Goal: Task Accomplishment & Management: Manage account settings

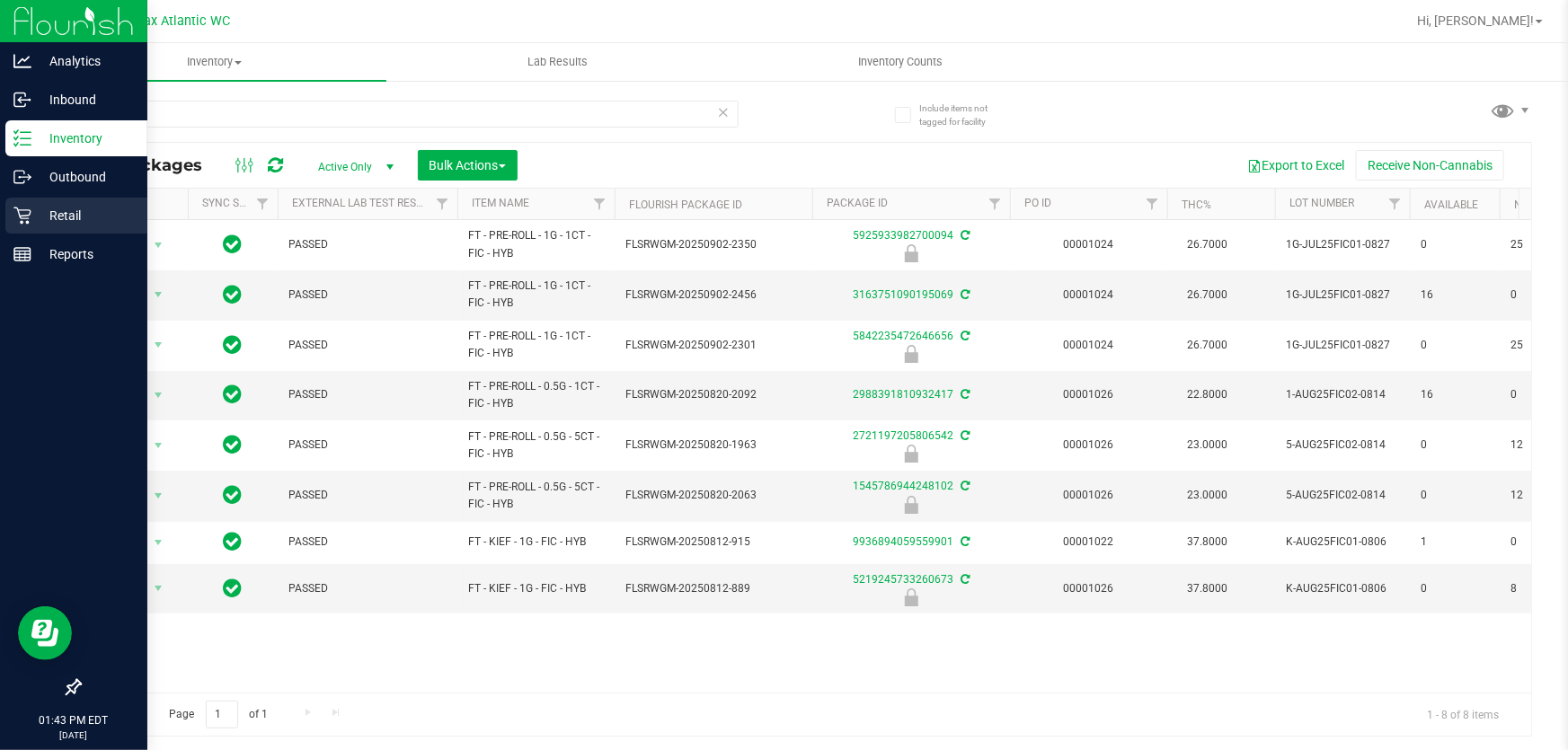
click at [122, 204] on p "Retail" at bounding box center [86, 215] width 108 height 21
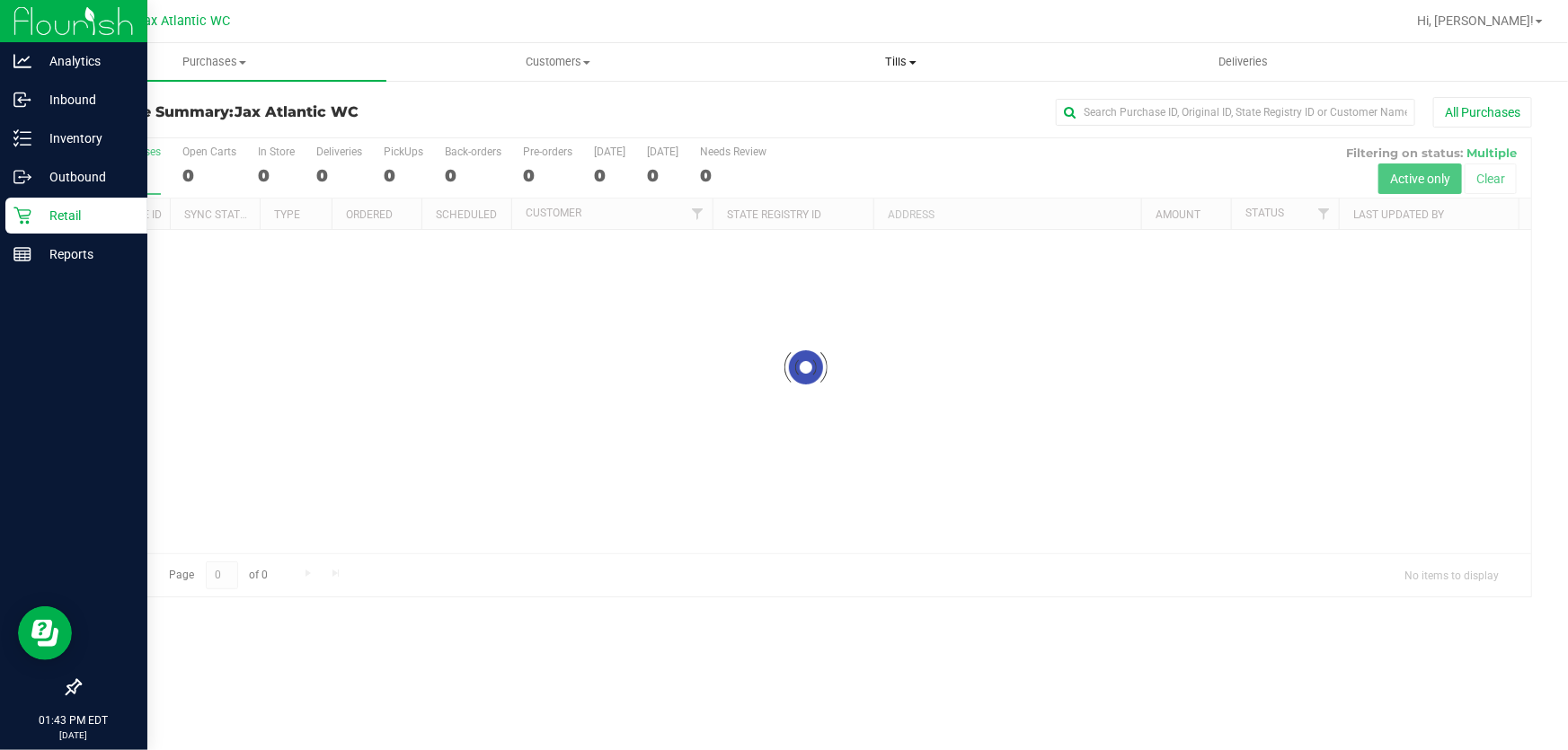
click at [915, 54] on span "Tills" at bounding box center [902, 62] width 342 height 16
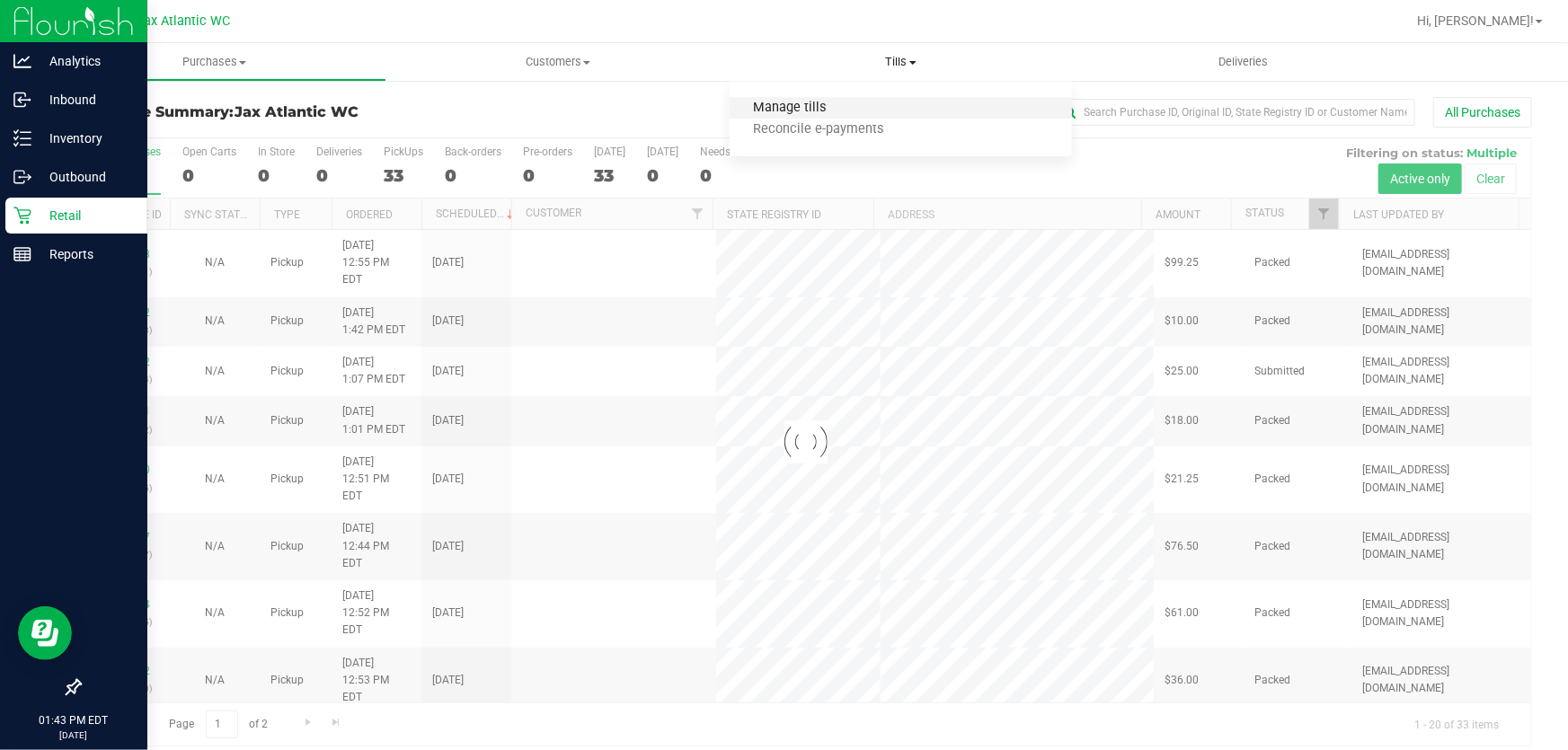
click at [811, 102] on span "Manage tills" at bounding box center [791, 108] width 121 height 15
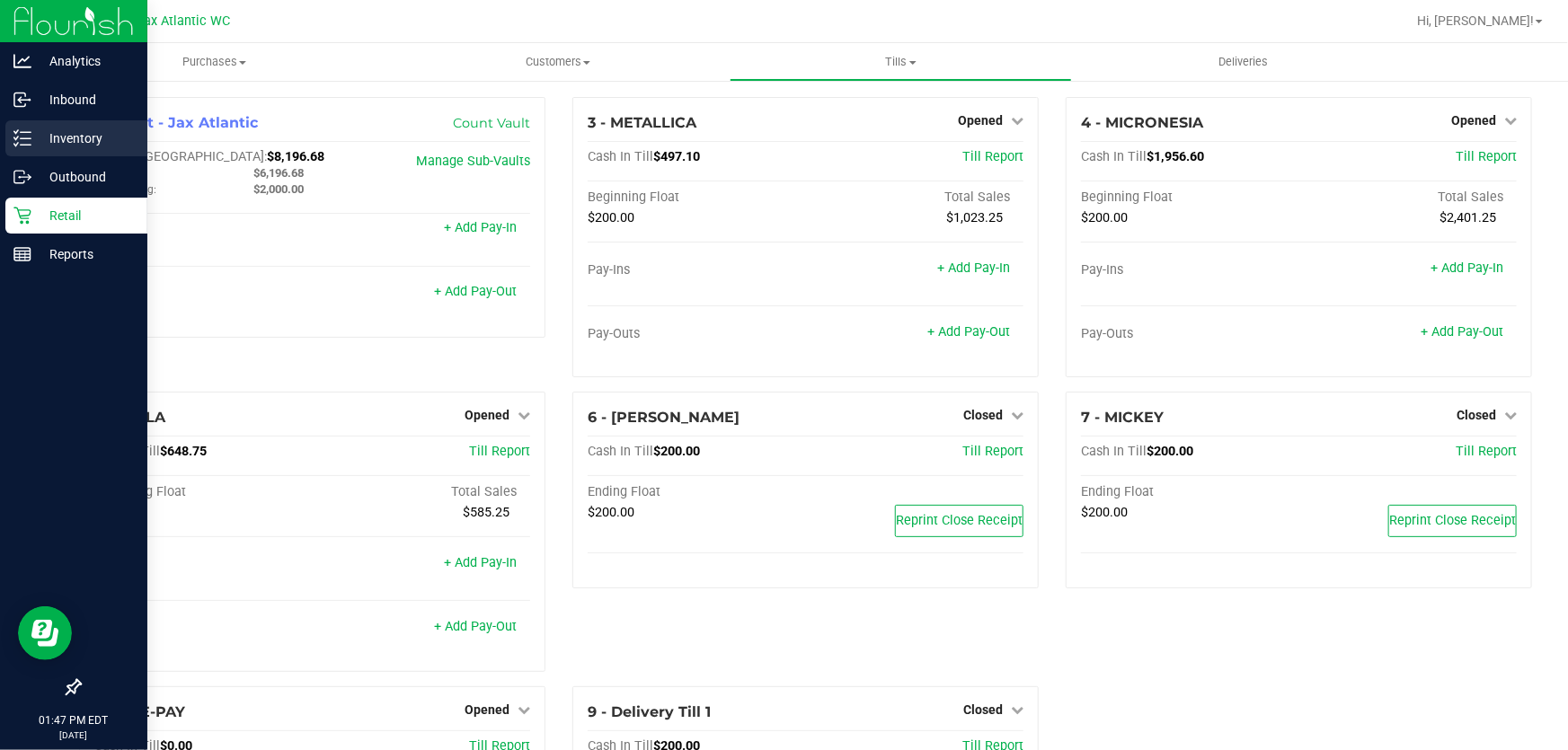
click at [101, 140] on p "Inventory" at bounding box center [86, 138] width 108 height 21
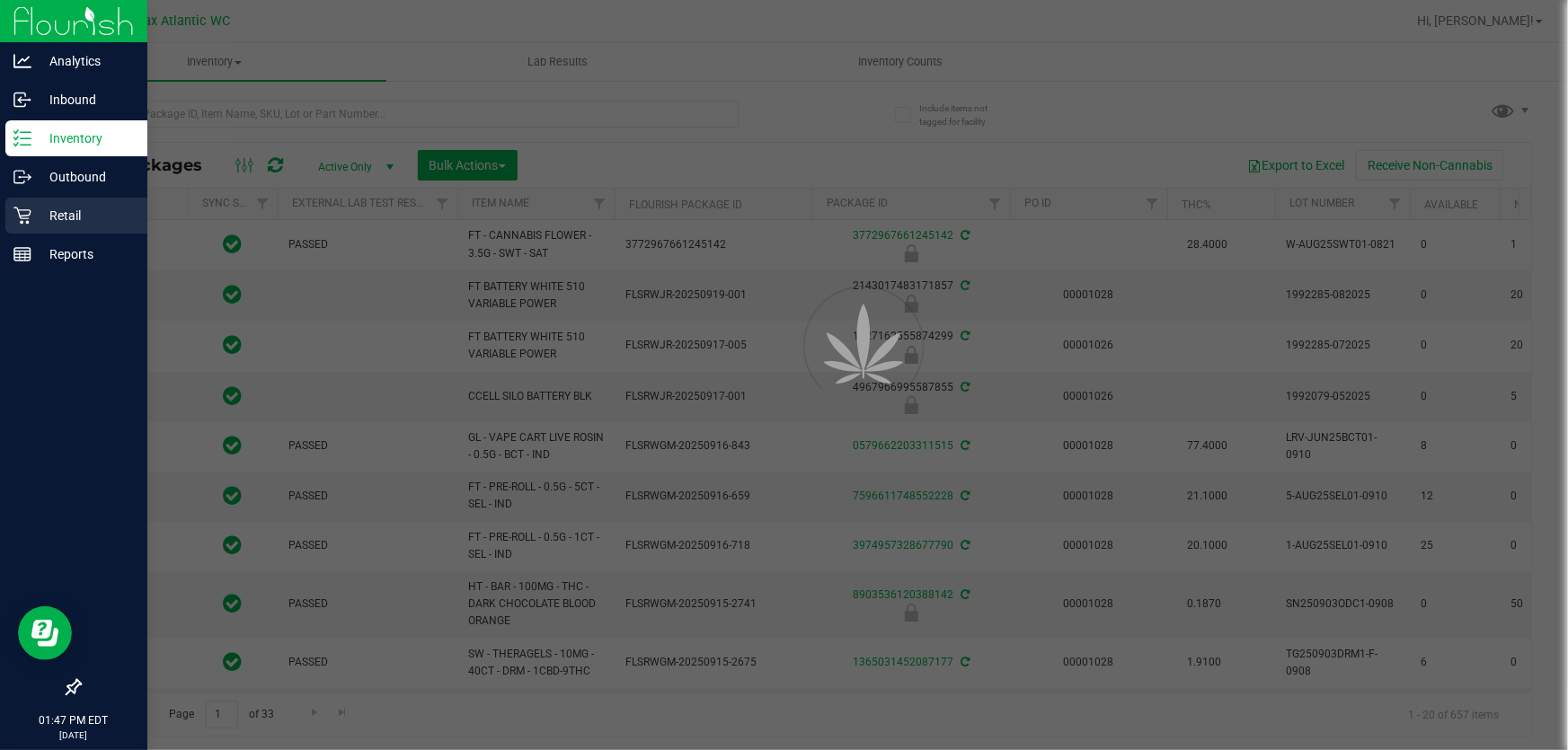
click at [53, 204] on p "Retail" at bounding box center [86, 215] width 108 height 21
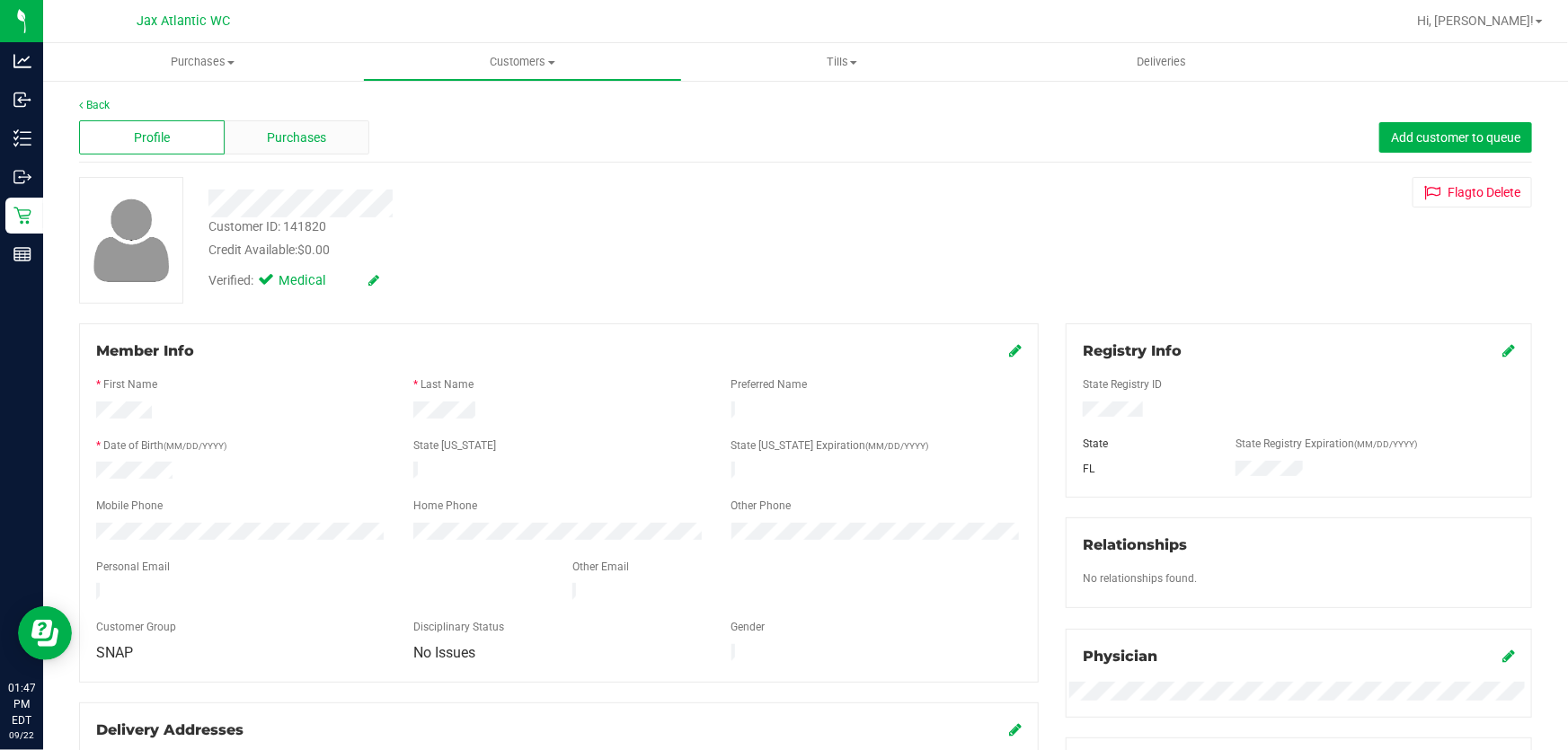
click at [297, 122] on div "Purchases" at bounding box center [298, 137] width 146 height 35
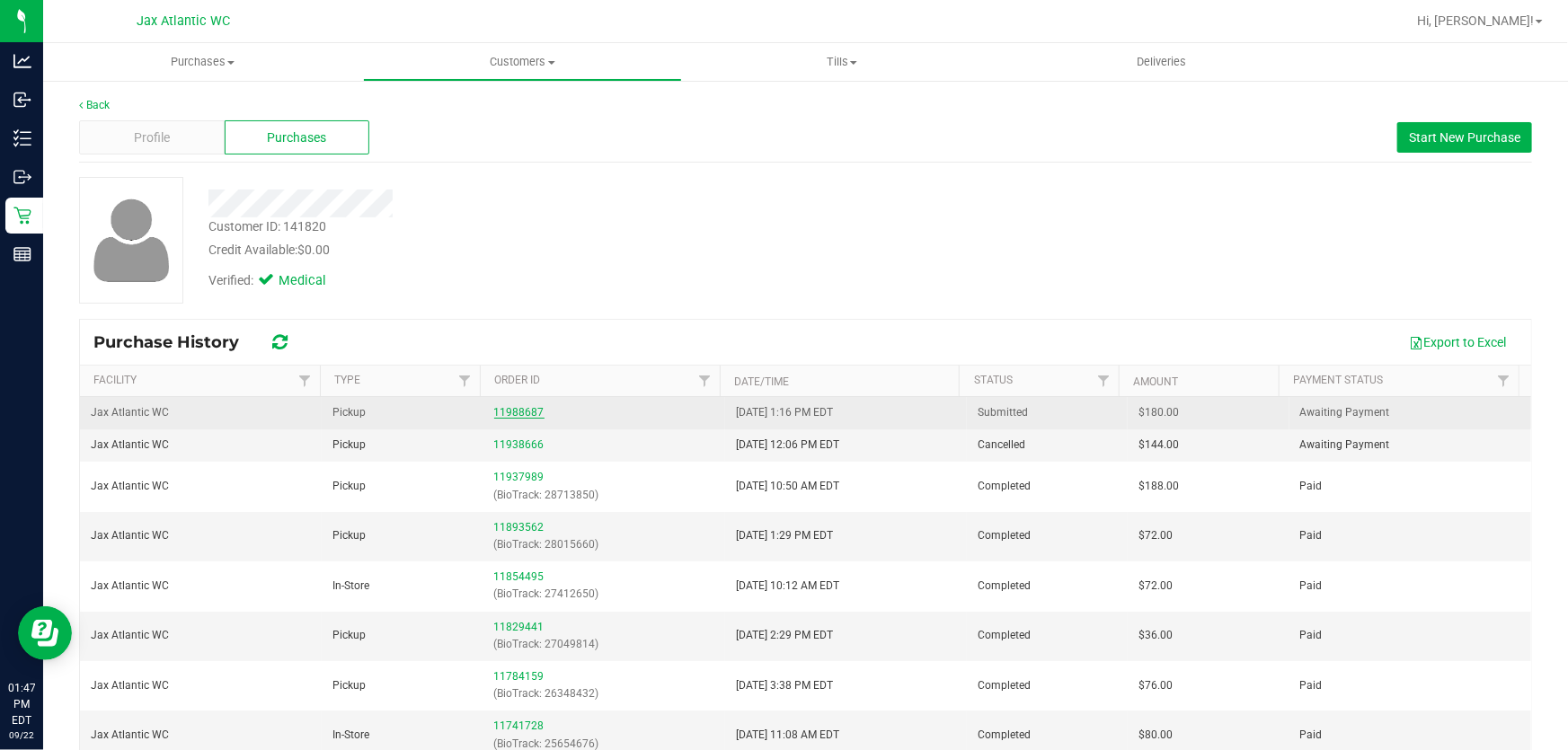
click at [512, 414] on link "11988687" at bounding box center [519, 411] width 50 height 12
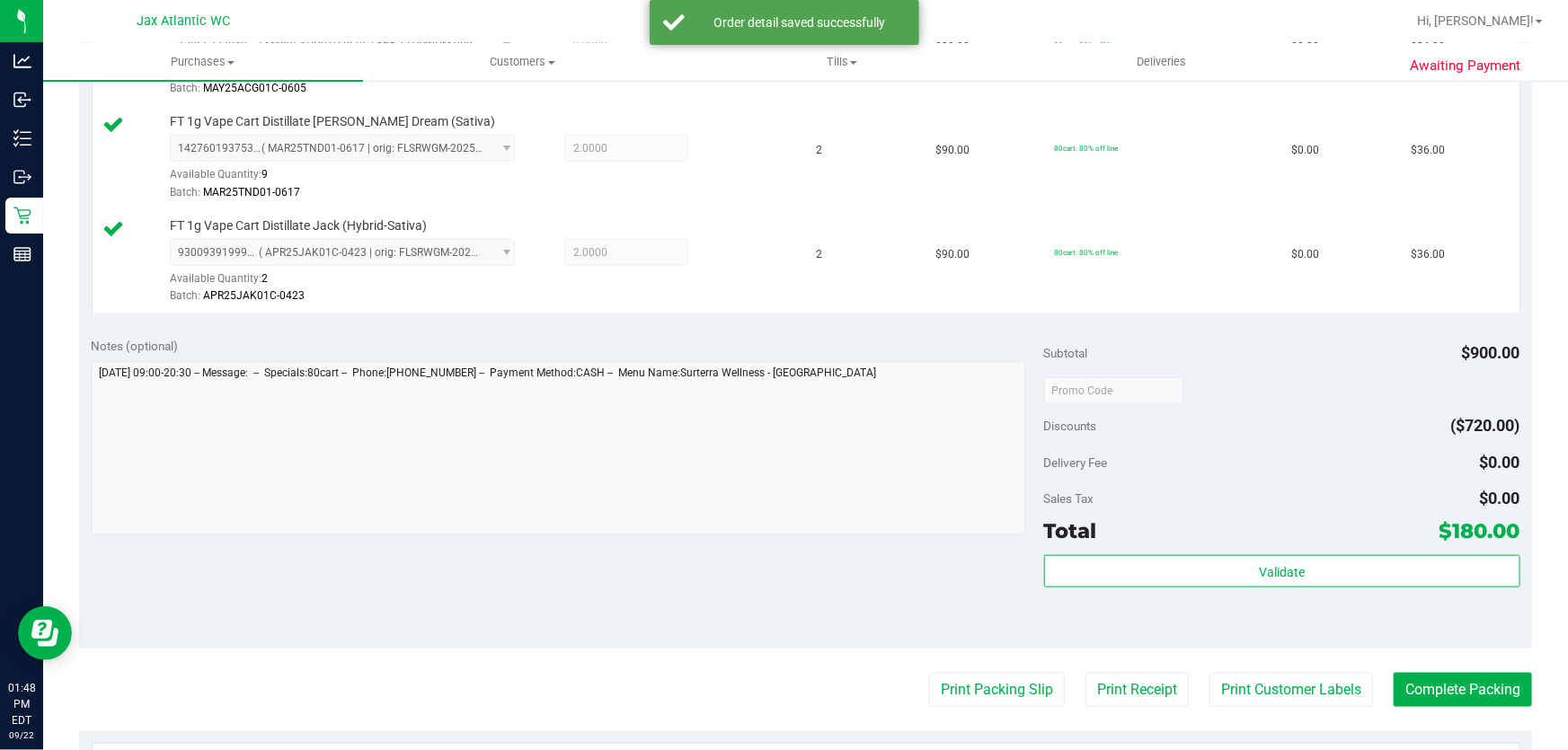
scroll to position [898, 0]
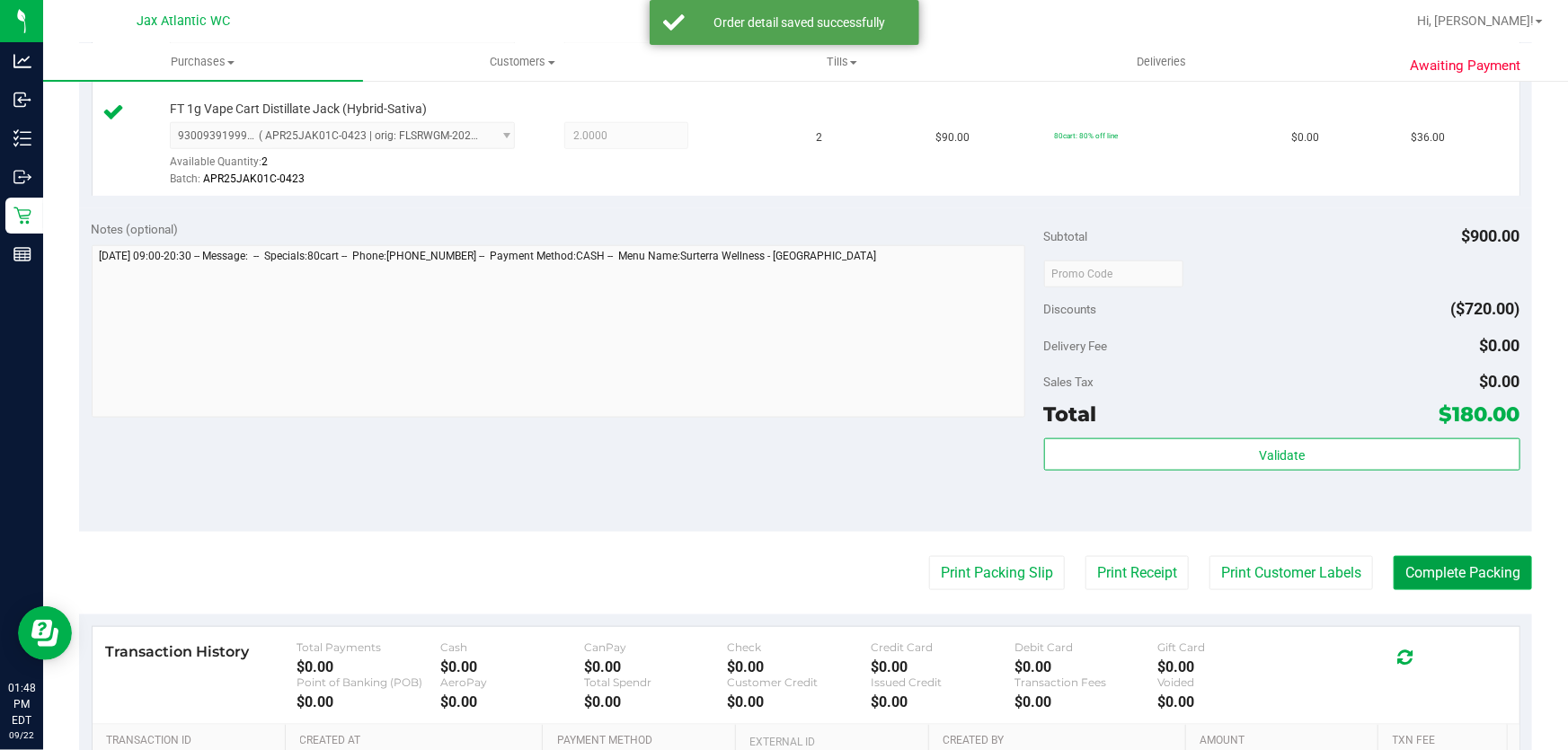
click at [1456, 575] on button "Complete Packing" at bounding box center [1463, 573] width 138 height 35
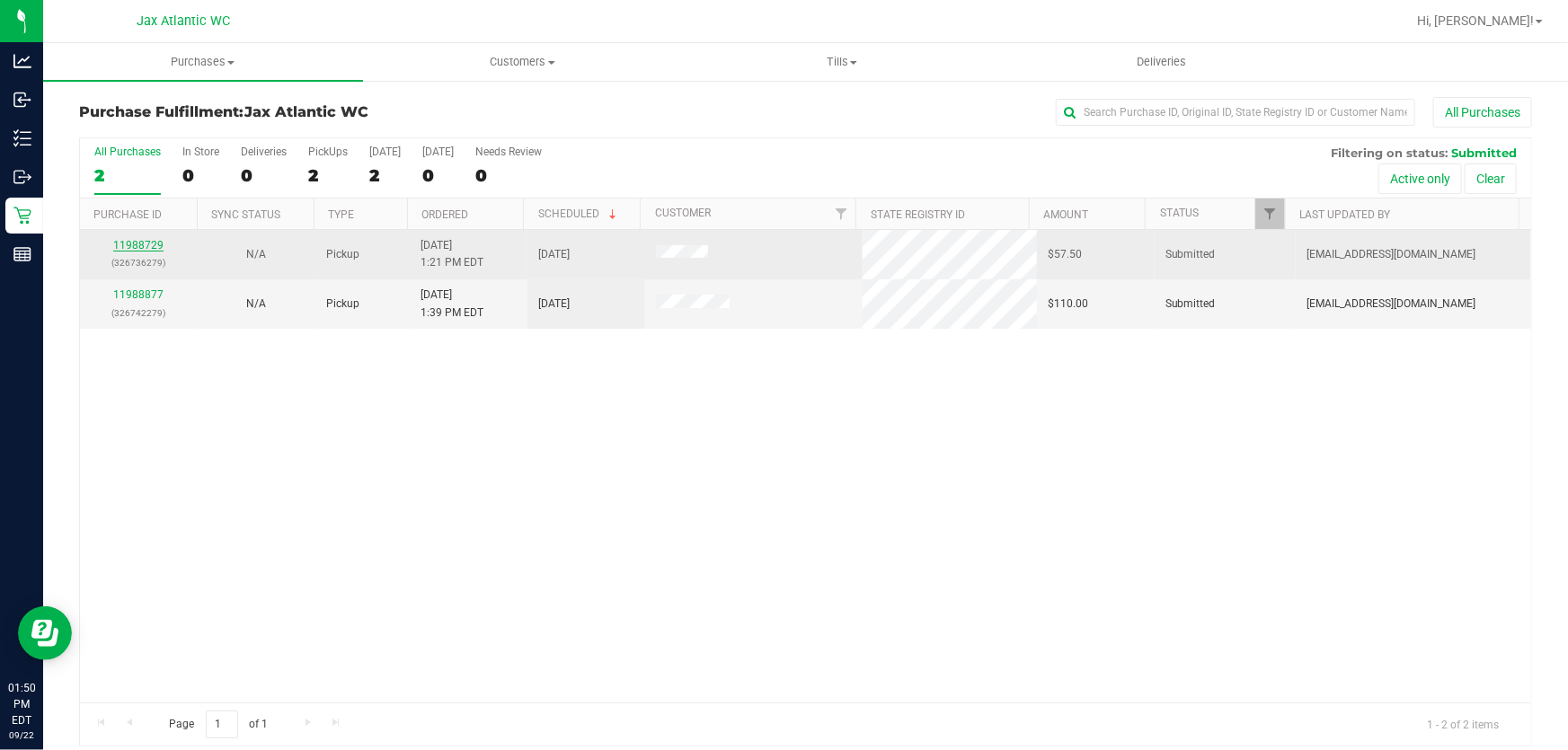
click at [132, 243] on link "11988729" at bounding box center [138, 244] width 50 height 12
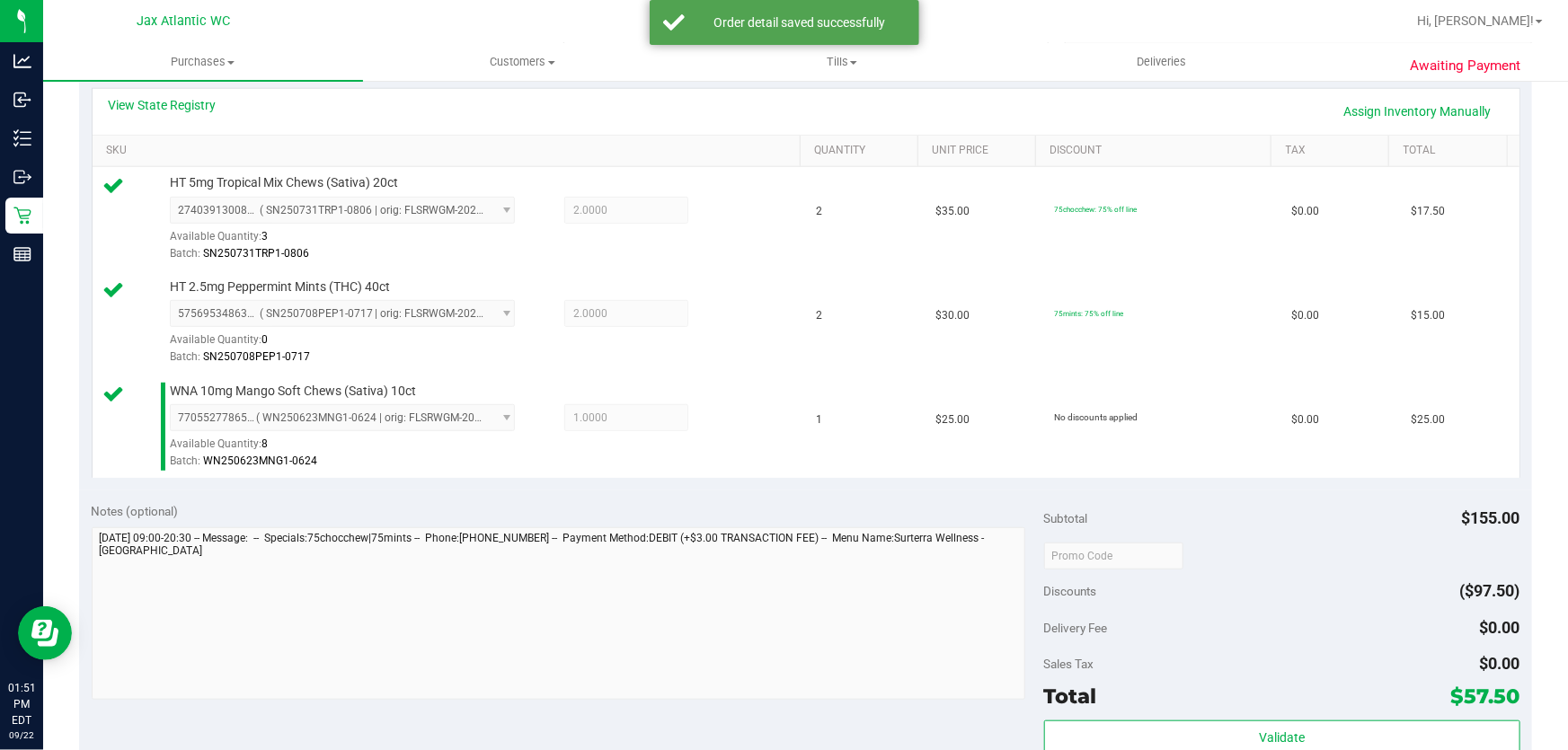
scroll to position [734, 0]
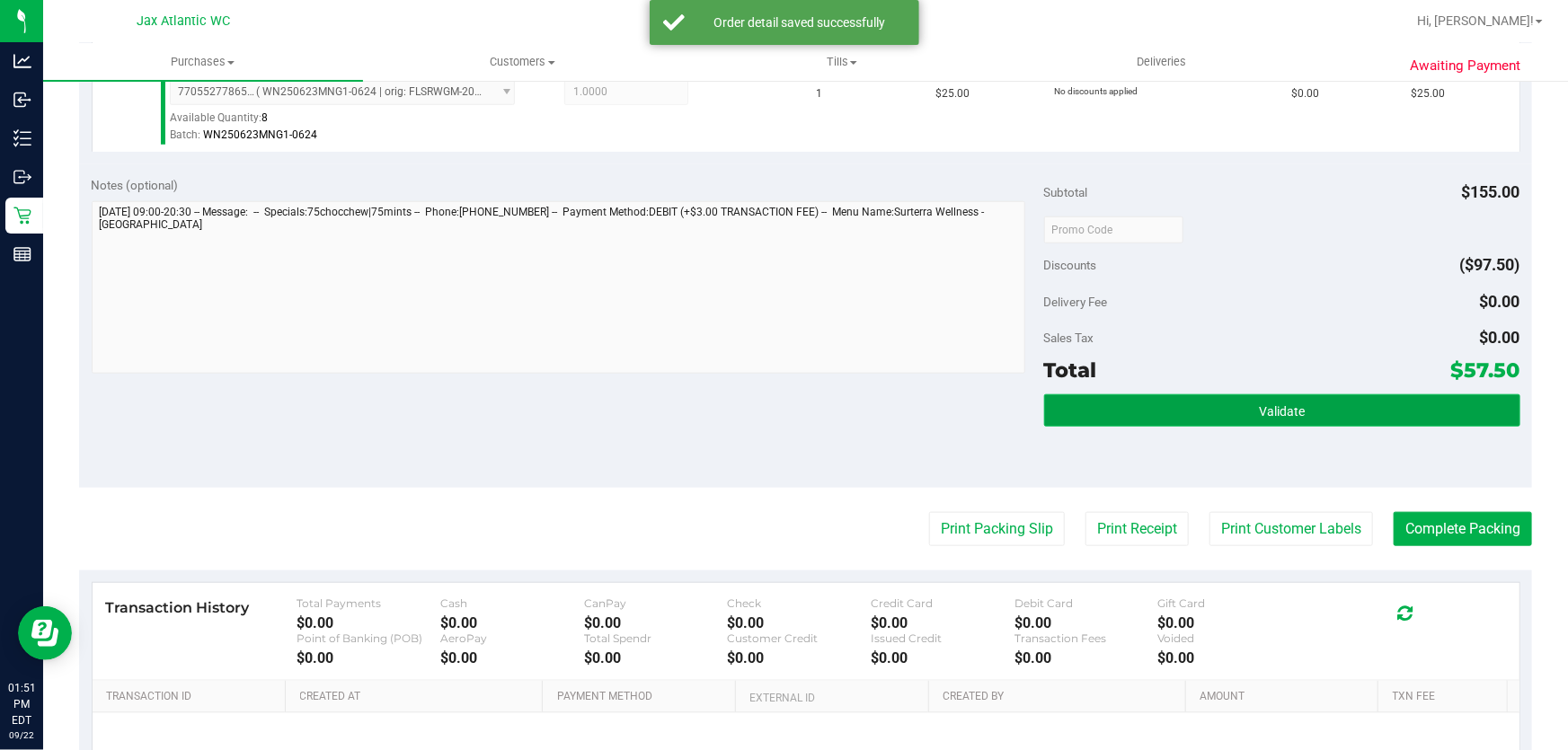
click at [1367, 414] on button "Validate" at bounding box center [1282, 410] width 476 height 33
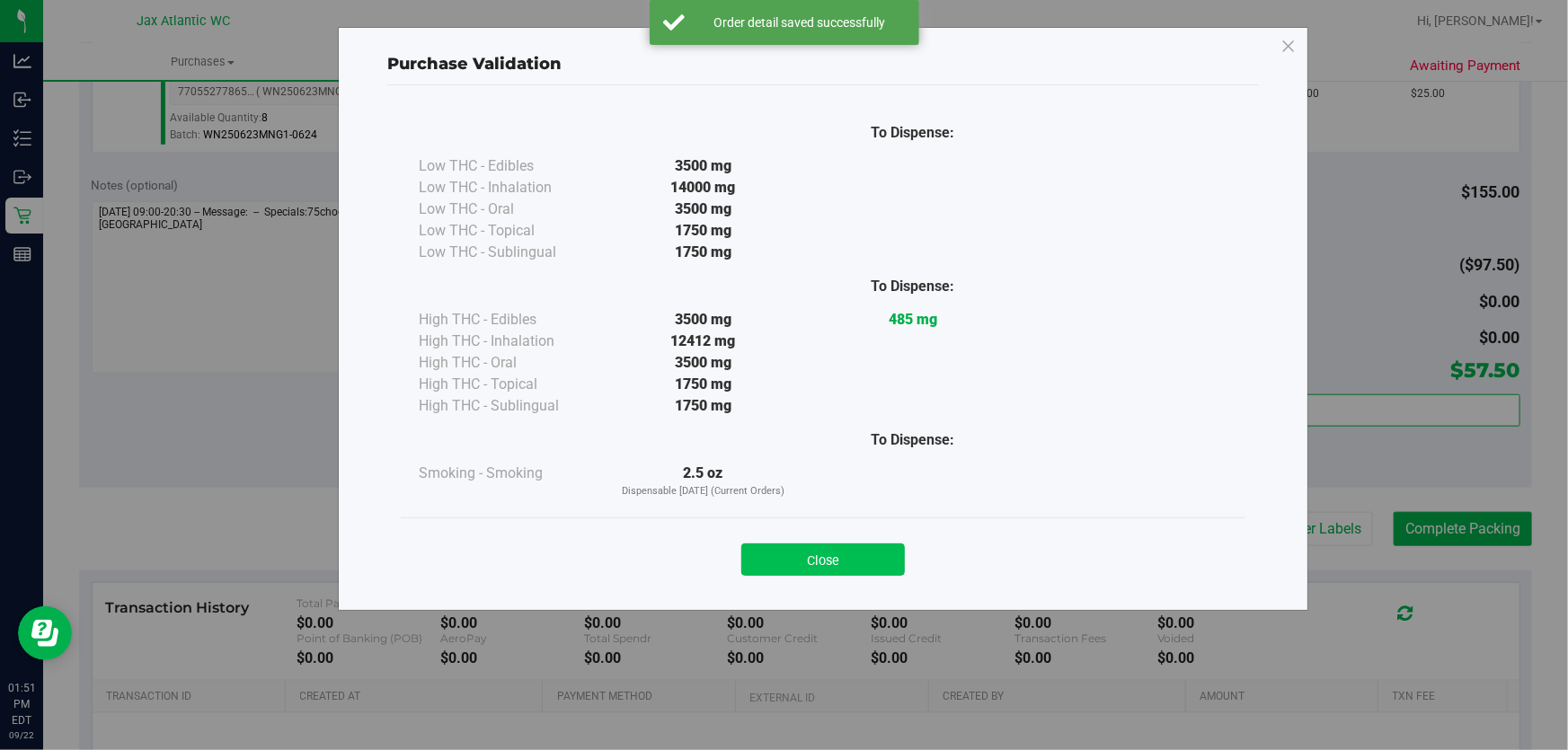
click at [790, 559] on button "Close" at bounding box center [822, 559] width 163 height 33
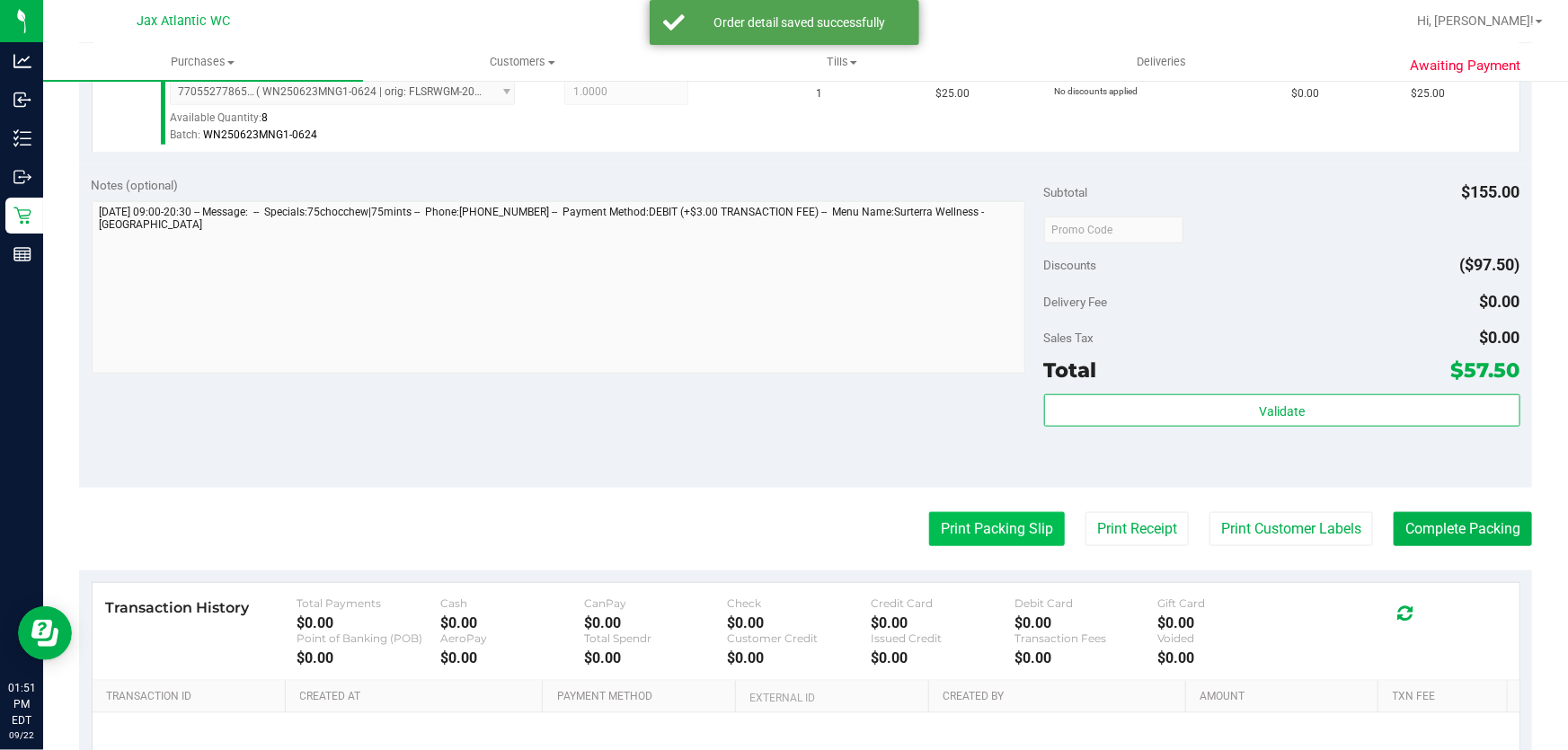
click at [943, 526] on button "Print Packing Slip" at bounding box center [996, 529] width 135 height 35
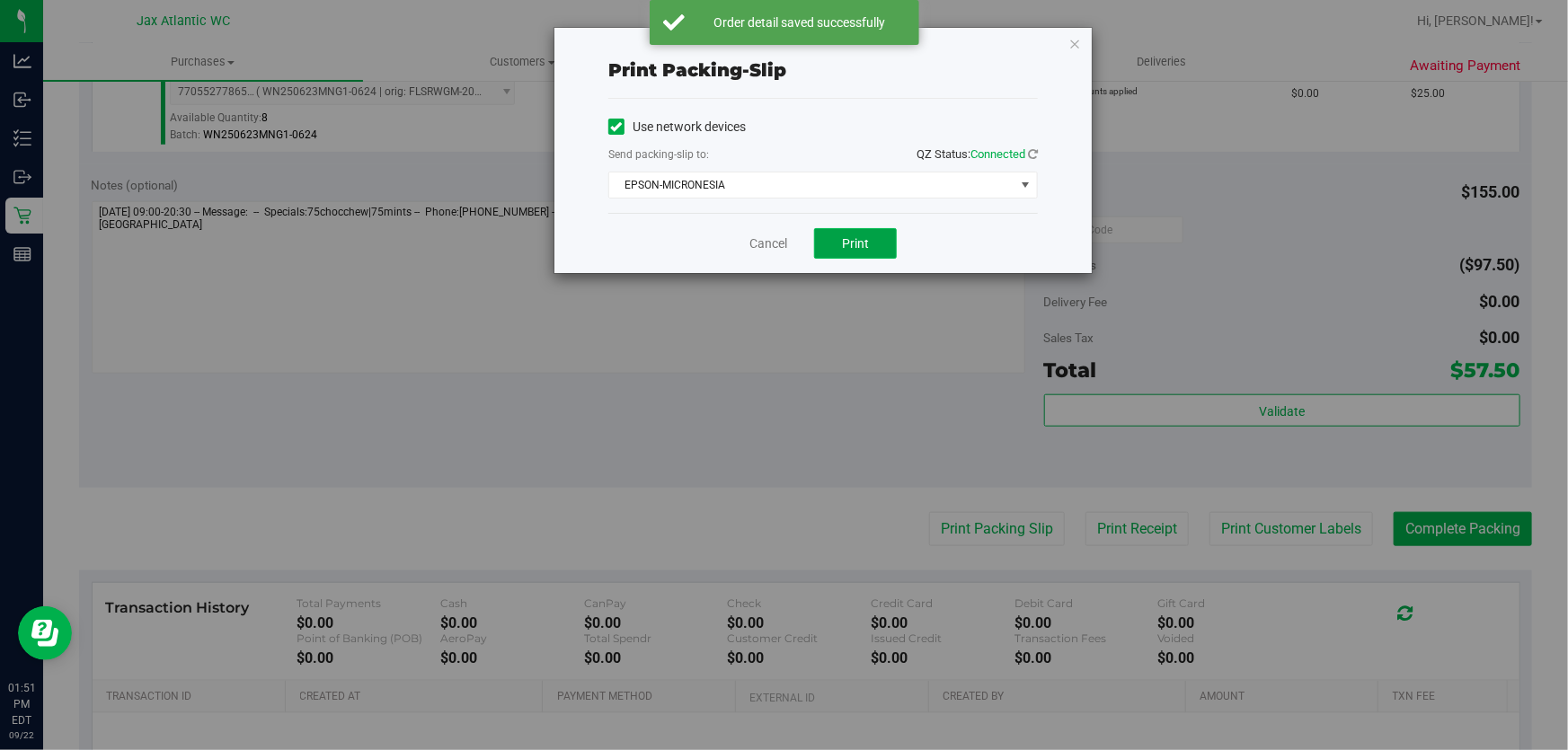
click at [864, 238] on span "Print" at bounding box center [855, 243] width 27 height 14
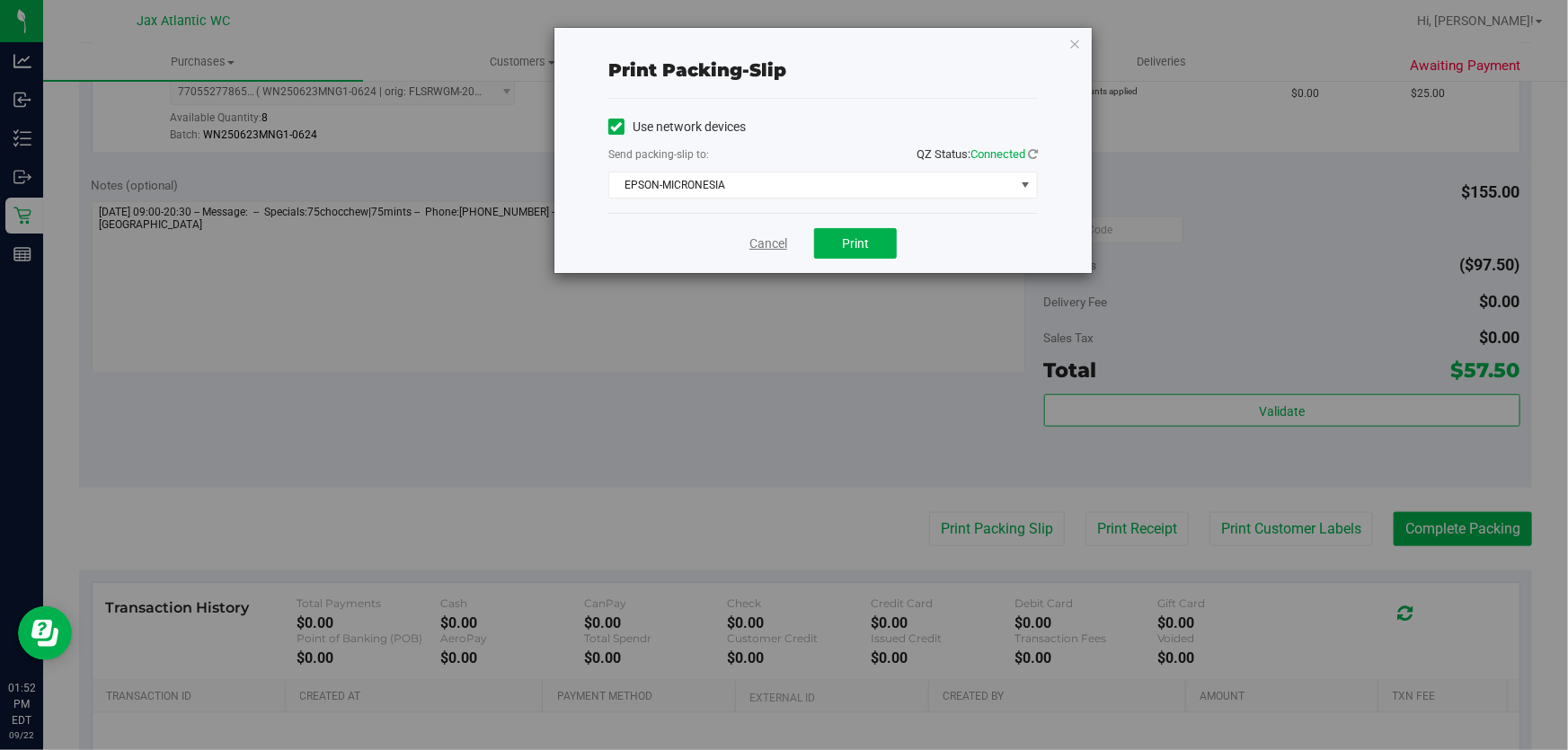
click at [756, 234] on link "Cancel" at bounding box center [768, 243] width 37 height 19
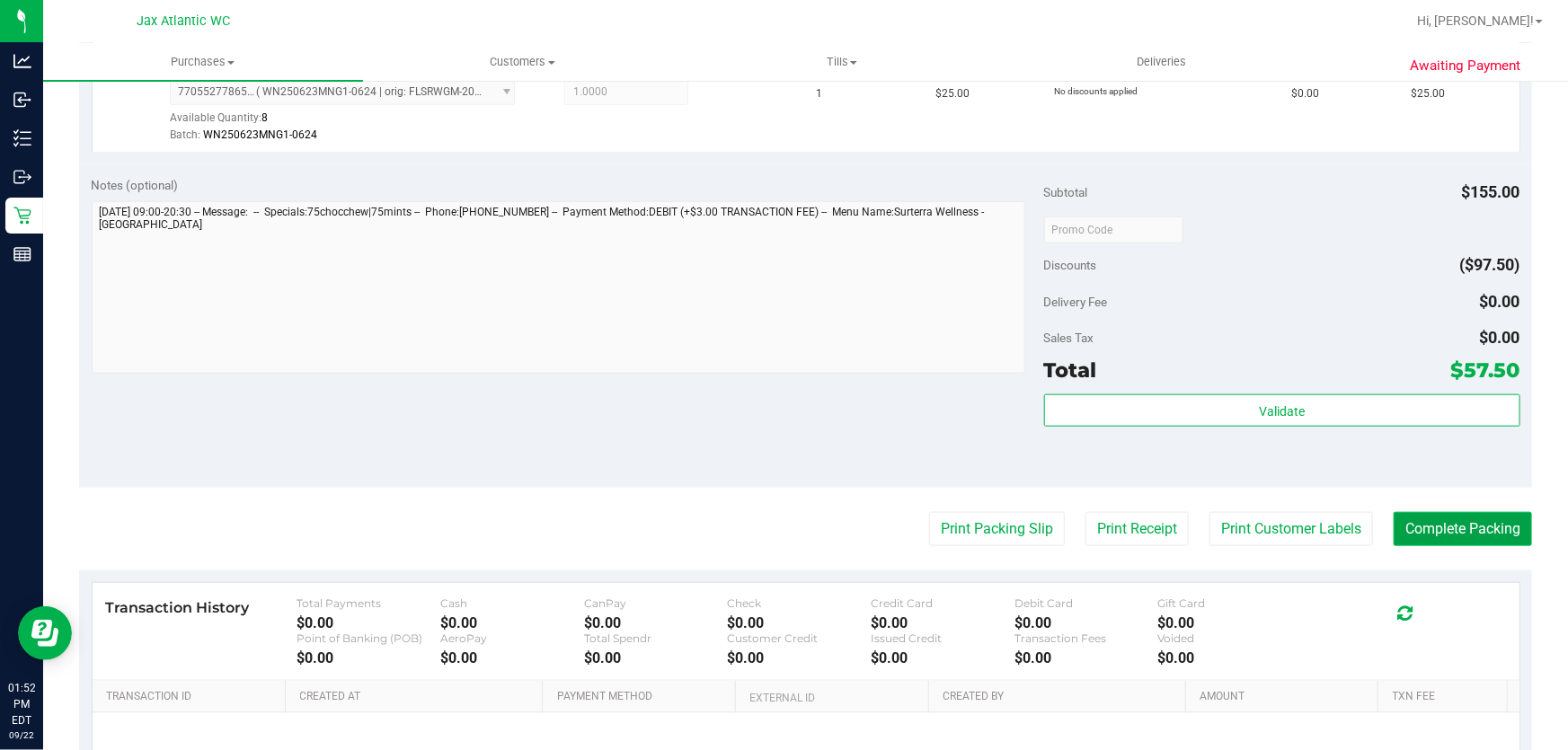
click at [1463, 530] on button "Complete Packing" at bounding box center [1463, 529] width 138 height 35
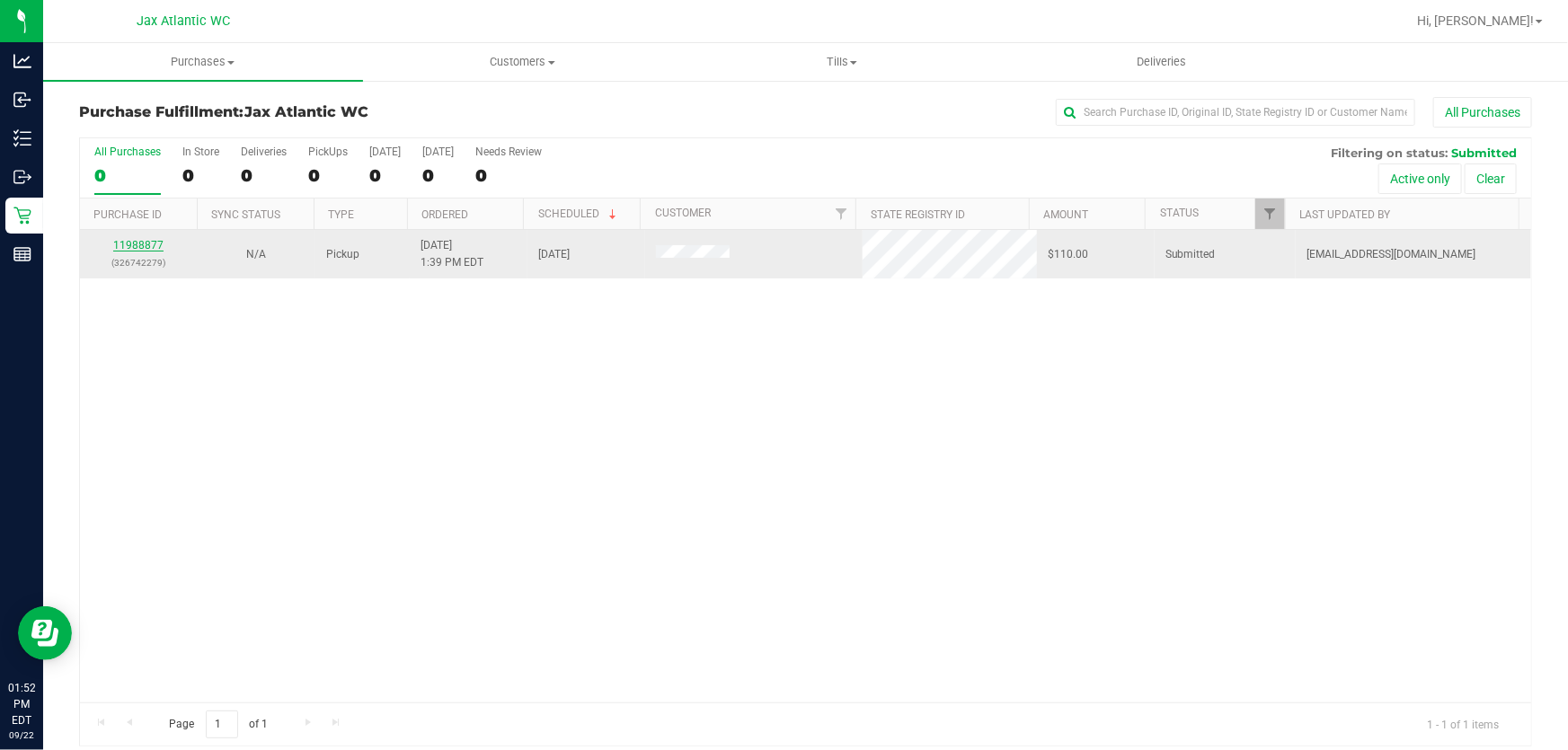
click at [151, 243] on link "11988877" at bounding box center [138, 244] width 50 height 12
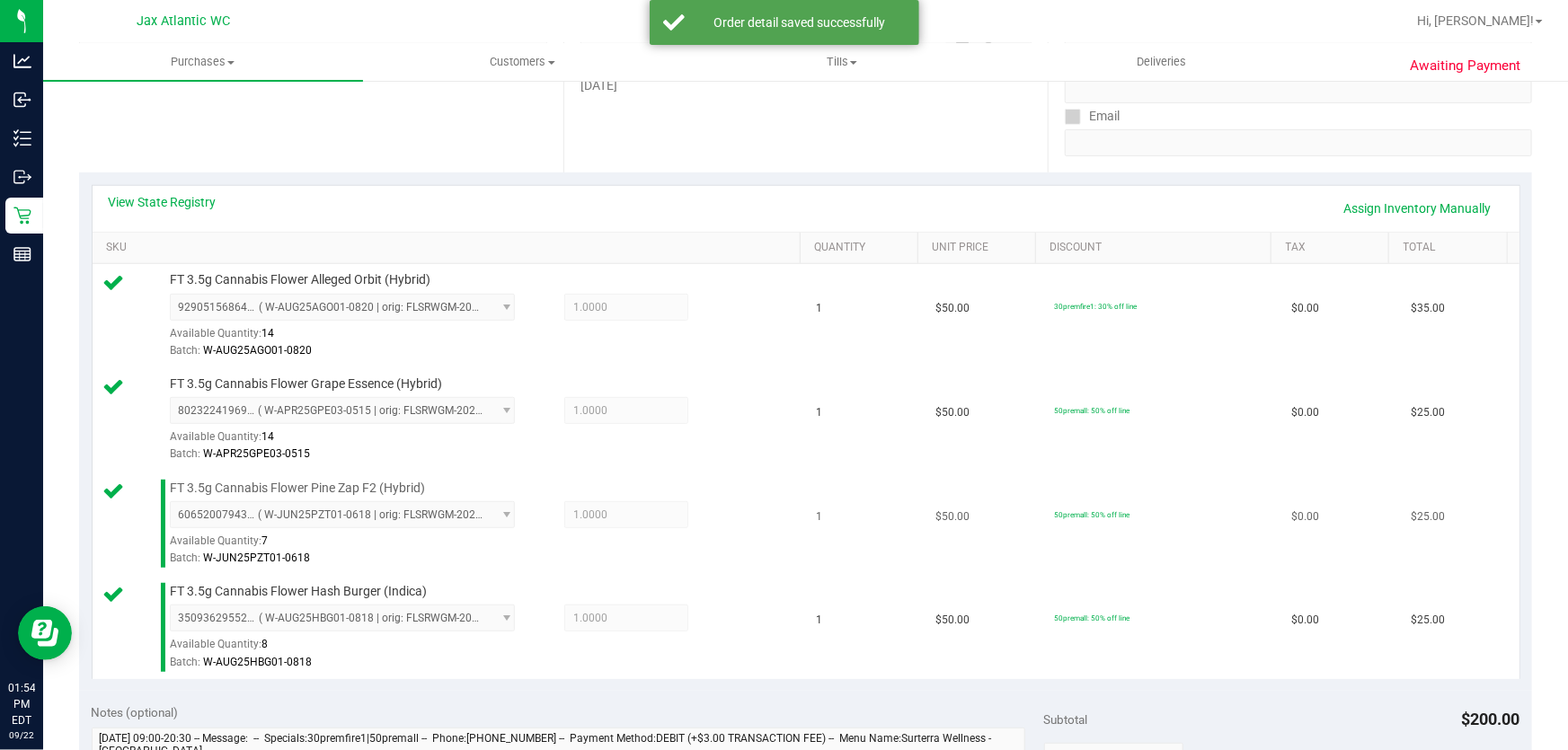
scroll to position [653, 0]
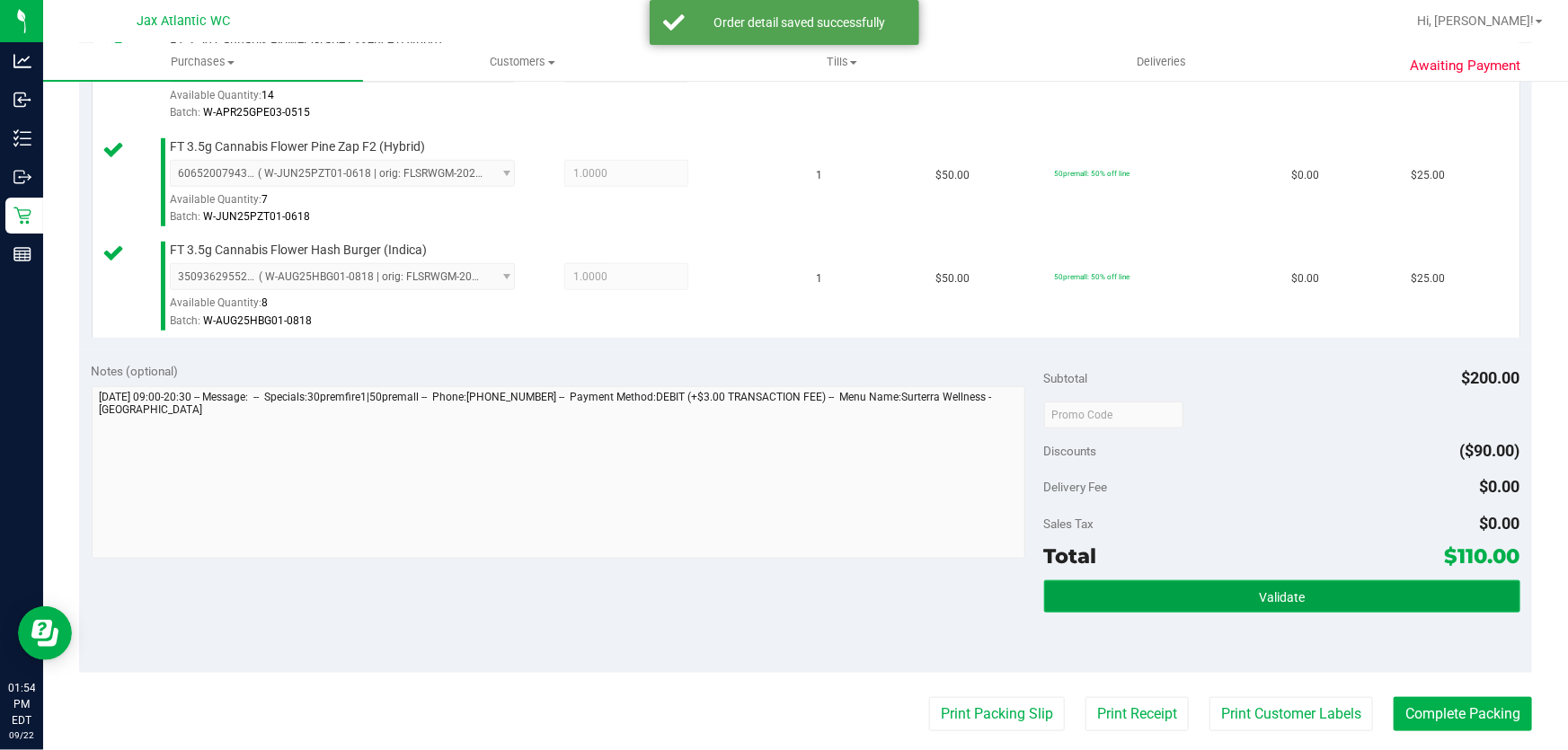
click at [1151, 604] on button "Validate" at bounding box center [1282, 596] width 476 height 33
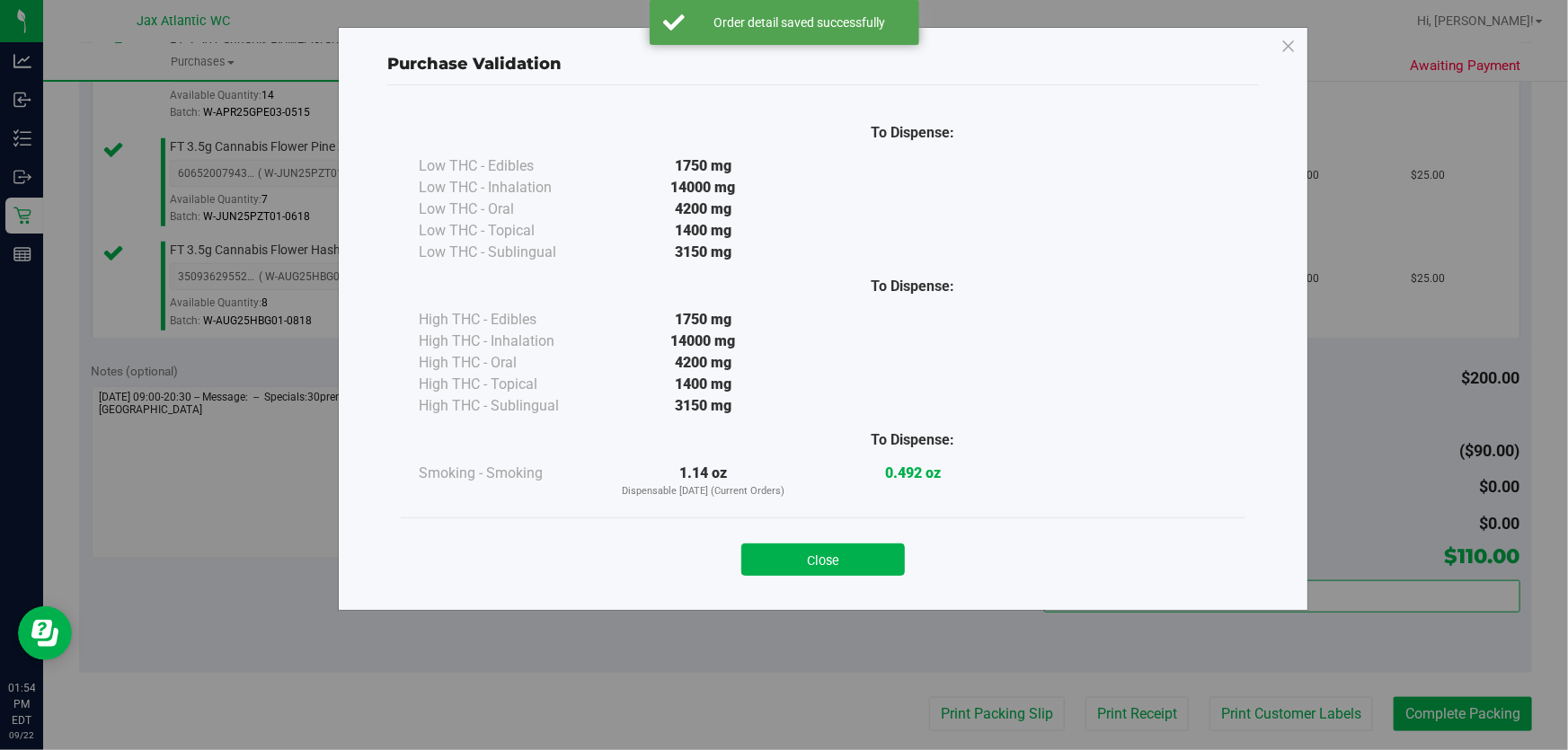
drag, startPoint x: 826, startPoint y: 556, endPoint x: 1112, endPoint y: 747, distance: 343.9
click at [826, 556] on button "Close" at bounding box center [822, 559] width 163 height 33
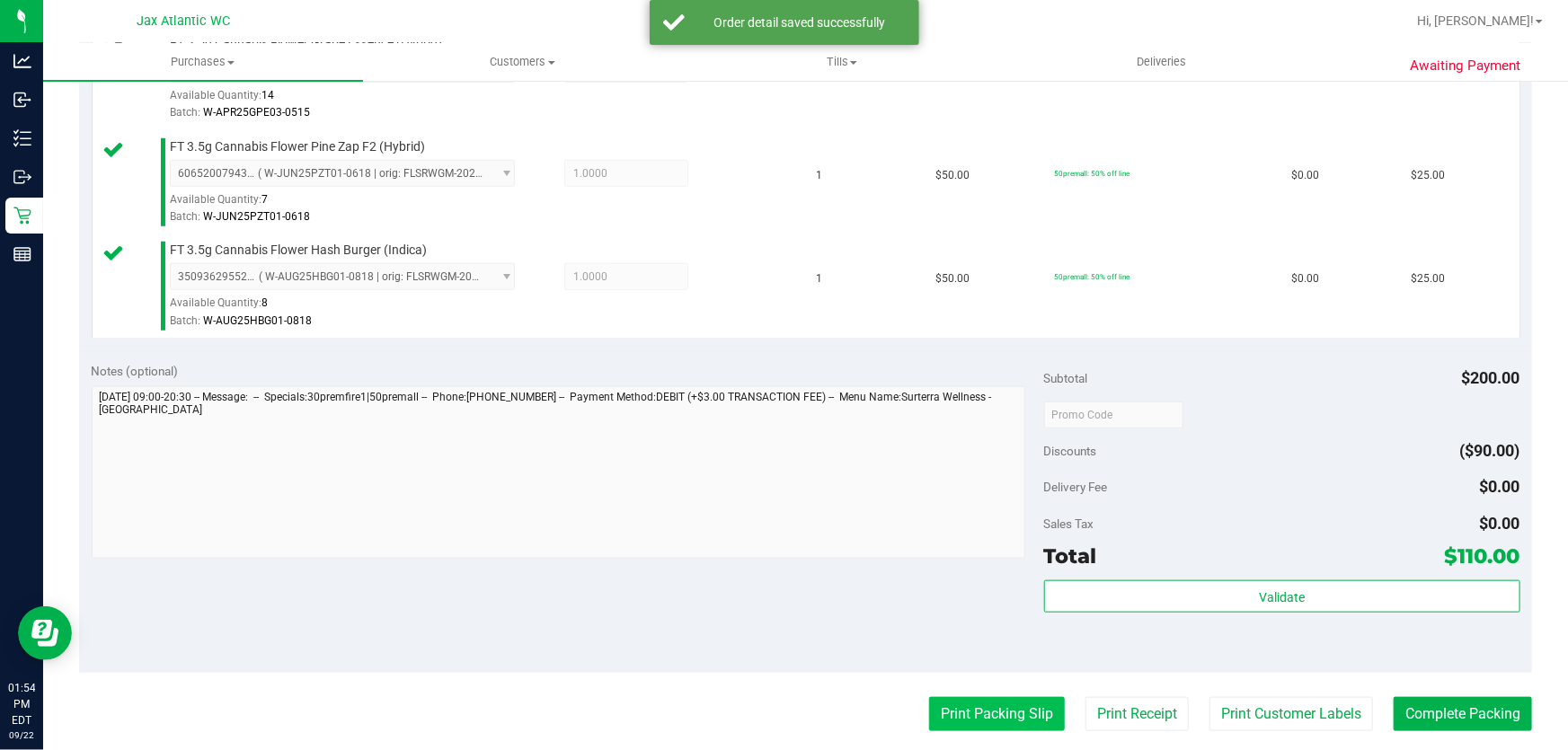
click at [1015, 710] on button "Print Packing Slip" at bounding box center [996, 714] width 135 height 35
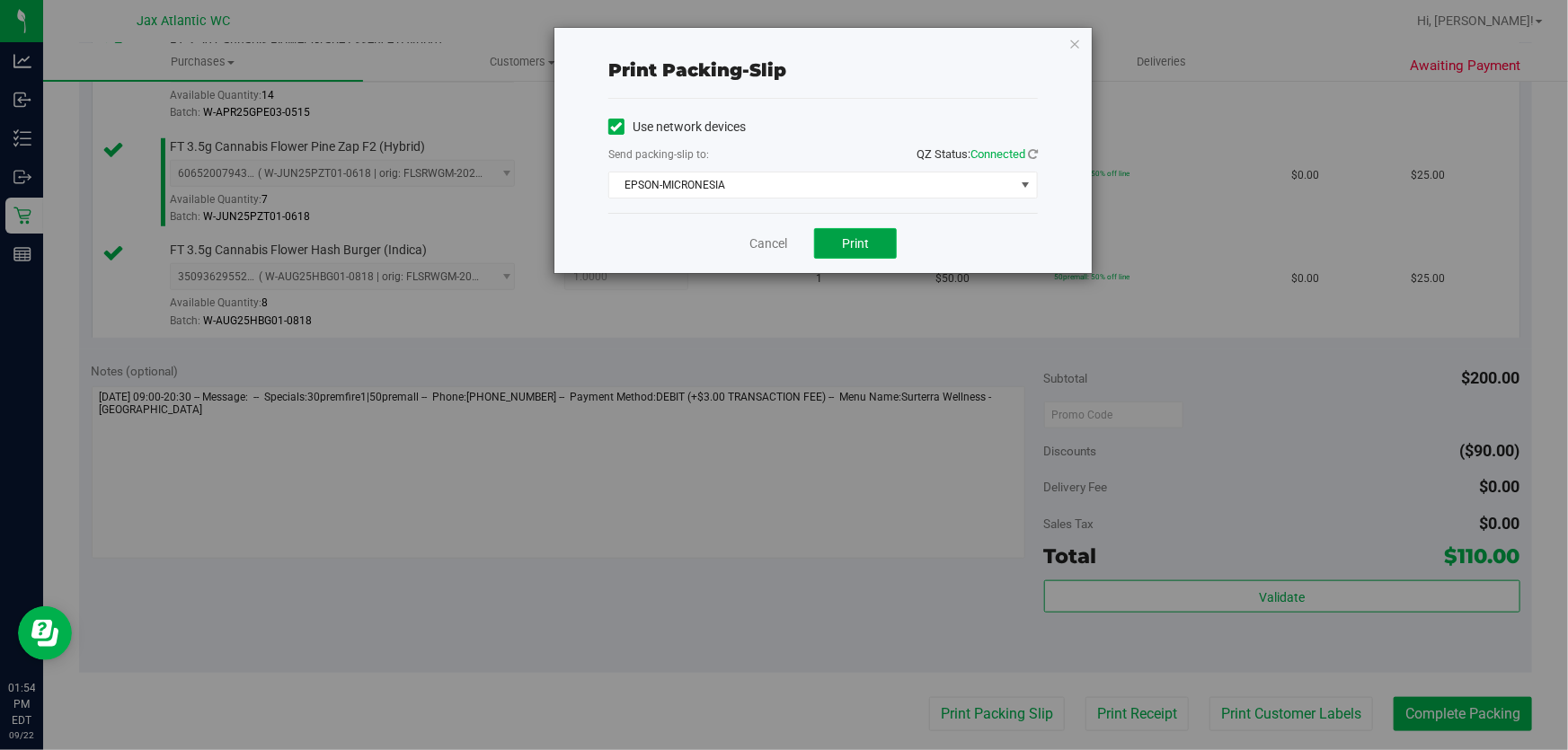
click at [837, 234] on button "Print" at bounding box center [855, 243] width 83 height 31
click at [769, 242] on link "Cancel" at bounding box center [768, 243] width 37 height 19
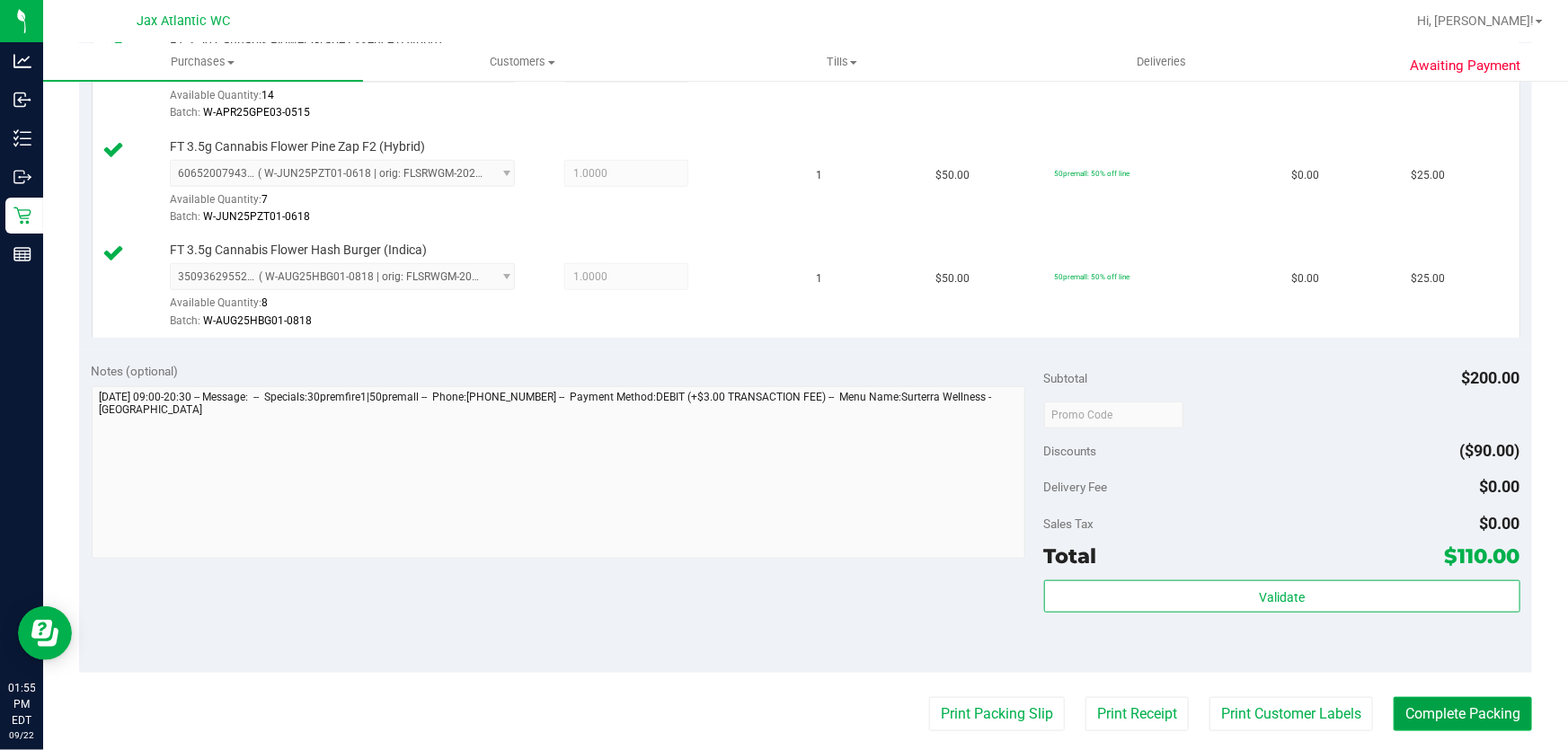
click at [1487, 722] on button "Complete Packing" at bounding box center [1463, 714] width 138 height 35
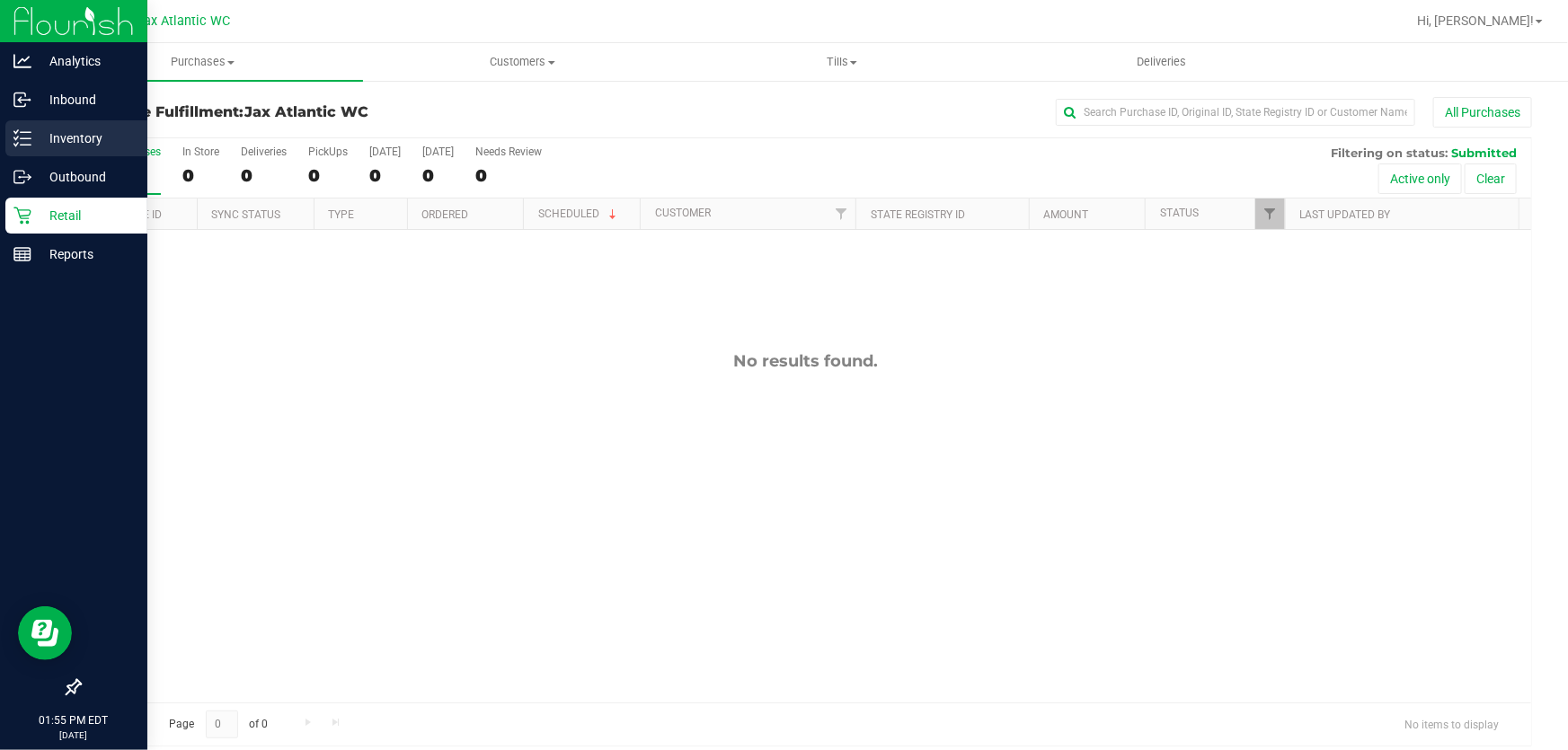
click at [73, 132] on p "Inventory" at bounding box center [86, 138] width 108 height 21
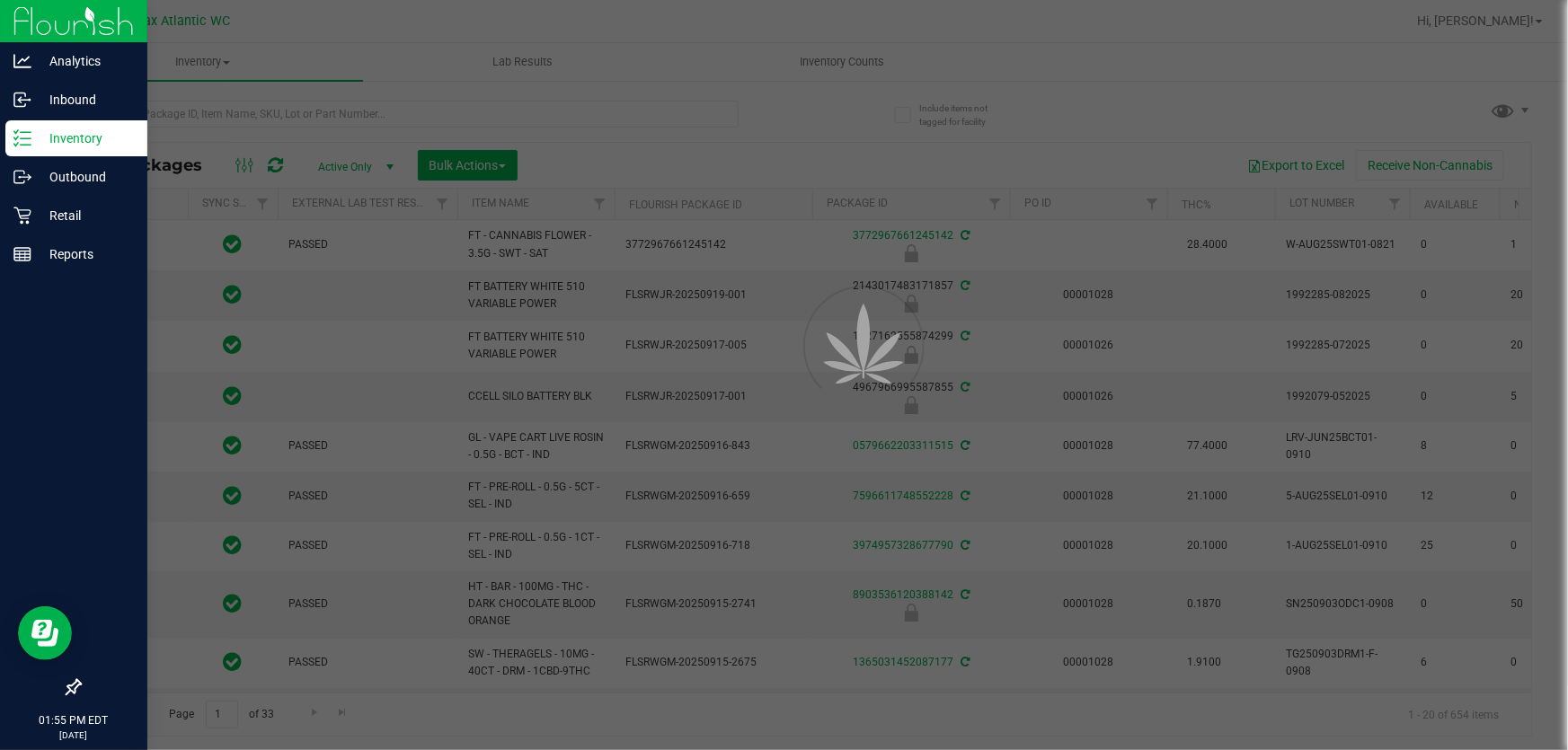
type input "[DATE]"
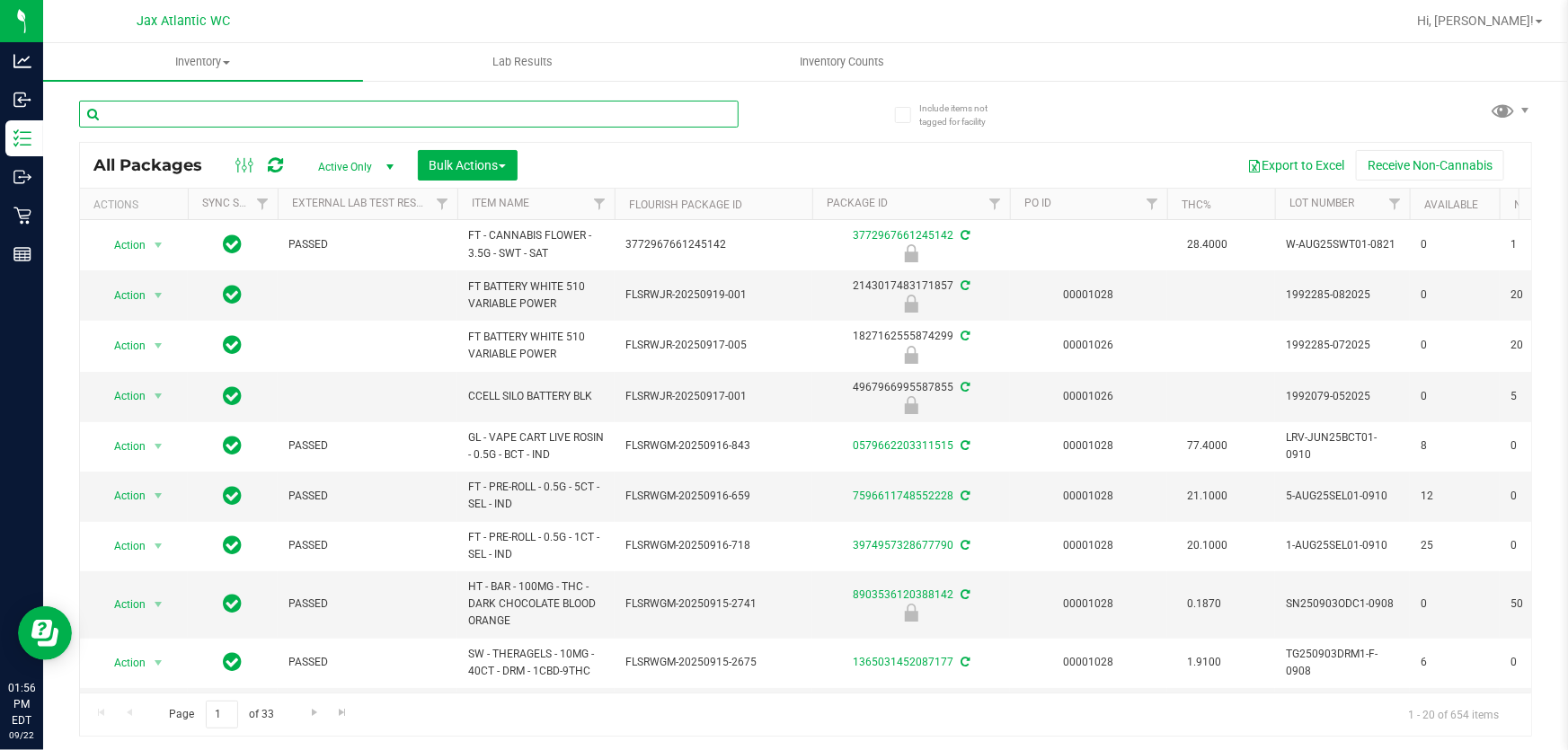
click at [254, 103] on input "text" at bounding box center [409, 114] width 660 height 27
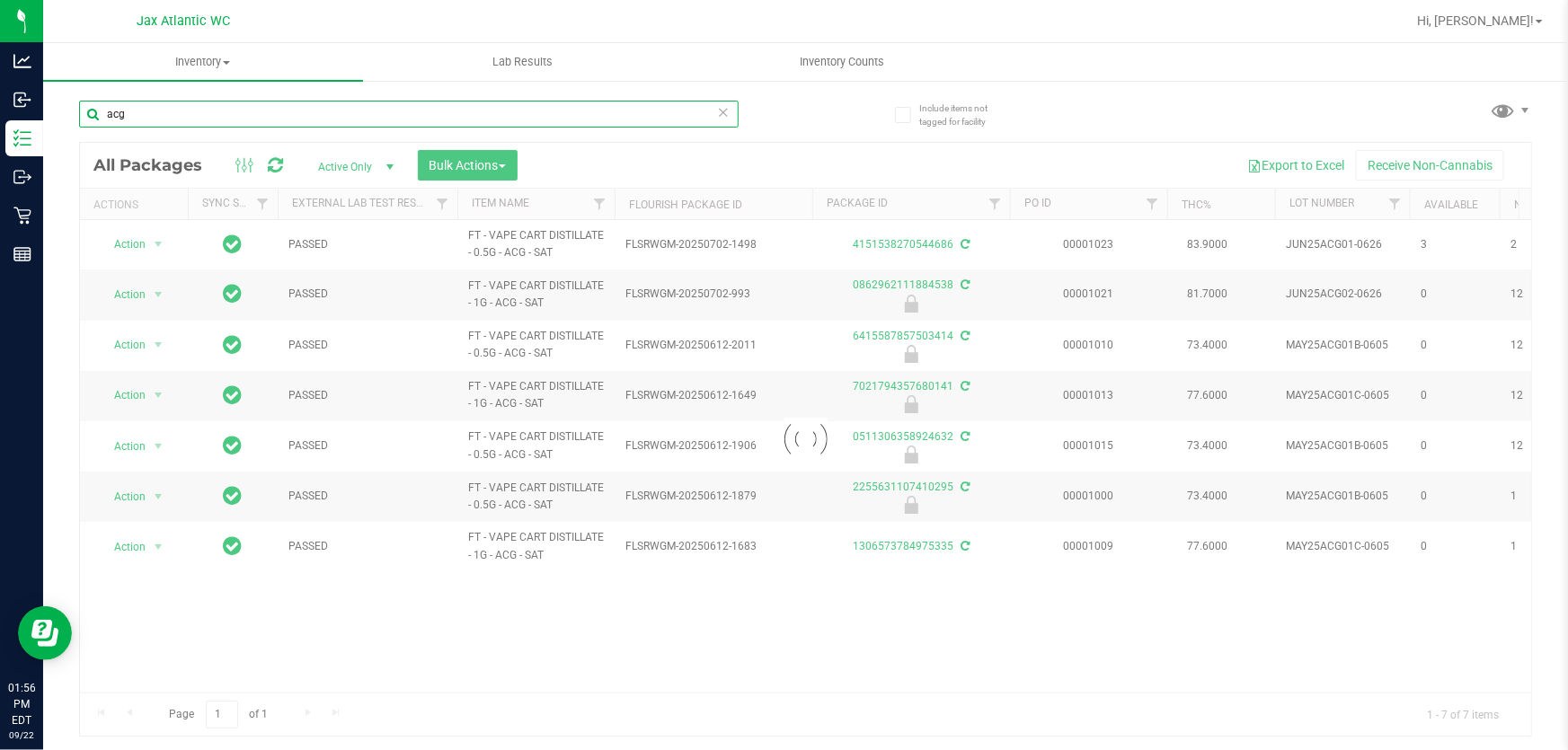
type input "acg"
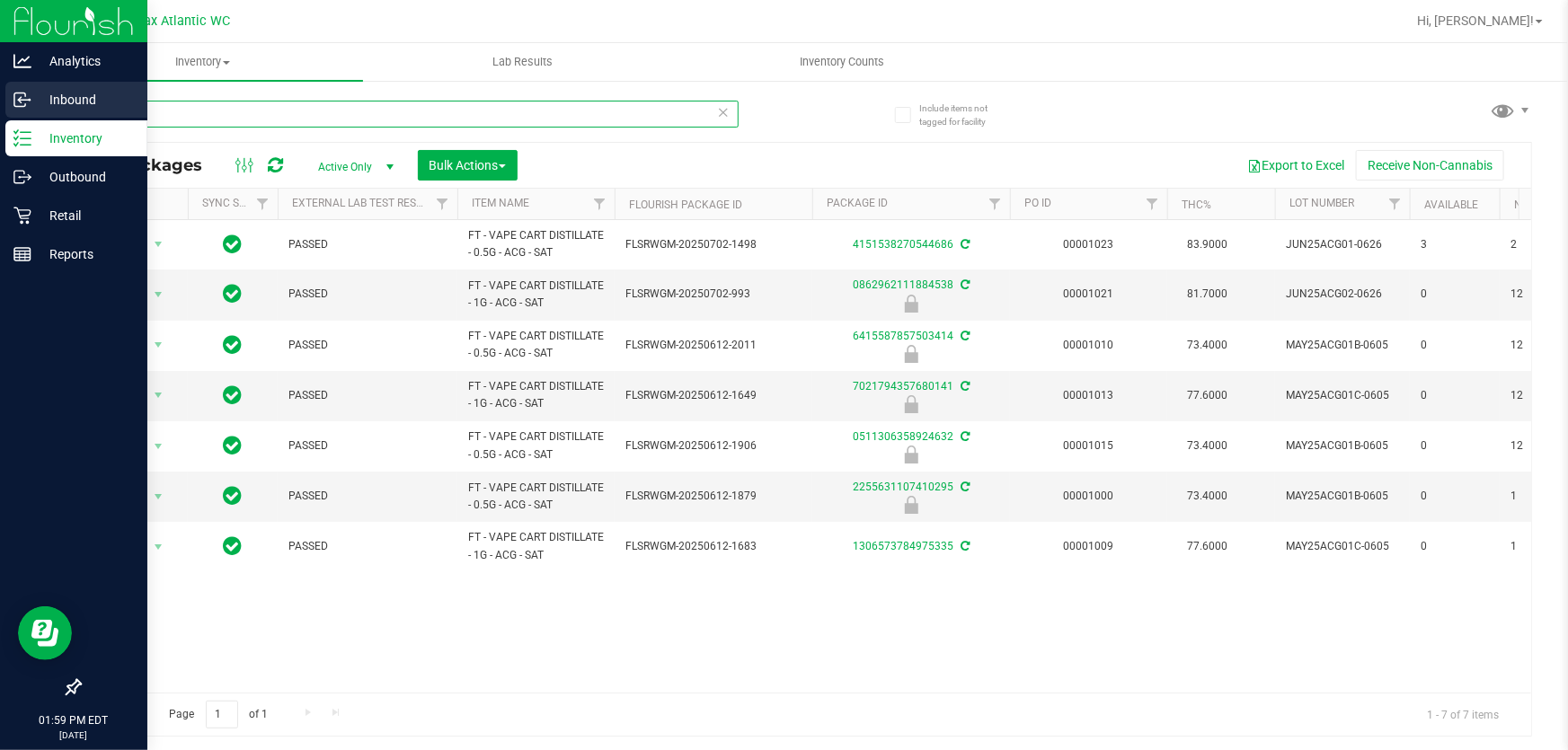
drag, startPoint x: 138, startPoint y: 121, endPoint x: 0, endPoint y: 118, distance: 138.0
click at [0, 118] on div "Analytics Inbound Inventory Outbound Retail Reports 01:59 PM EDT 09/22/2025 09/…" at bounding box center [784, 375] width 1568 height 750
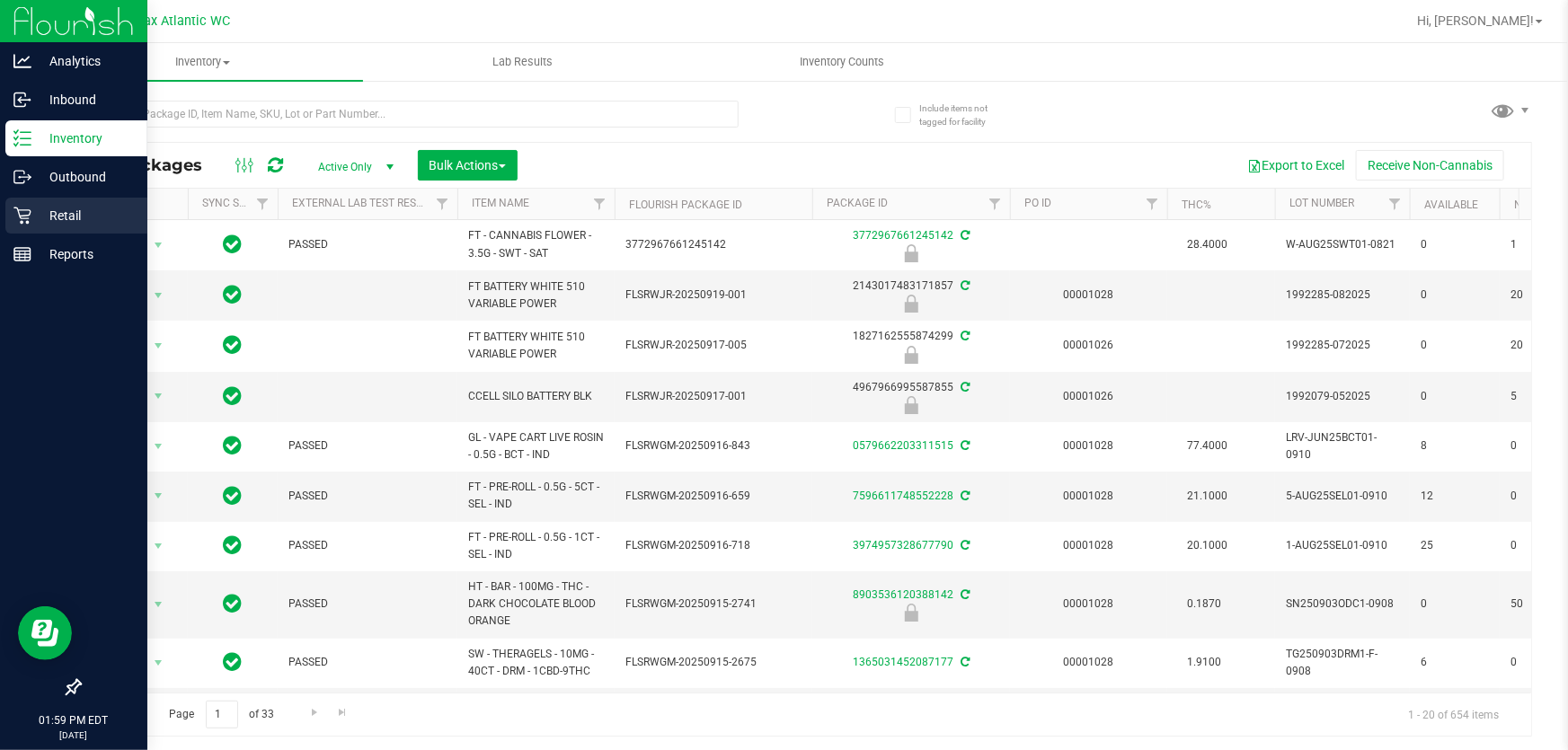
click at [27, 201] on div "Retail" at bounding box center [77, 215] width 142 height 36
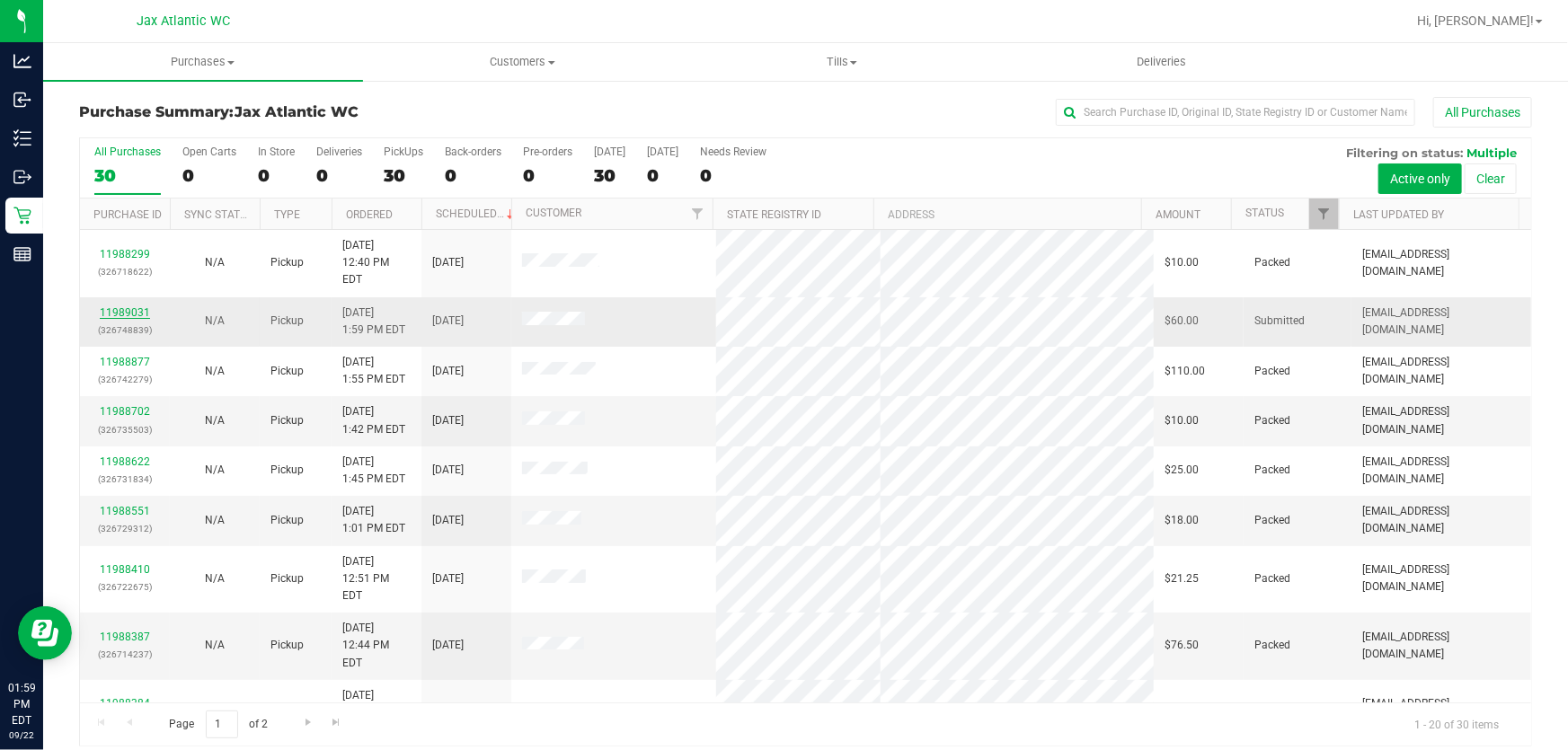
click at [132, 306] on link "11989031" at bounding box center [125, 312] width 50 height 12
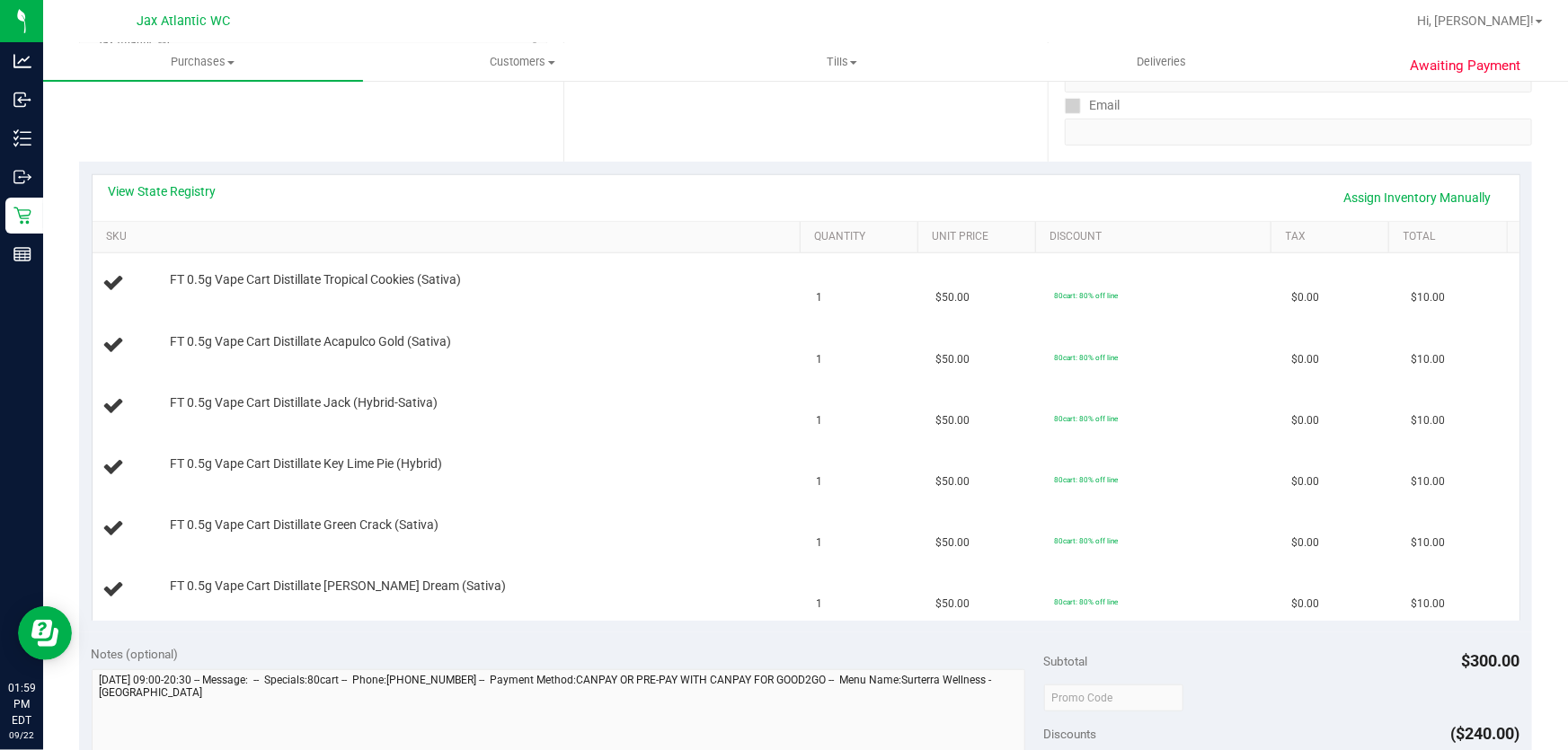
scroll to position [326, 0]
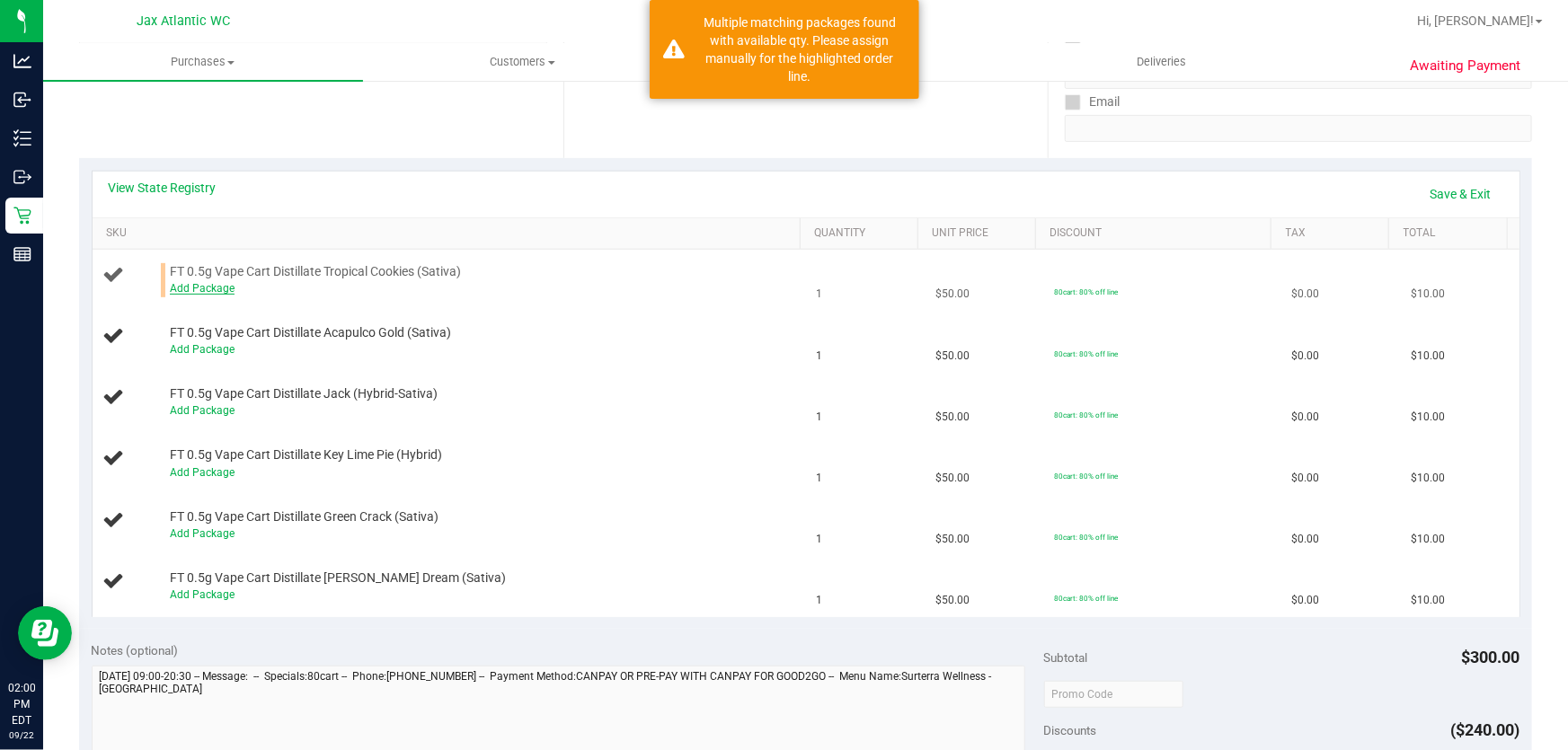
click at [193, 290] on link "Add Package" at bounding box center [202, 287] width 64 height 12
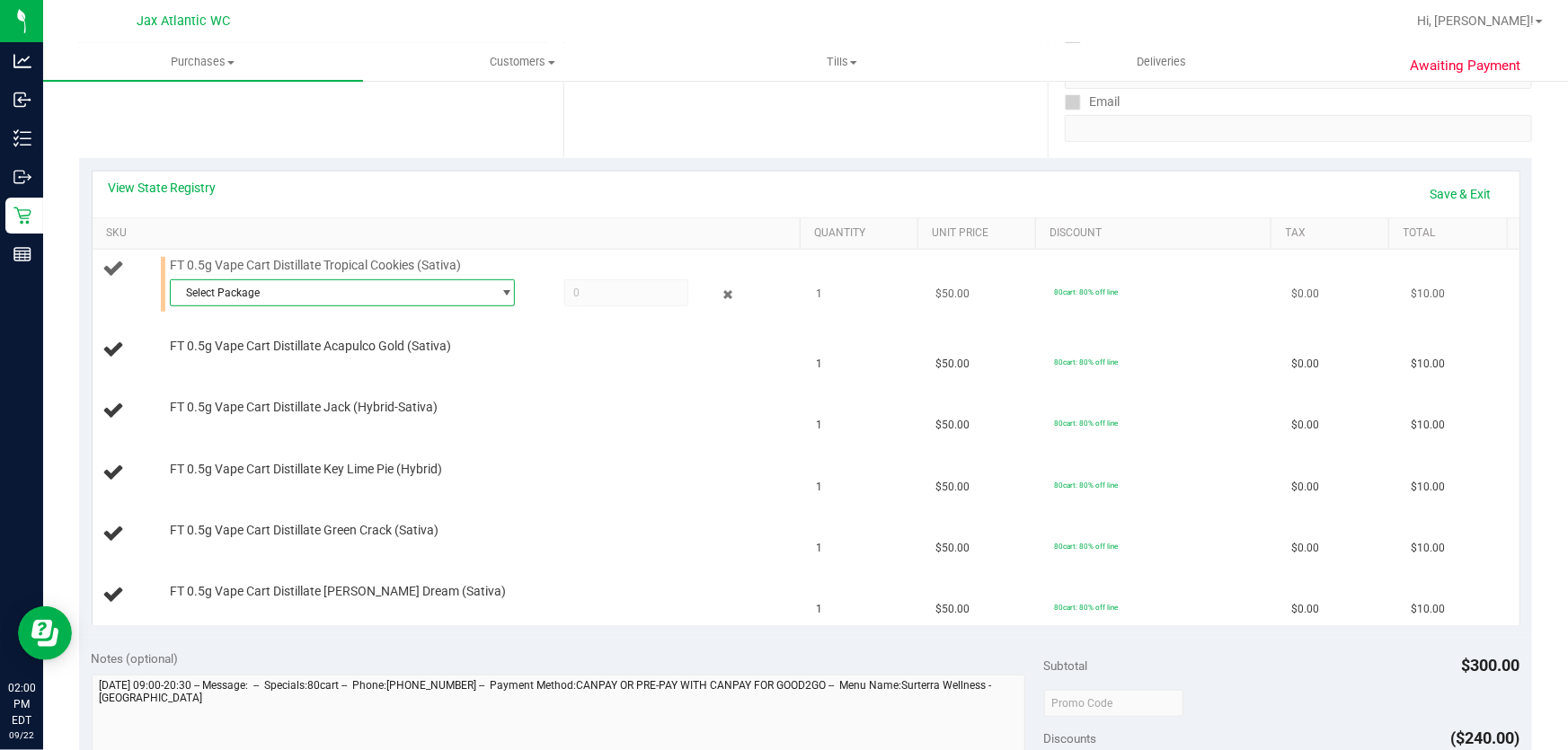
click at [287, 294] on span "Select Package" at bounding box center [331, 292] width 321 height 25
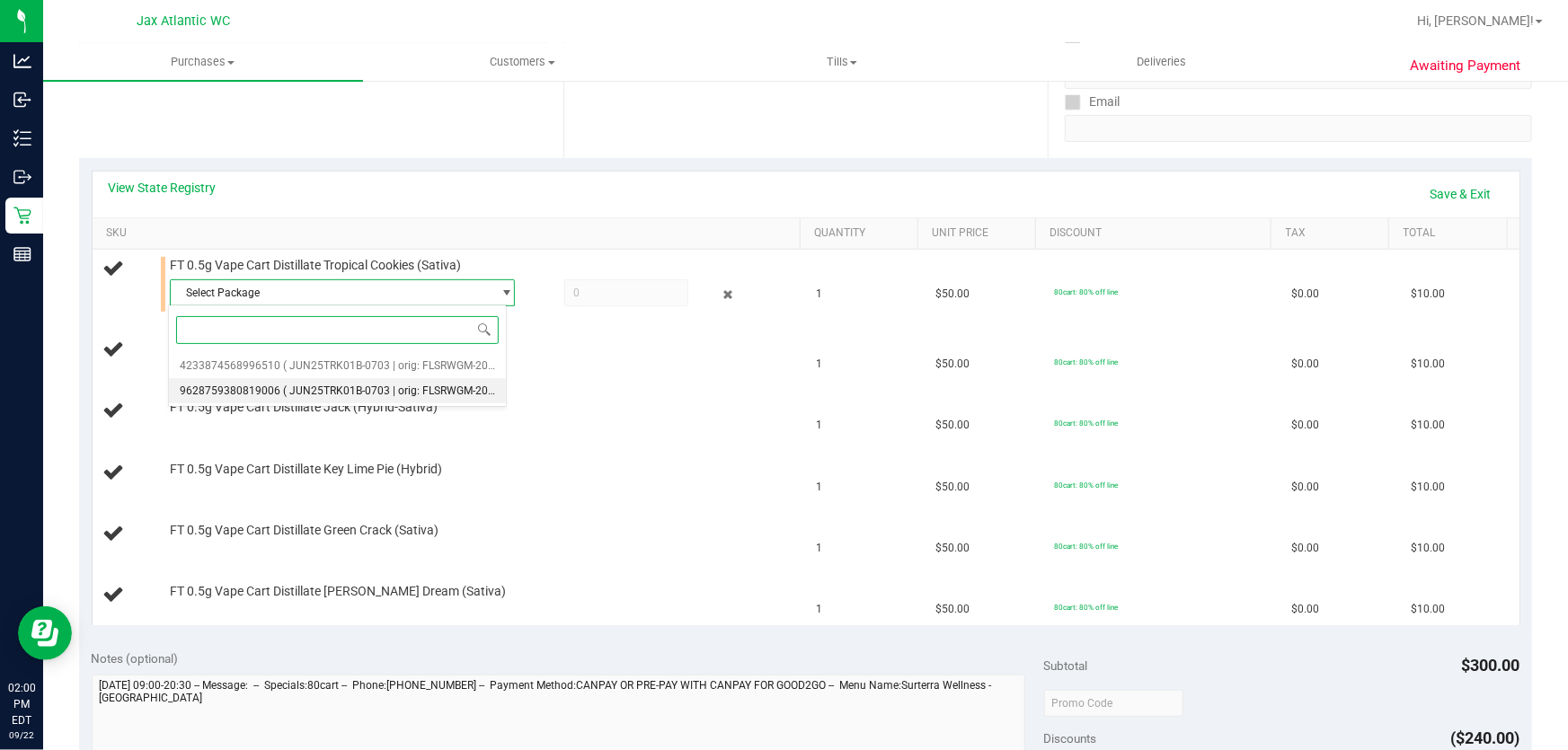
click at [307, 385] on span "( JUN25TRK01B-0703 | orig: FLSRWGM-20250711-209 )" at bounding box center [418, 390] width 271 height 12
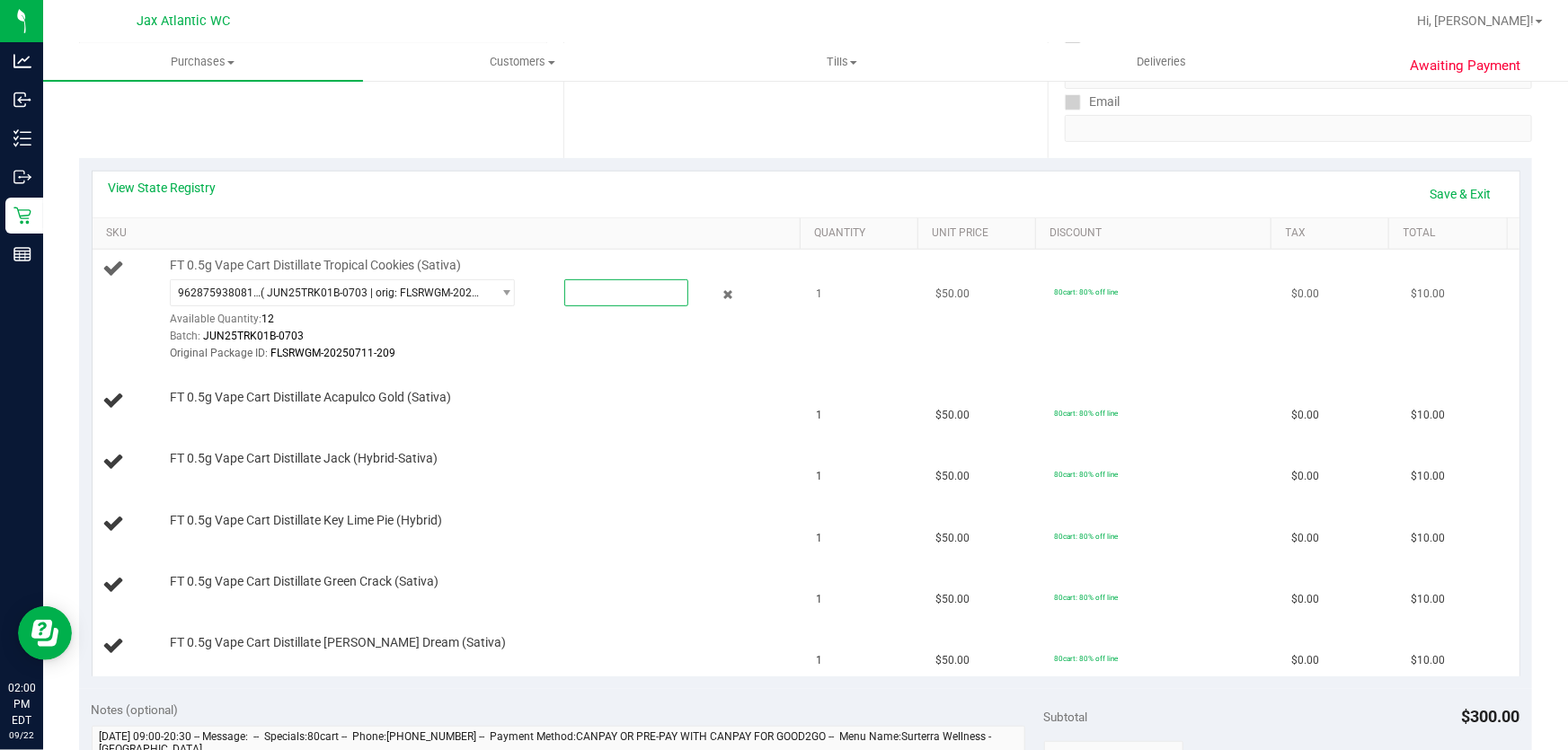
click at [600, 293] on span at bounding box center [627, 292] width 125 height 27
type input "1"
type input "1.0000"
click at [340, 153] on div "Location Pickup Store Jax Atlantic WC Select Store Bonita Springs WC Boynton Be…" at bounding box center [321, 49] width 484 height 220
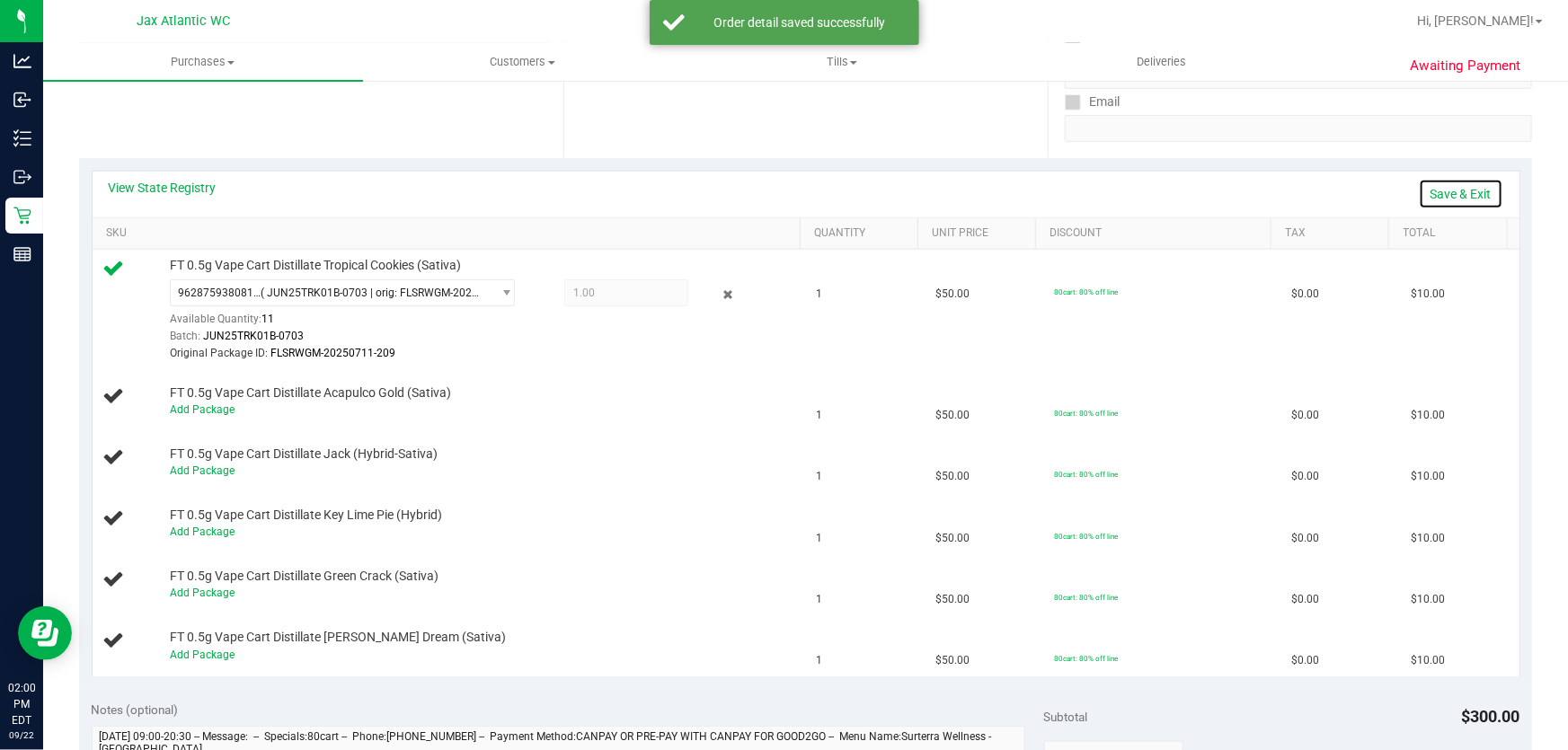
click at [1445, 200] on link "Save & Exit" at bounding box center [1461, 194] width 84 height 31
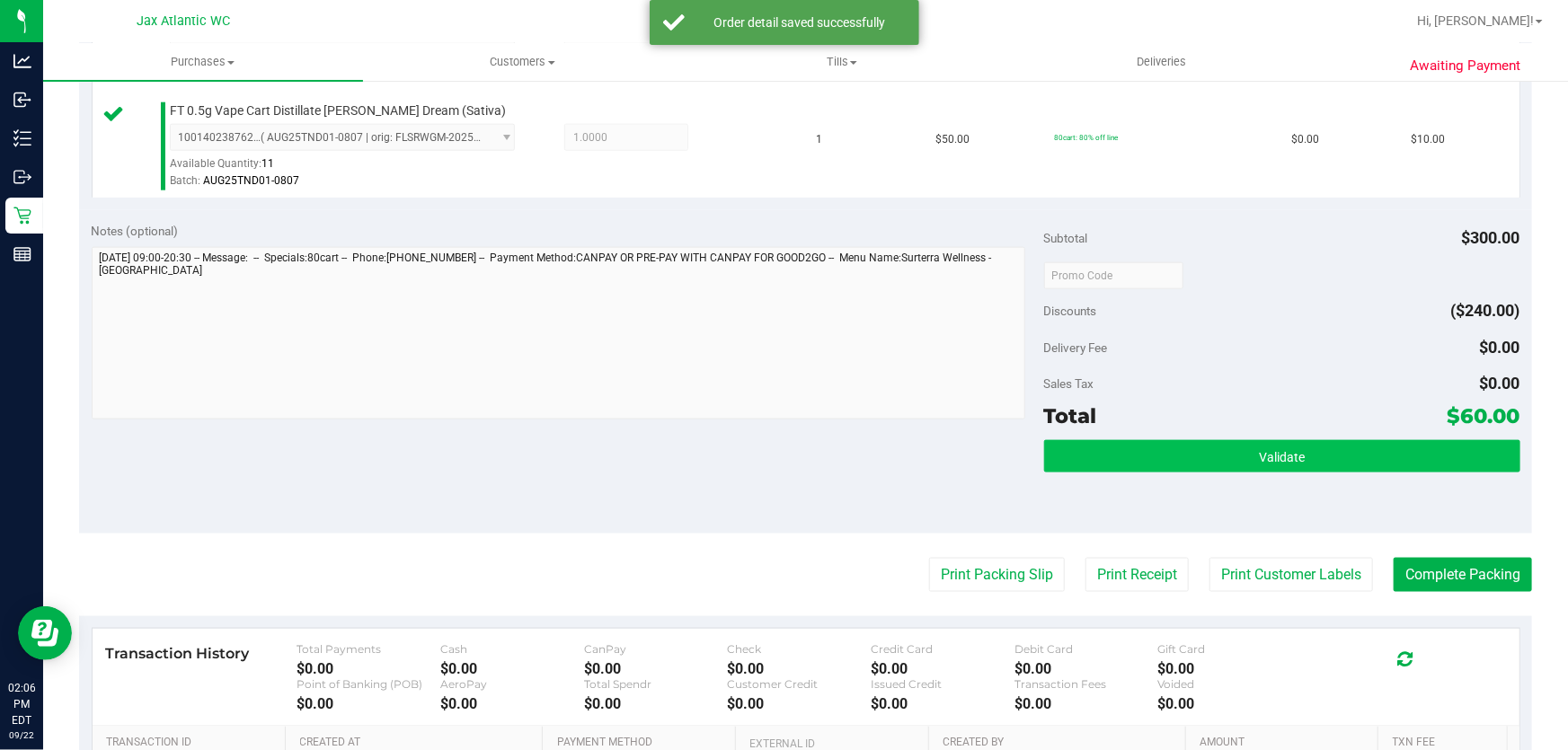
scroll to position [1061, 0]
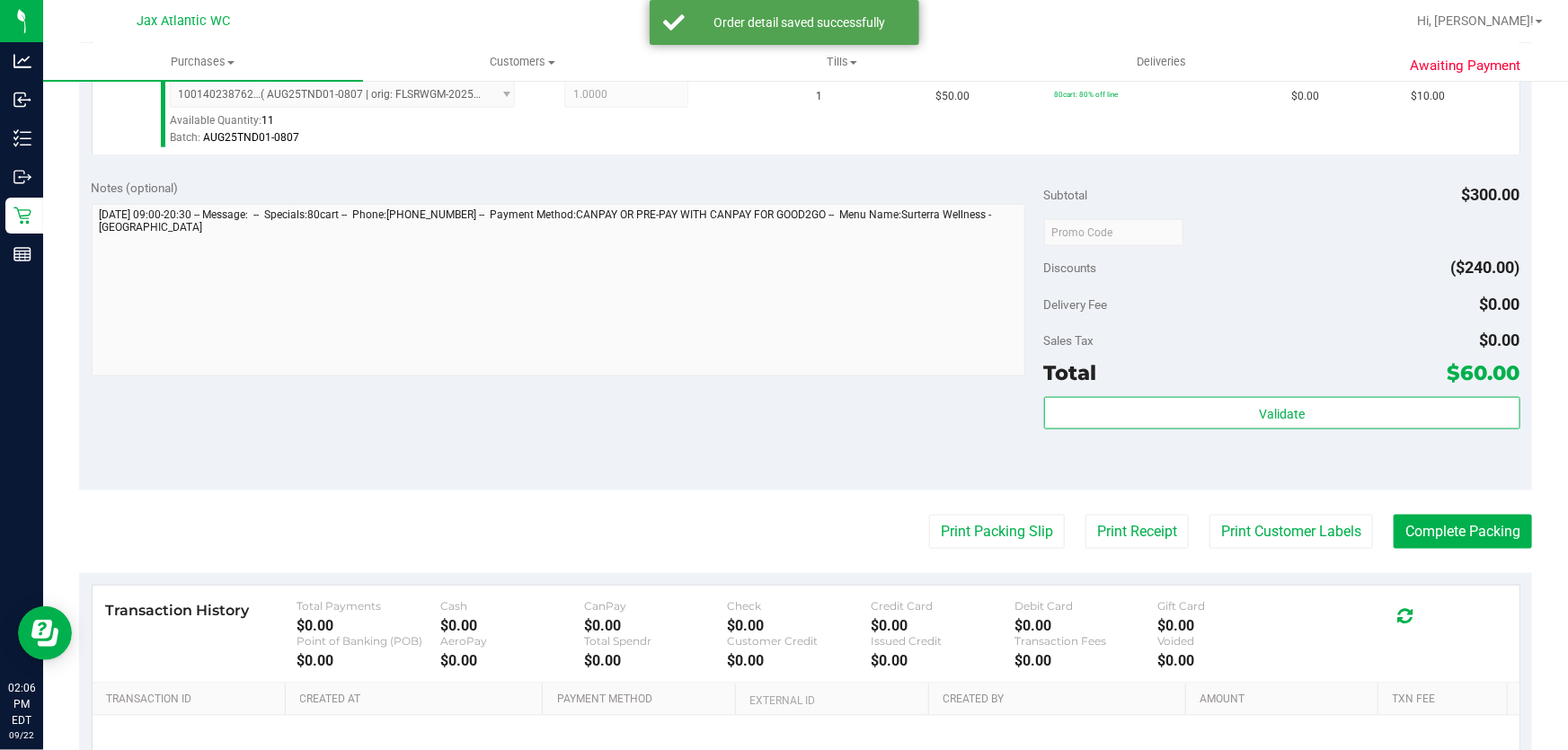
click at [1224, 377] on div "Total $60.00" at bounding box center [1282, 372] width 476 height 33
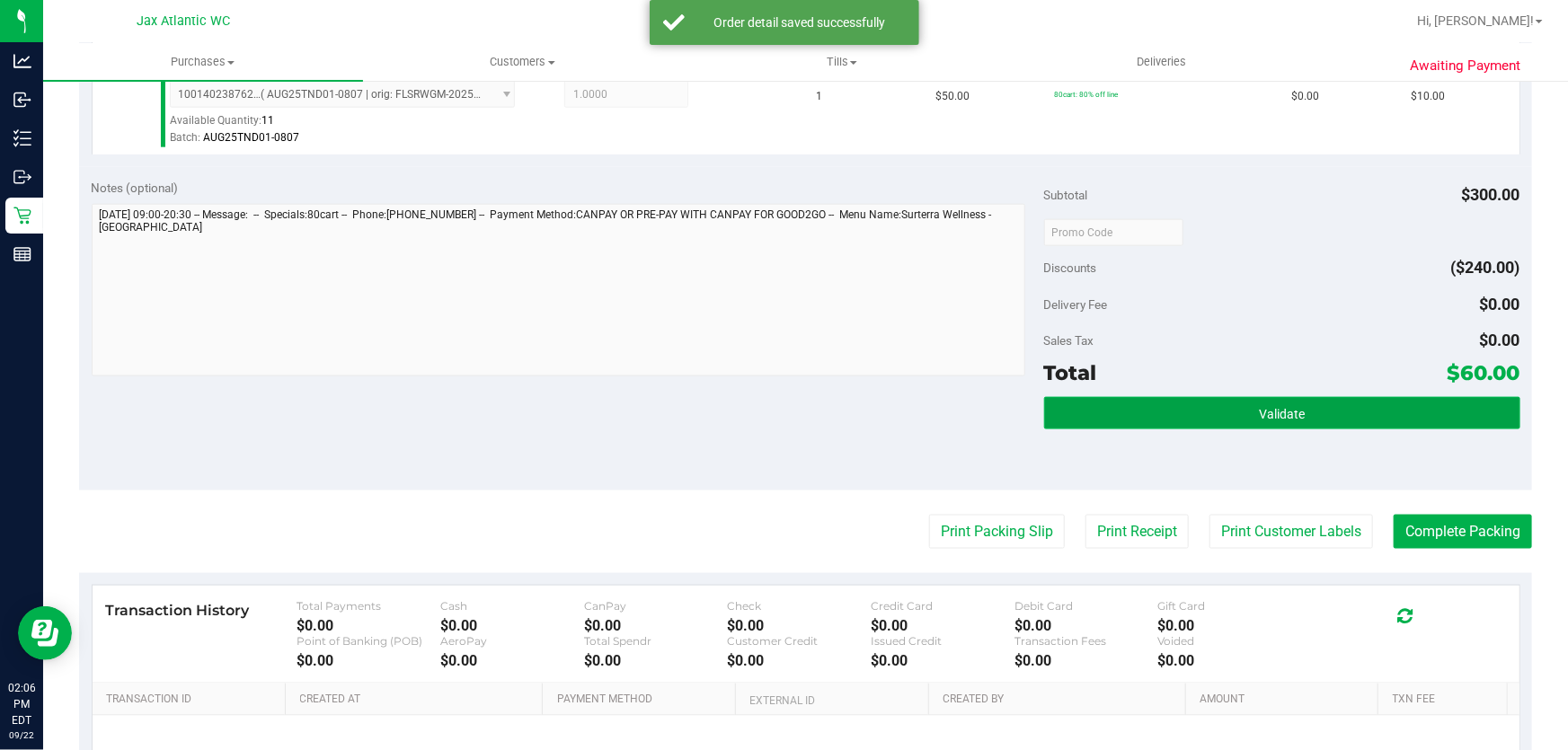
click at [1225, 413] on button "Validate" at bounding box center [1282, 412] width 476 height 33
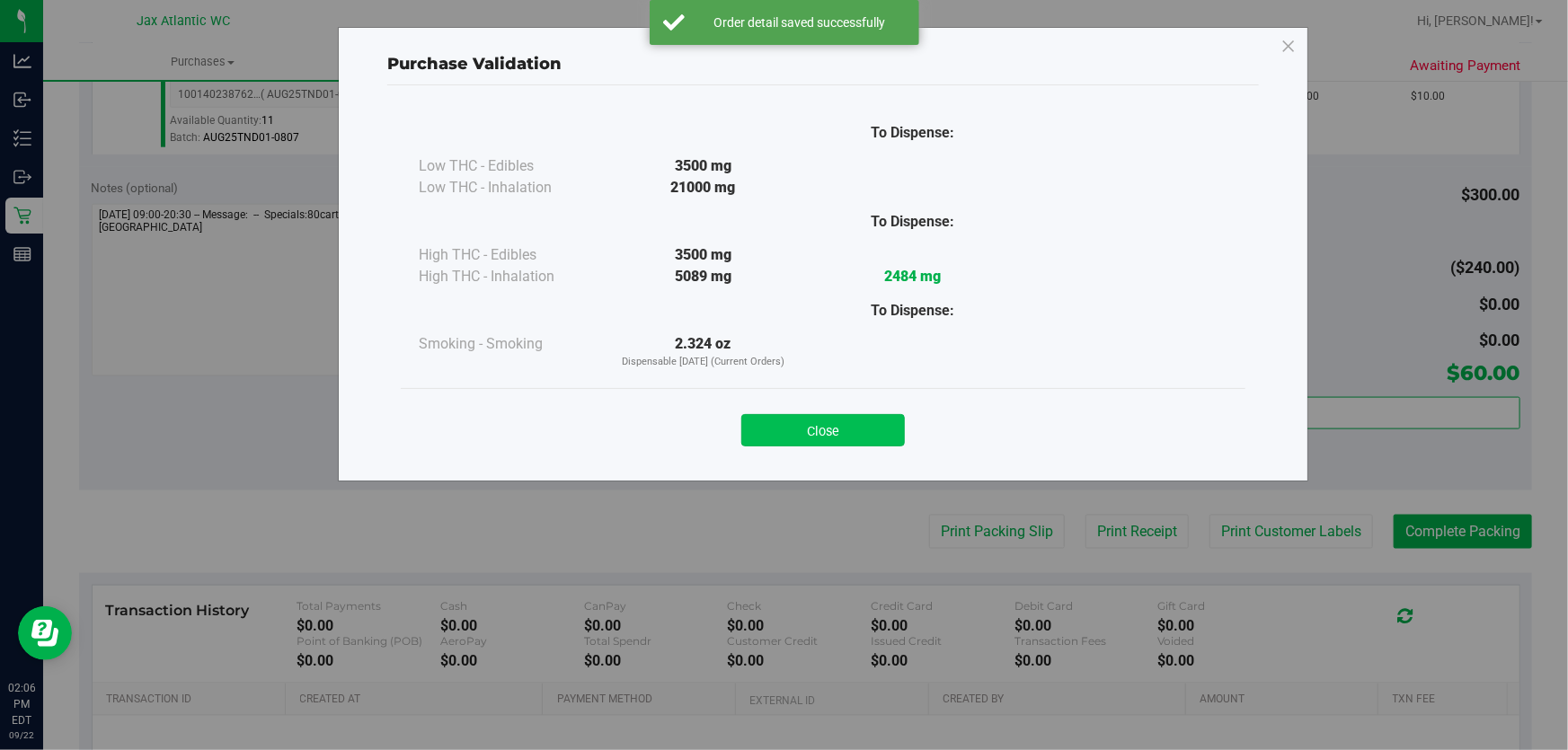
click at [778, 412] on div "Close" at bounding box center [823, 424] width 818 height 45
click at [854, 450] on div "Close" at bounding box center [822, 424] width 845 height 73
click at [861, 436] on button "Close" at bounding box center [822, 430] width 163 height 33
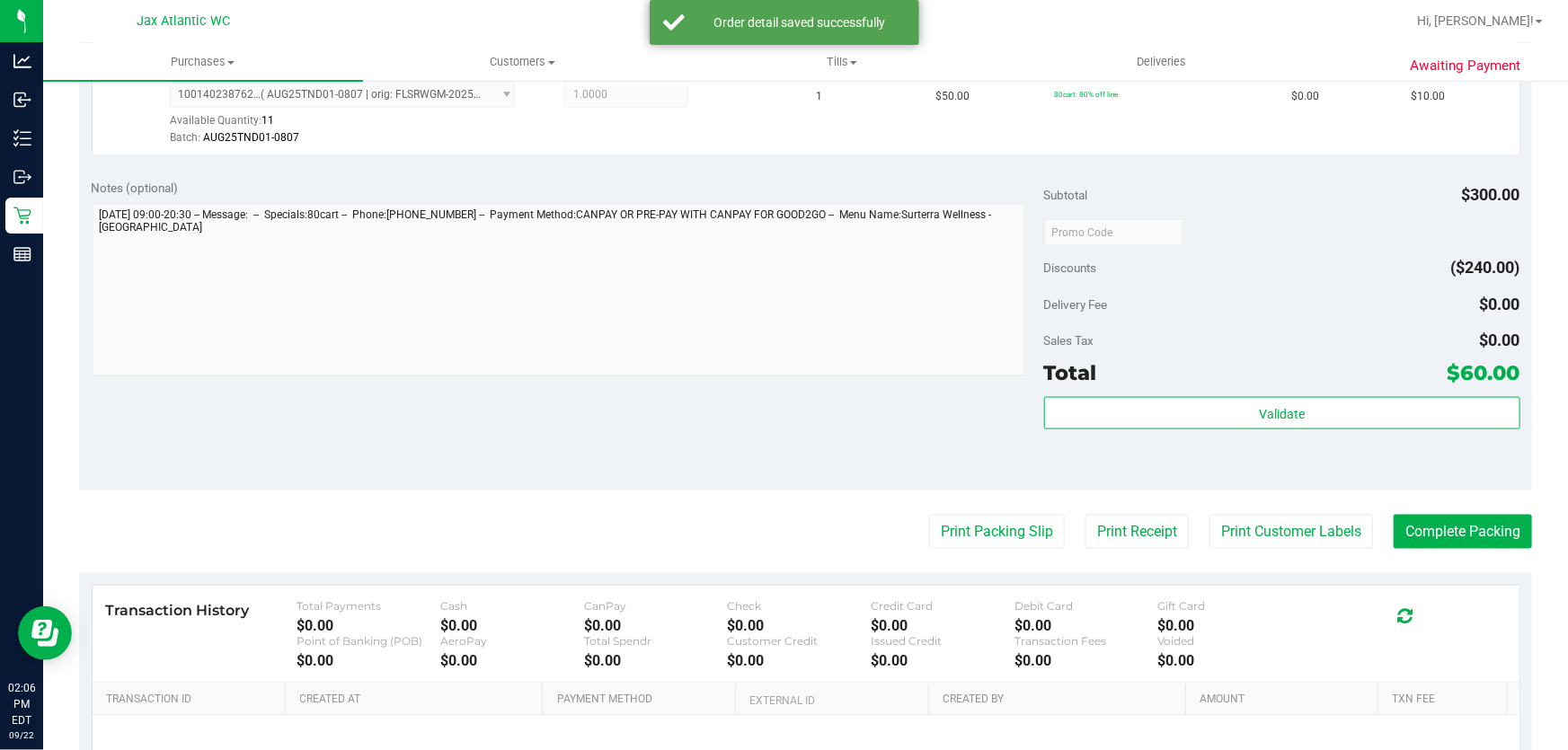
click at [960, 535] on button "Print Packing Slip" at bounding box center [996, 532] width 135 height 35
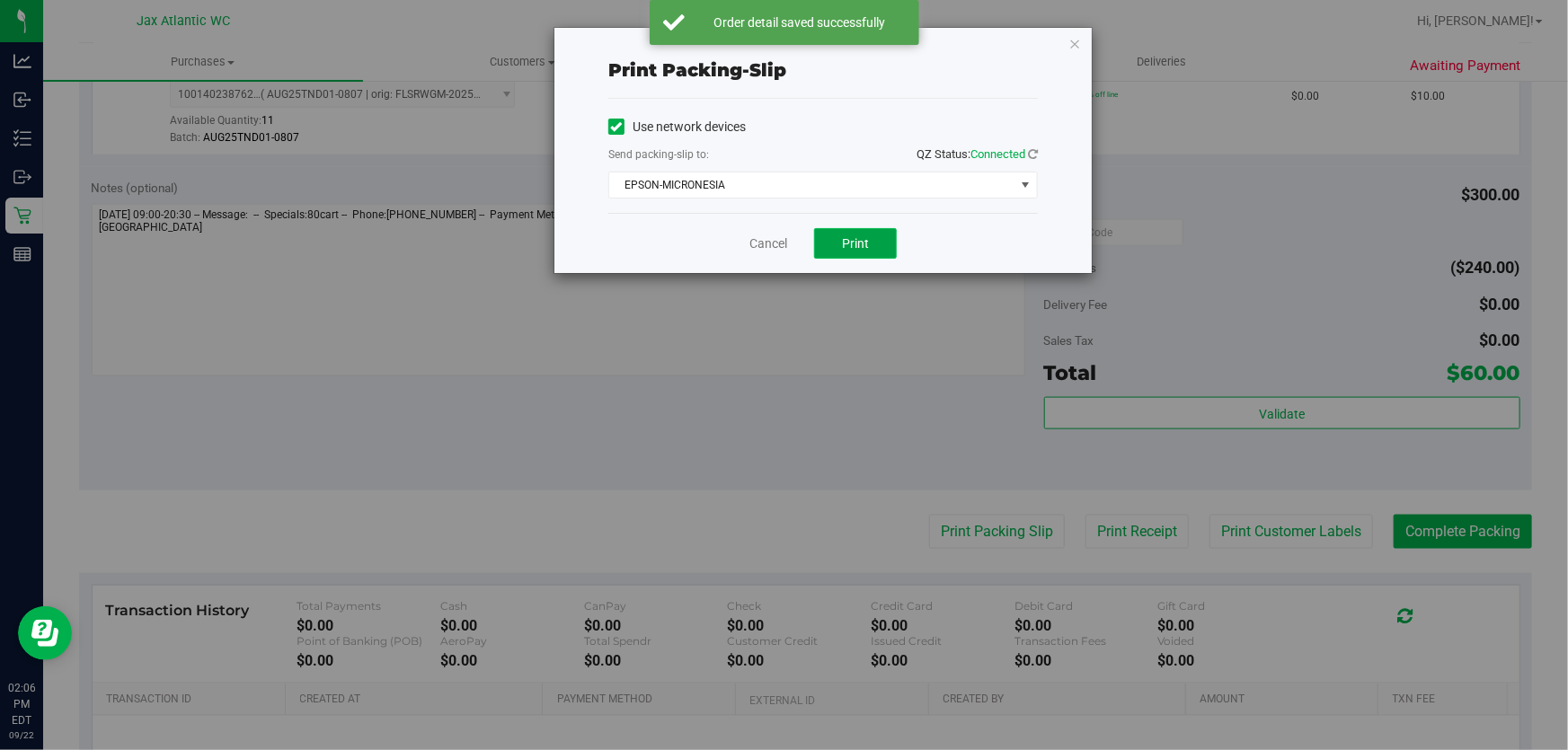
click at [854, 246] on span "Print" at bounding box center [855, 243] width 27 height 14
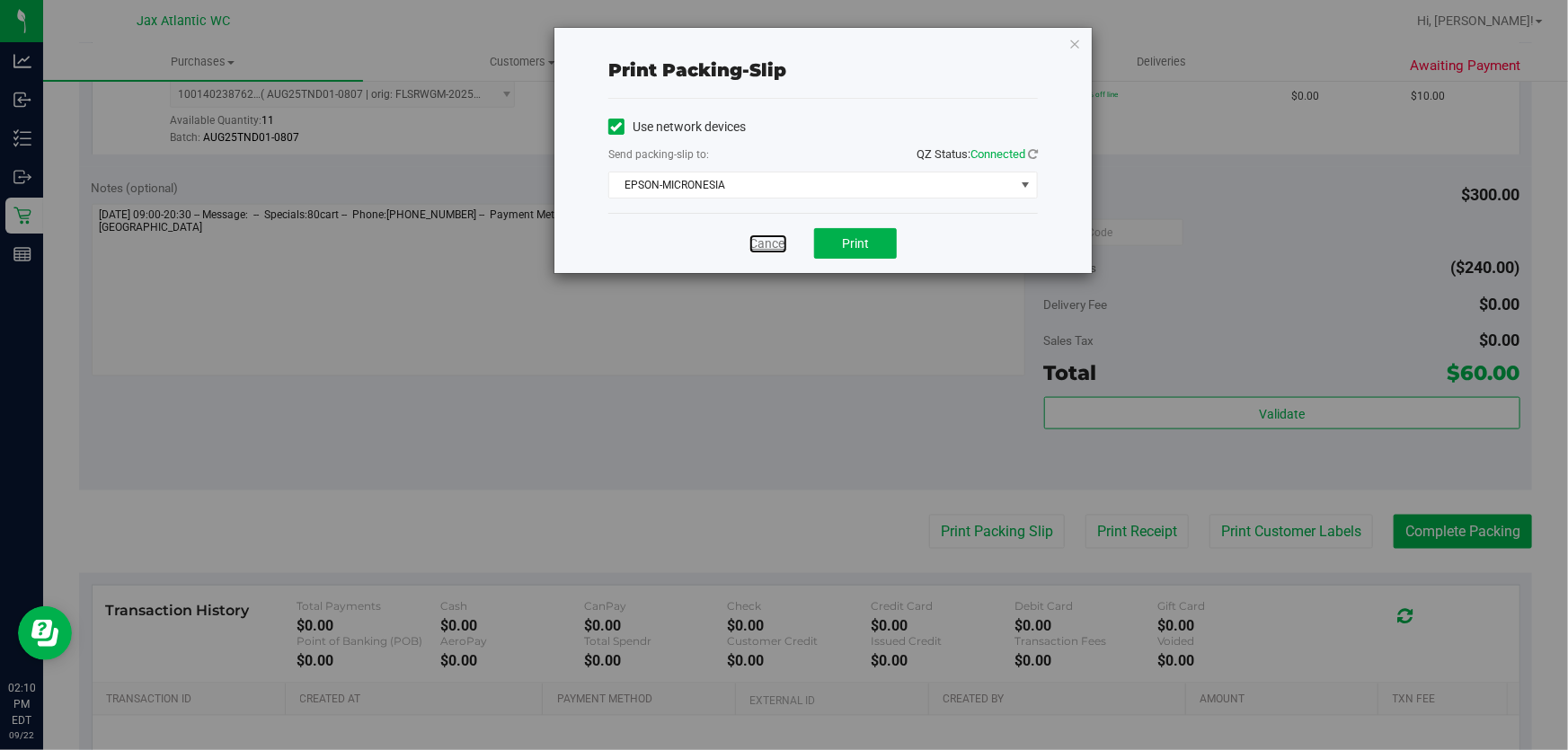
drag, startPoint x: 768, startPoint y: 242, endPoint x: 849, endPoint y: 293, distance: 95.7
click at [768, 243] on link "Cancel" at bounding box center [768, 243] width 37 height 19
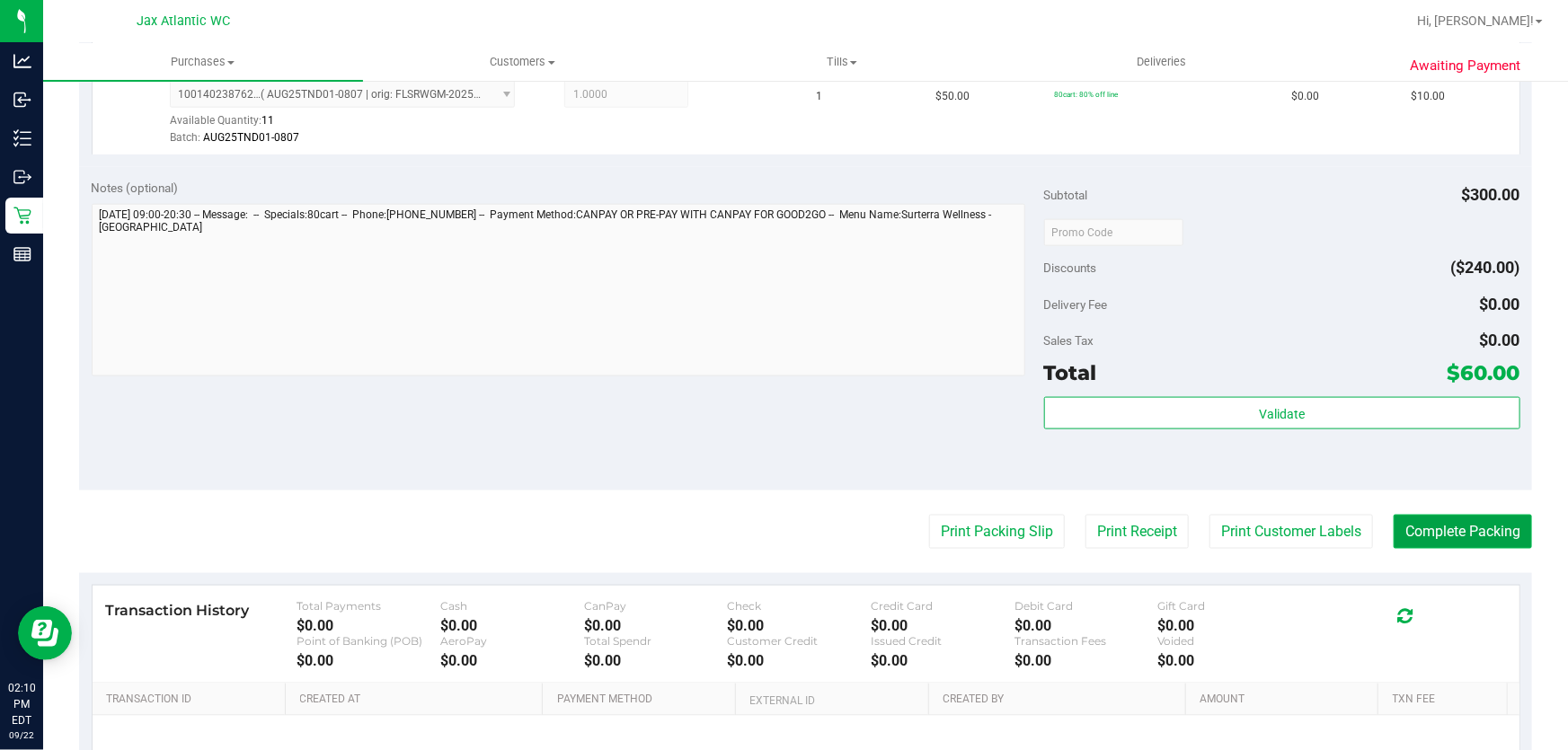
click at [1436, 531] on button "Complete Packing" at bounding box center [1463, 532] width 138 height 35
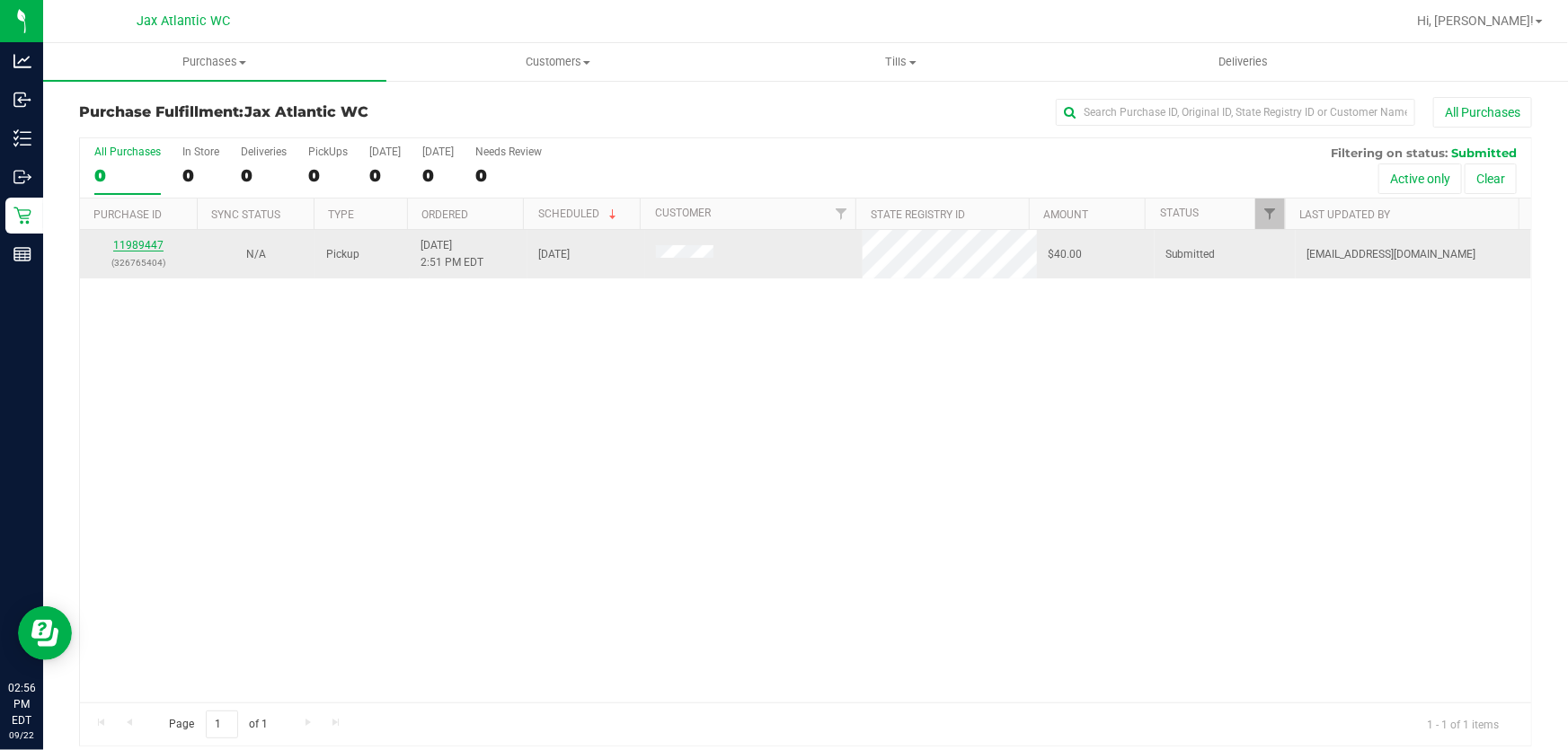
click at [147, 247] on link "11989447" at bounding box center [138, 244] width 50 height 12
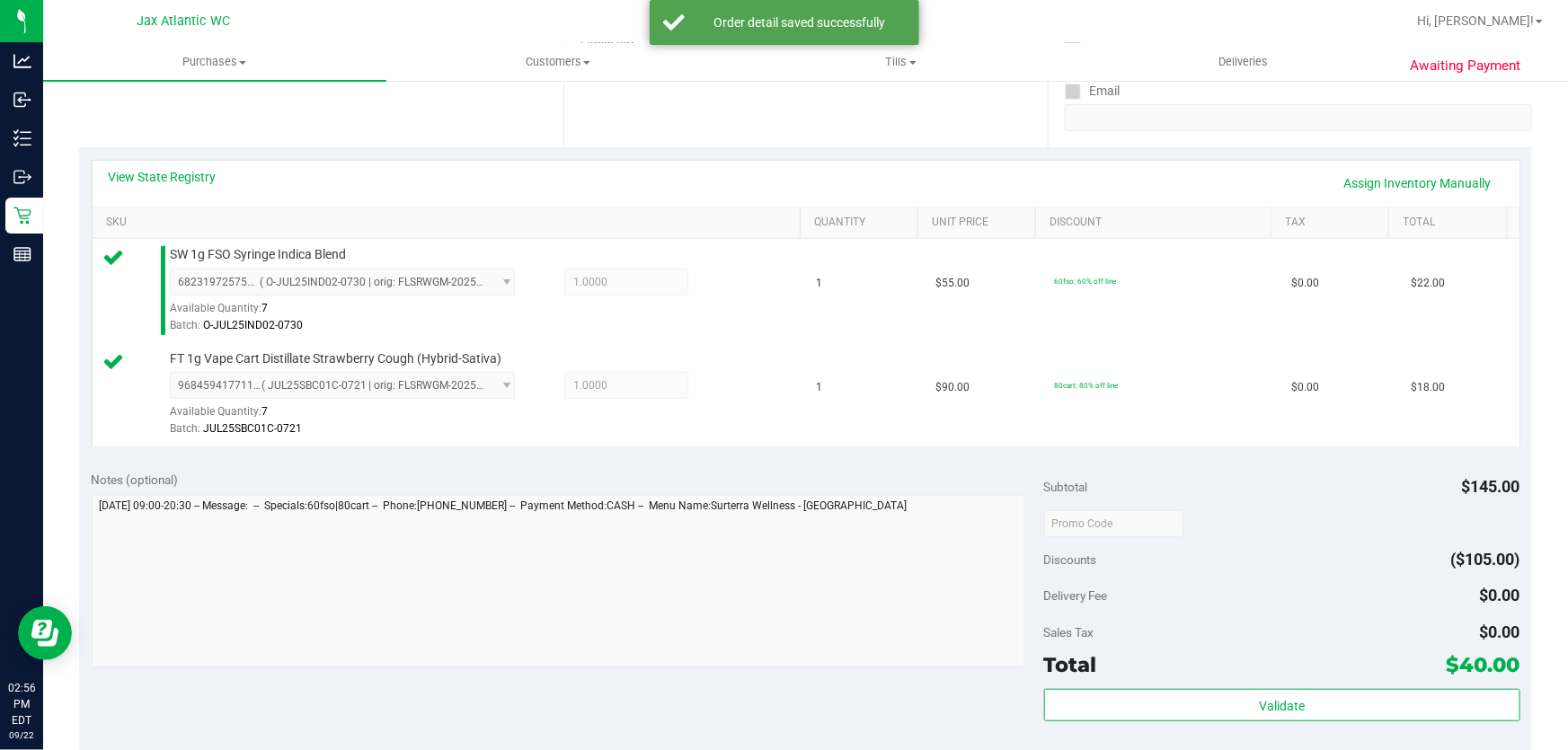
scroll to position [490, 0]
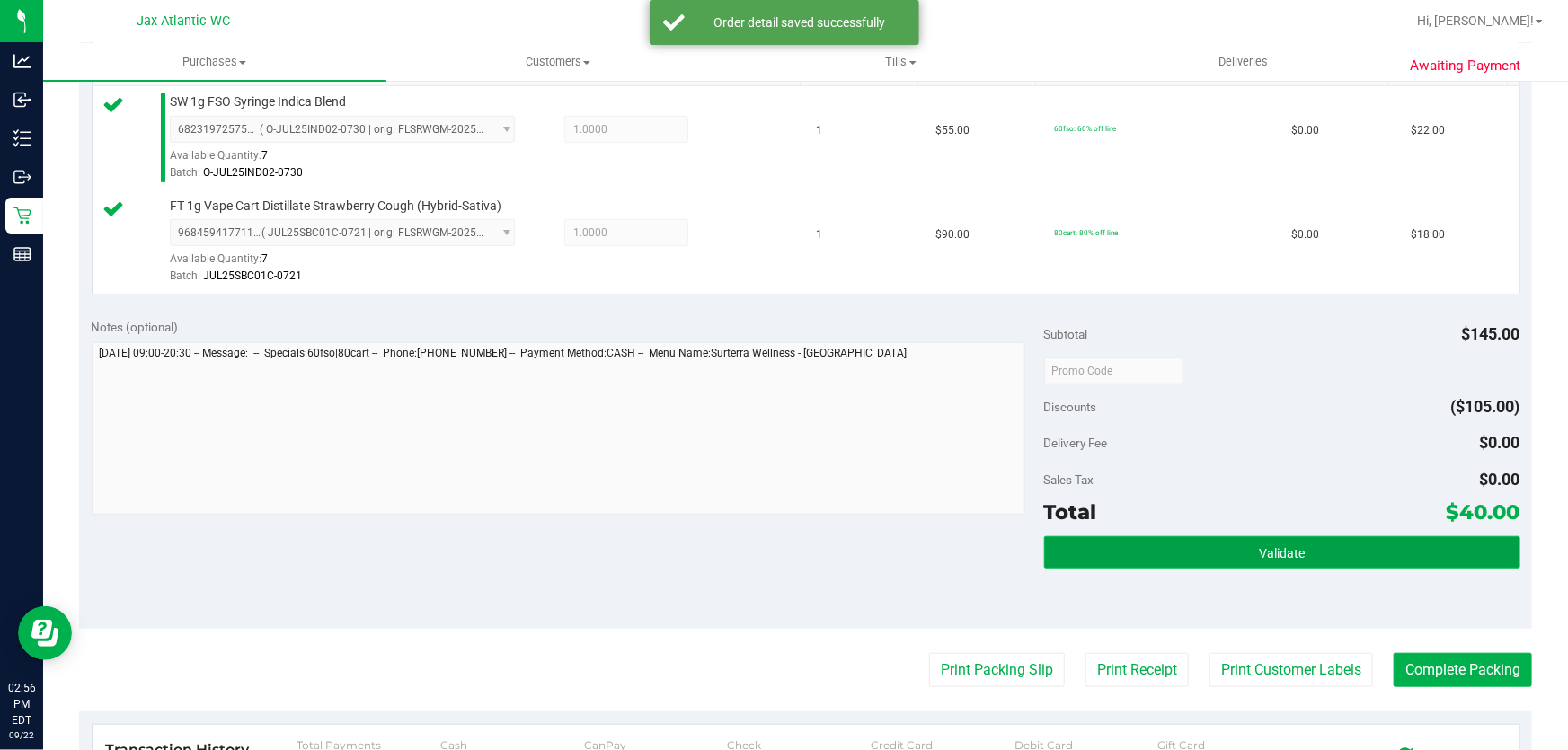
click at [1314, 562] on button "Validate" at bounding box center [1282, 552] width 476 height 33
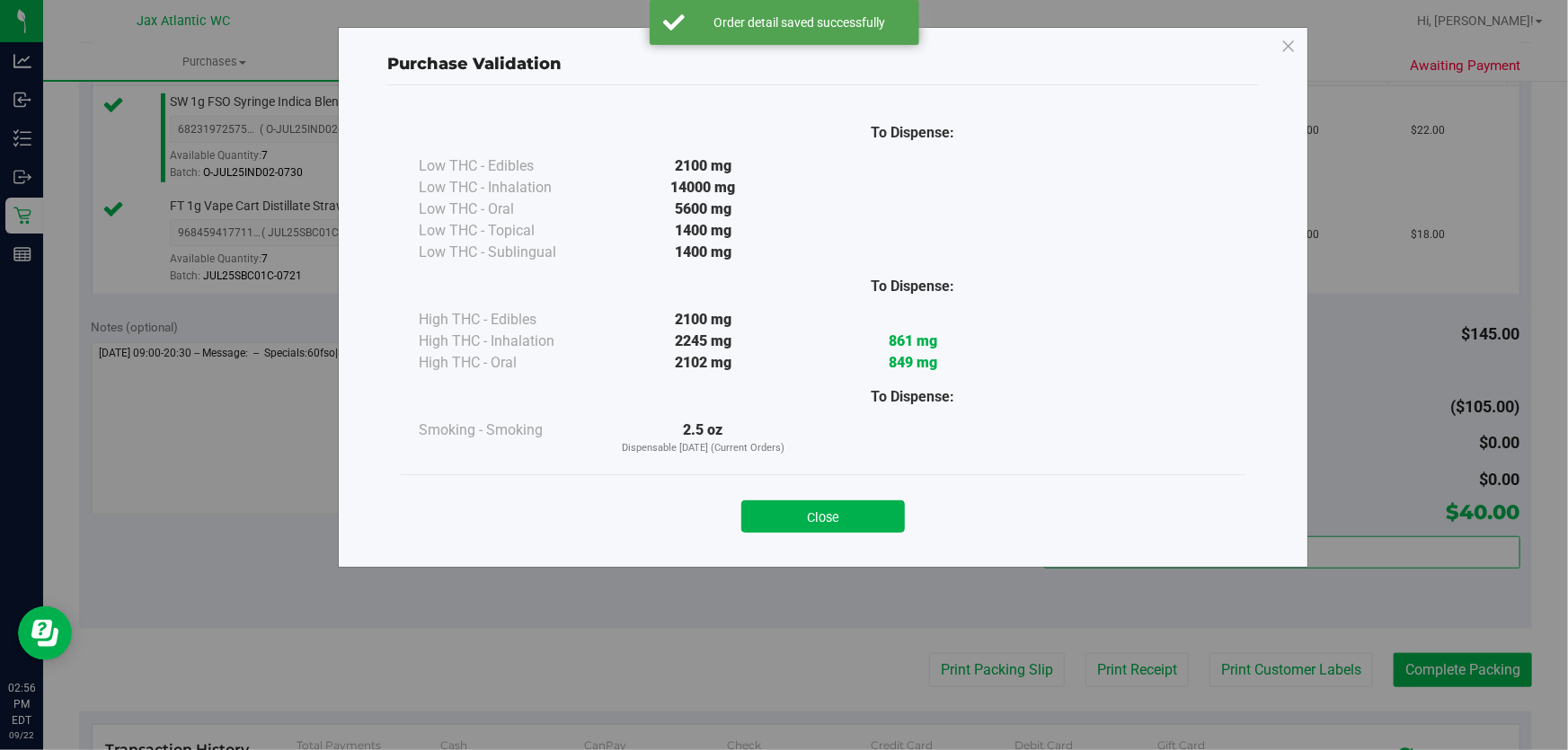
click at [805, 512] on button "Close" at bounding box center [822, 516] width 163 height 33
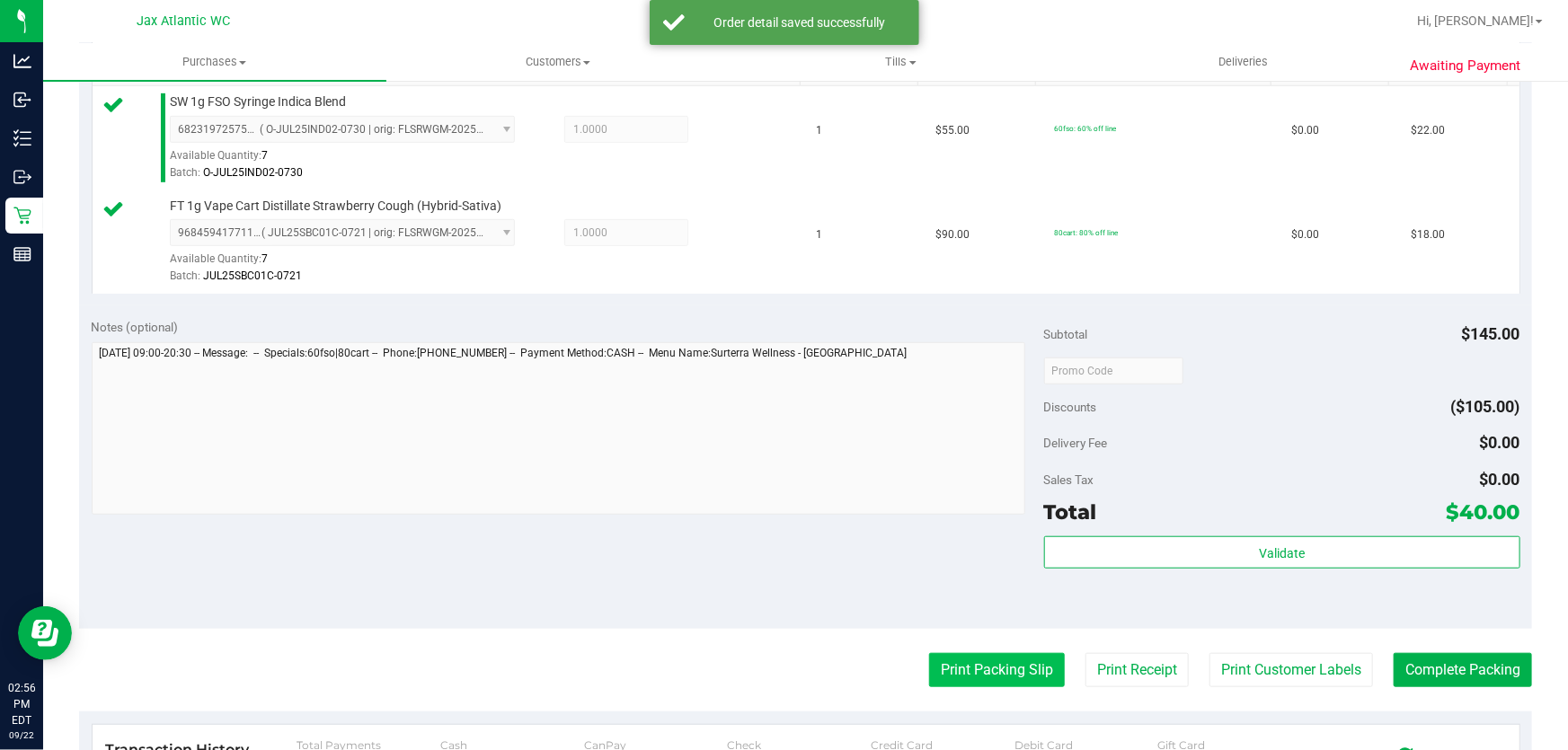
click at [947, 653] on button "Print Packing Slip" at bounding box center [996, 670] width 135 height 35
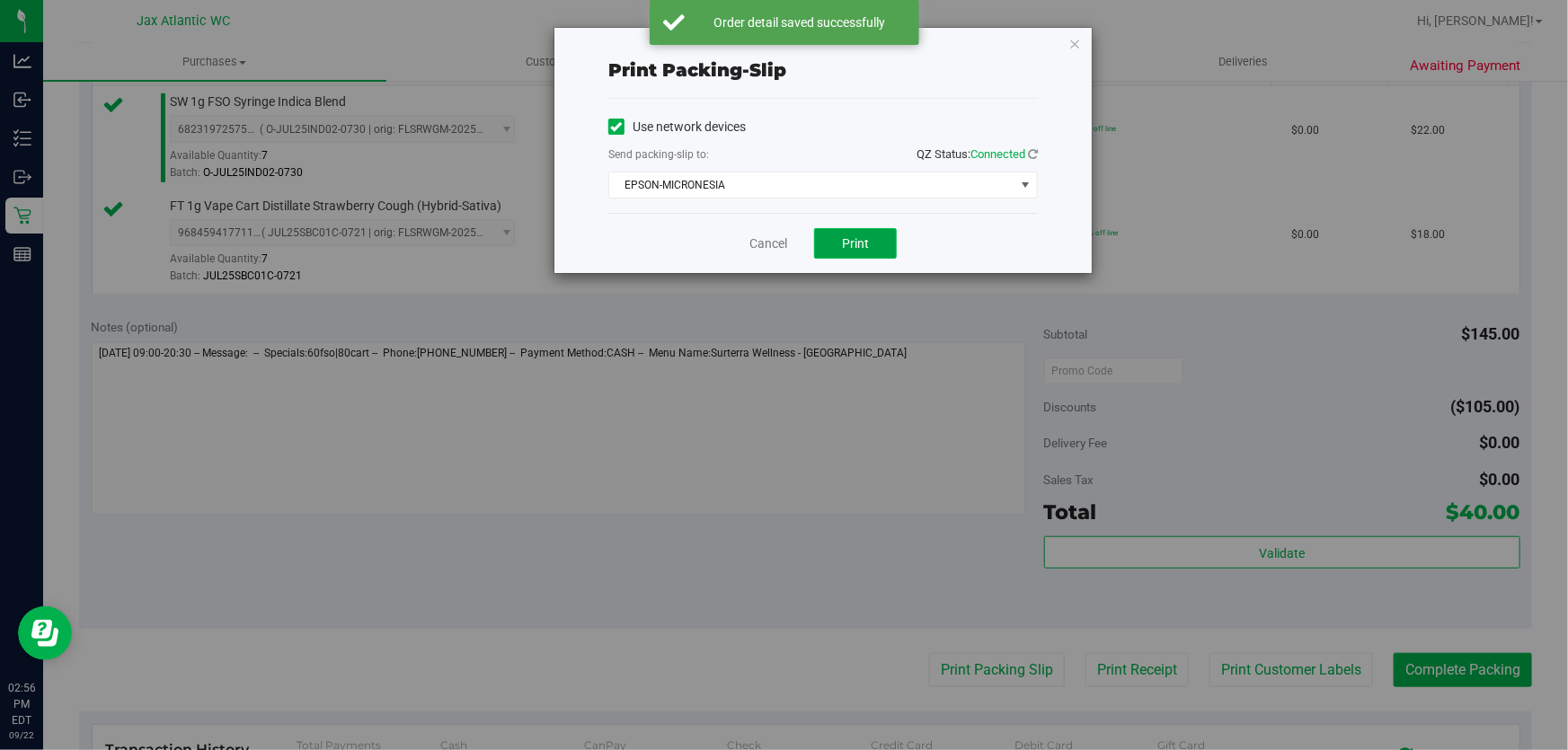
click at [895, 241] on button "Print" at bounding box center [855, 243] width 83 height 31
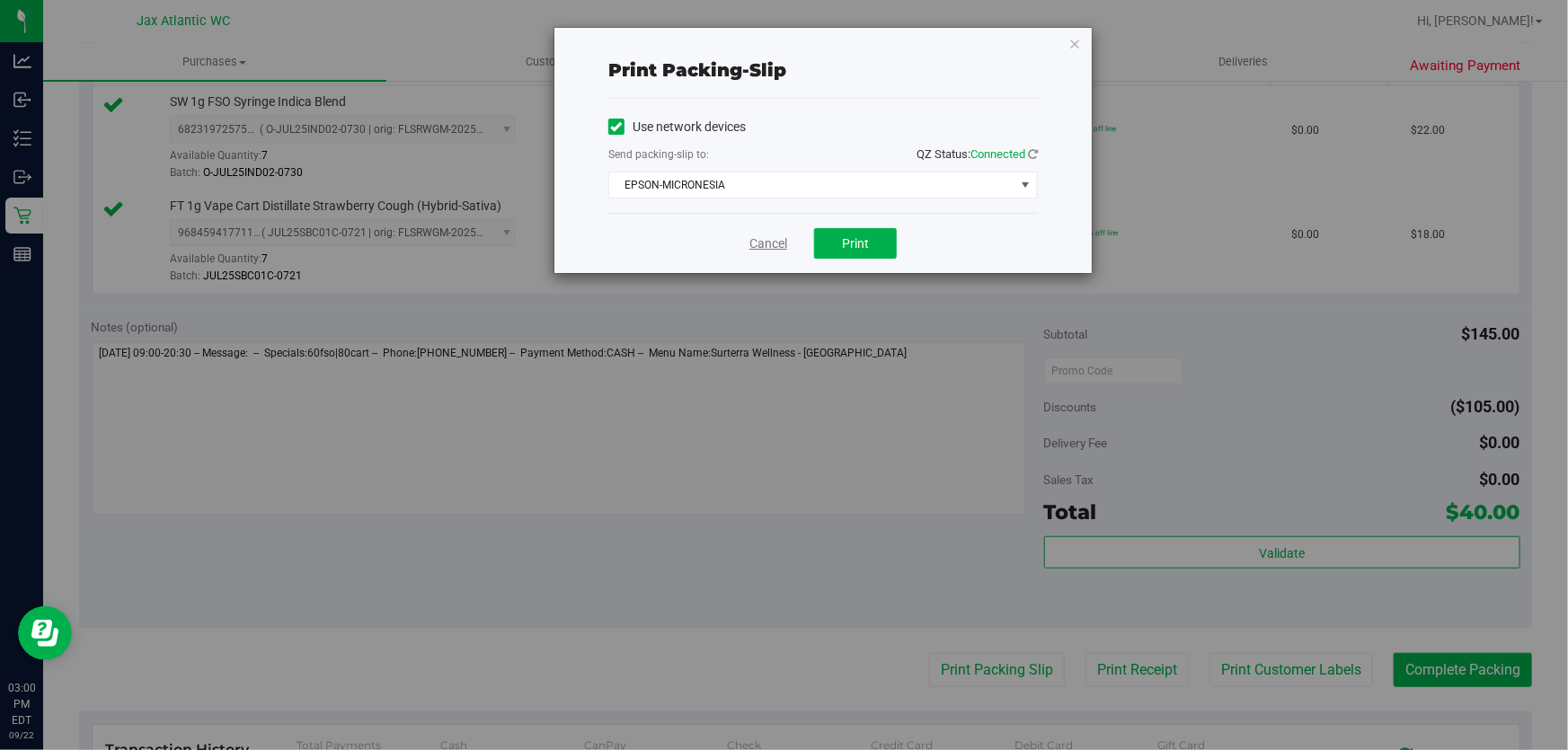
click at [763, 240] on link "Cancel" at bounding box center [768, 243] width 37 height 19
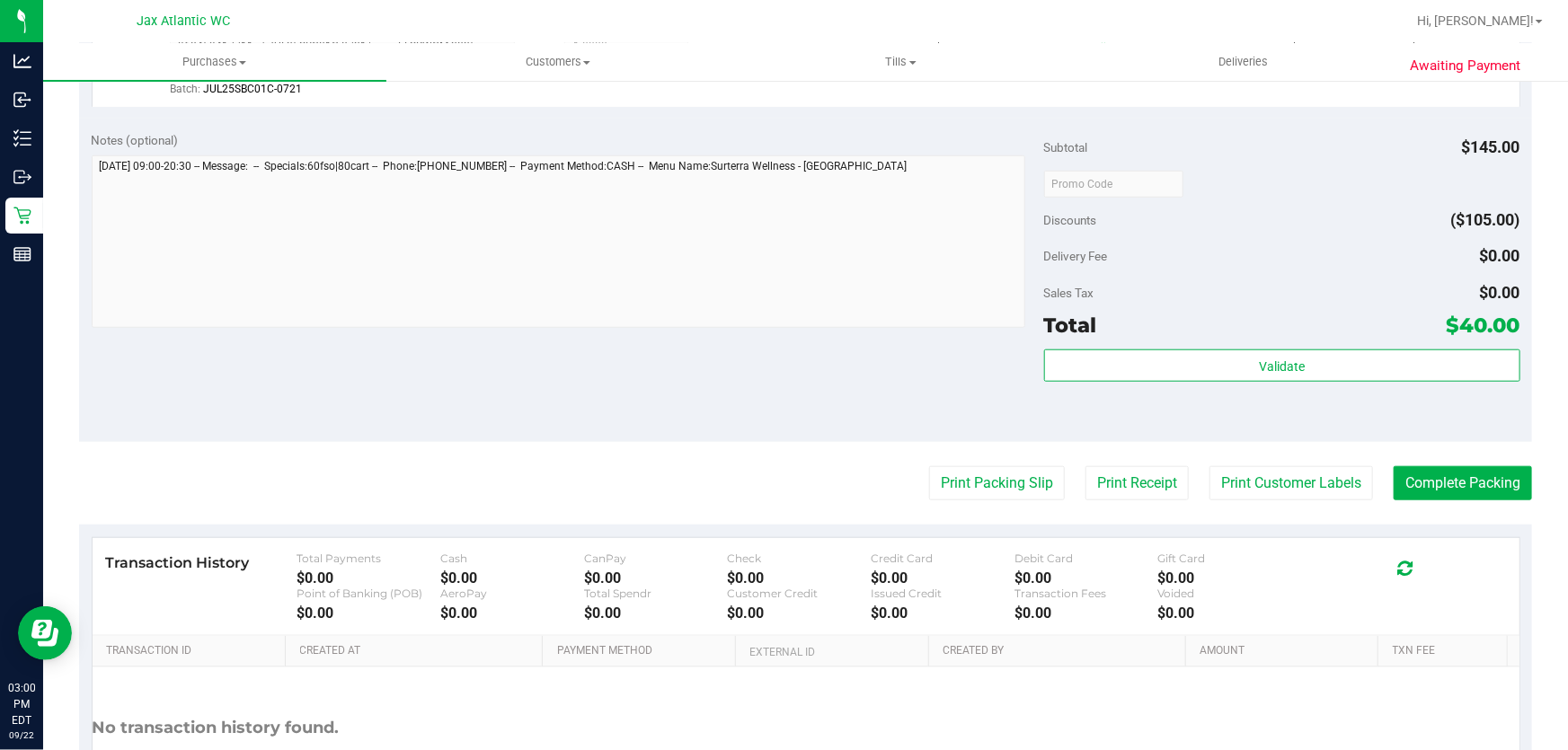
scroll to position [734, 0]
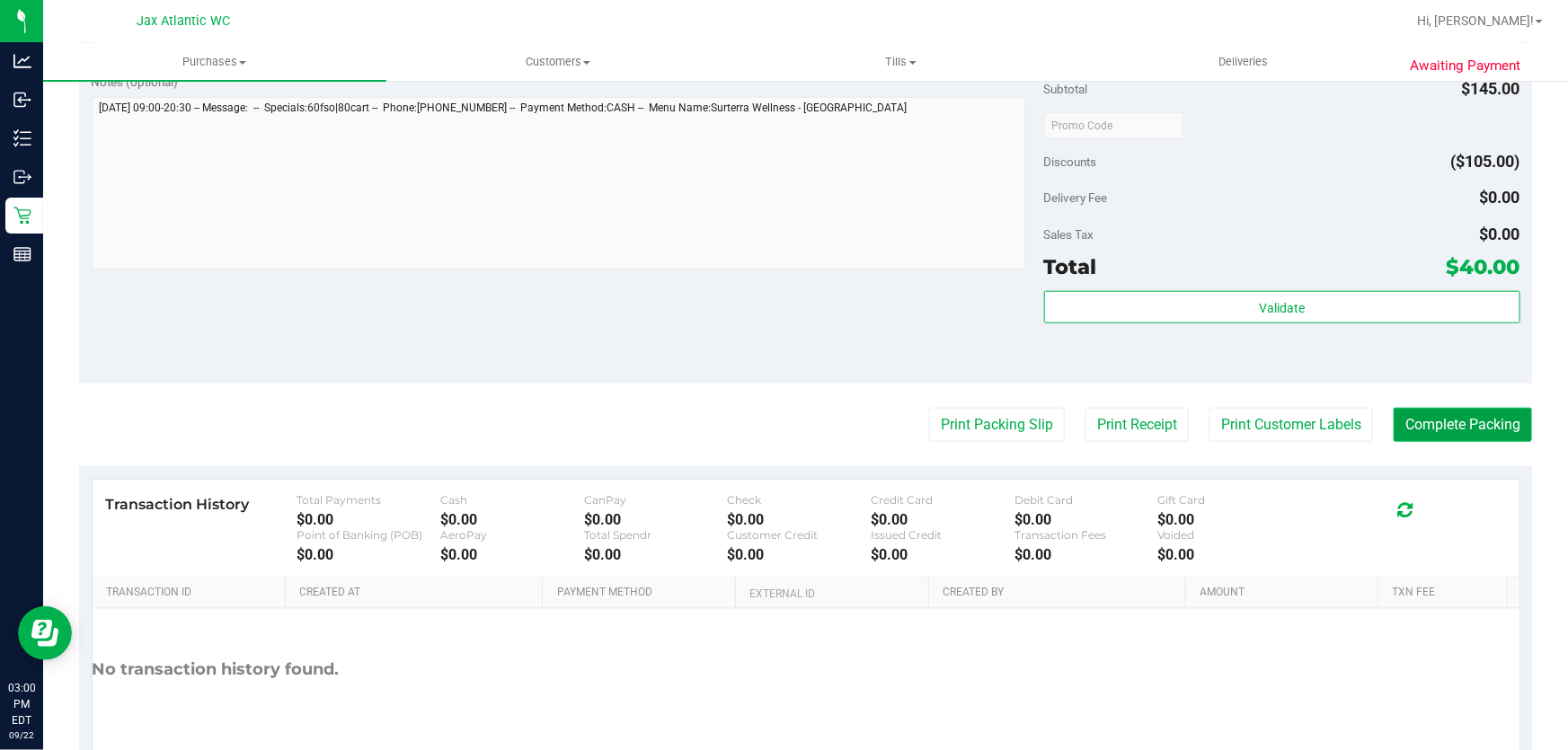
click at [1474, 437] on button "Complete Packing" at bounding box center [1463, 424] width 138 height 35
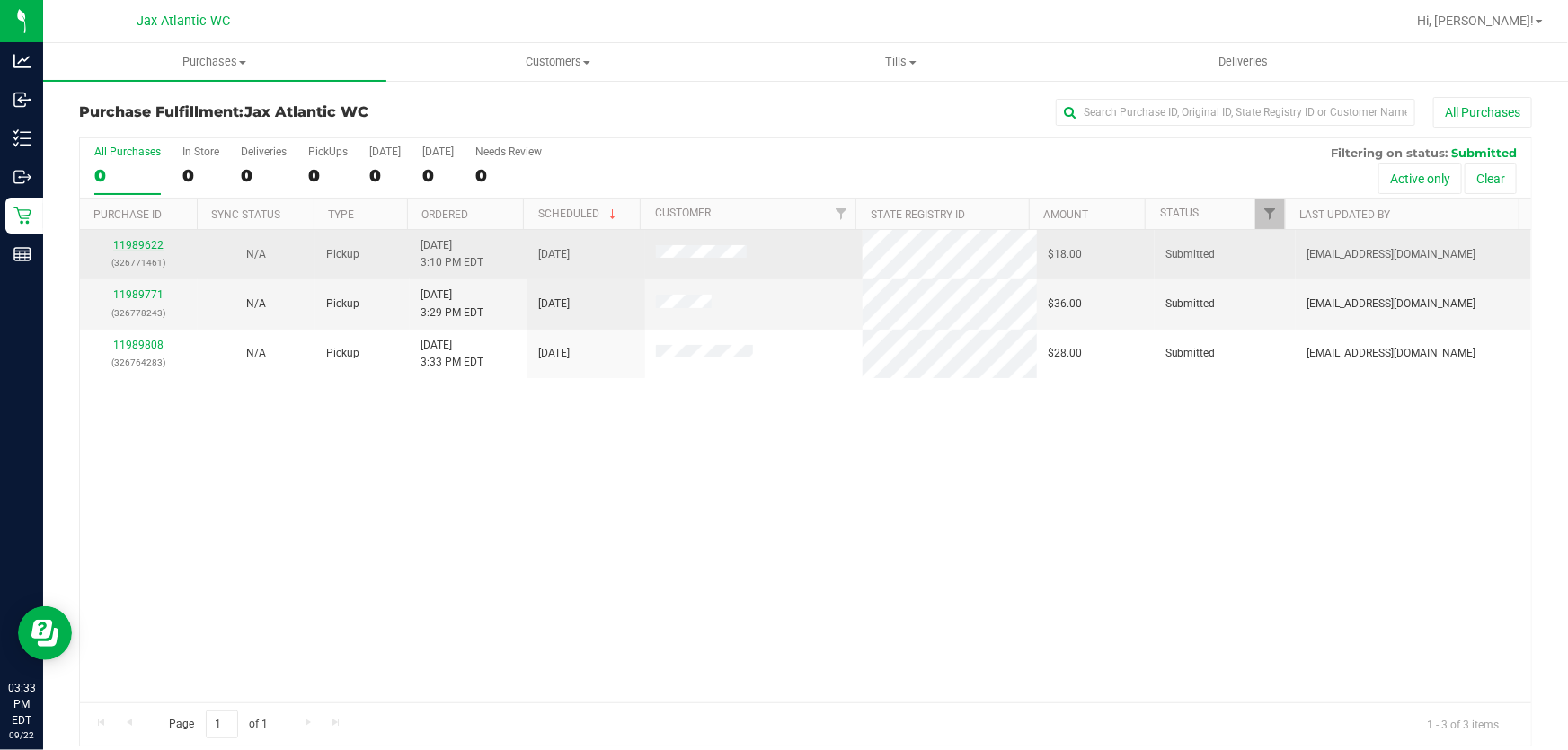
click at [150, 243] on link "11989622" at bounding box center [138, 244] width 50 height 12
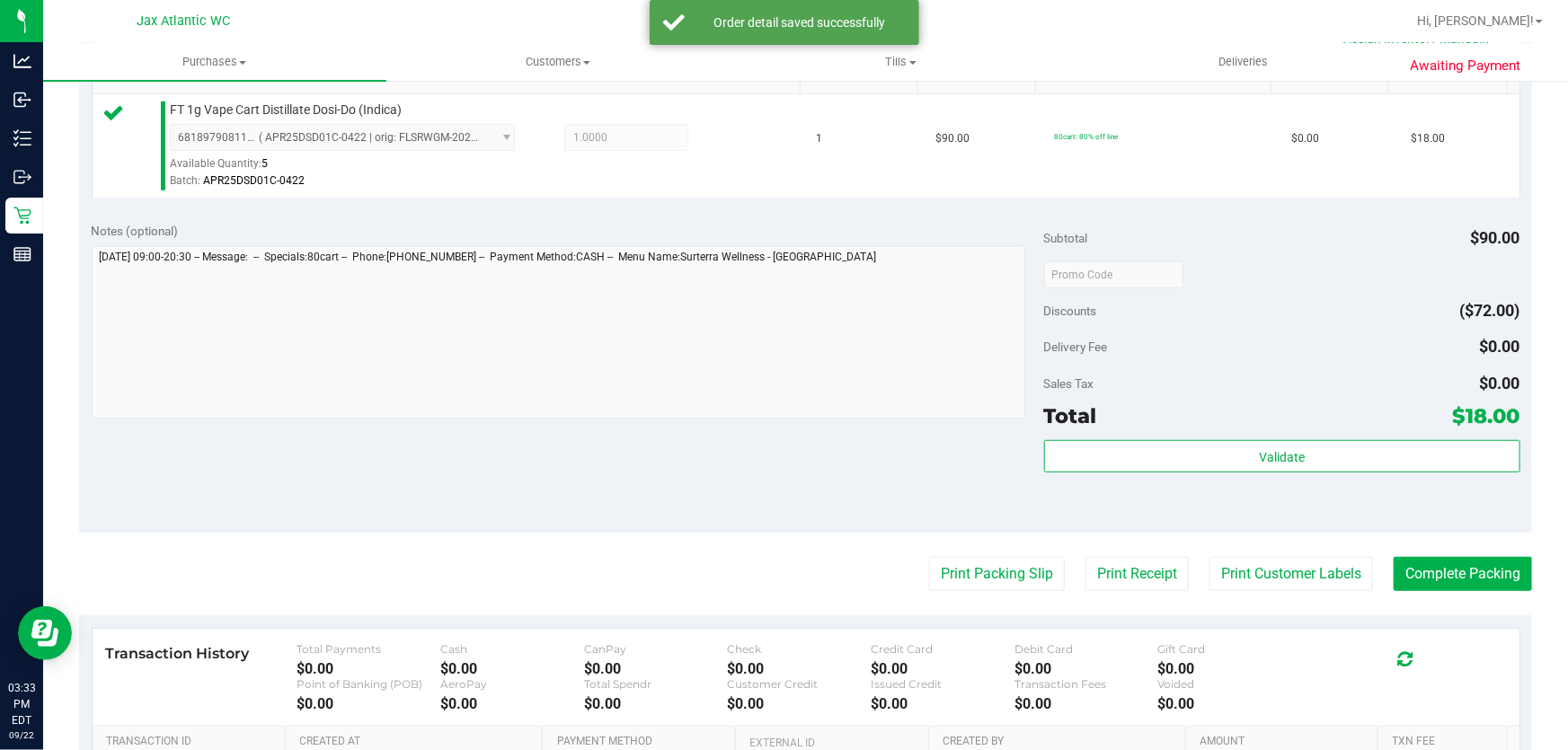
scroll to position [571, 0]
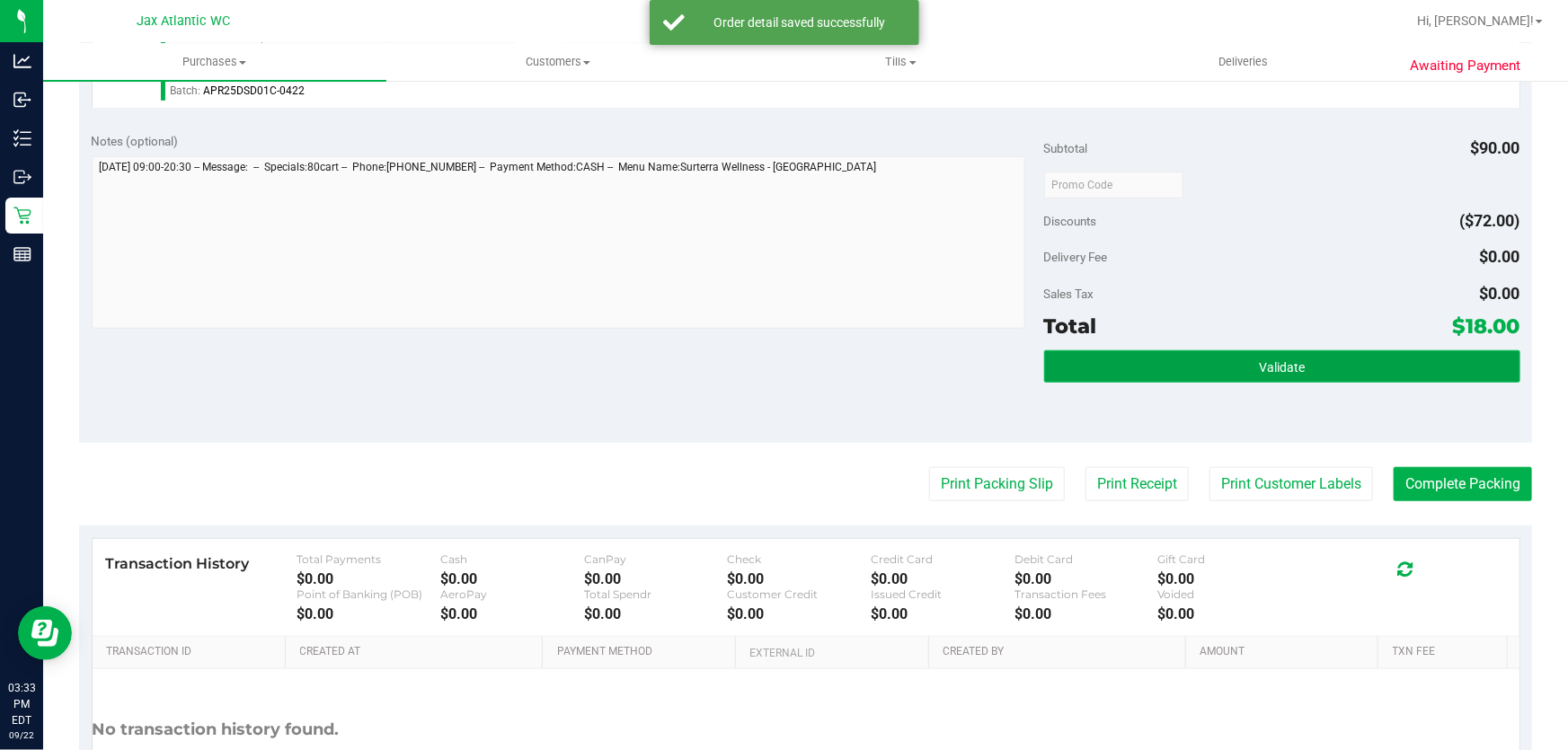
click at [1059, 364] on button "Validate" at bounding box center [1282, 366] width 476 height 33
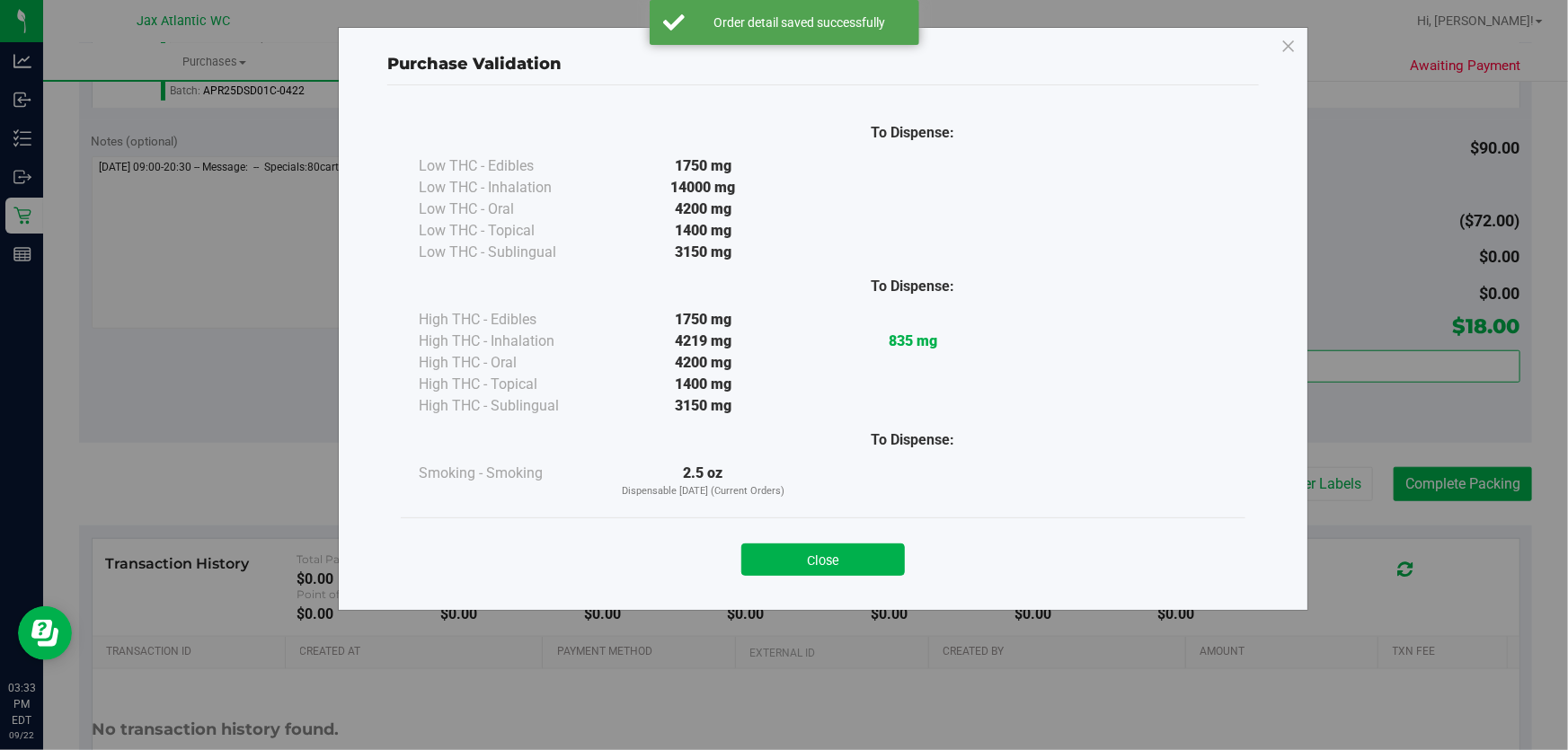
click at [833, 572] on button "Close" at bounding box center [822, 559] width 163 height 33
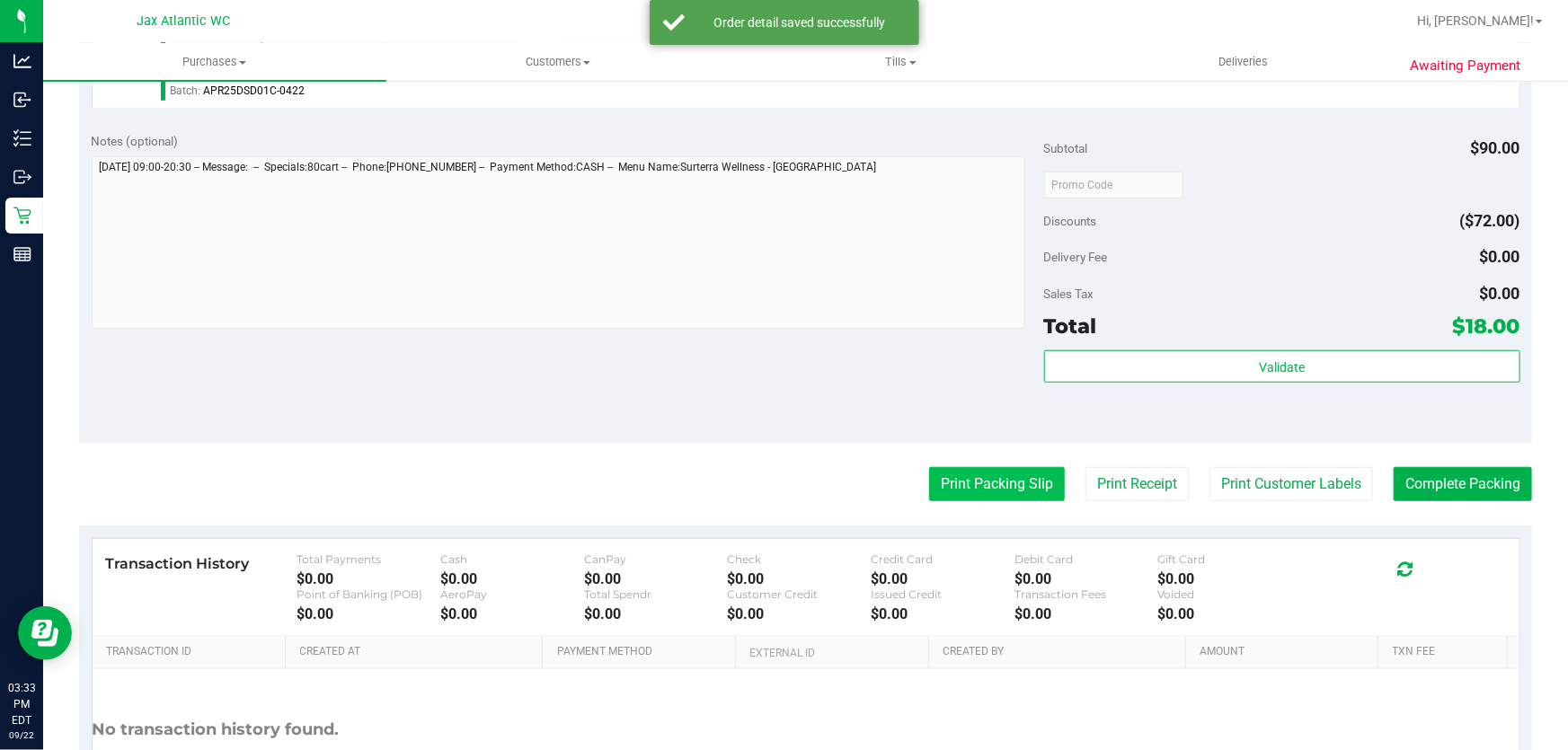
click at [958, 474] on button "Print Packing Slip" at bounding box center [996, 484] width 135 height 35
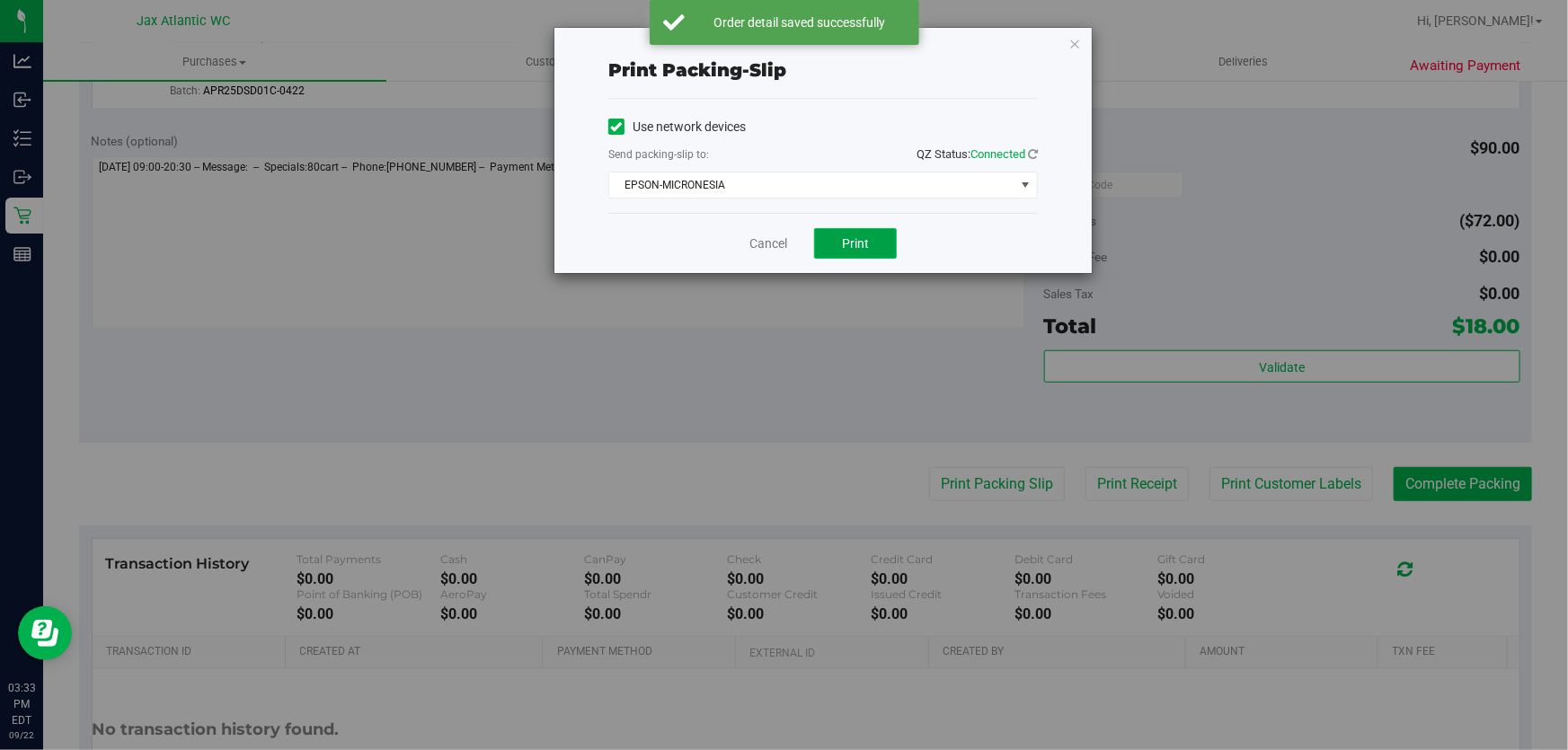
click at [856, 243] on span "Print" at bounding box center [855, 243] width 27 height 14
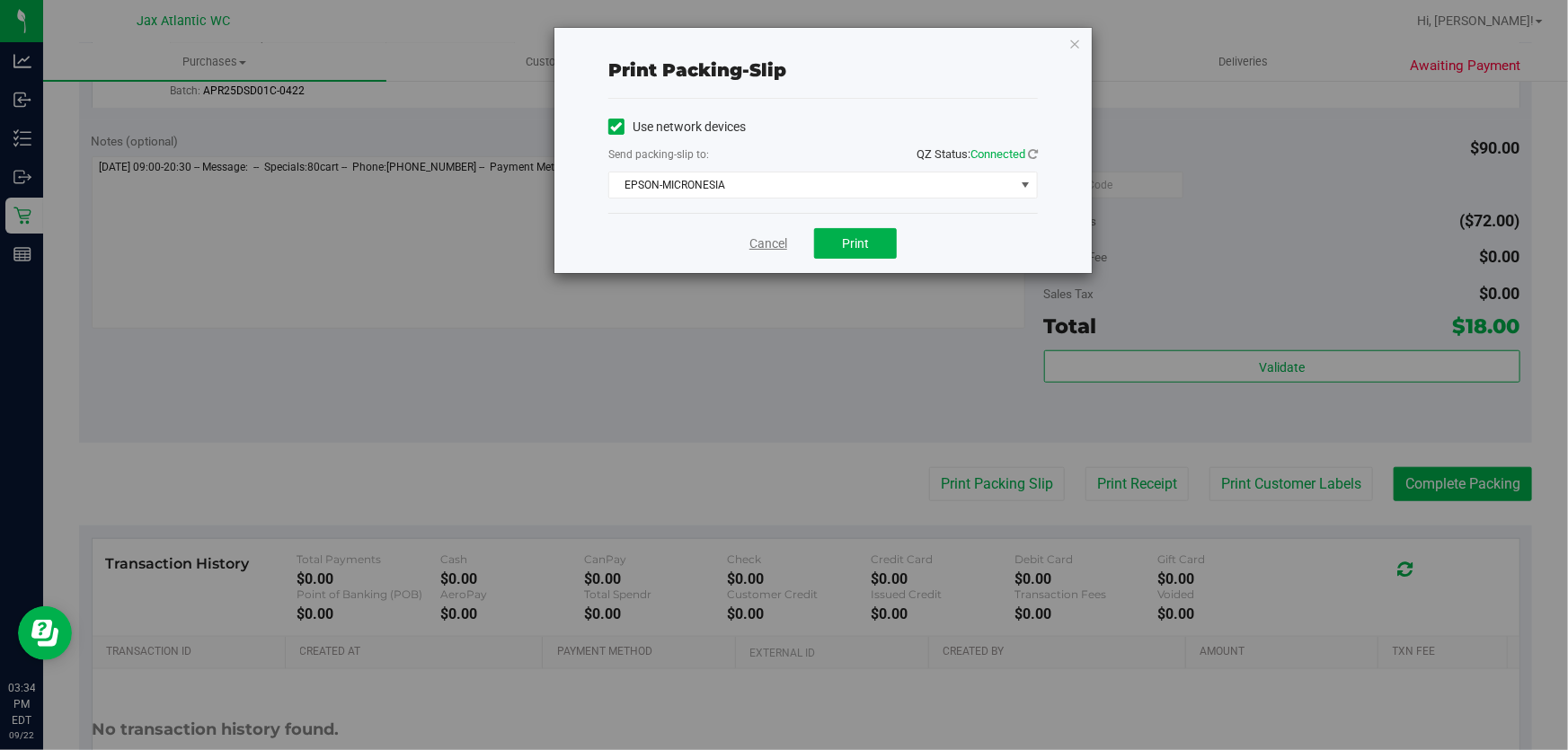
click at [753, 243] on link "Cancel" at bounding box center [768, 243] width 37 height 19
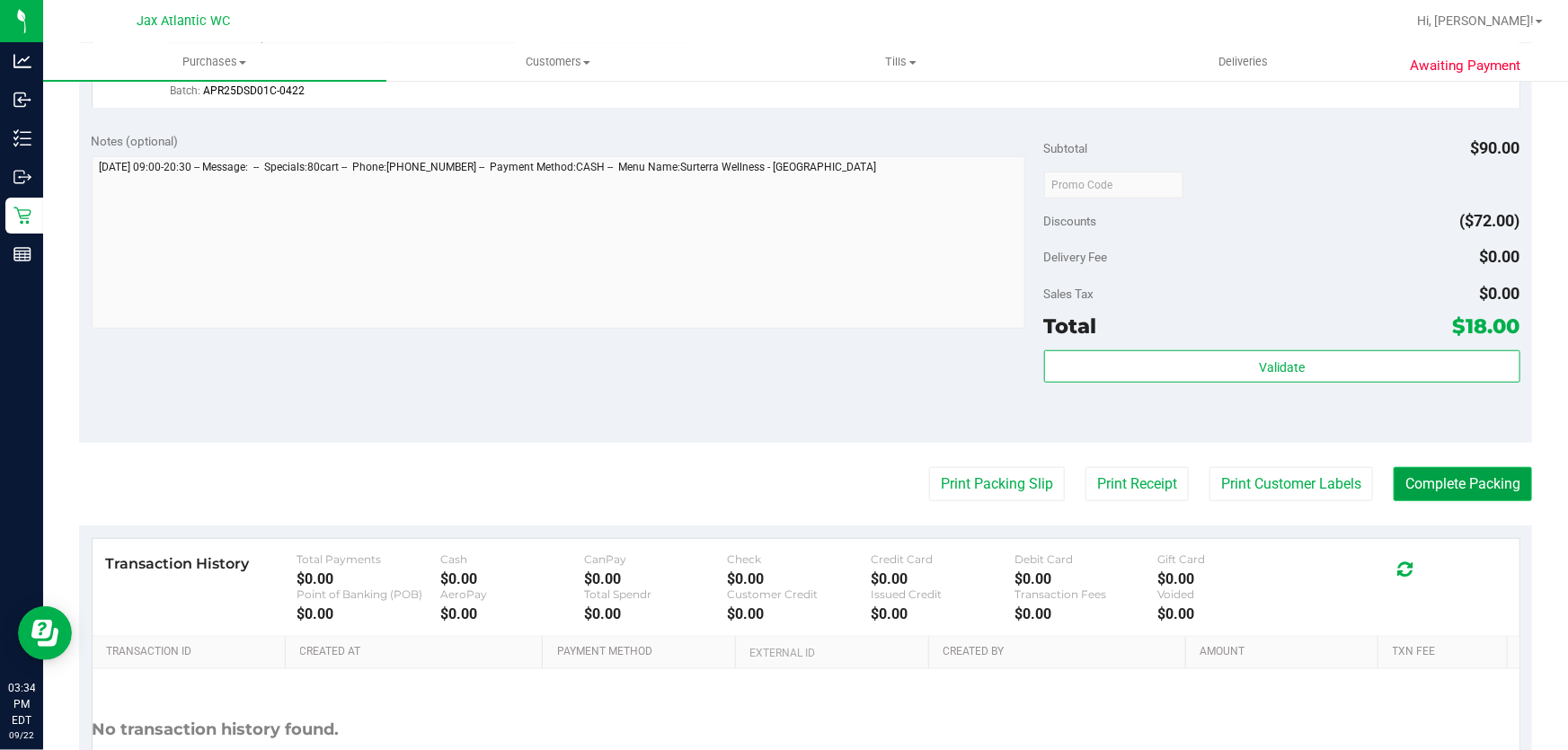
click at [1438, 475] on button "Complete Packing" at bounding box center [1463, 484] width 138 height 35
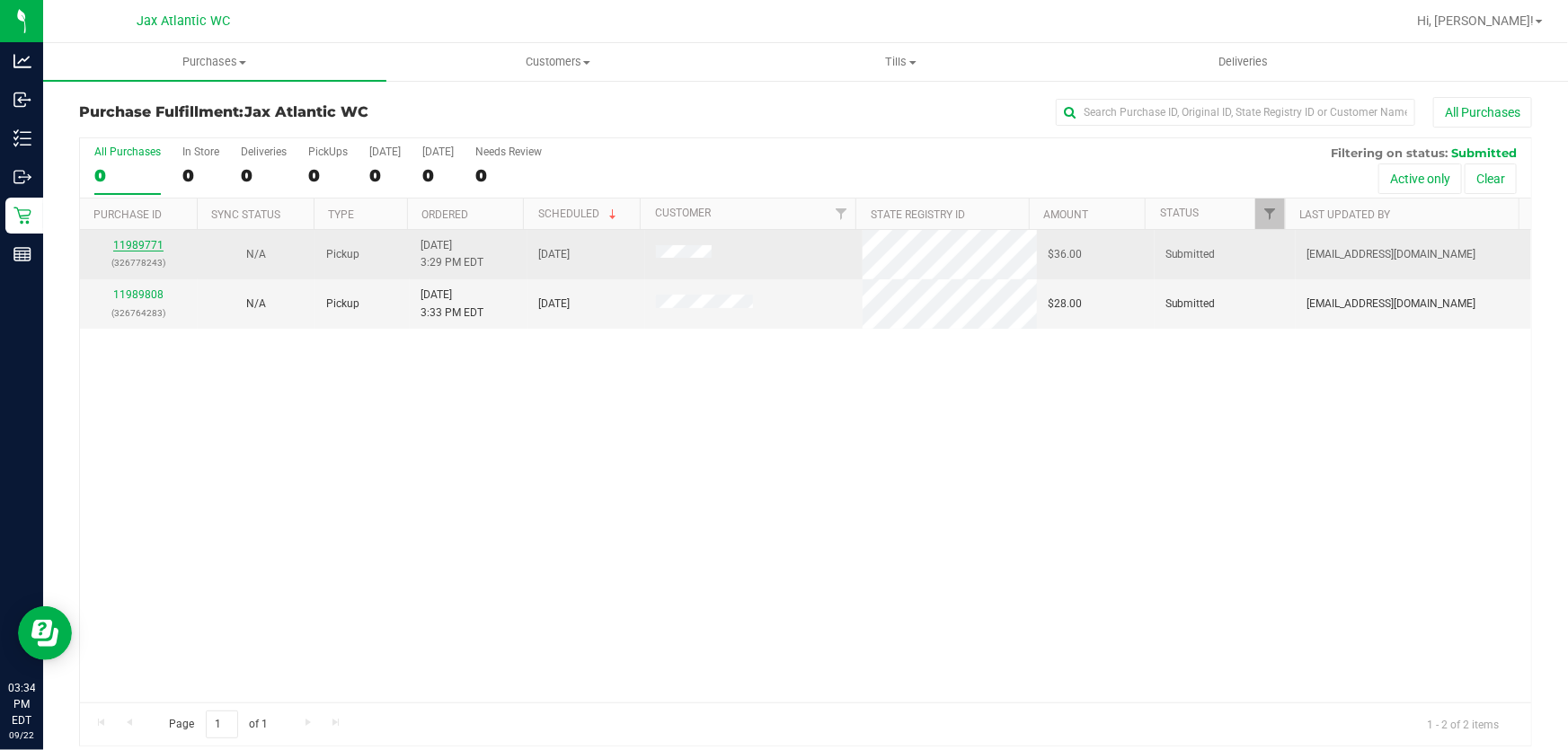
click at [124, 243] on link "11989771" at bounding box center [138, 244] width 50 height 12
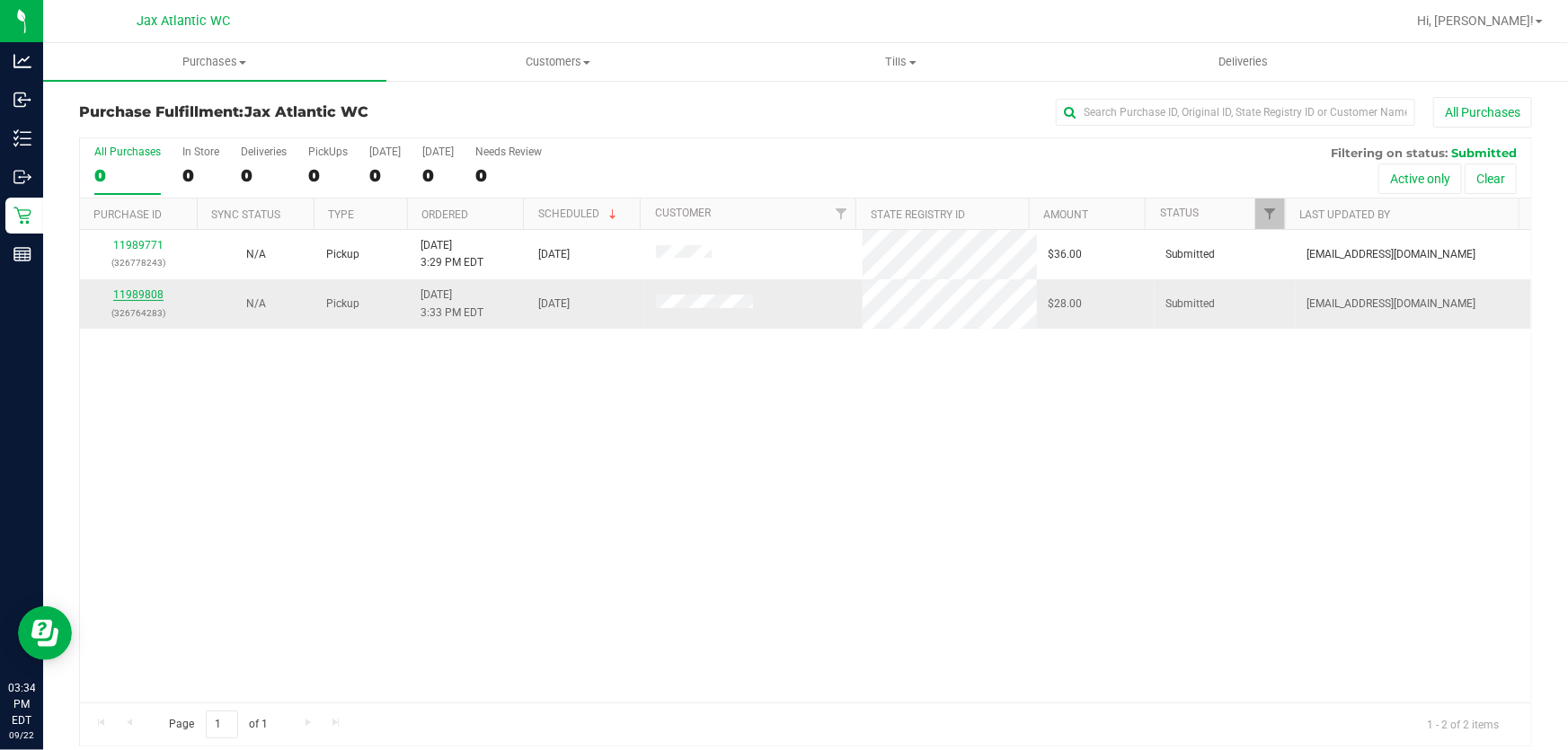
click at [144, 291] on link "11989808" at bounding box center [138, 294] width 50 height 12
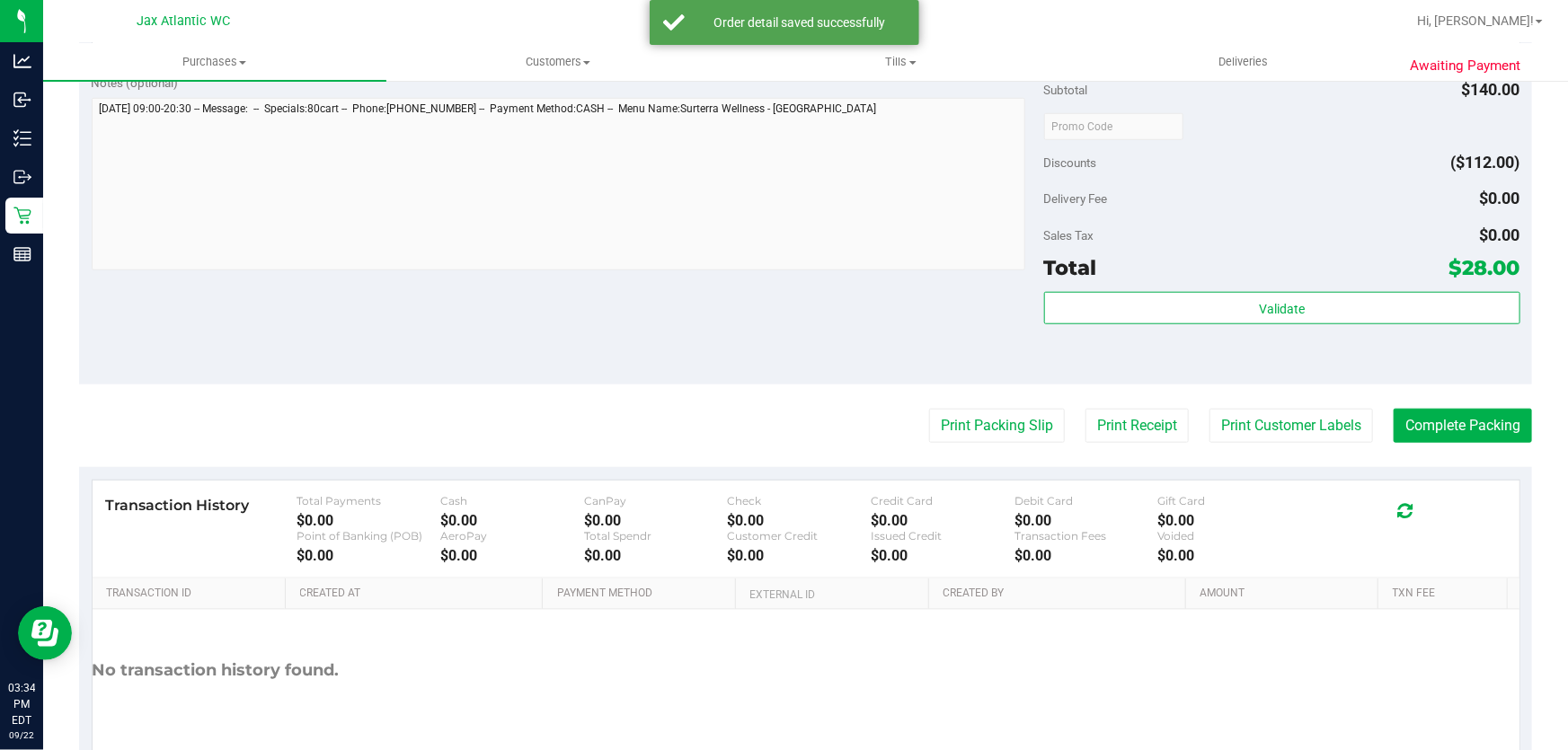
scroll to position [734, 0]
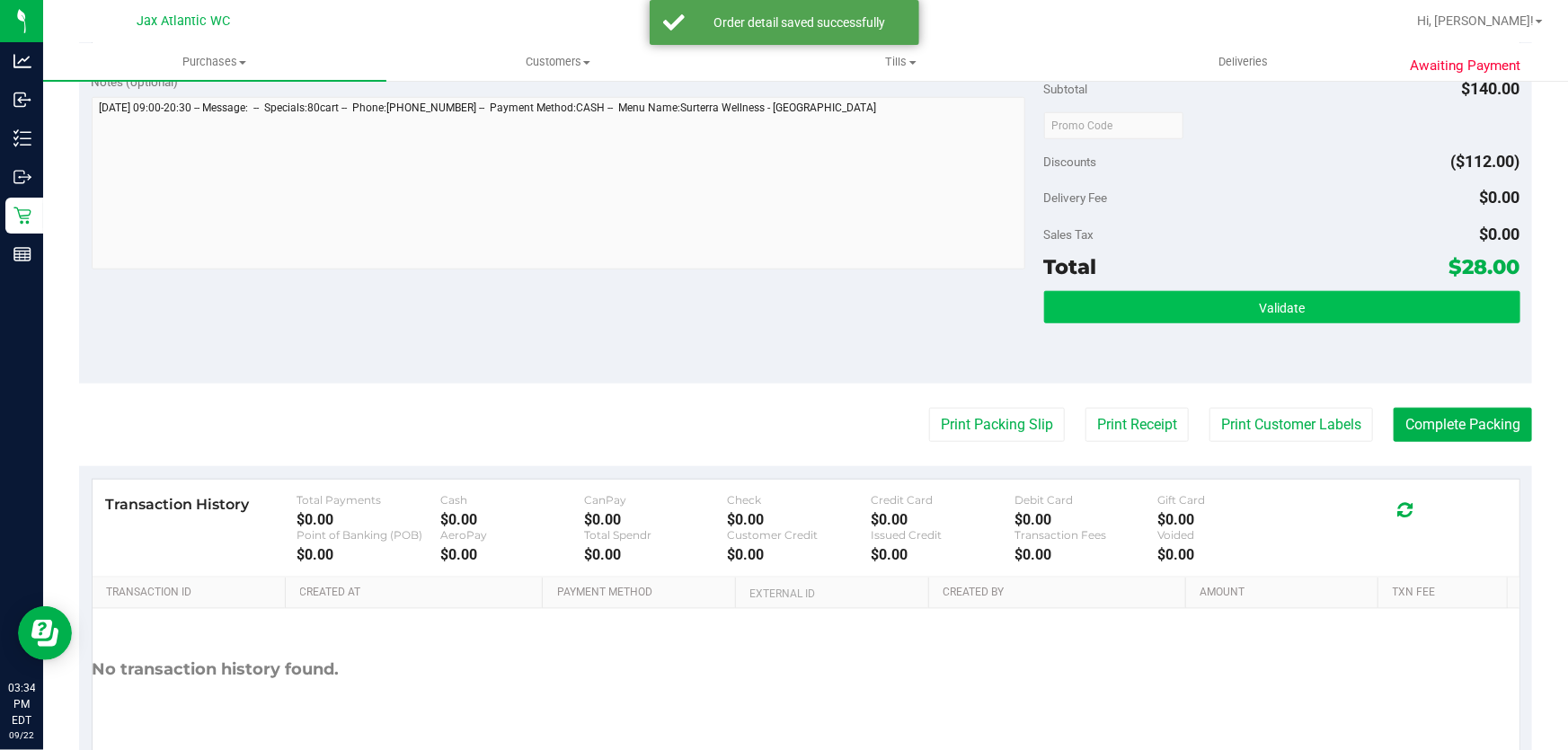
drag, startPoint x: 1178, startPoint y: 325, endPoint x: 1183, endPoint y: 312, distance: 13.9
click at [1179, 325] on div "Validate" at bounding box center [1282, 331] width 476 height 81
click at [1186, 303] on button "Validate" at bounding box center [1282, 307] width 476 height 33
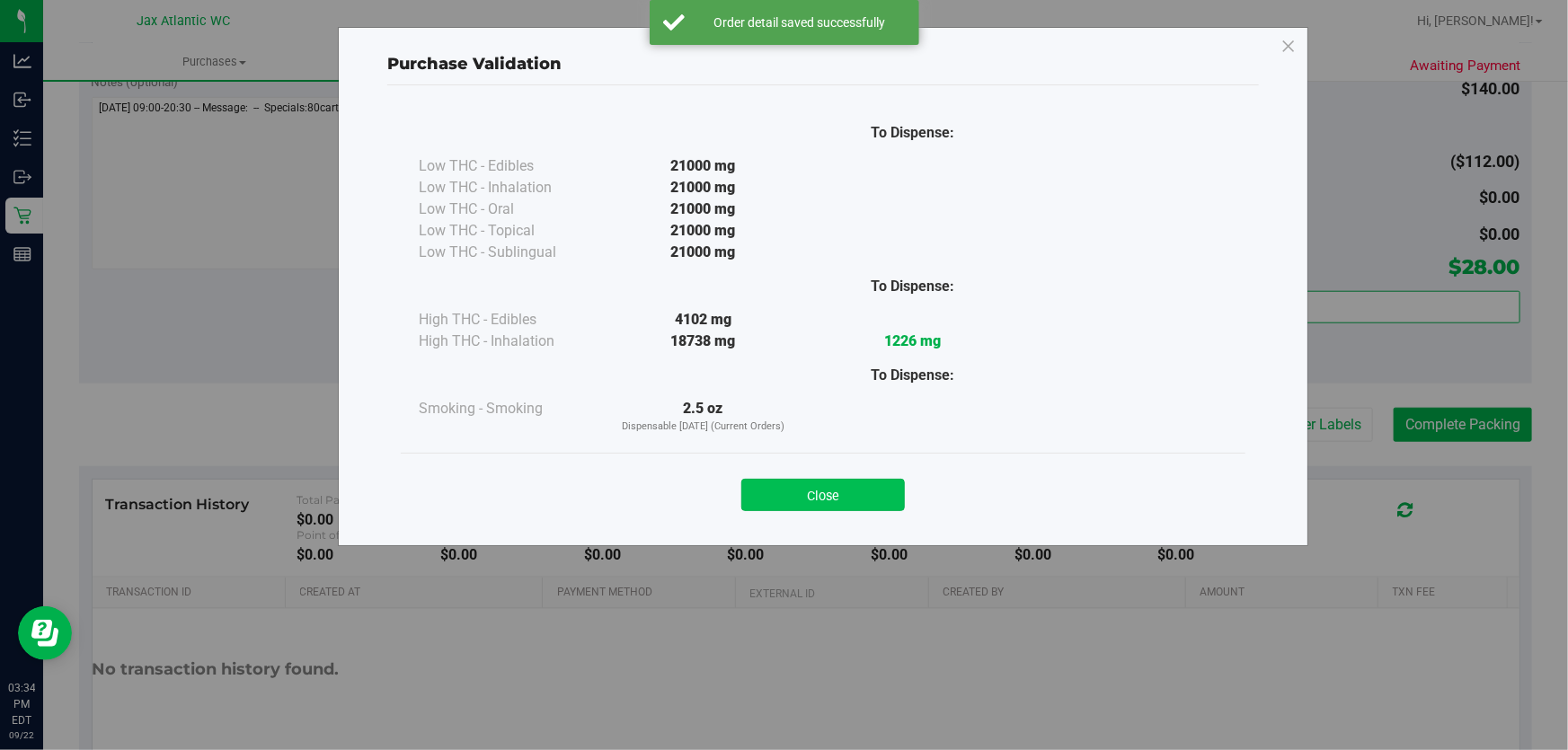
drag, startPoint x: 854, startPoint y: 478, endPoint x: 852, endPoint y: 489, distance: 11.2
click at [854, 482] on div "Close" at bounding box center [823, 490] width 818 height 45
click at [851, 488] on button "Close" at bounding box center [822, 494] width 163 height 33
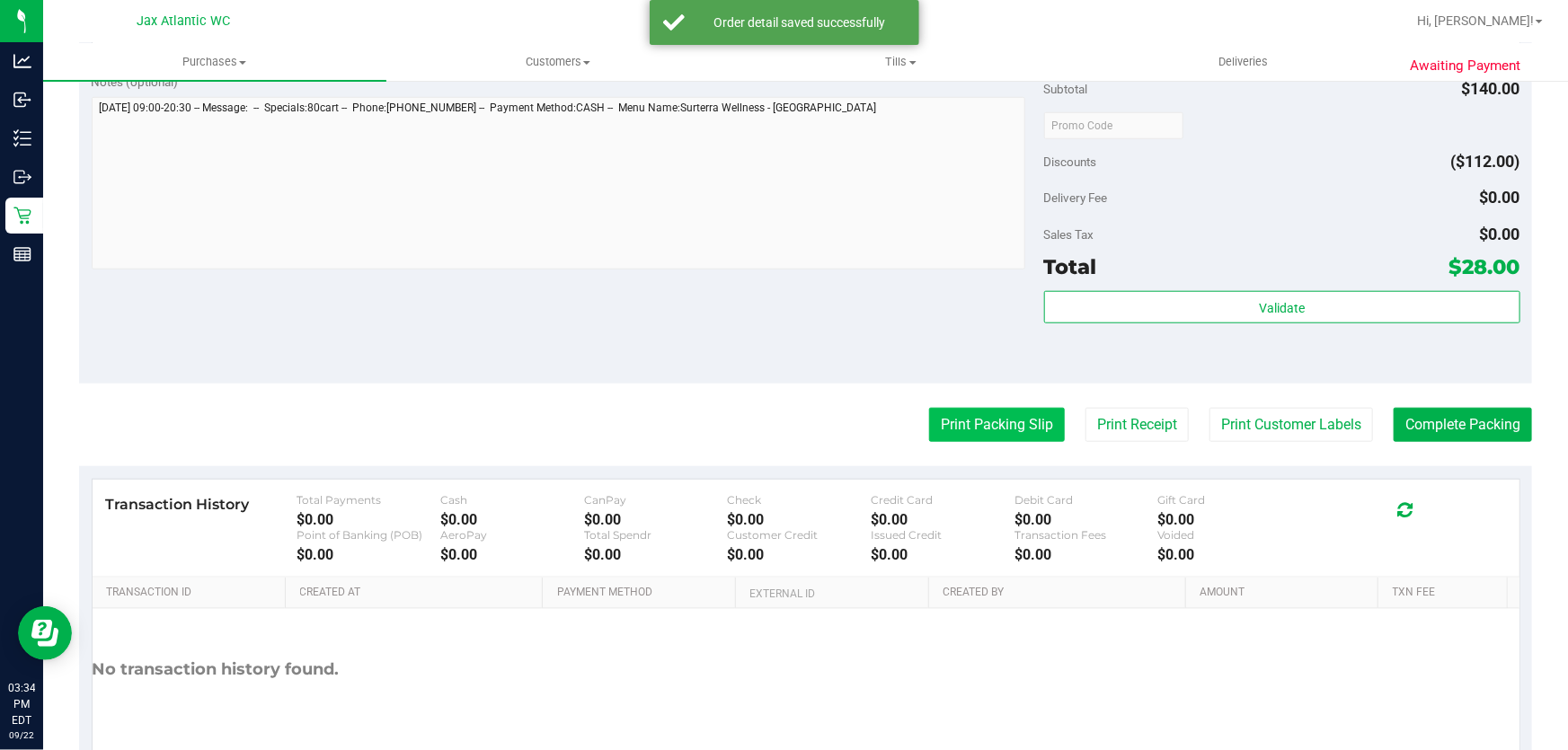
click at [1000, 419] on button "Print Packing Slip" at bounding box center [996, 424] width 135 height 35
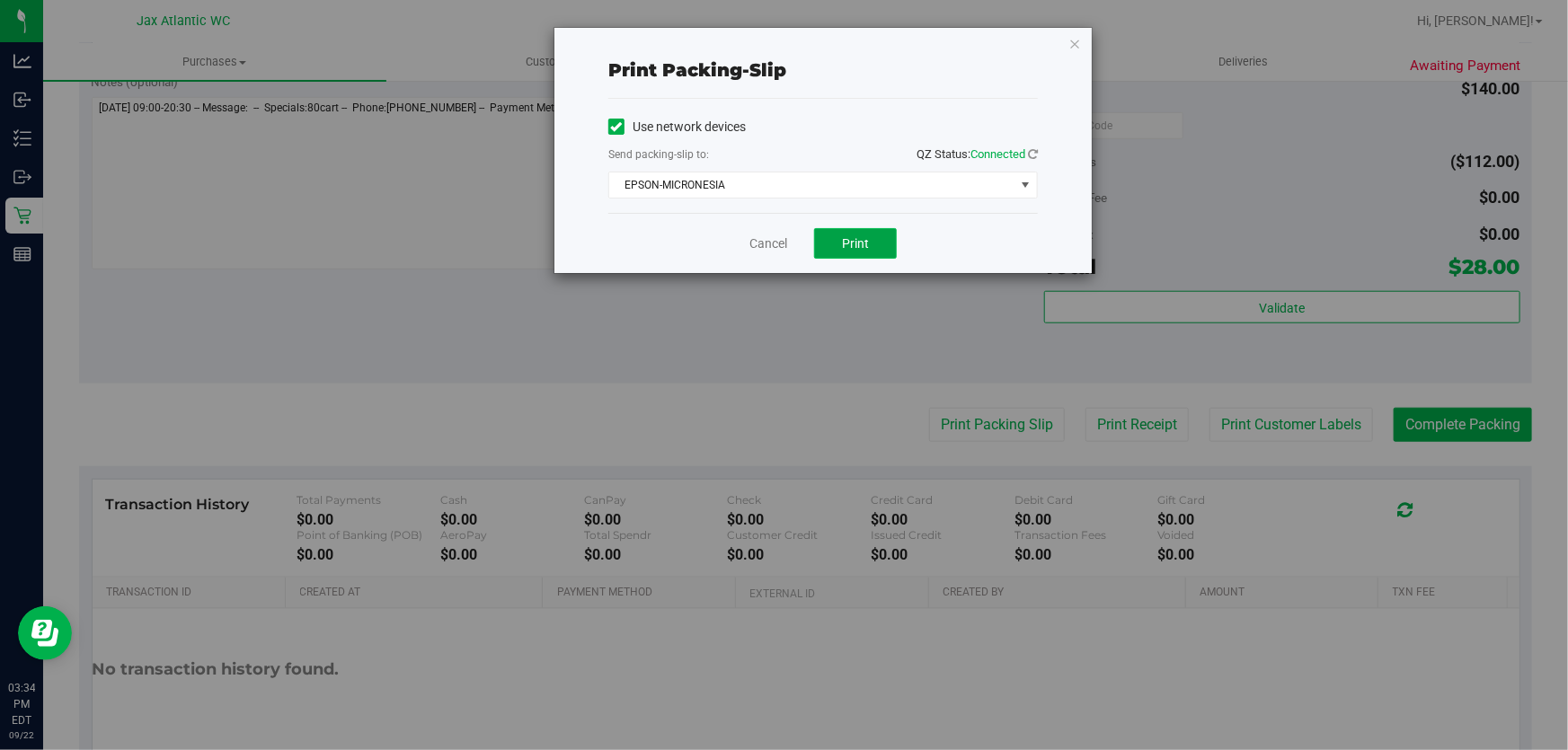
click at [889, 237] on button "Print" at bounding box center [855, 243] width 83 height 31
click at [787, 251] on link "Cancel" at bounding box center [768, 243] width 37 height 19
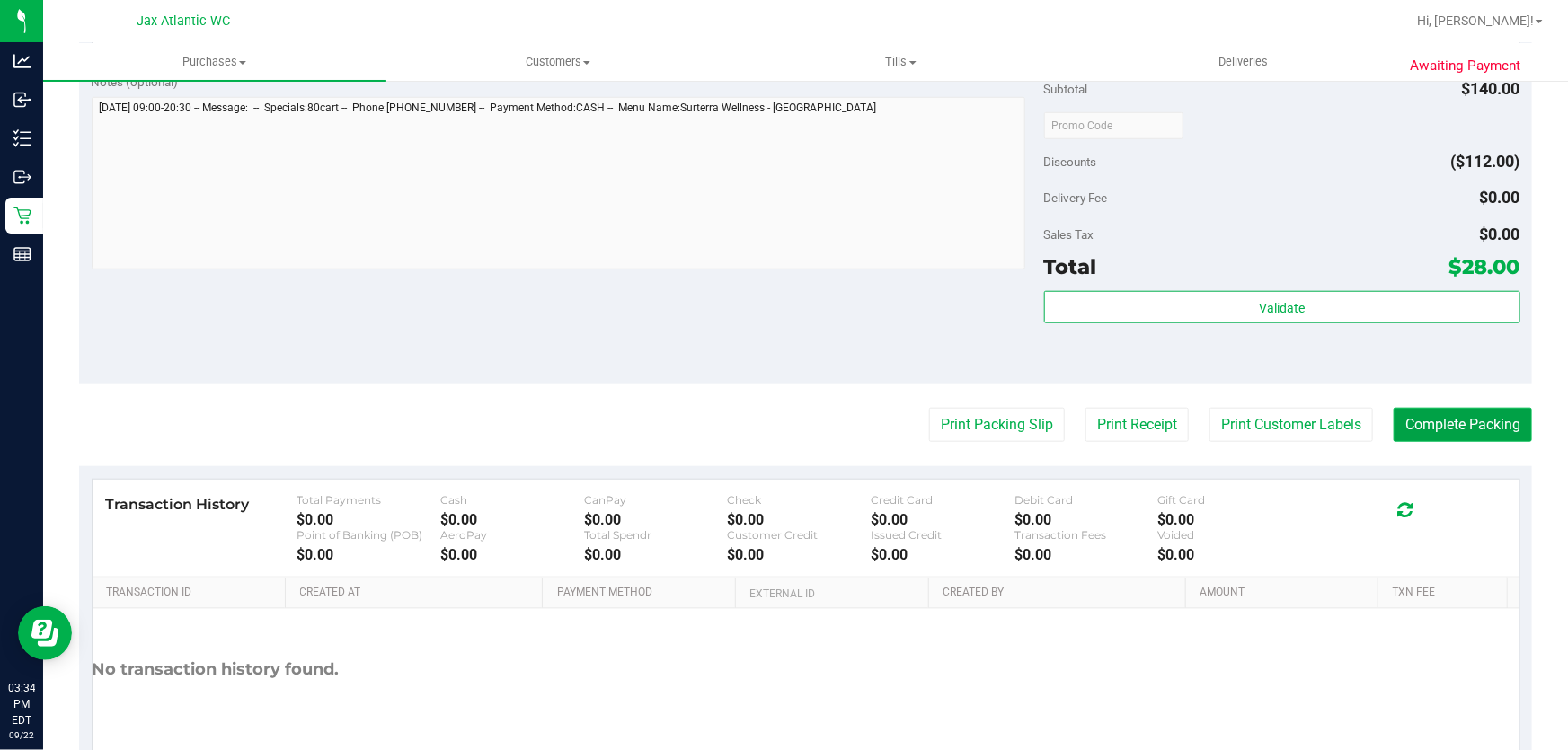
click at [1446, 421] on button "Complete Packing" at bounding box center [1463, 424] width 138 height 35
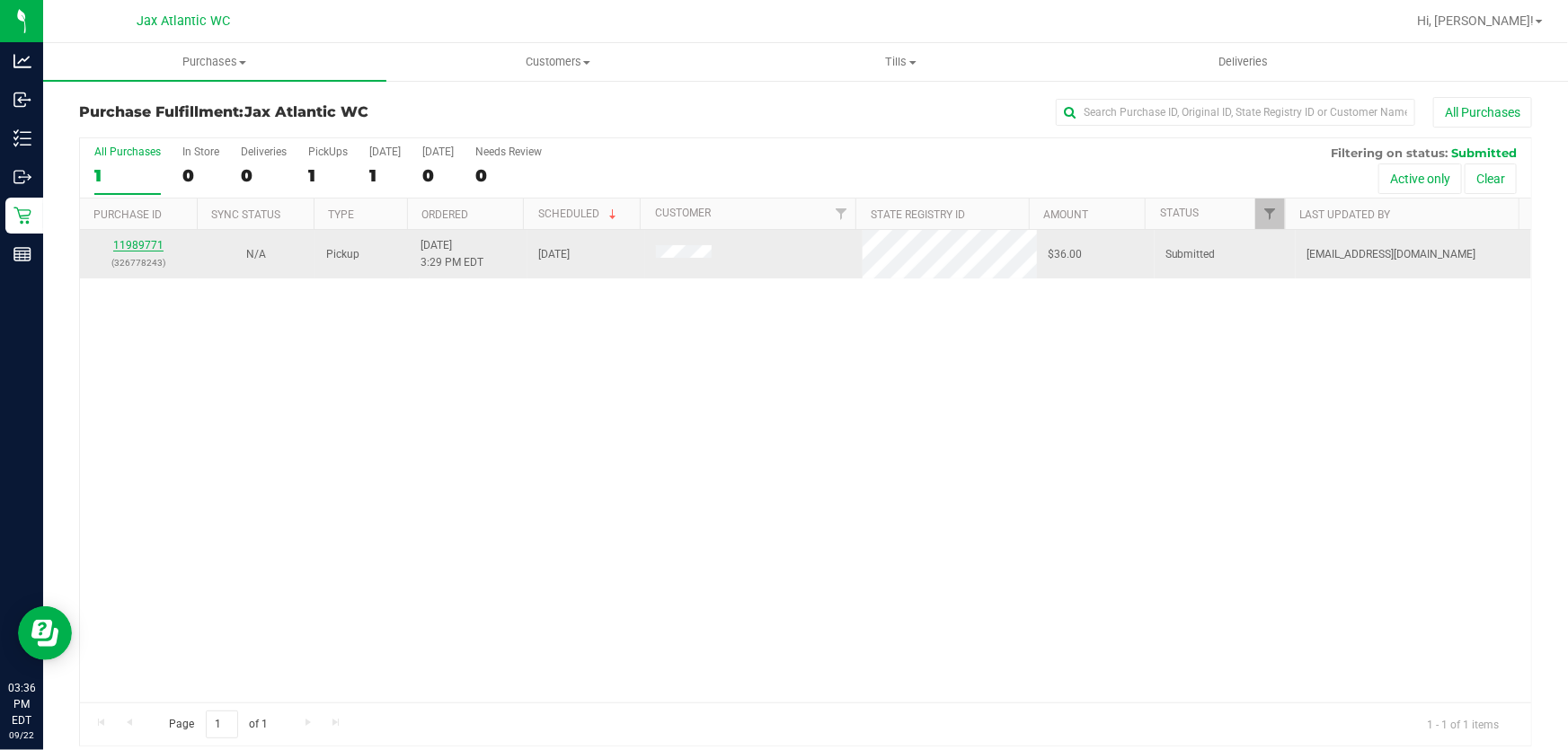
click at [133, 247] on link "11989771" at bounding box center [138, 244] width 50 height 12
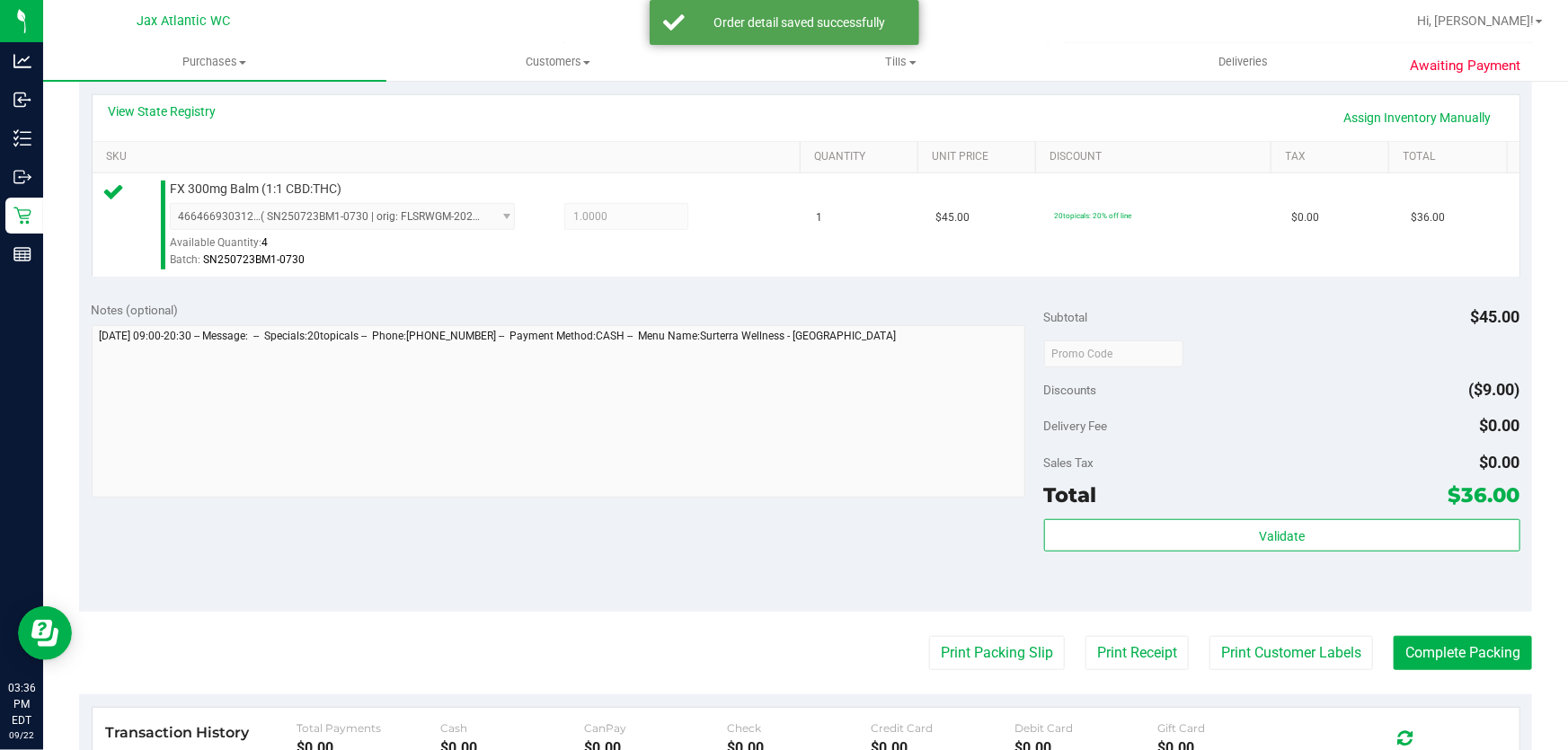
scroll to position [490, 0]
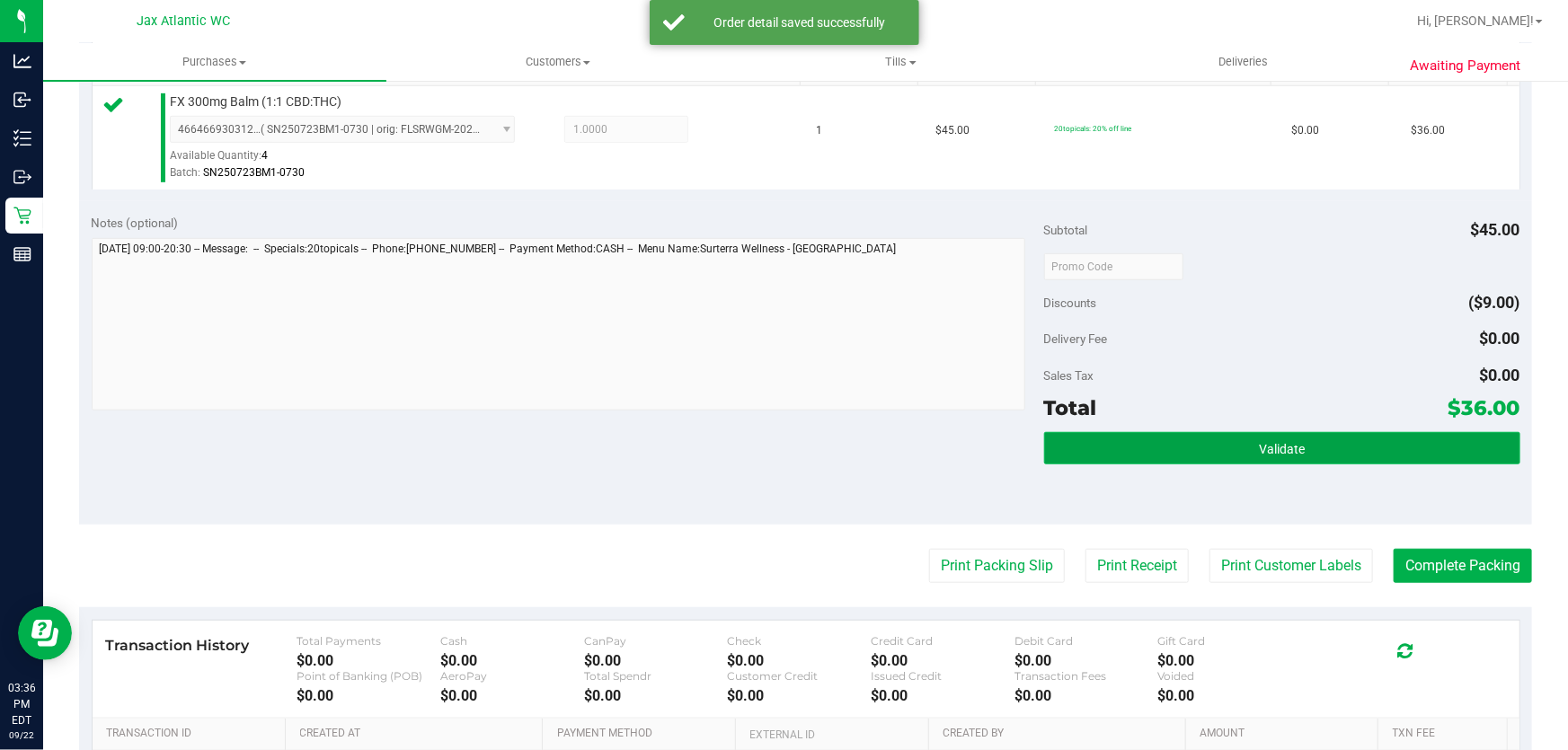
click at [1115, 432] on button "Validate" at bounding box center [1282, 448] width 476 height 33
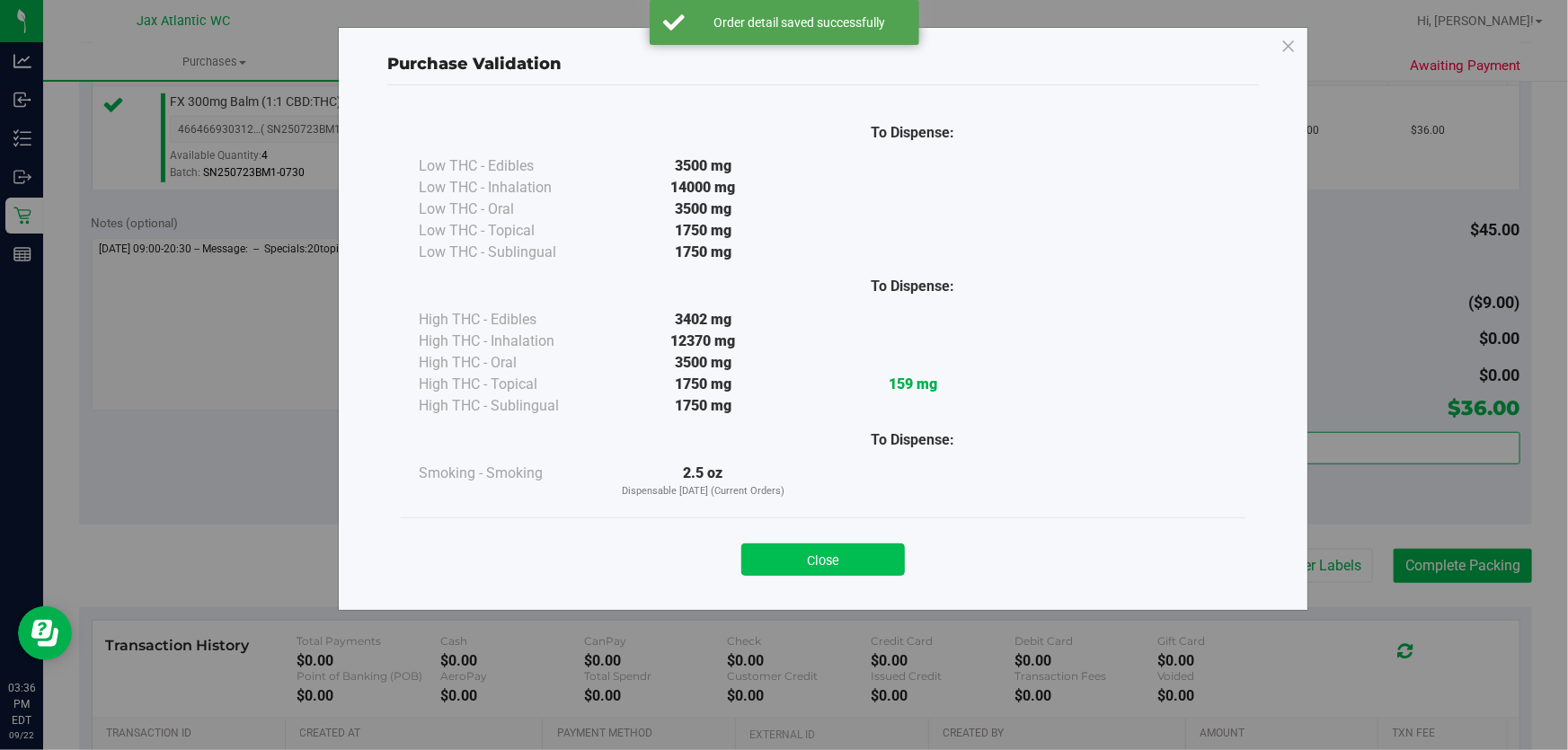
click at [866, 551] on button "Close" at bounding box center [822, 559] width 163 height 33
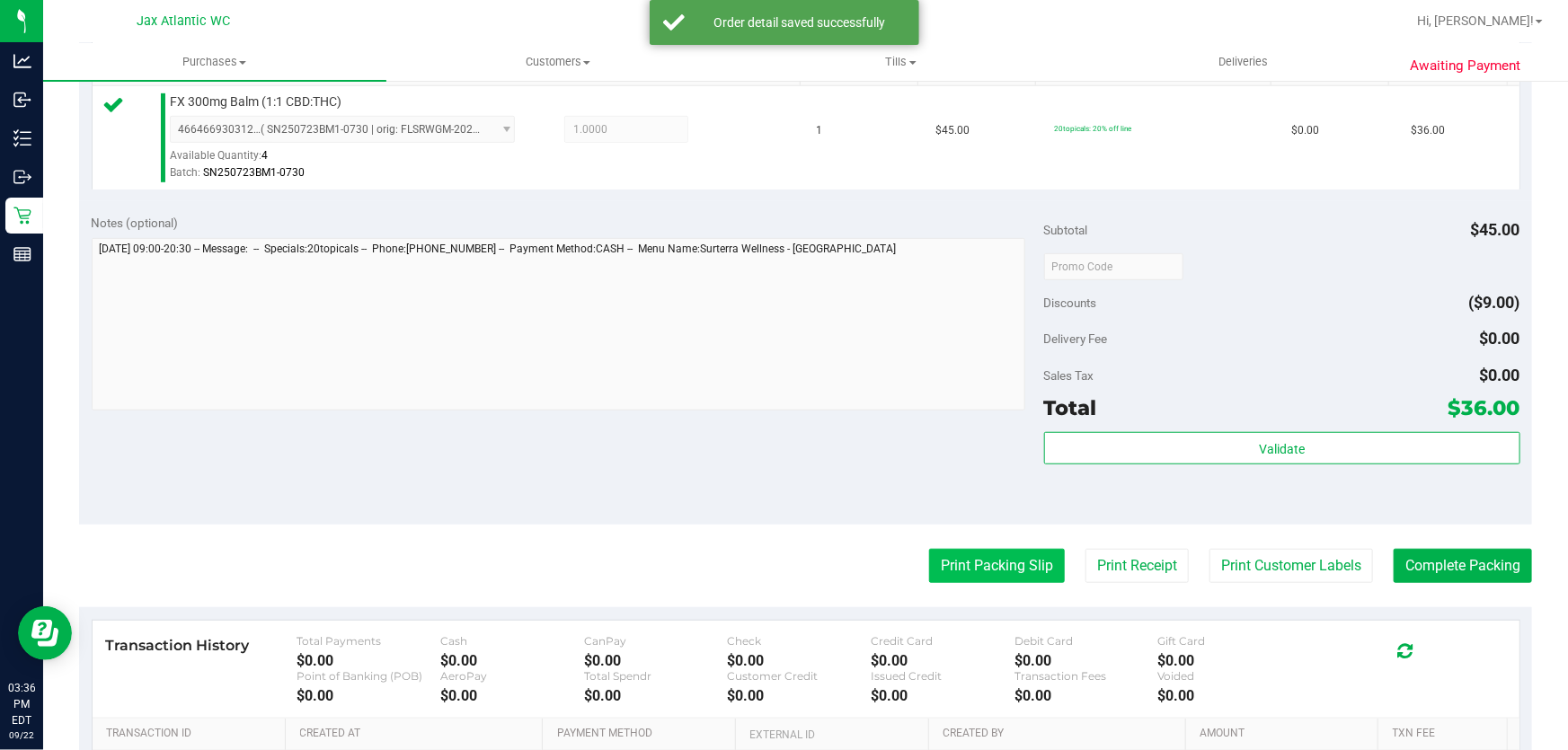
click at [974, 560] on button "Print Packing Slip" at bounding box center [996, 565] width 135 height 35
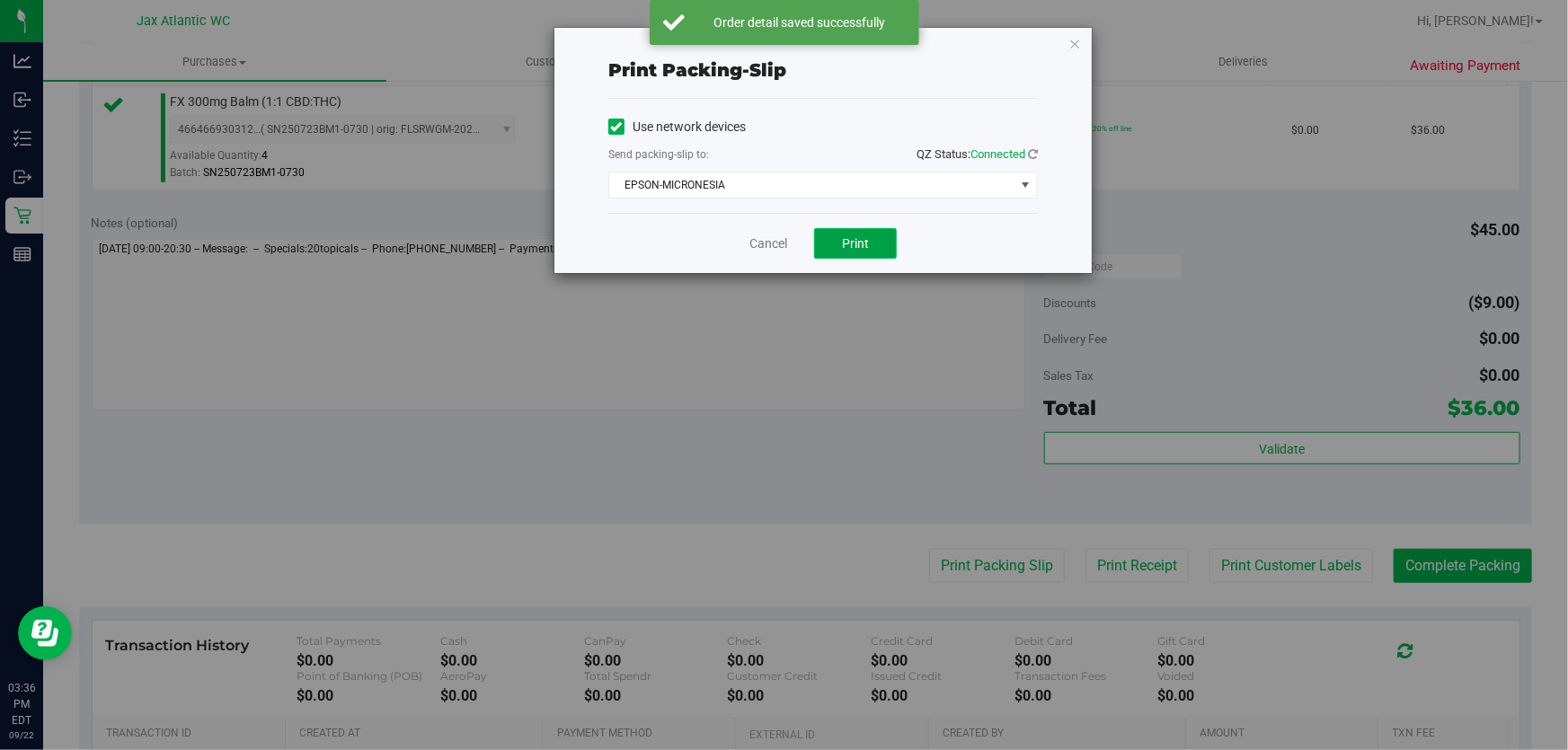
click at [849, 249] on span "Print" at bounding box center [855, 243] width 27 height 14
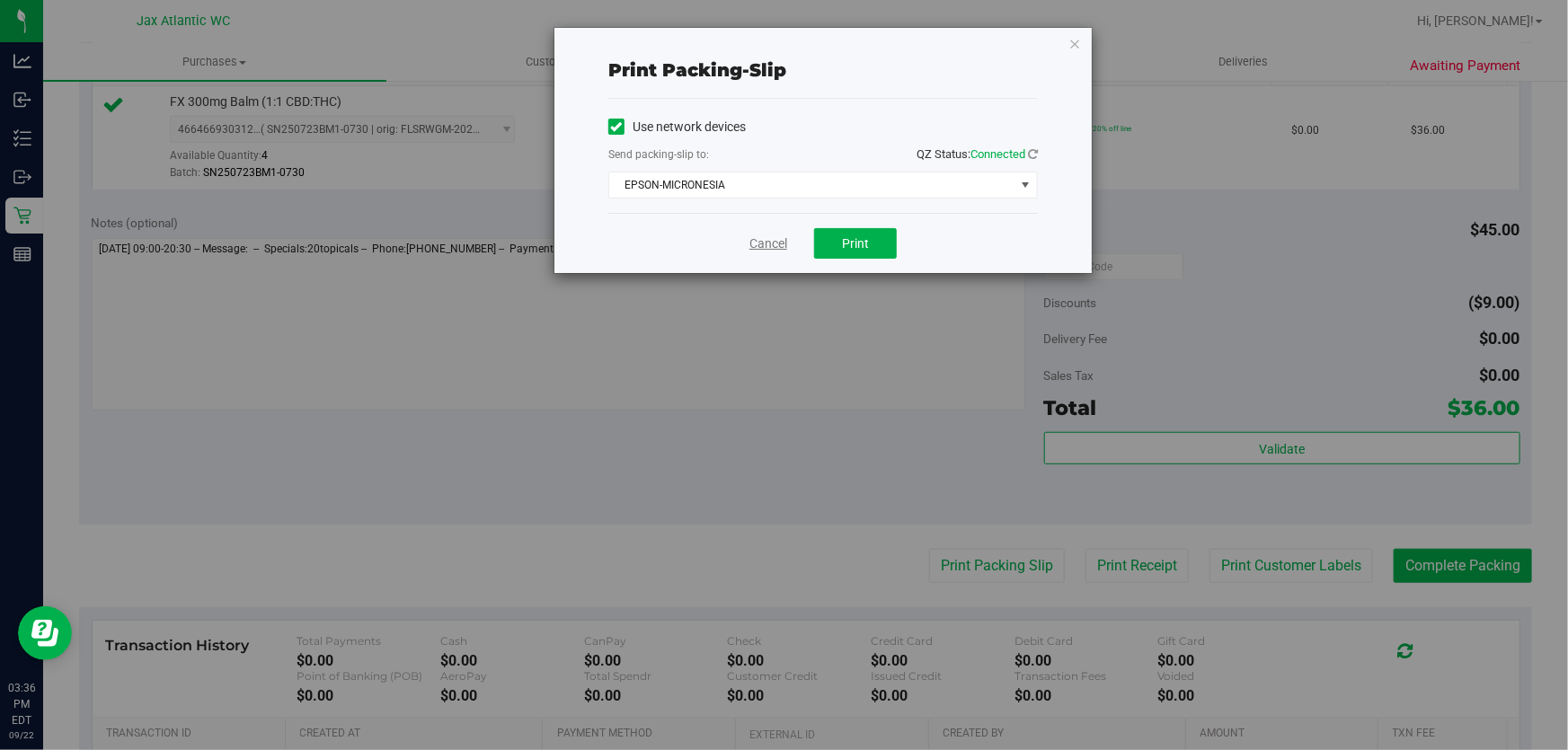
click at [758, 246] on link "Cancel" at bounding box center [768, 243] width 37 height 19
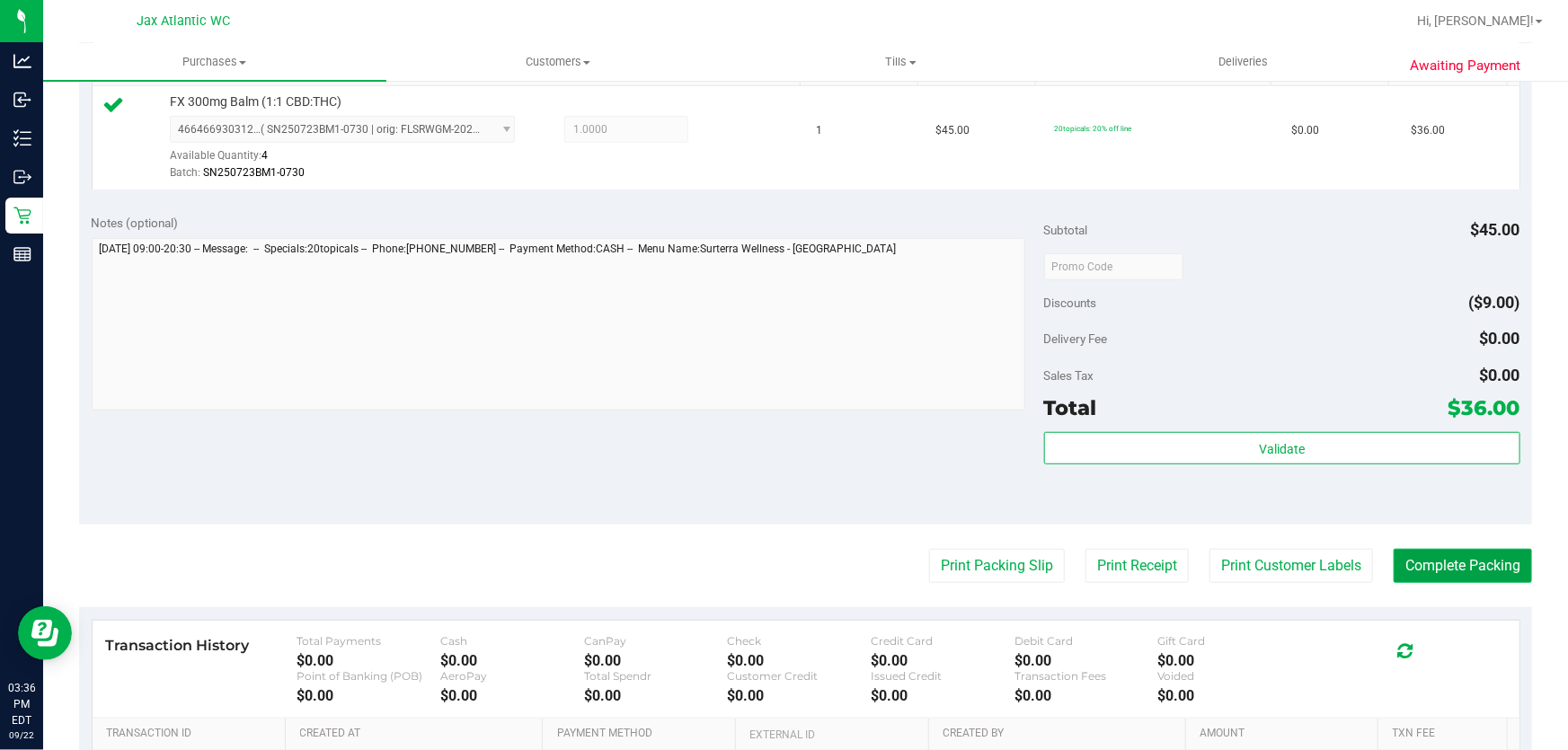
click at [1447, 566] on button "Complete Packing" at bounding box center [1463, 565] width 138 height 35
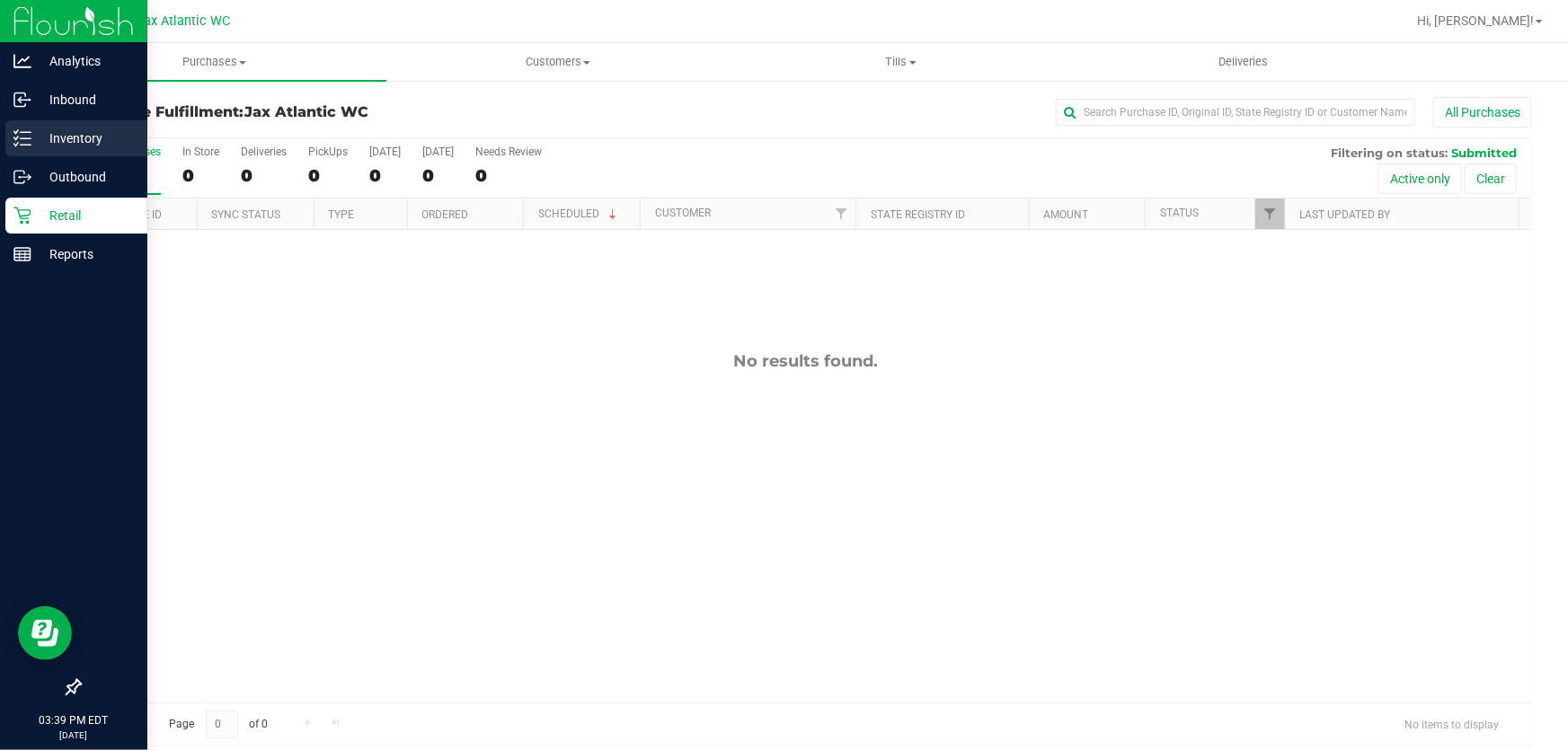
click at [48, 141] on p "Inventory" at bounding box center [86, 138] width 108 height 21
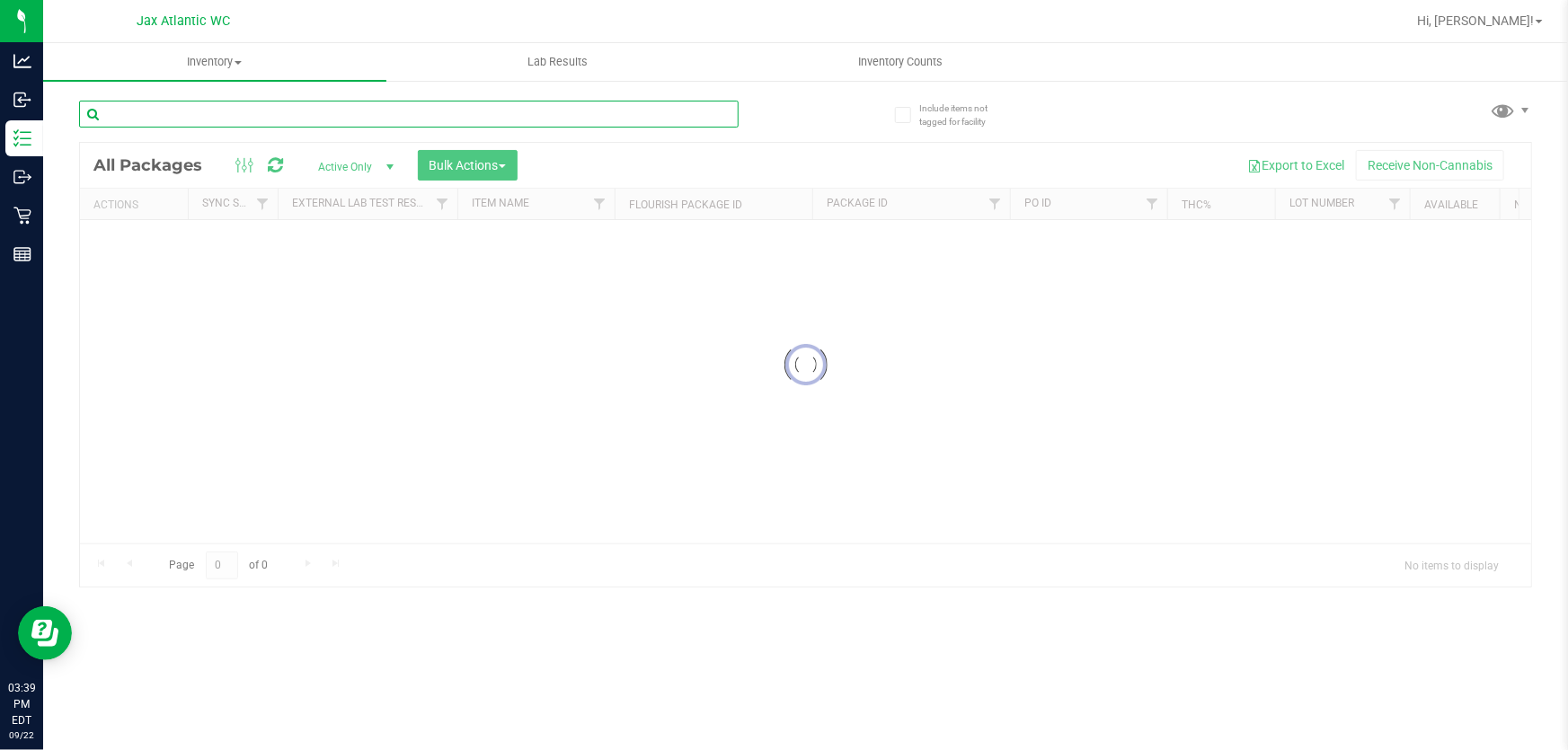
click at [256, 121] on input "text" at bounding box center [409, 114] width 660 height 27
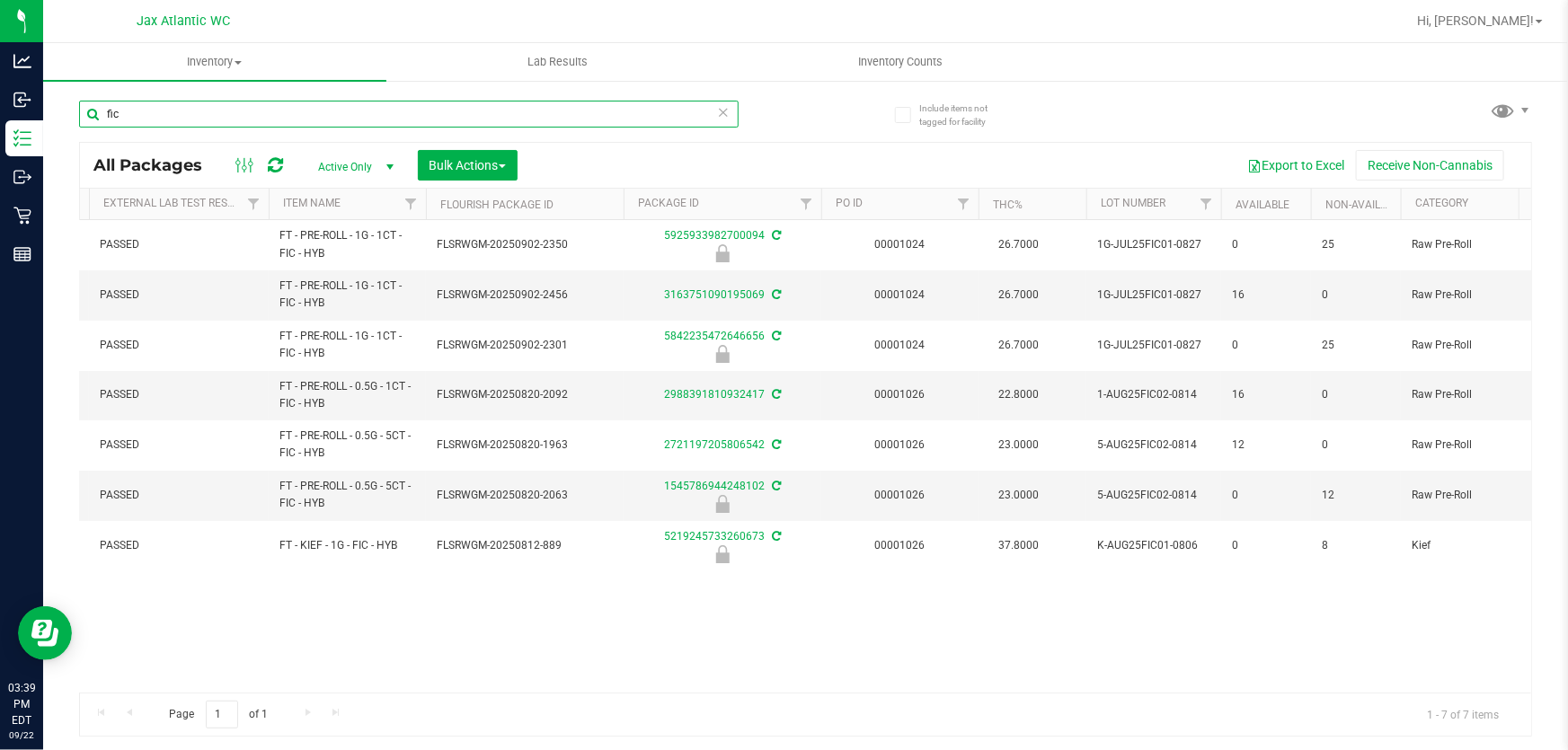
scroll to position [0, 509]
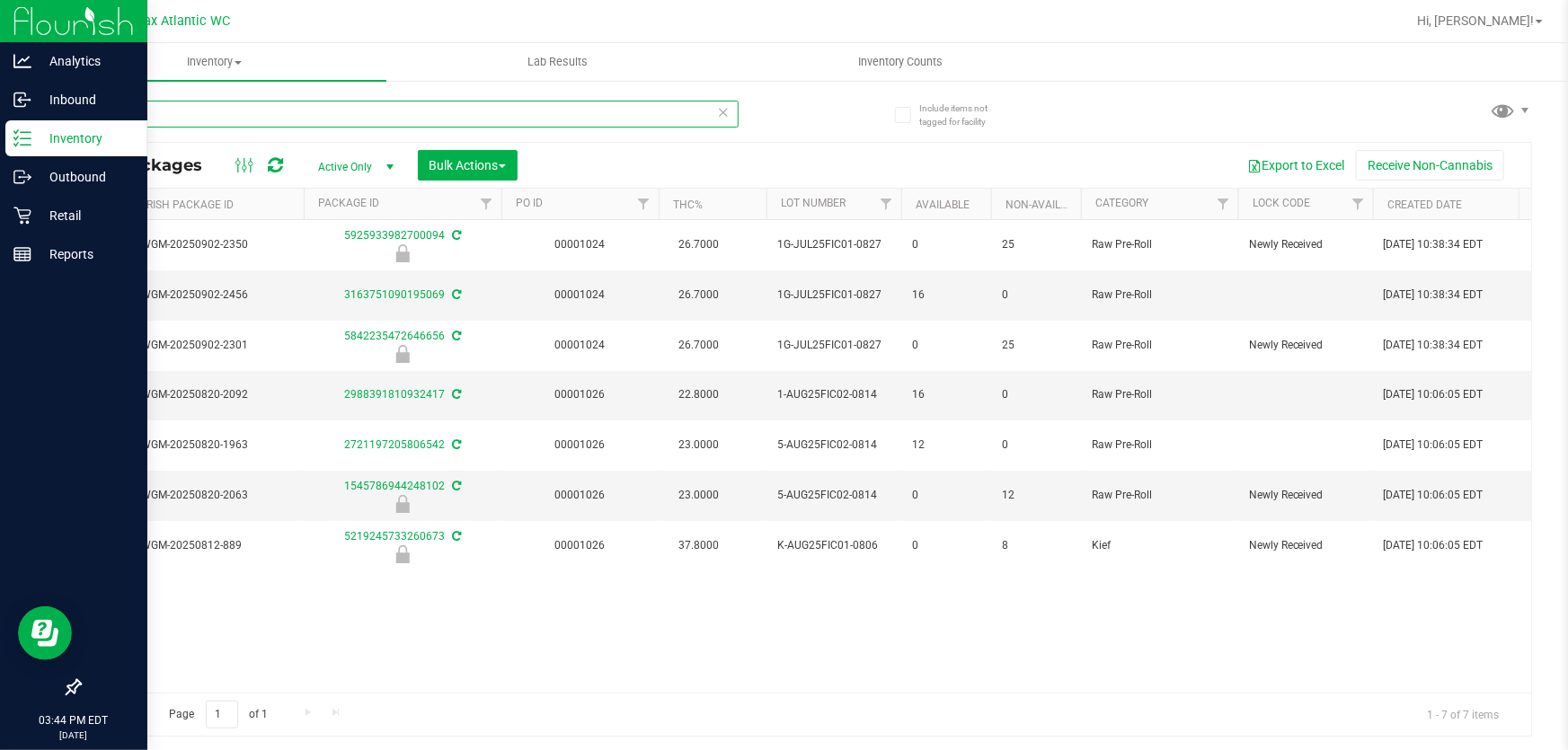
drag, startPoint x: 146, startPoint y: 114, endPoint x: 26, endPoint y: 126, distance: 120.6
click at [26, 126] on div "Analytics Inbound Inventory Outbound Retail Reports 03:44 PM EDT 09/22/2025 09/…" at bounding box center [784, 375] width 1568 height 750
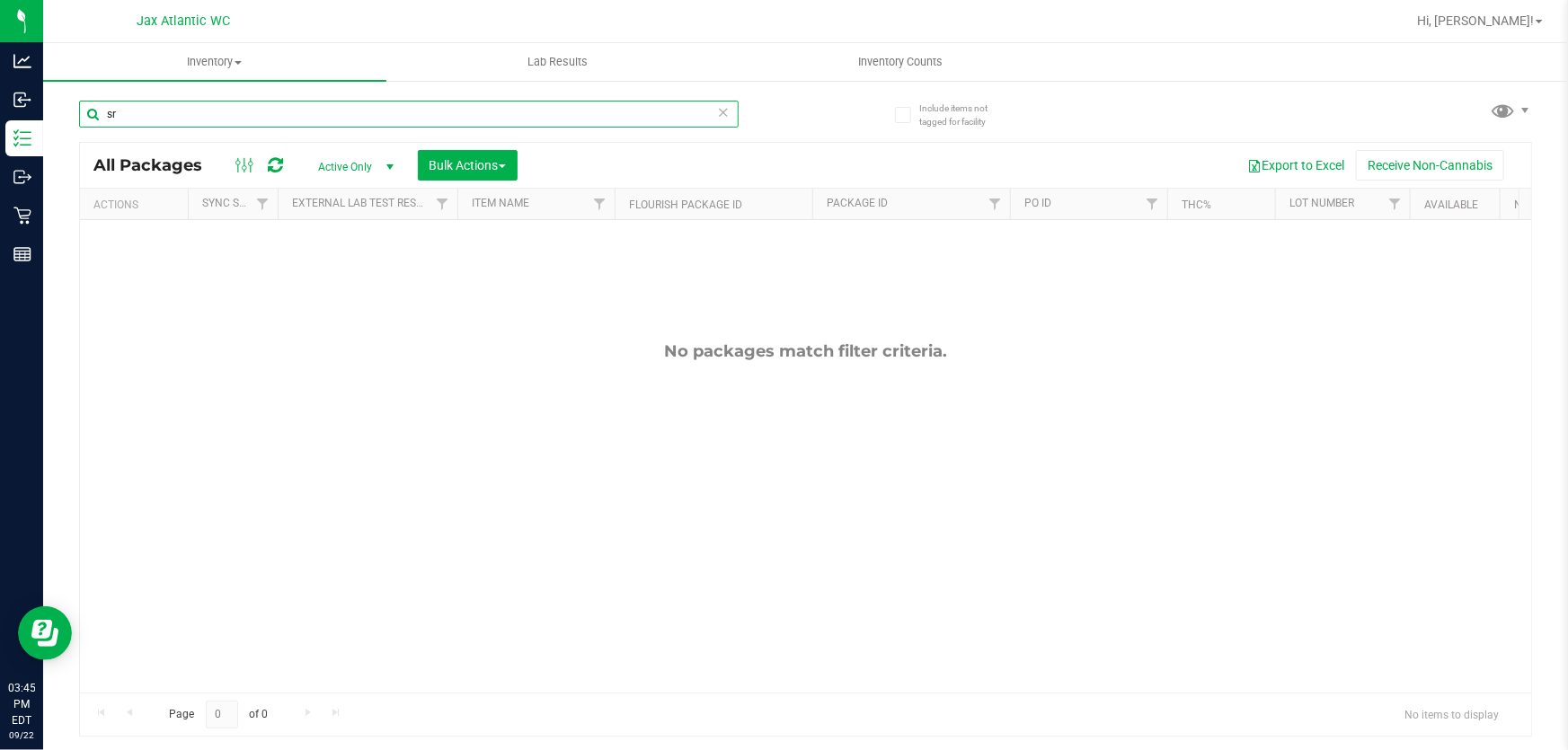
type input "s"
type input "fic"
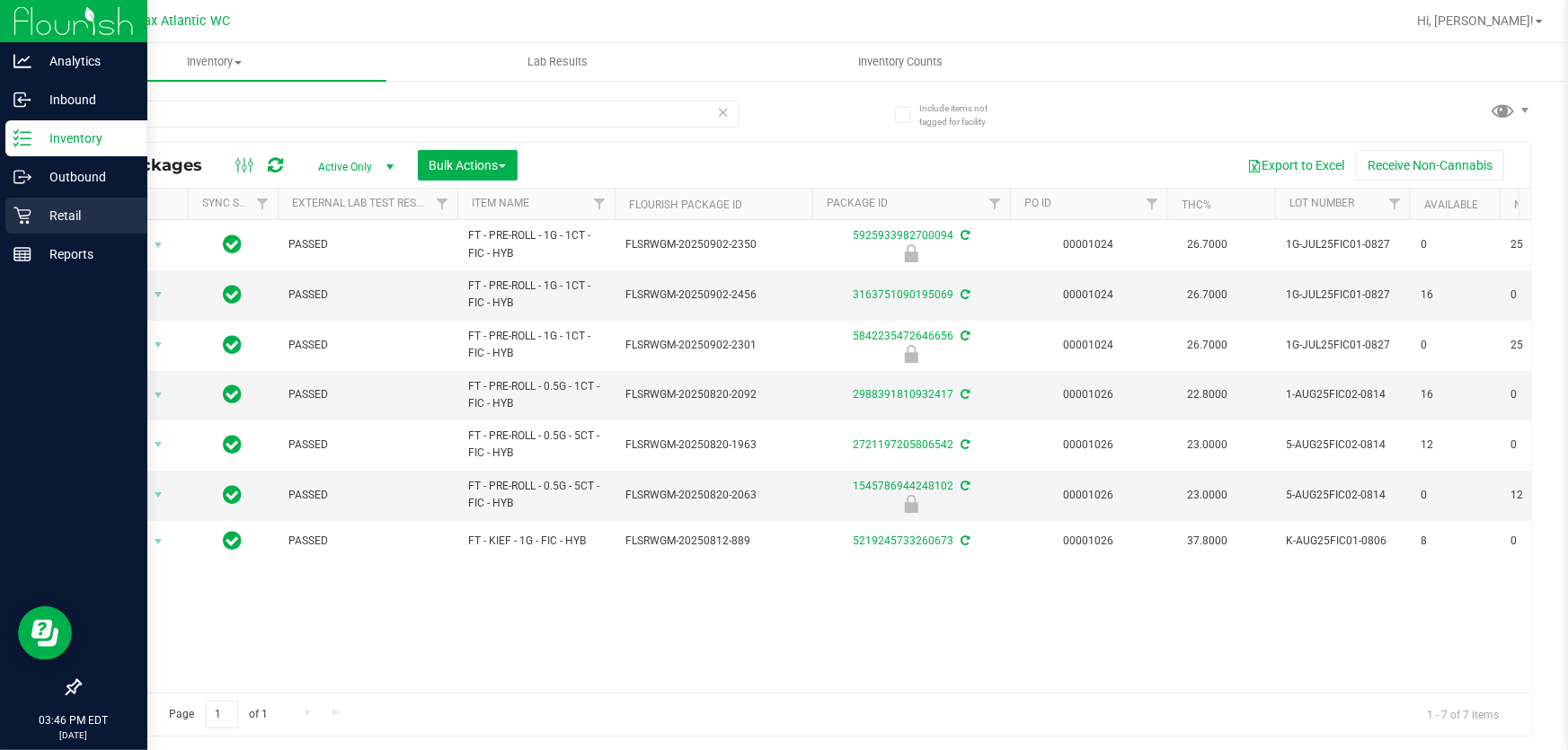
click at [41, 212] on p "Retail" at bounding box center [86, 215] width 108 height 21
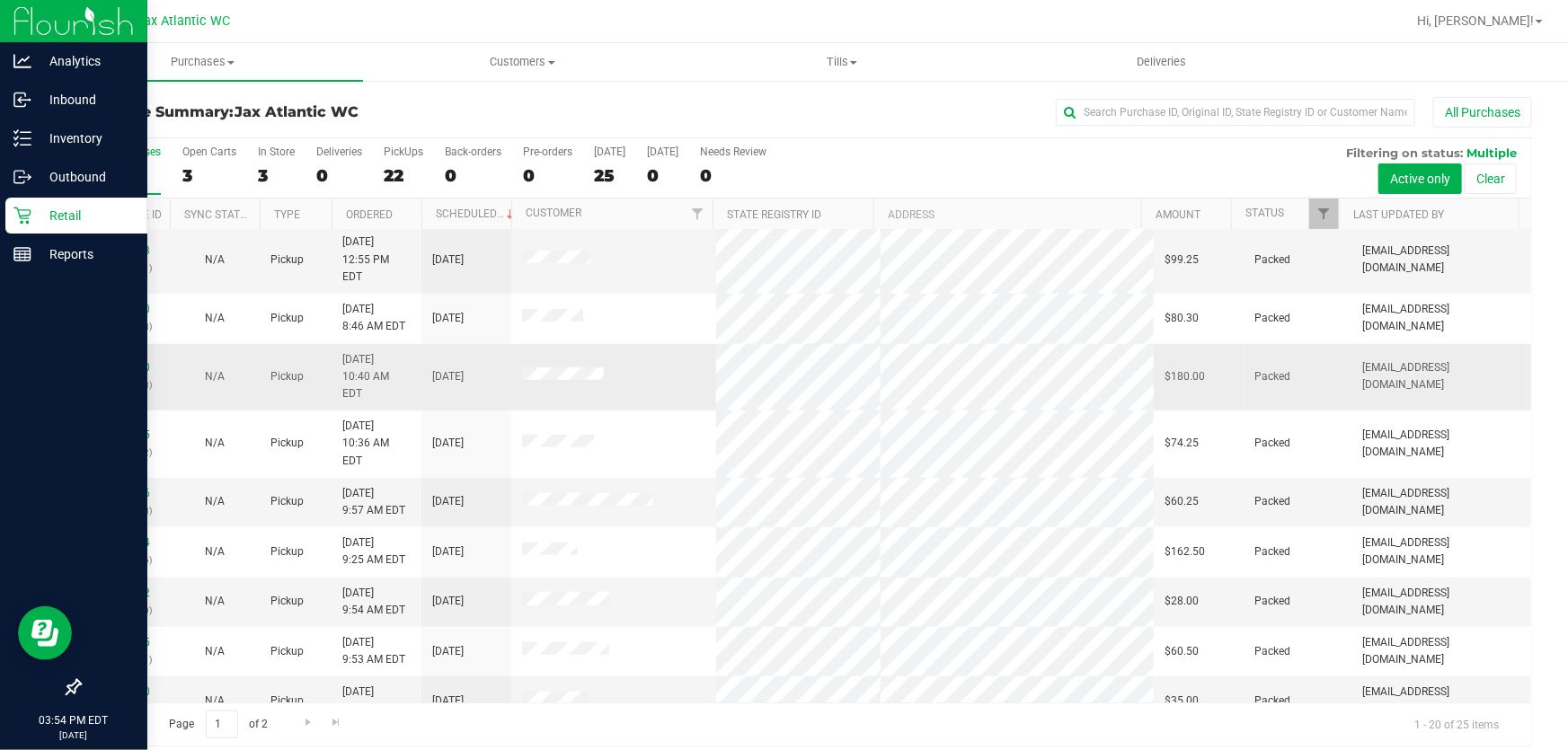
scroll to position [13, 0]
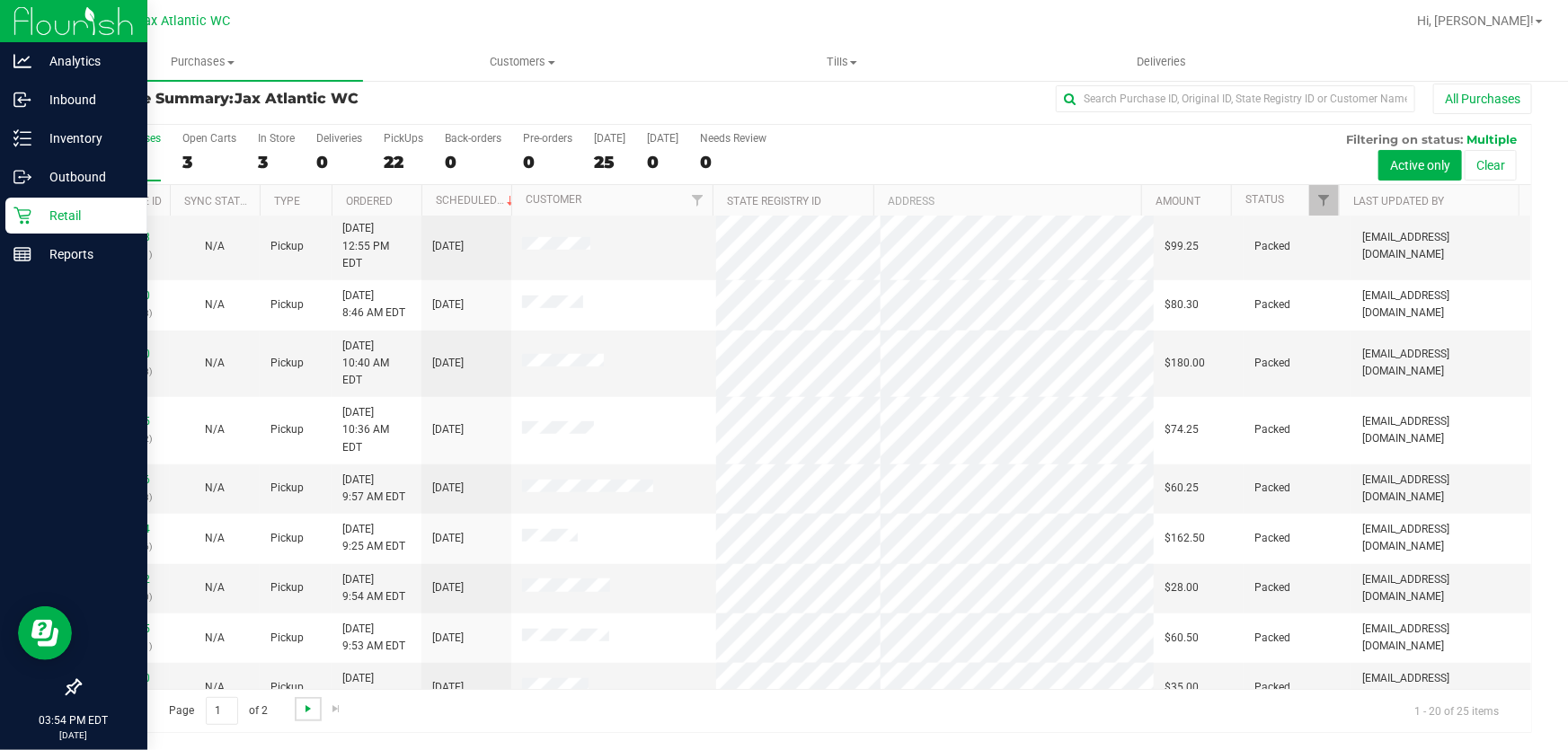
click at [305, 704] on span "Go to the next page" at bounding box center [307, 708] width 14 height 14
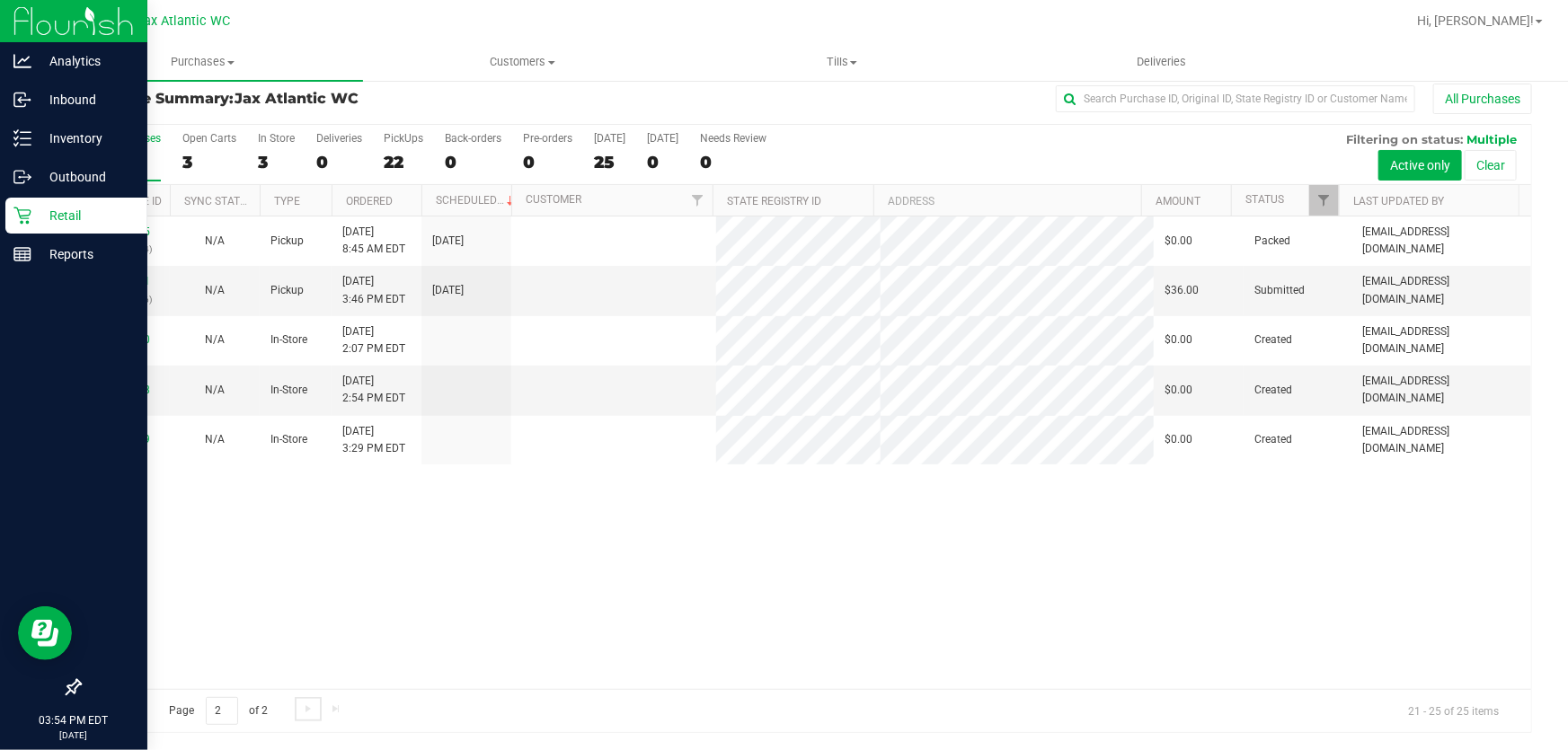
scroll to position [0, 0]
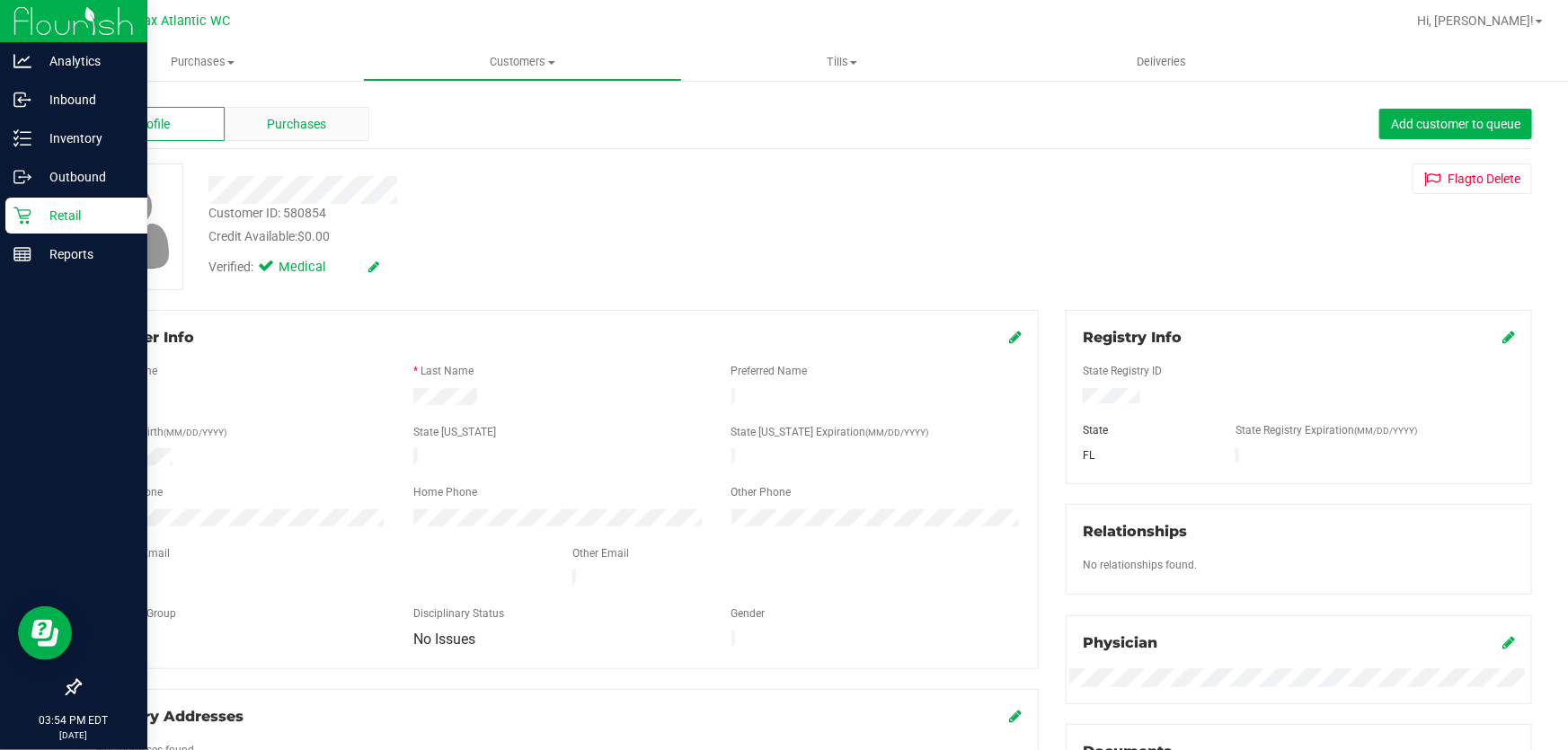
click at [275, 137] on div "Purchases" at bounding box center [298, 124] width 146 height 35
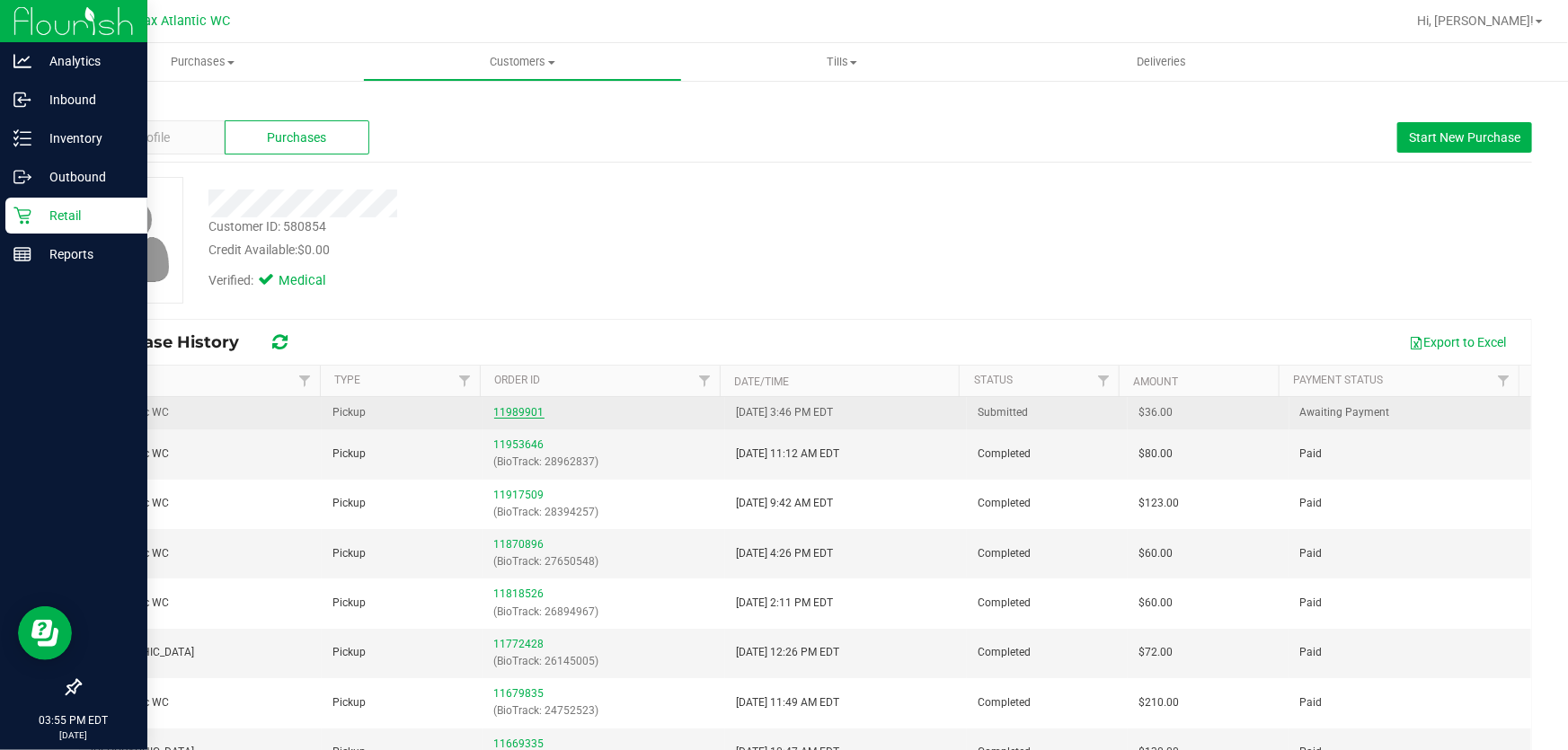
click at [515, 410] on link "11989901" at bounding box center [519, 411] width 50 height 12
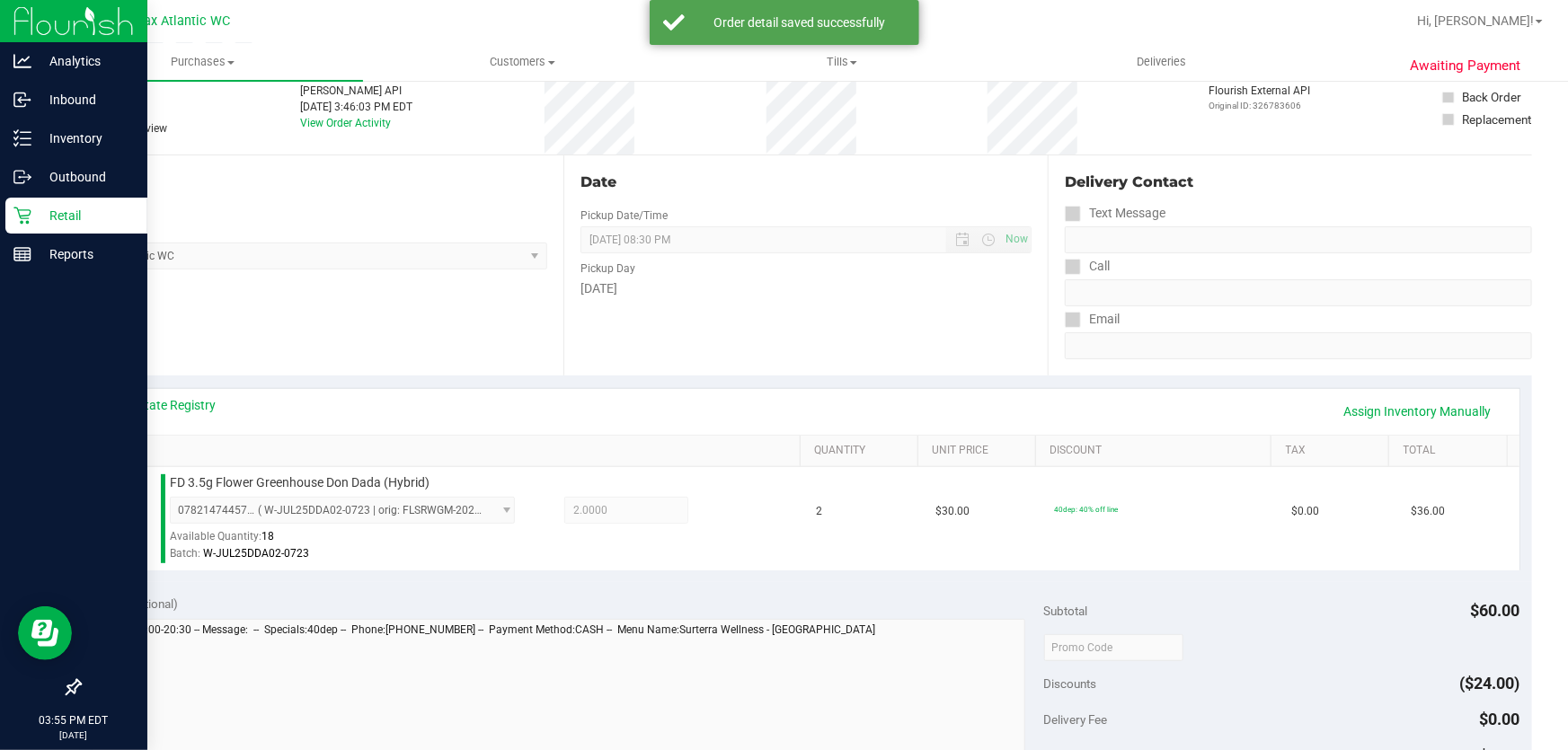
scroll to position [408, 0]
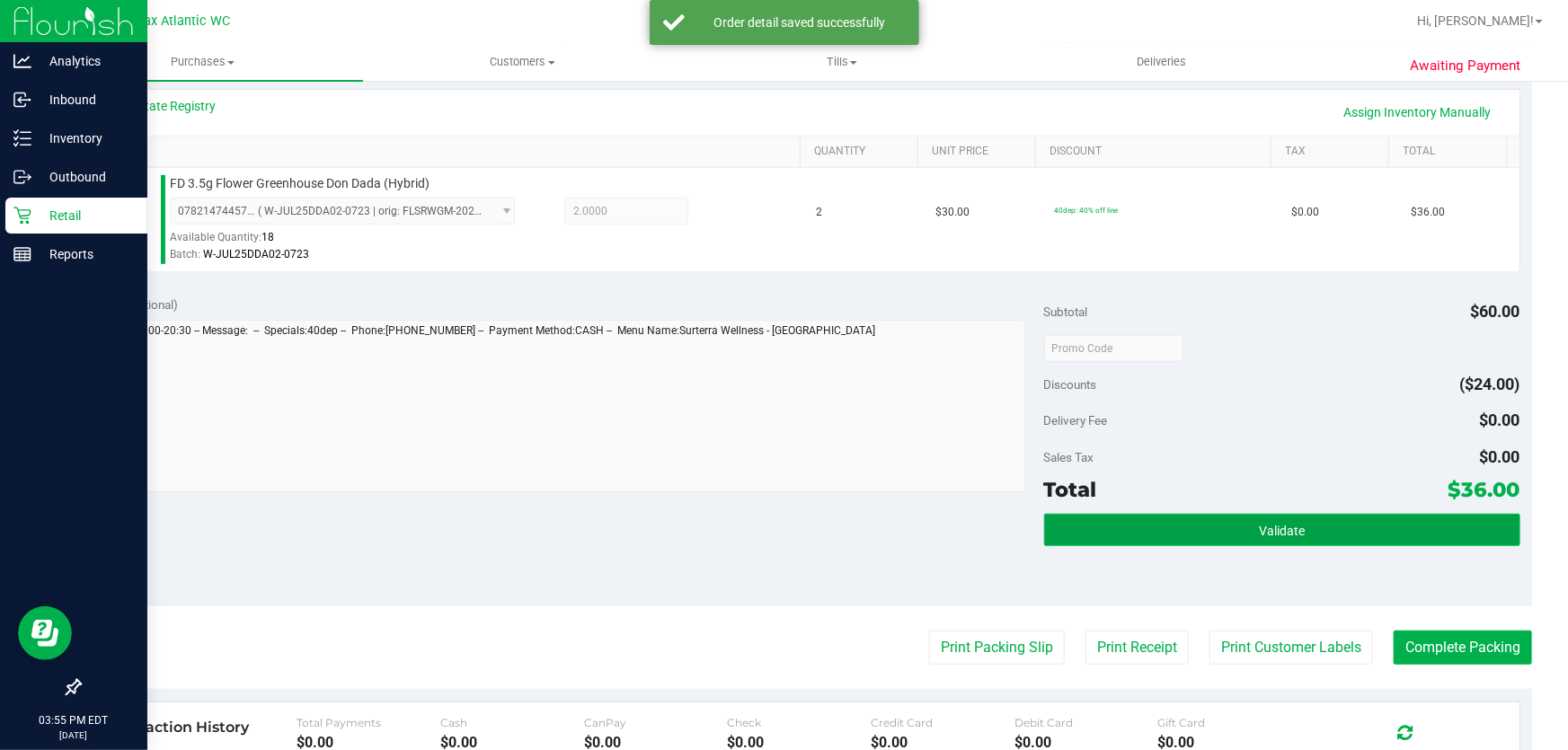
click at [1288, 523] on span "Validate" at bounding box center [1281, 530] width 46 height 14
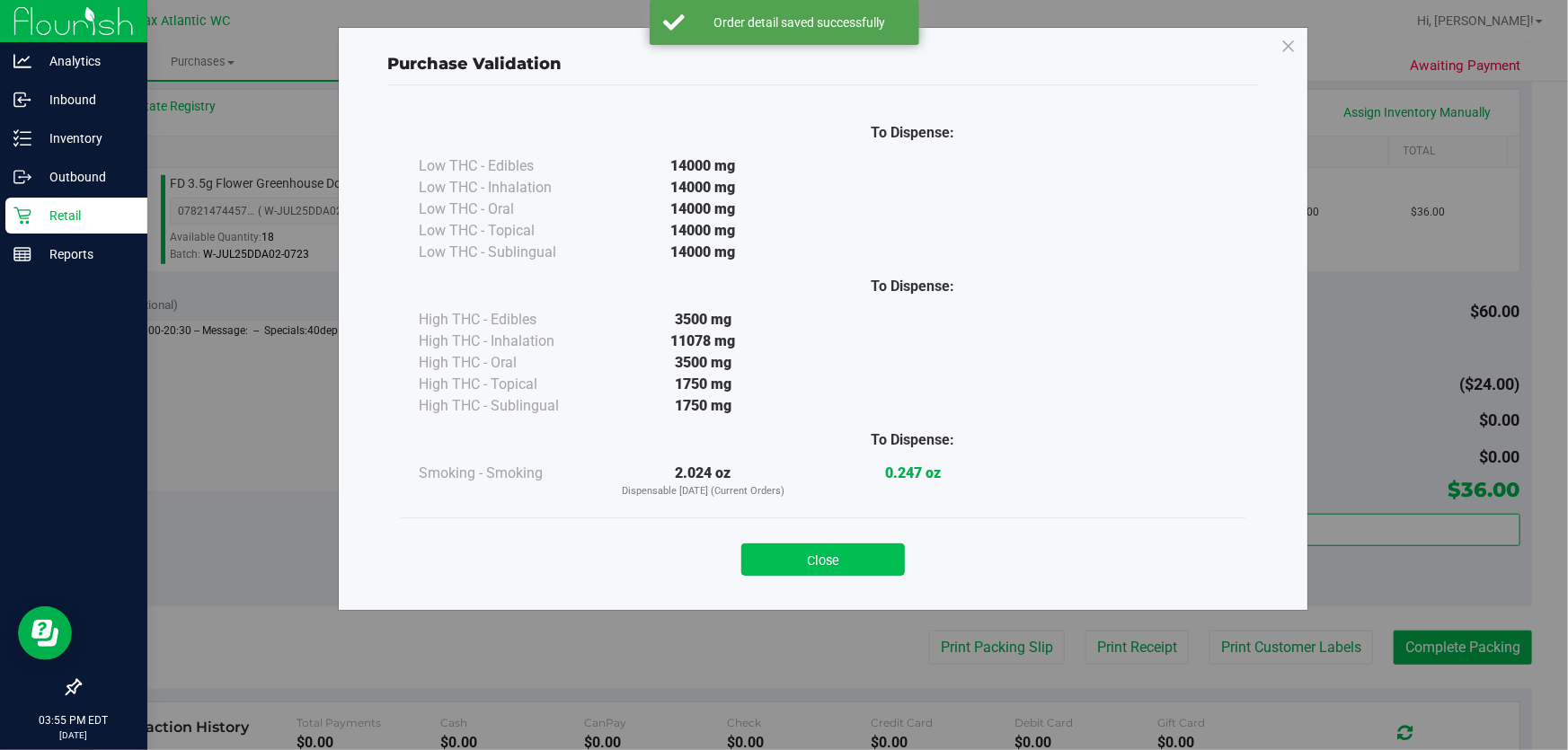
click at [830, 547] on button "Close" at bounding box center [822, 559] width 163 height 33
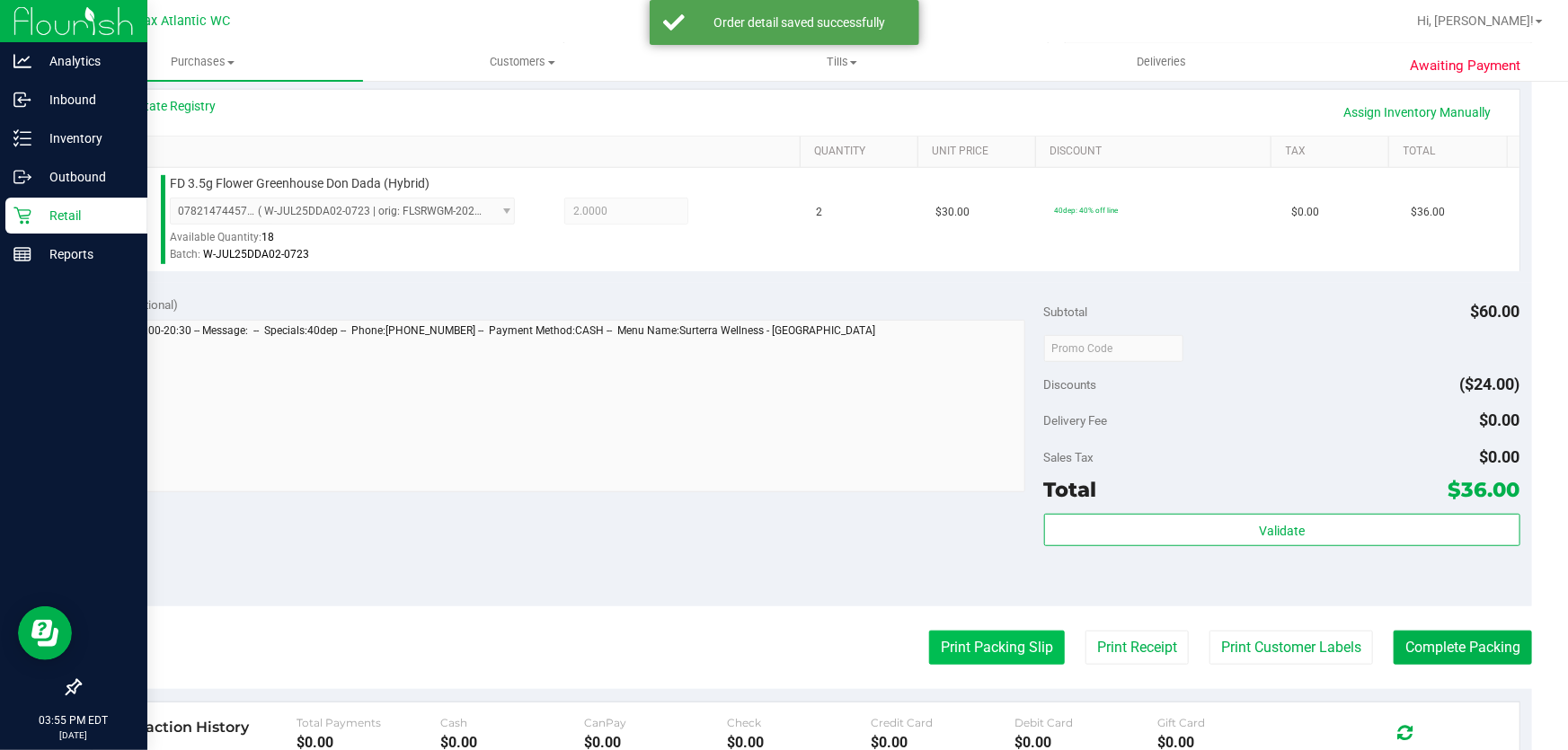
click at [967, 646] on button "Print Packing Slip" at bounding box center [996, 647] width 135 height 35
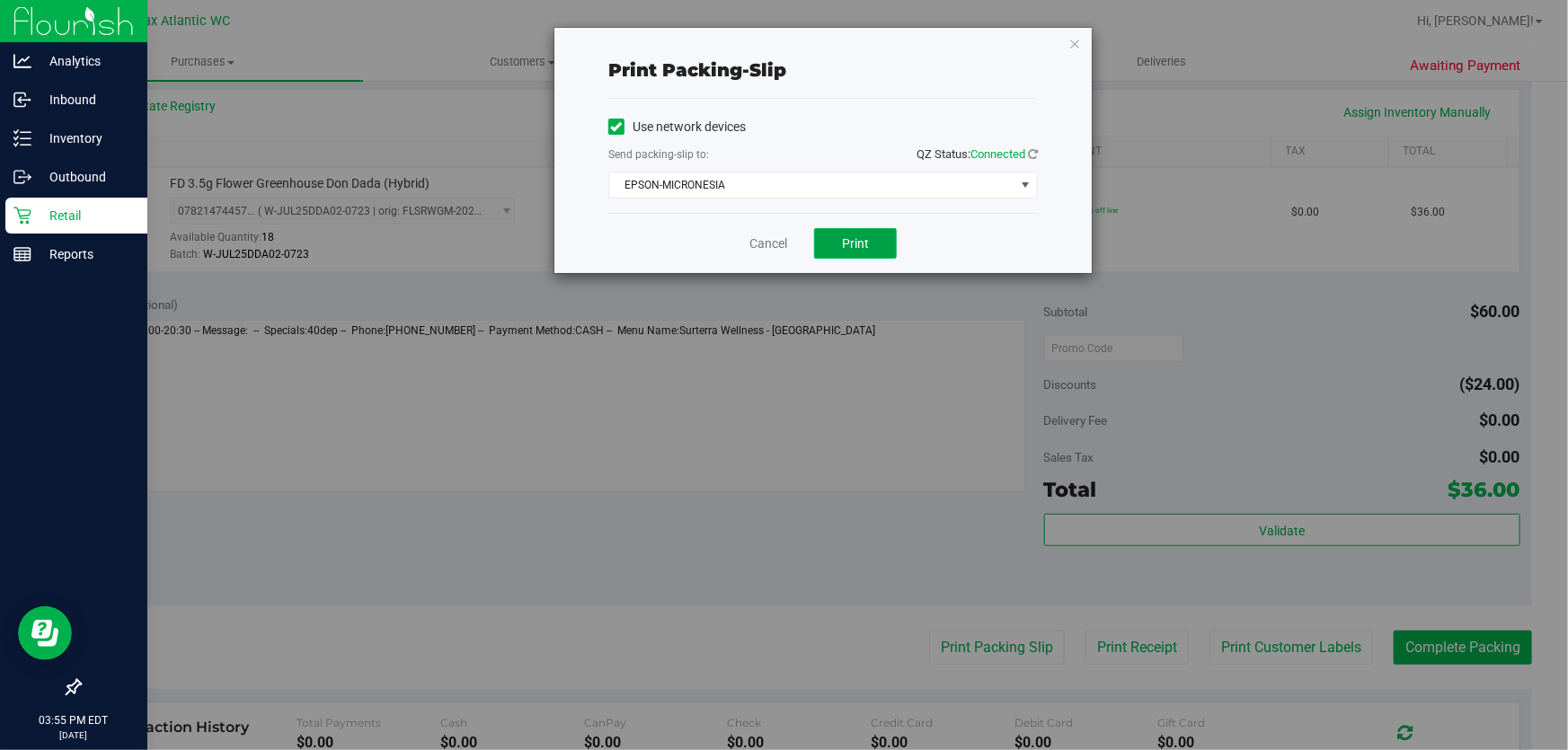
click at [853, 241] on span "Print" at bounding box center [855, 243] width 27 height 14
click at [770, 242] on link "Cancel" at bounding box center [768, 243] width 37 height 19
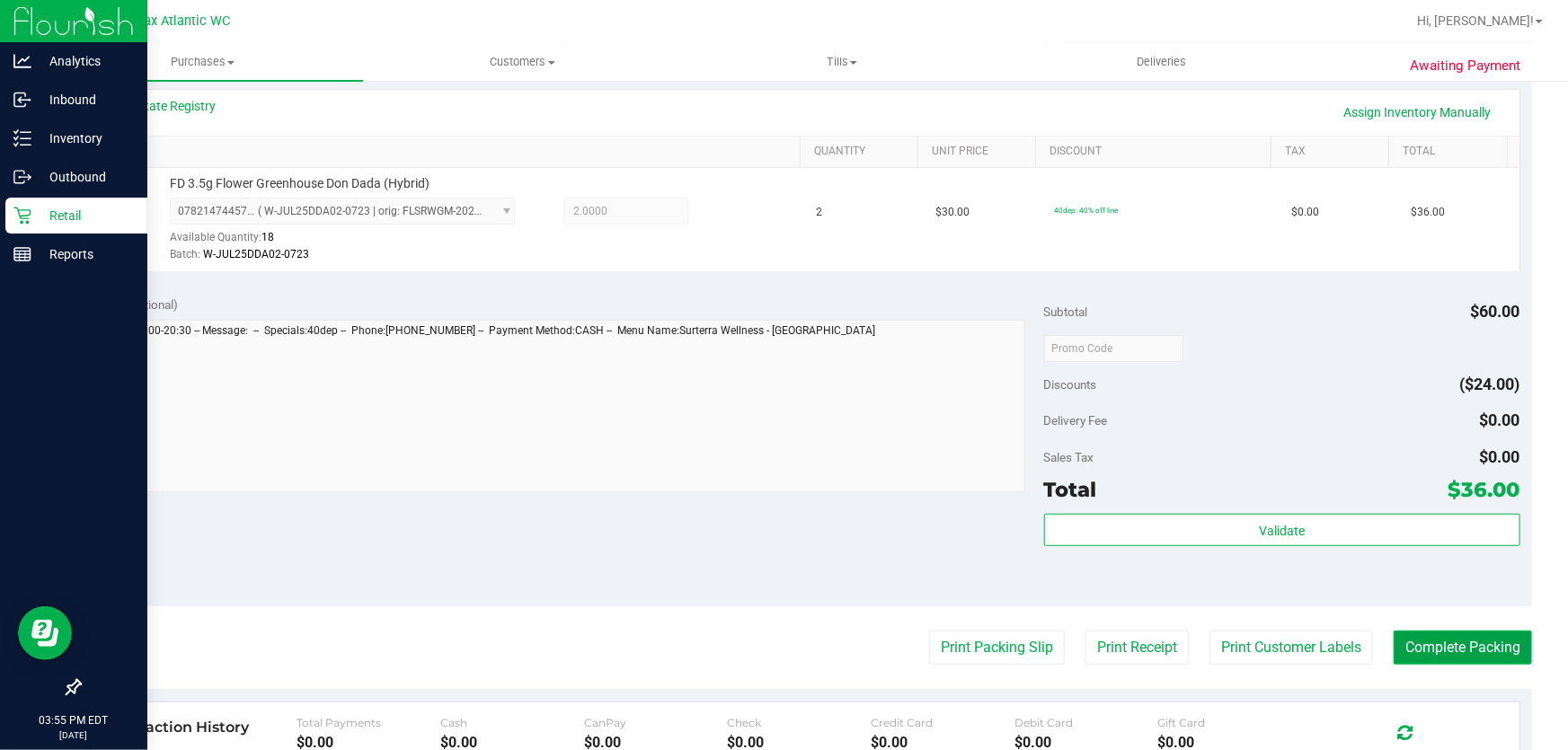
click at [1471, 652] on button "Complete Packing" at bounding box center [1463, 647] width 138 height 35
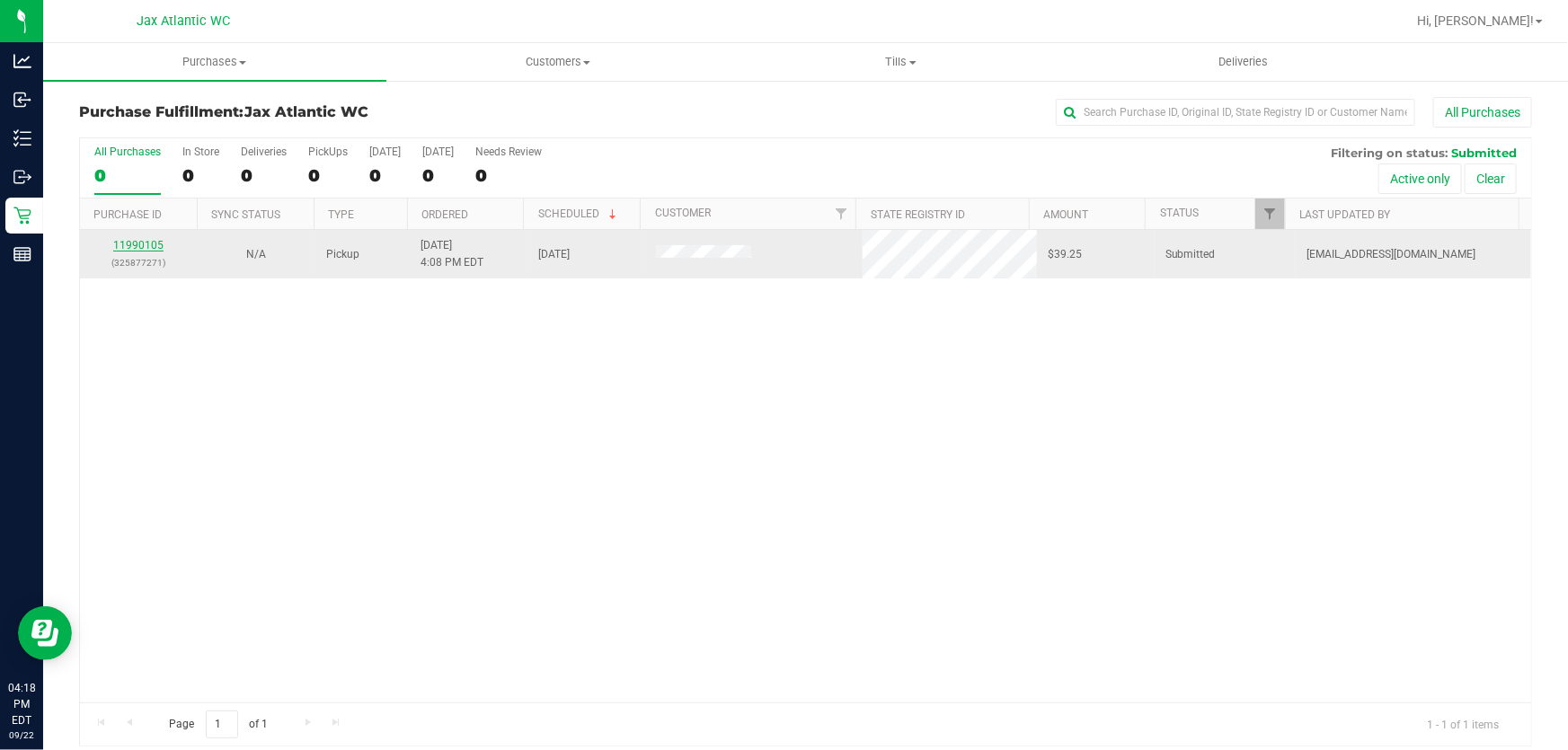
click at [134, 248] on link "11990105" at bounding box center [138, 244] width 50 height 12
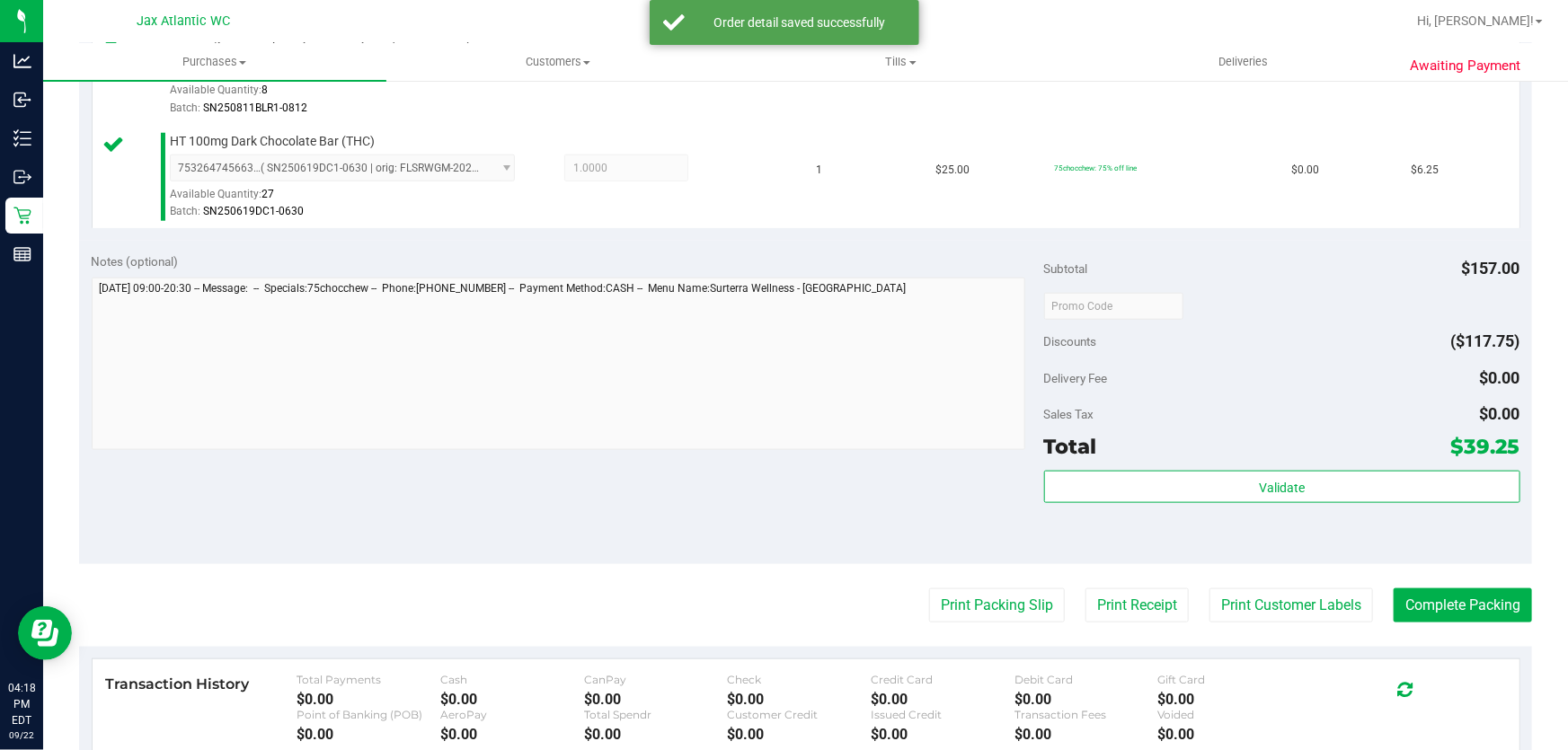
scroll to position [1131, 0]
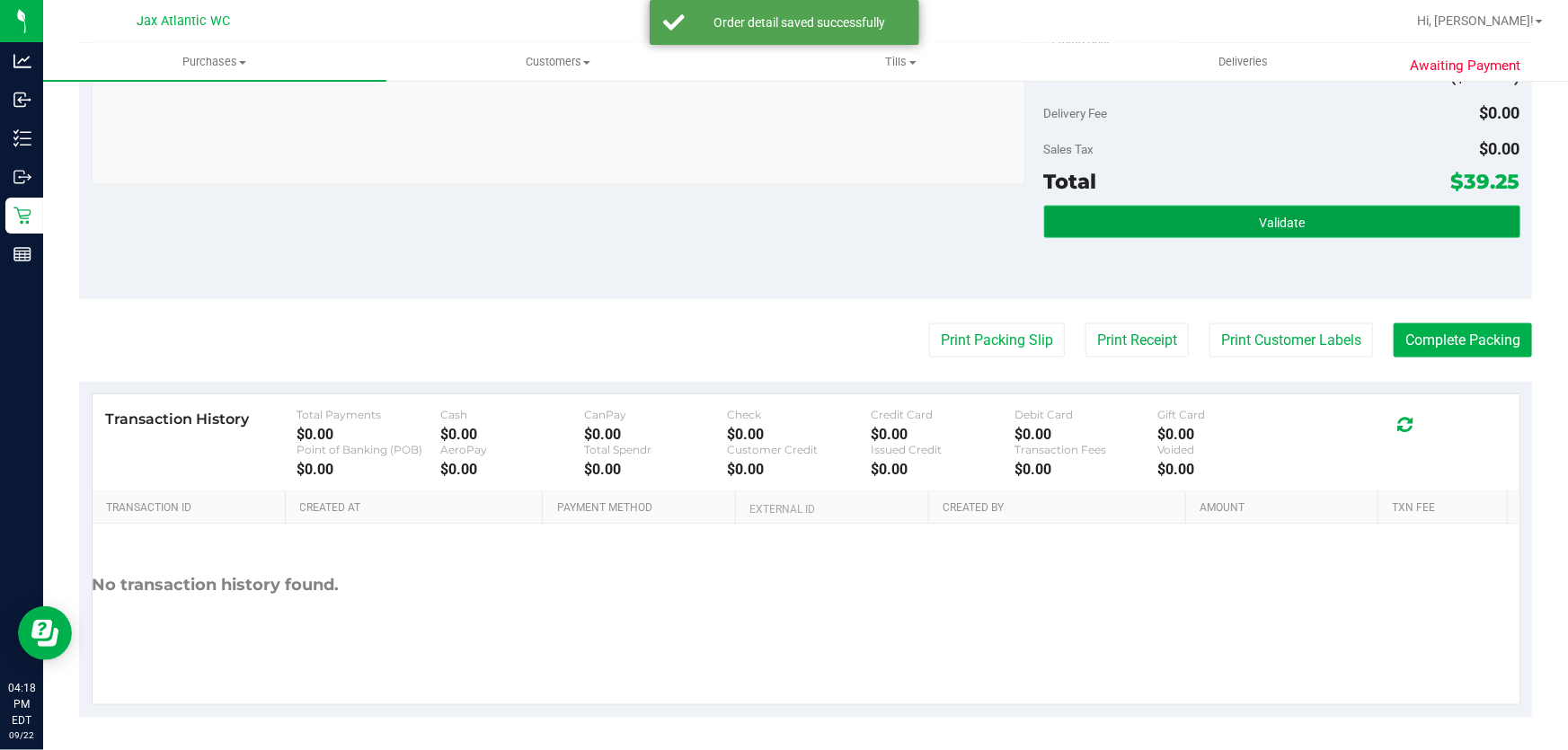
click at [1186, 220] on button "Validate" at bounding box center [1282, 221] width 476 height 33
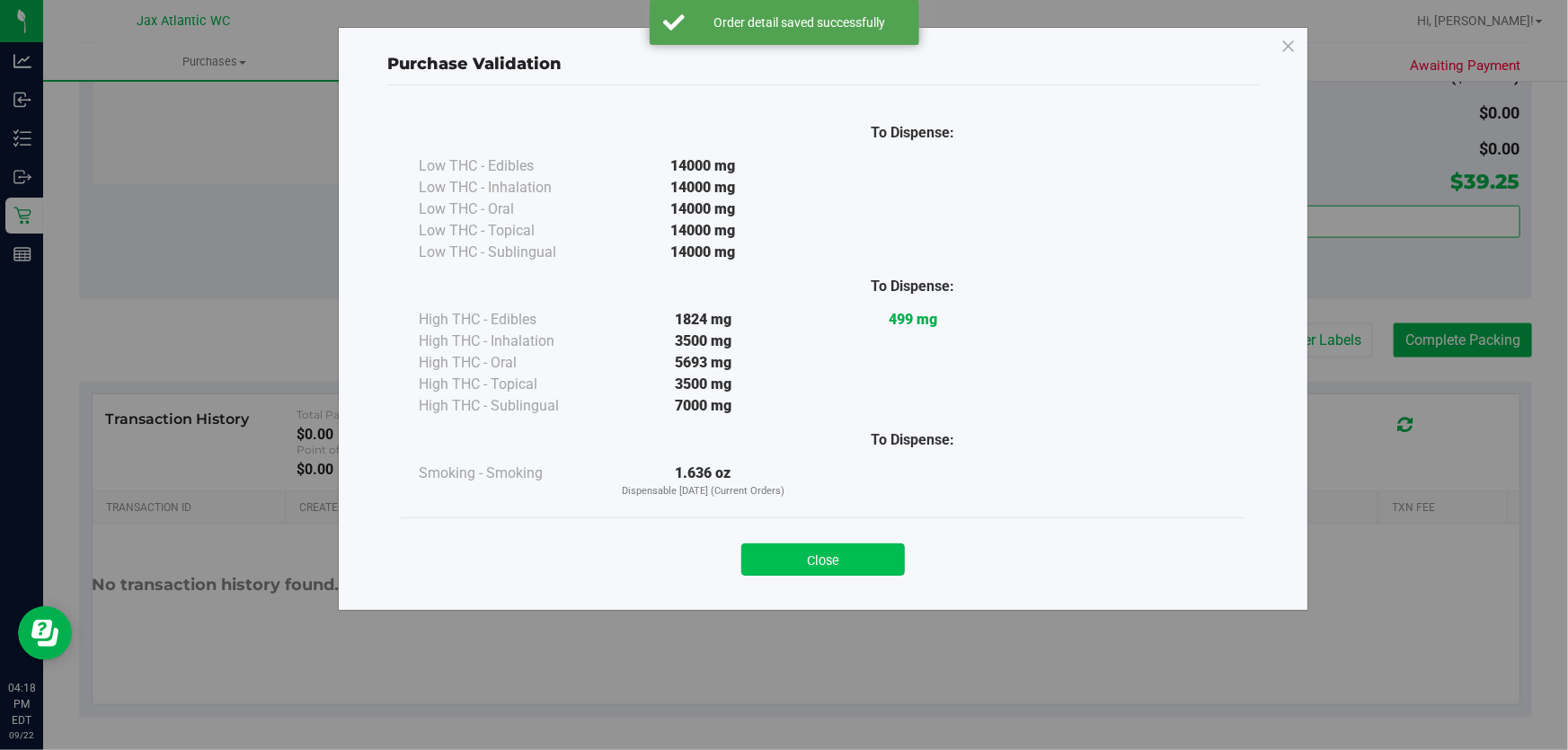
click at [846, 544] on button "Close" at bounding box center [822, 559] width 163 height 33
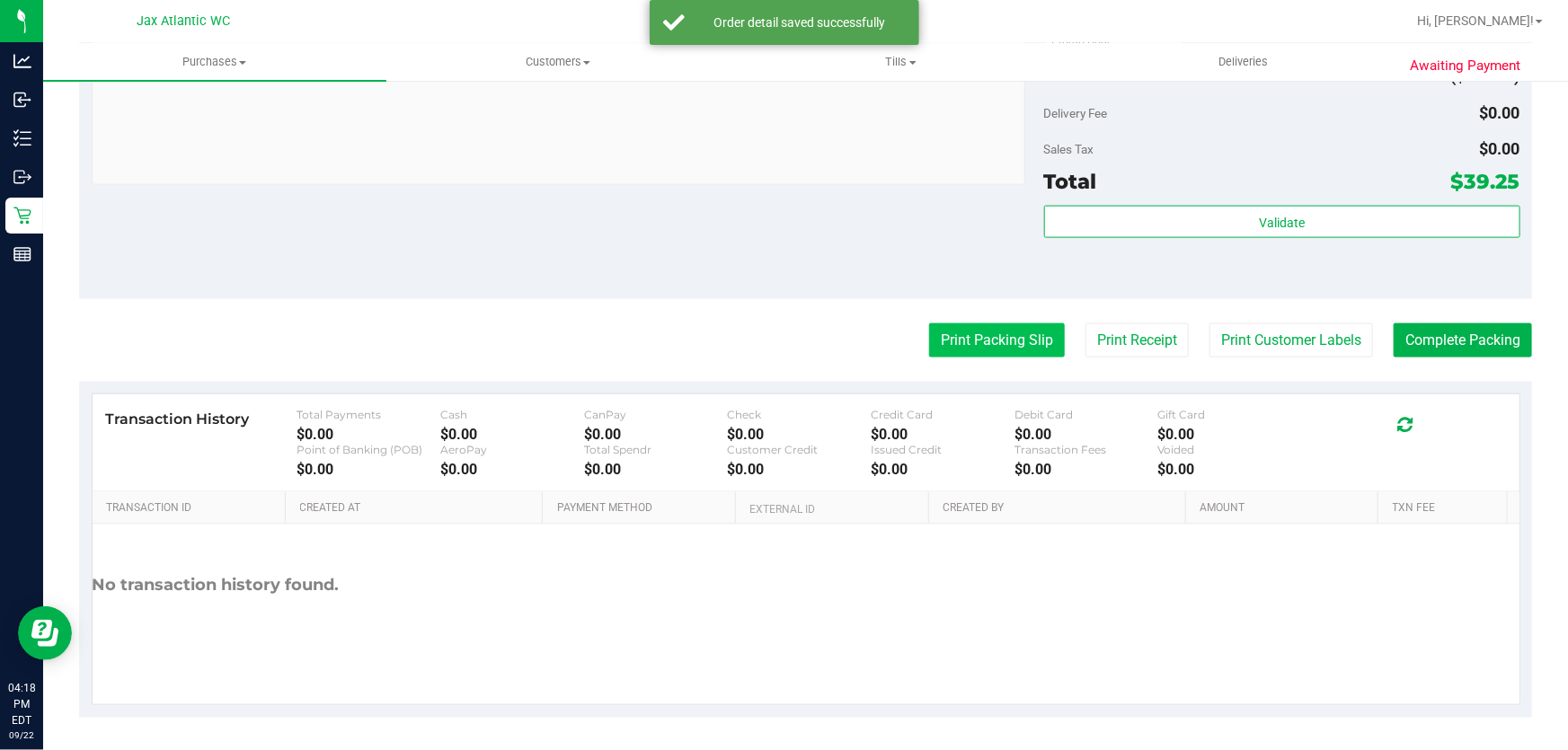
click at [974, 343] on button "Print Packing Slip" at bounding box center [996, 340] width 135 height 35
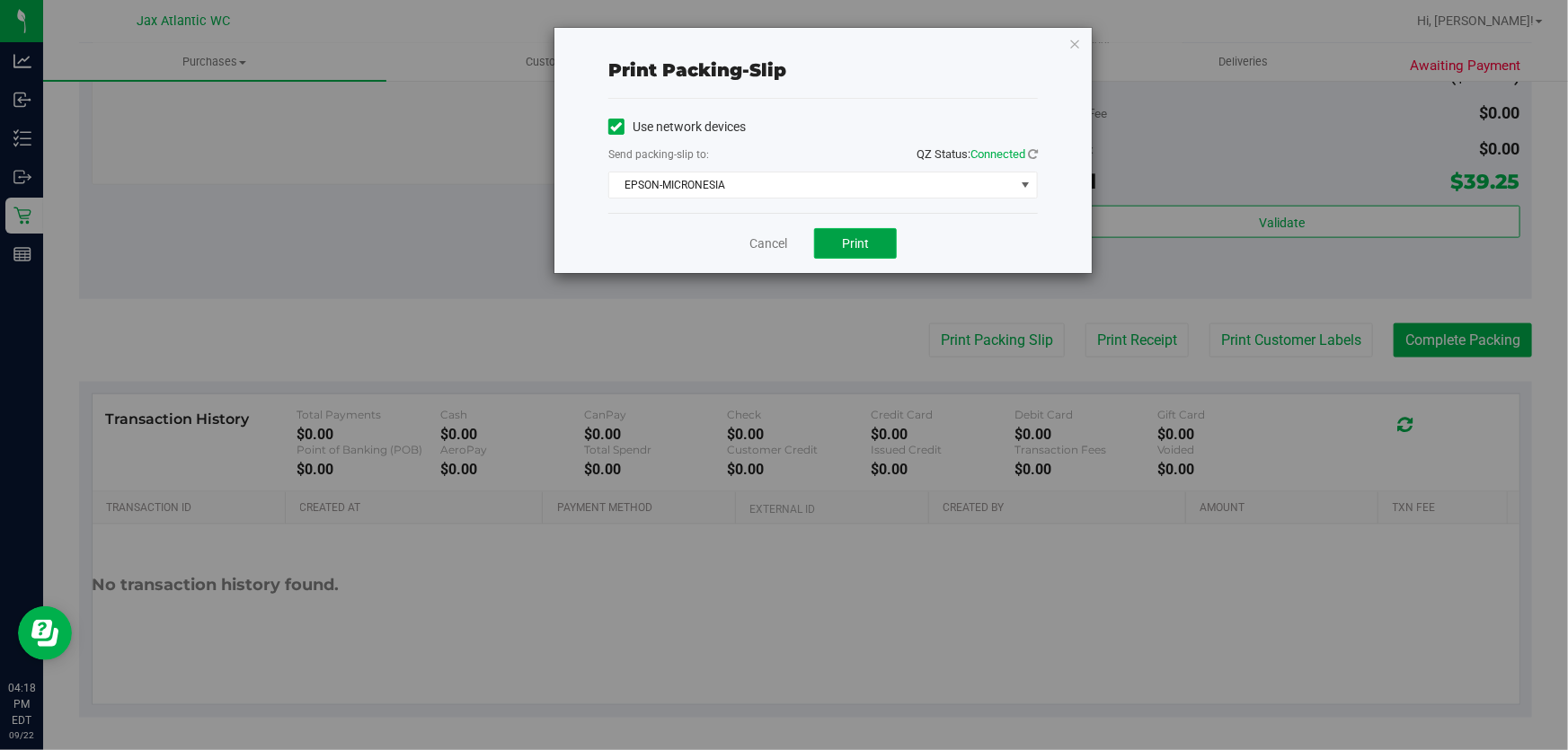
click at [878, 245] on button "Print" at bounding box center [855, 243] width 83 height 31
click at [760, 248] on link "Cancel" at bounding box center [768, 243] width 37 height 19
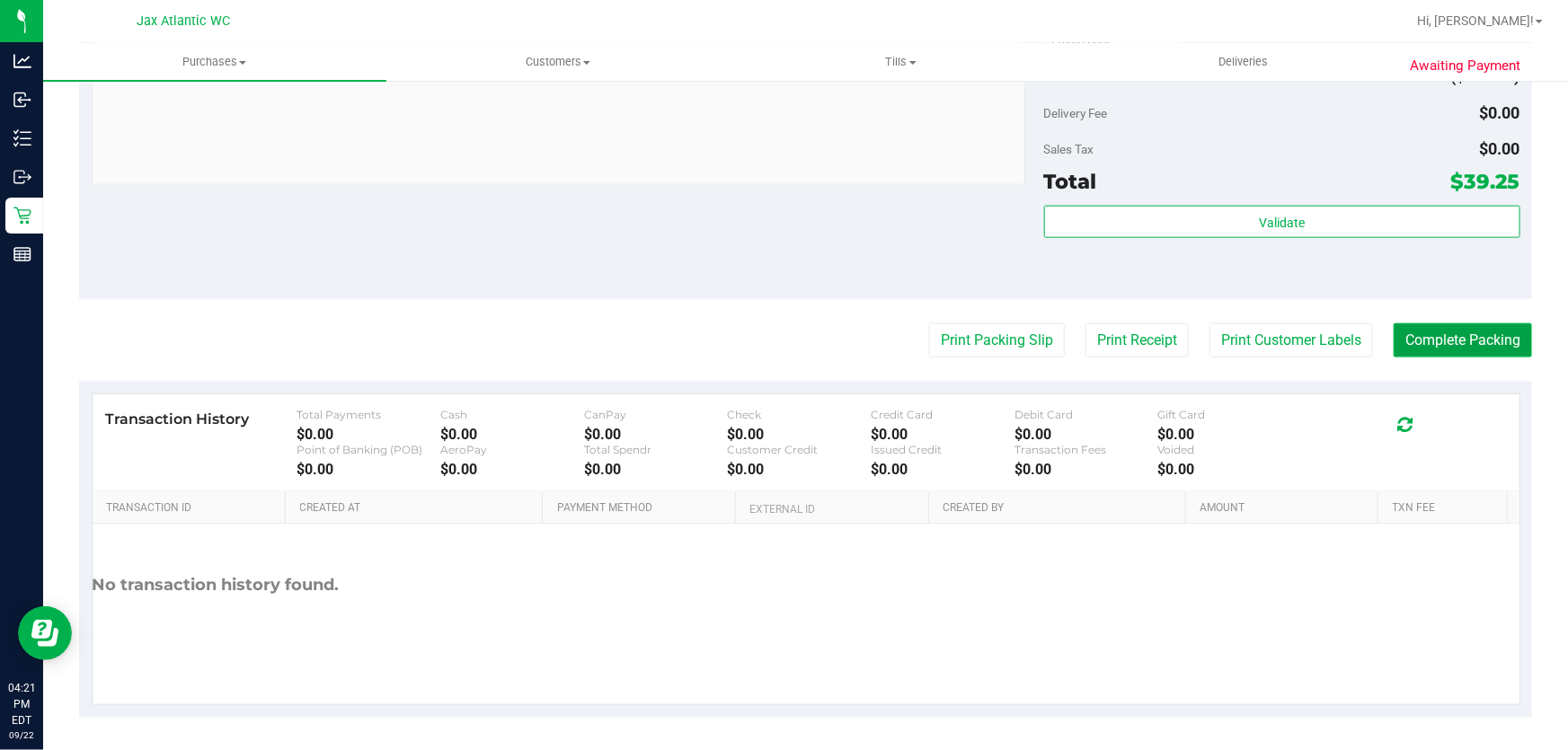
click at [1462, 345] on button "Complete Packing" at bounding box center [1463, 340] width 138 height 35
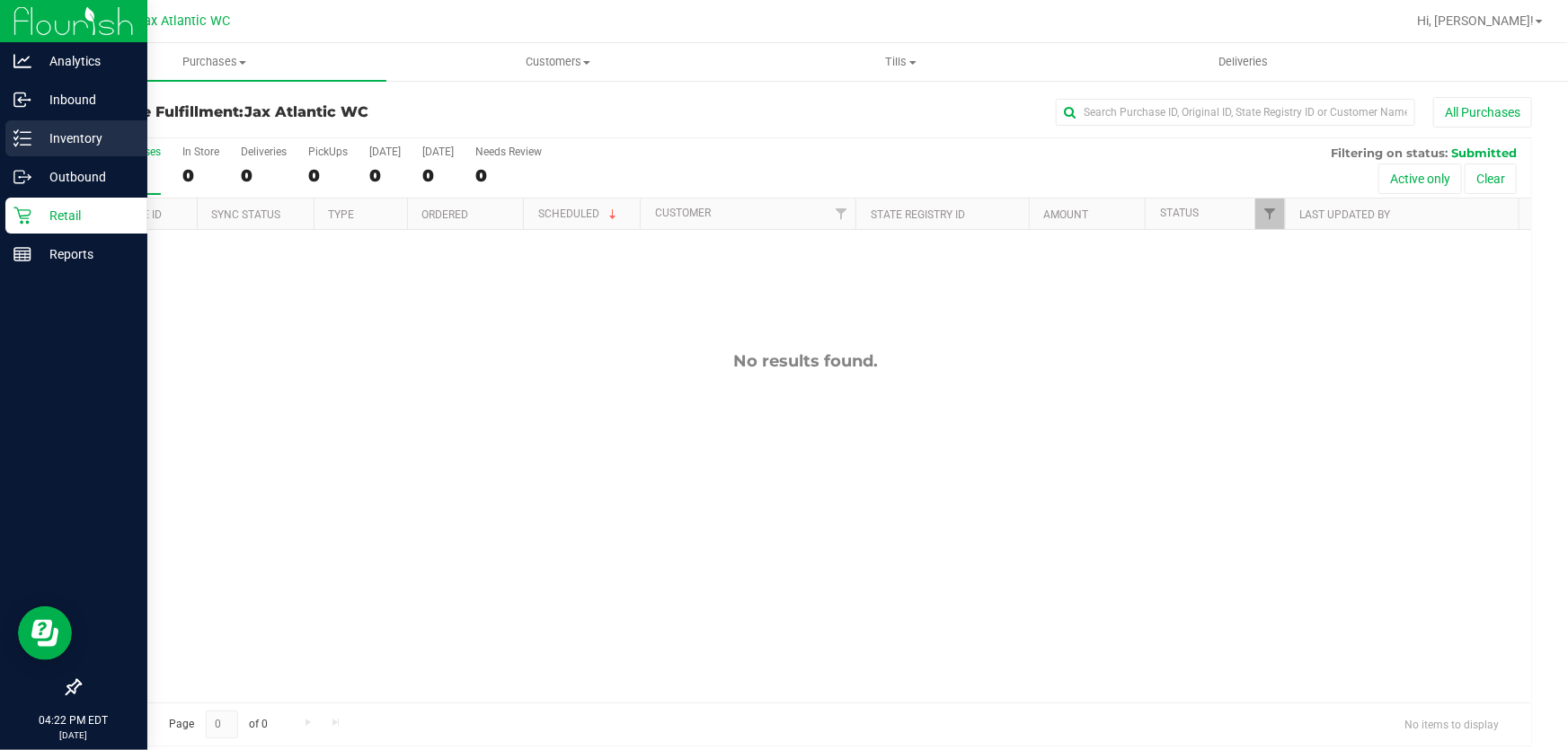
click at [82, 128] on p "Inventory" at bounding box center [86, 138] width 108 height 21
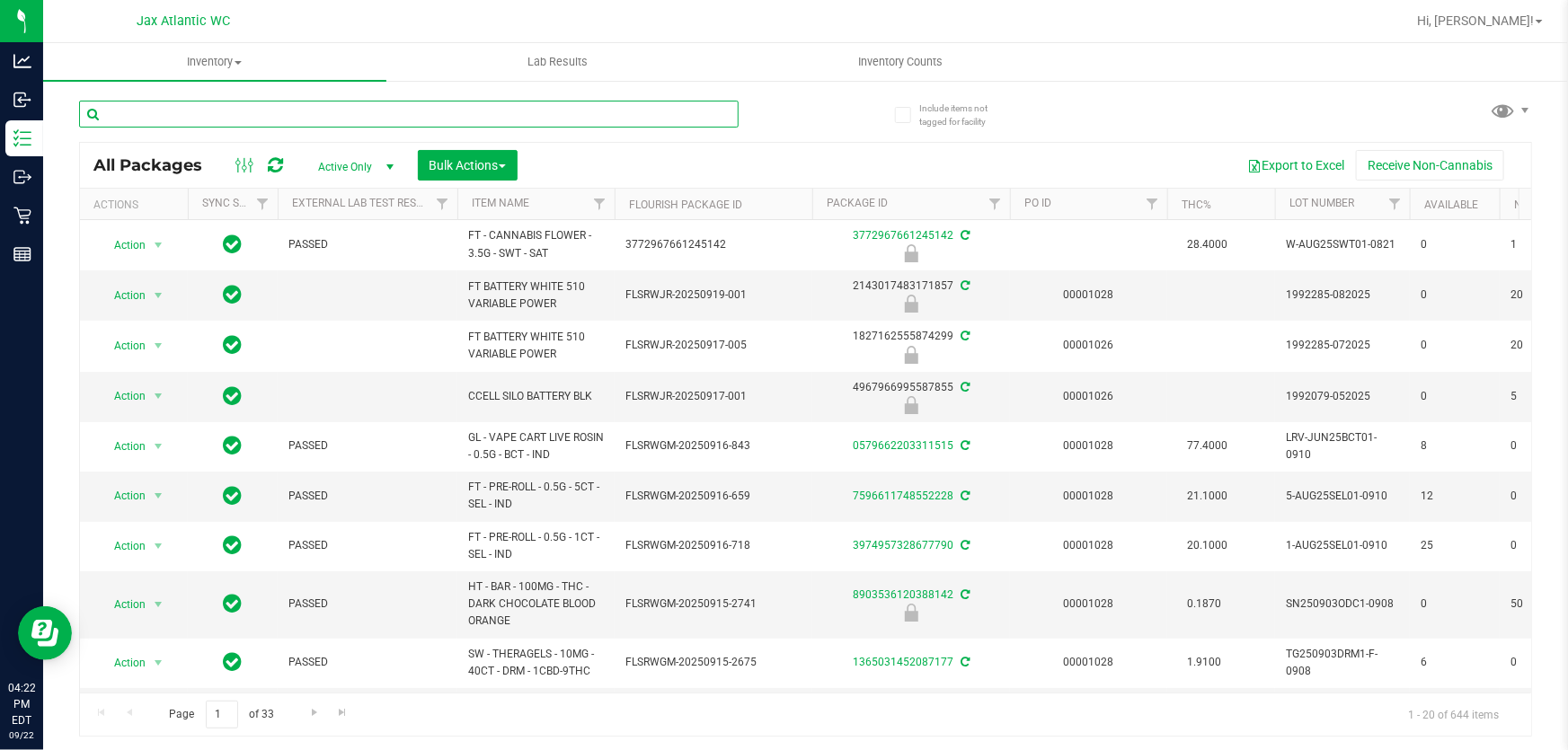
click at [268, 117] on input "text" at bounding box center [409, 114] width 660 height 27
type input "pkt"
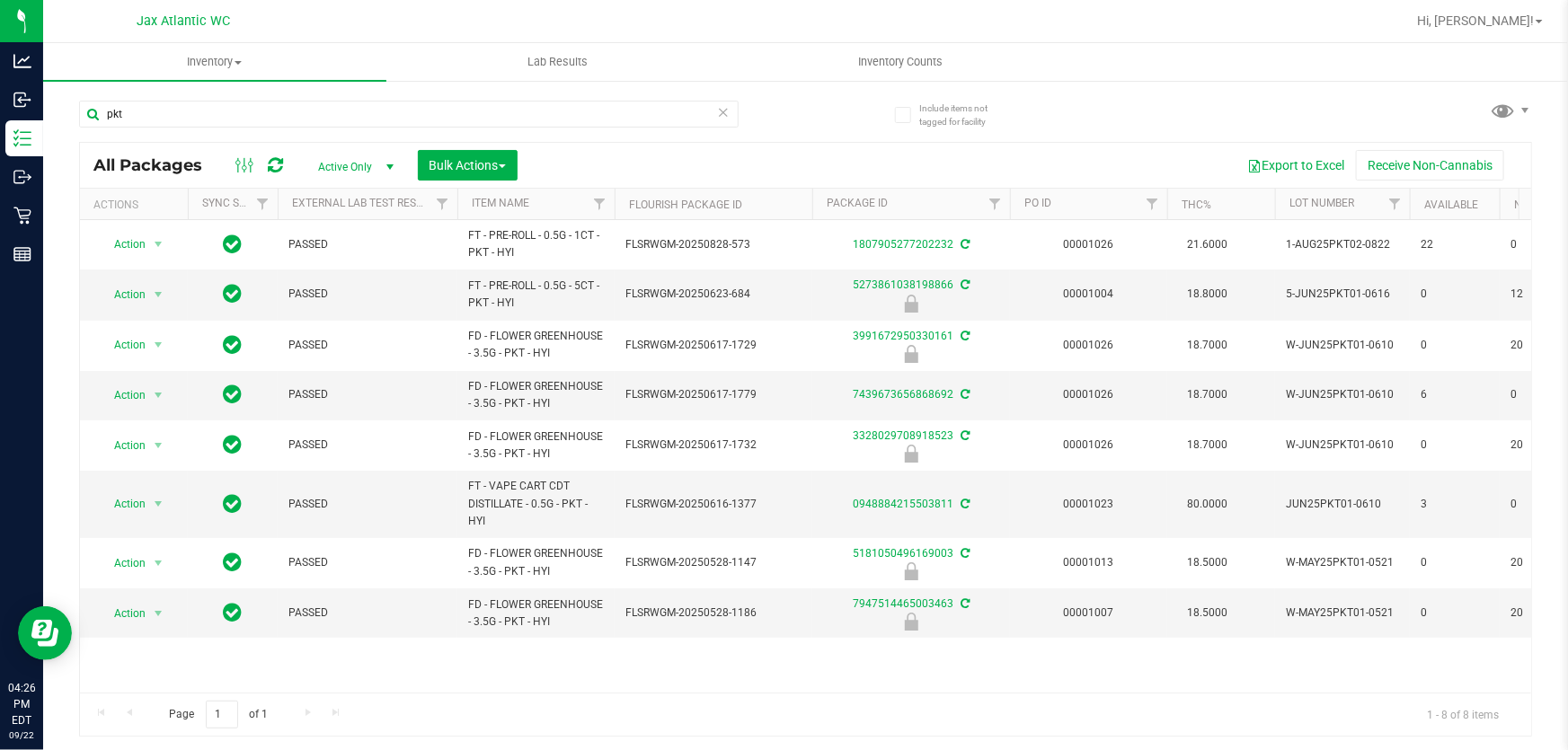
click at [721, 107] on icon at bounding box center [722, 111] width 12 height 21
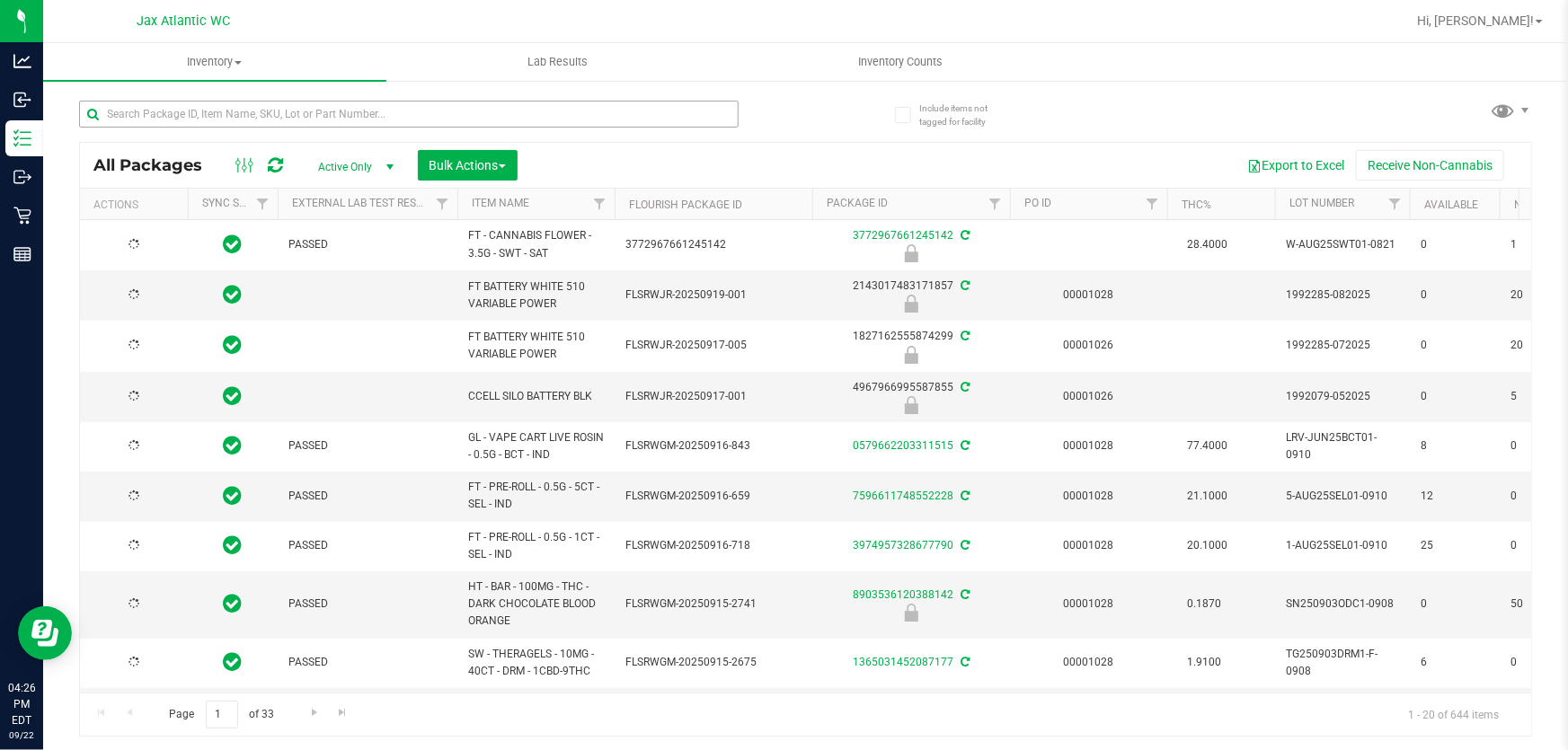
type input "[DATE]"
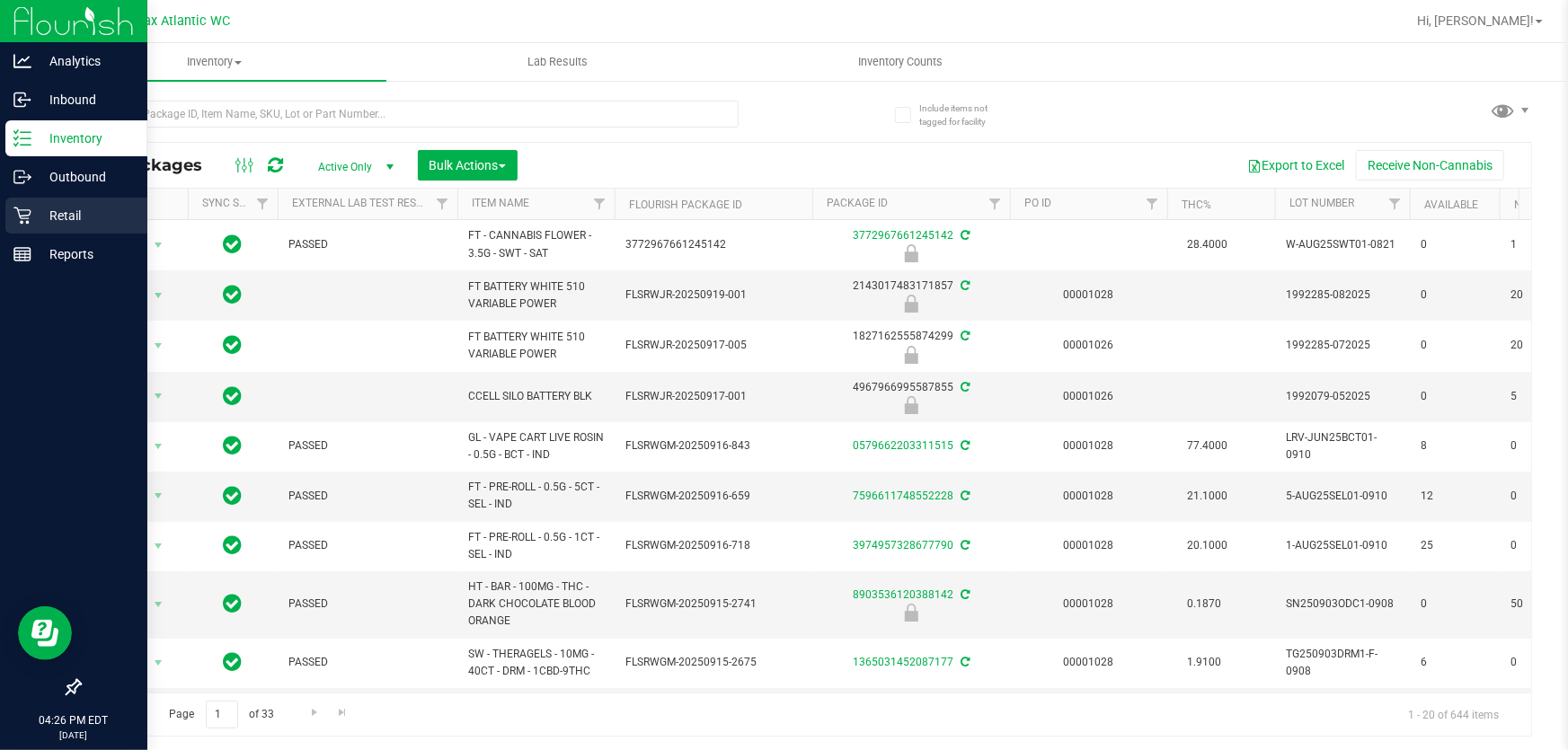
click at [64, 215] on p "Retail" at bounding box center [86, 215] width 108 height 21
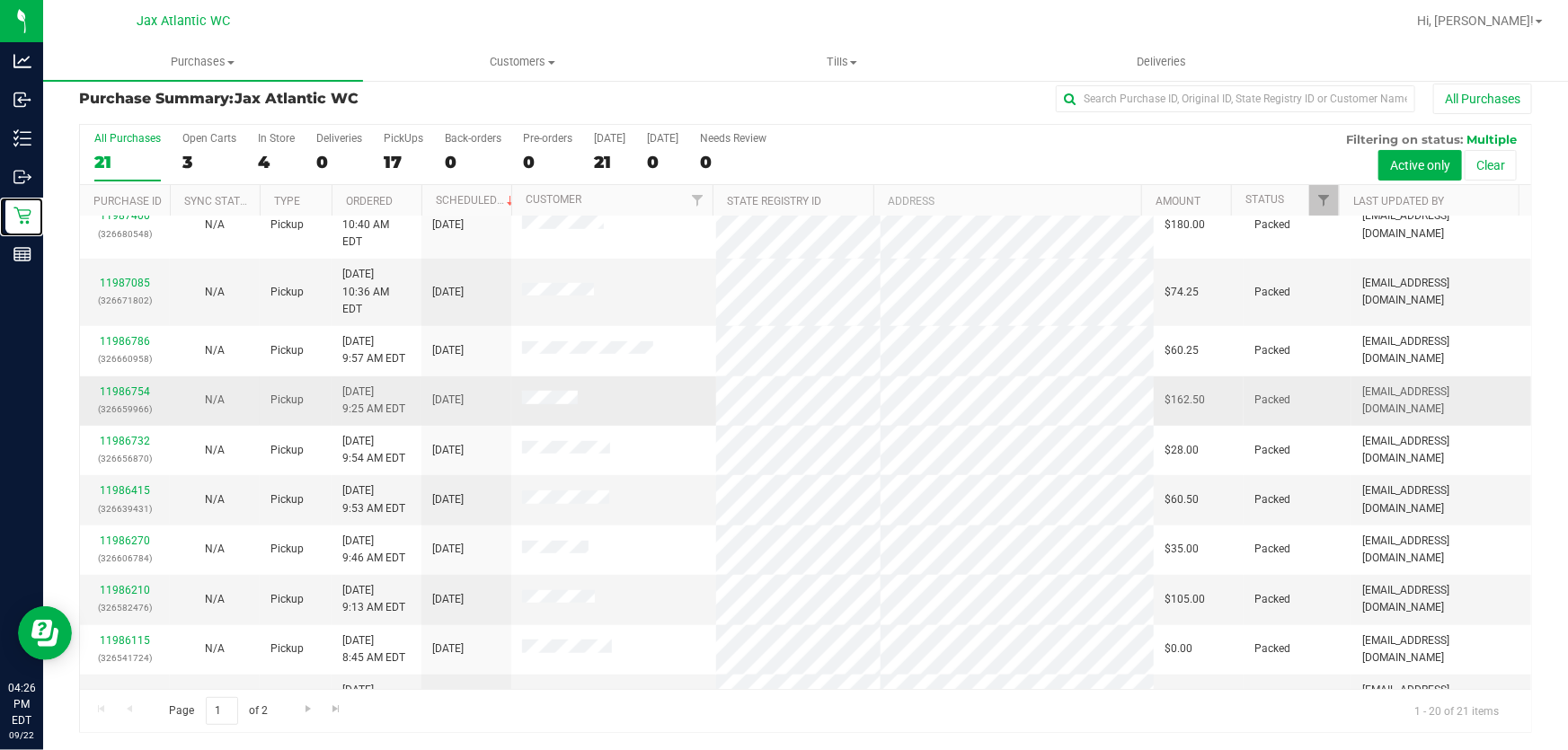
scroll to position [520, 0]
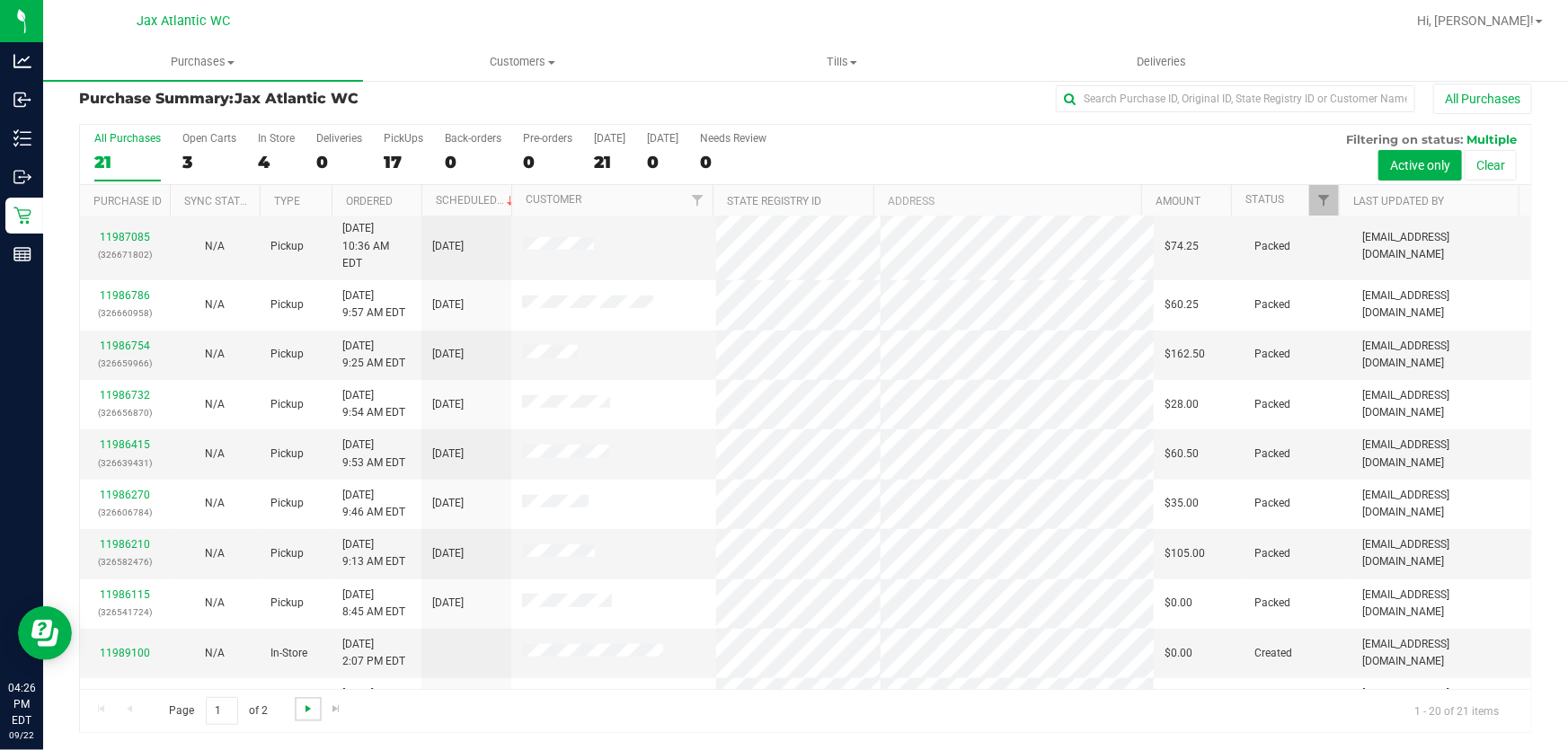
click at [303, 710] on span "Go to the next page" at bounding box center [307, 708] width 14 height 14
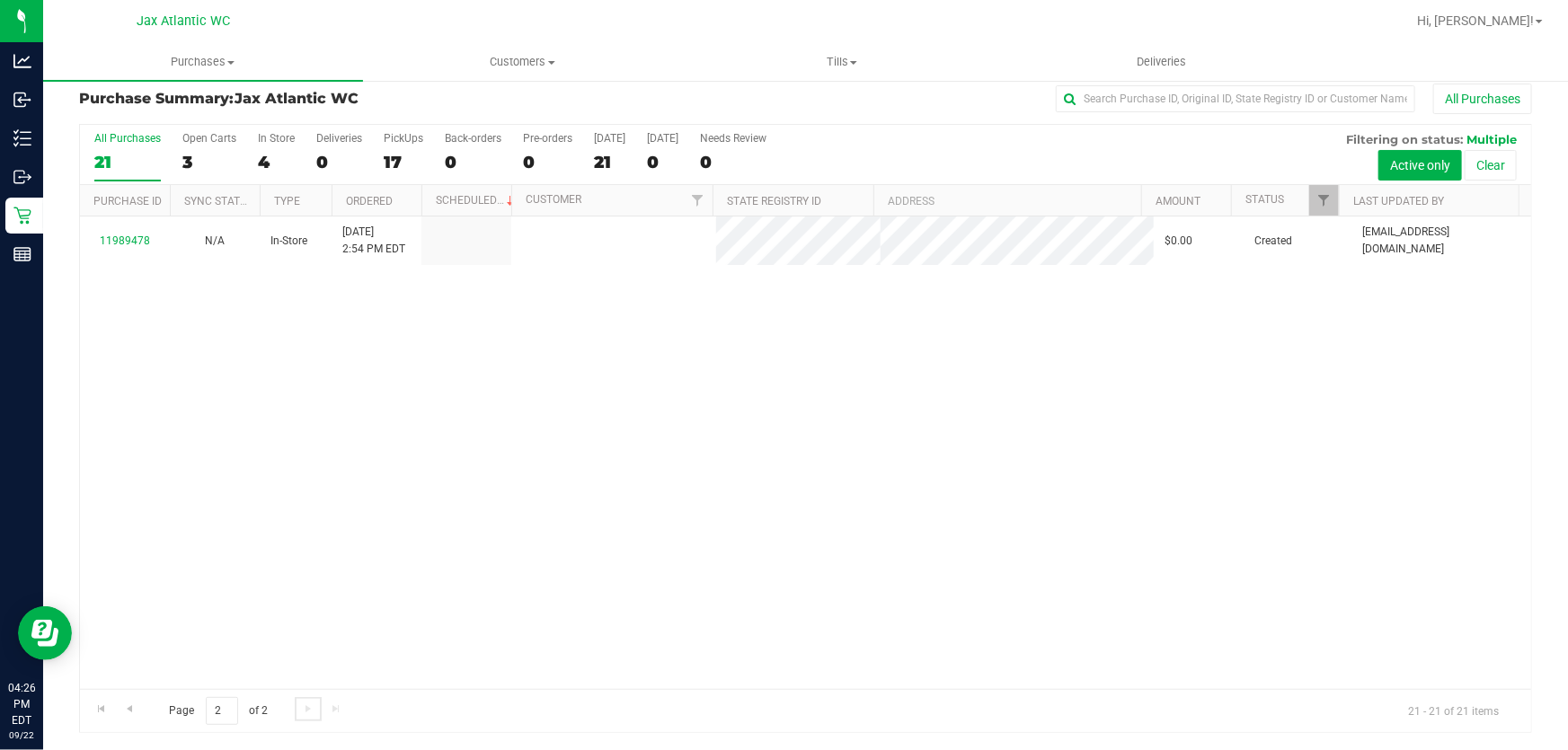
scroll to position [0, 0]
click at [1309, 203] on link "Filter" at bounding box center [1324, 200] width 30 height 31
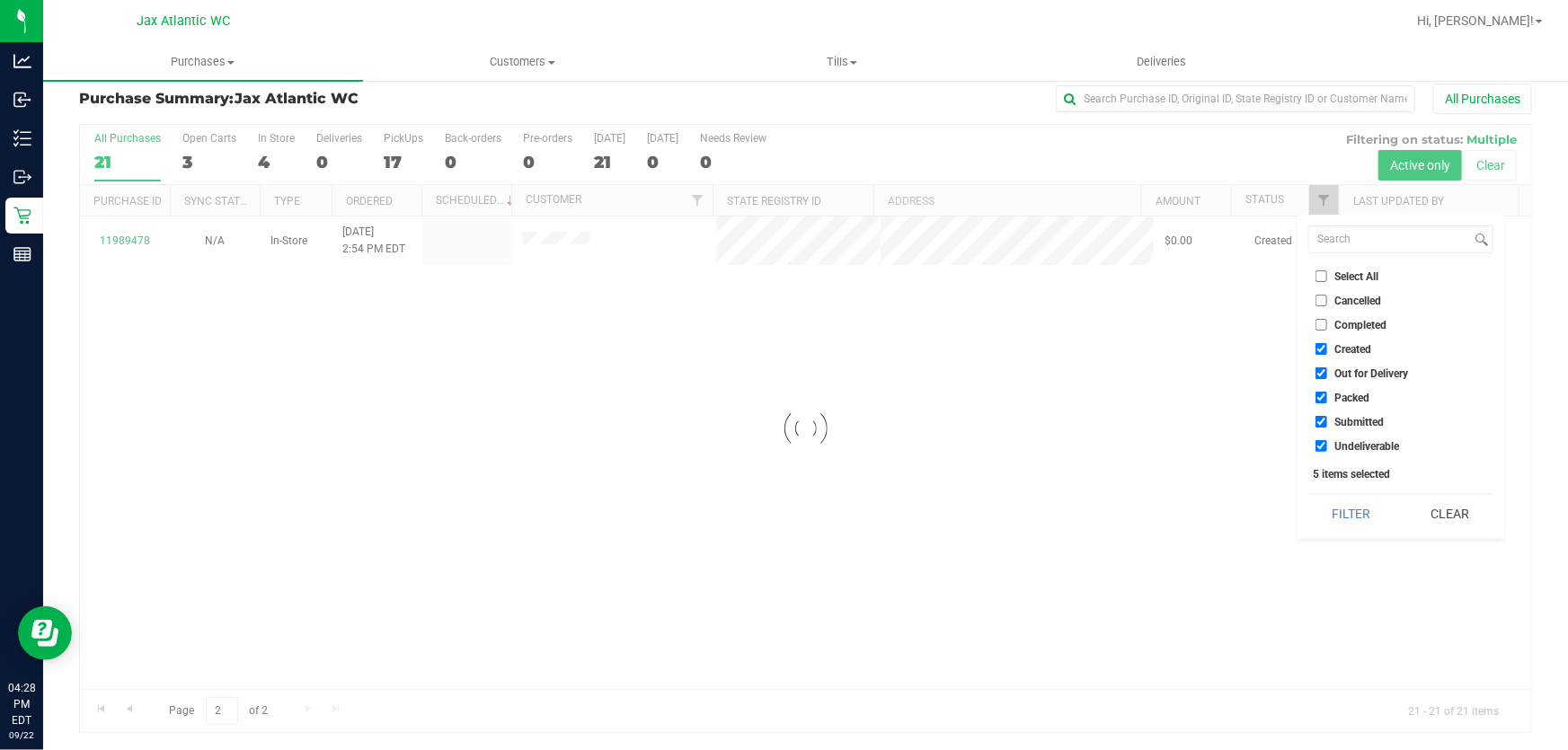
click at [1318, 350] on input "Created" at bounding box center [1321, 349] width 12 height 12
click at [1319, 379] on li "Out for Delivery" at bounding box center [1401, 373] width 185 height 19
checkbox input "true"
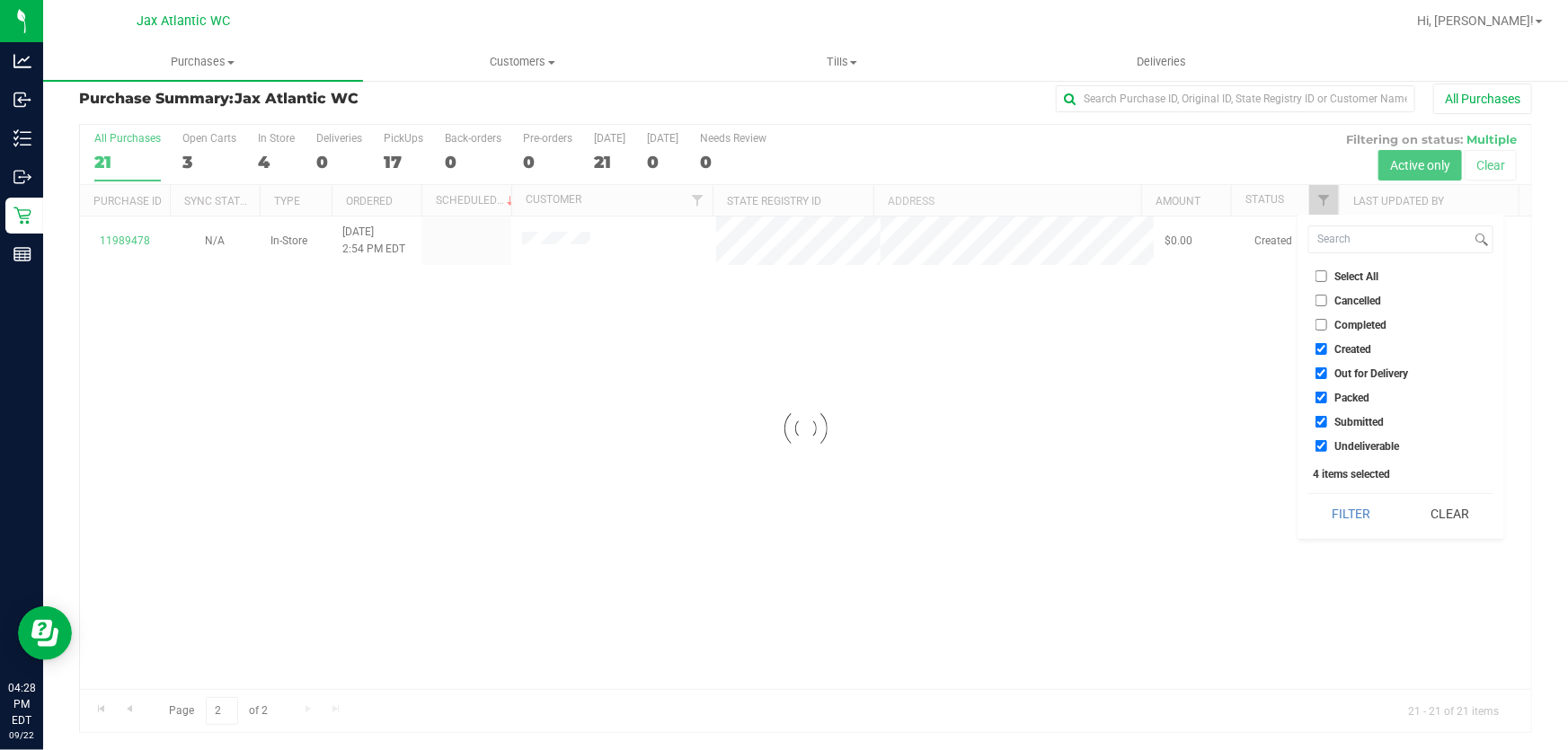
checkbox input "true"
click at [1320, 371] on input "Out for Delivery" at bounding box center [1321, 373] width 12 height 12
checkbox input "false"
click at [1315, 349] on input "Created" at bounding box center [1321, 349] width 12 height 12
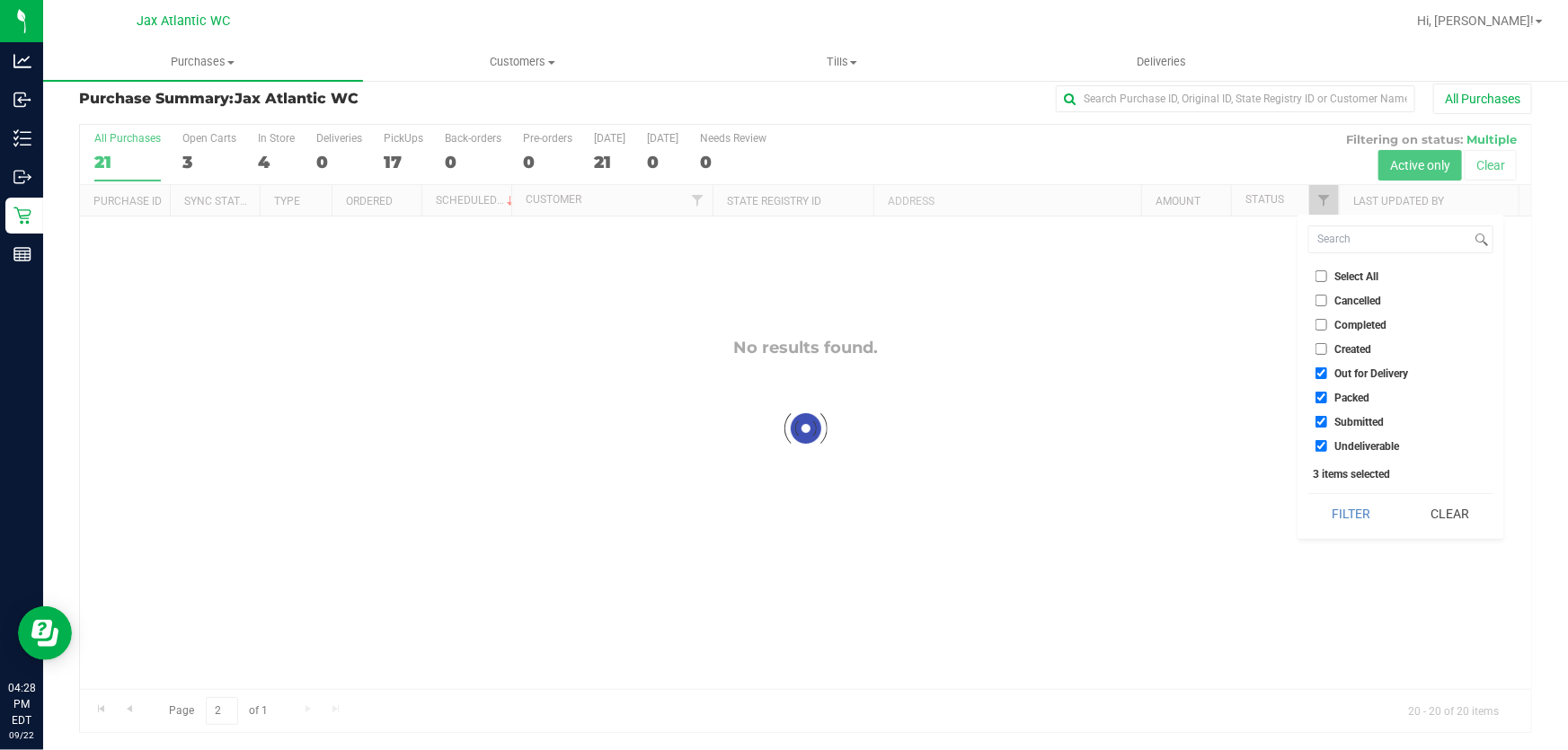
checkbox input "true"
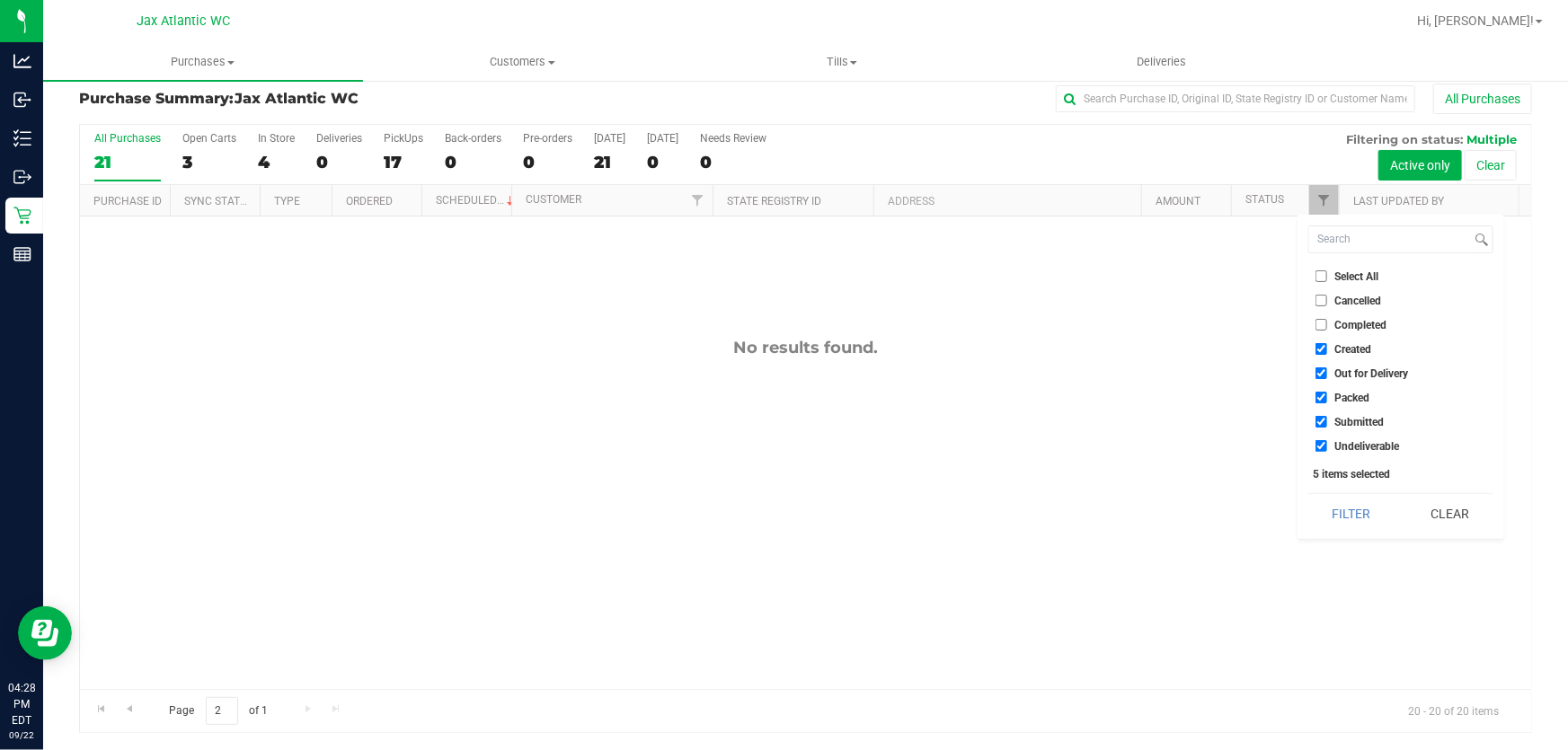
click at [1323, 396] on input "Packed" at bounding box center [1321, 397] width 12 height 12
checkbox input "false"
click at [1319, 444] on input "Undeliverable" at bounding box center [1321, 446] width 12 height 12
checkbox input "false"
click at [1324, 377] on input "Out for Delivery" at bounding box center [1321, 373] width 12 height 12
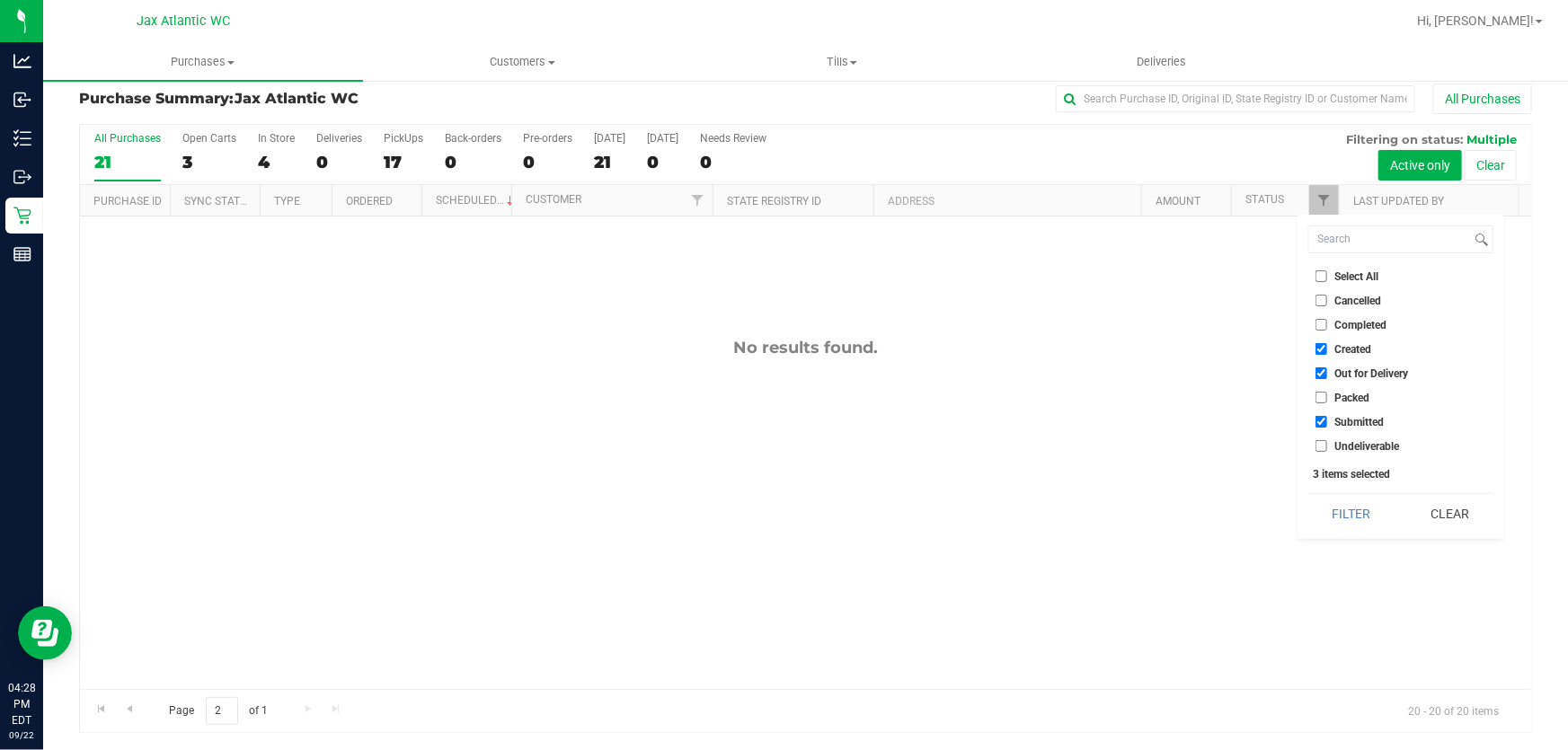
checkbox input "false"
click at [1318, 349] on input "Created" at bounding box center [1321, 349] width 12 height 12
checkbox input "false"
drag, startPoint x: 1348, startPoint y: 509, endPoint x: 1377, endPoint y: 493, distance: 33.1
click at [1349, 510] on button "Filter" at bounding box center [1351, 513] width 86 height 39
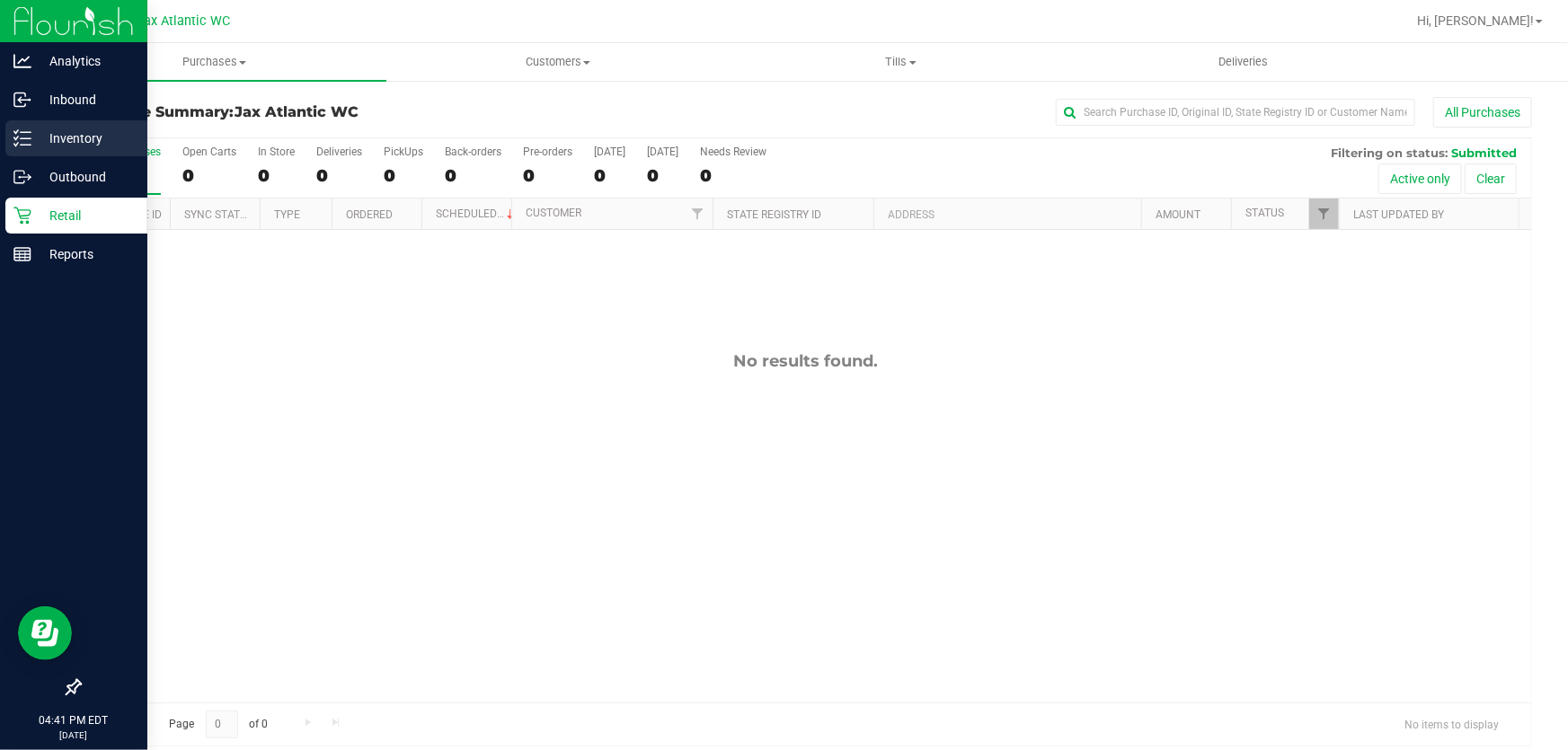
click at [35, 137] on p "Inventory" at bounding box center [86, 138] width 108 height 21
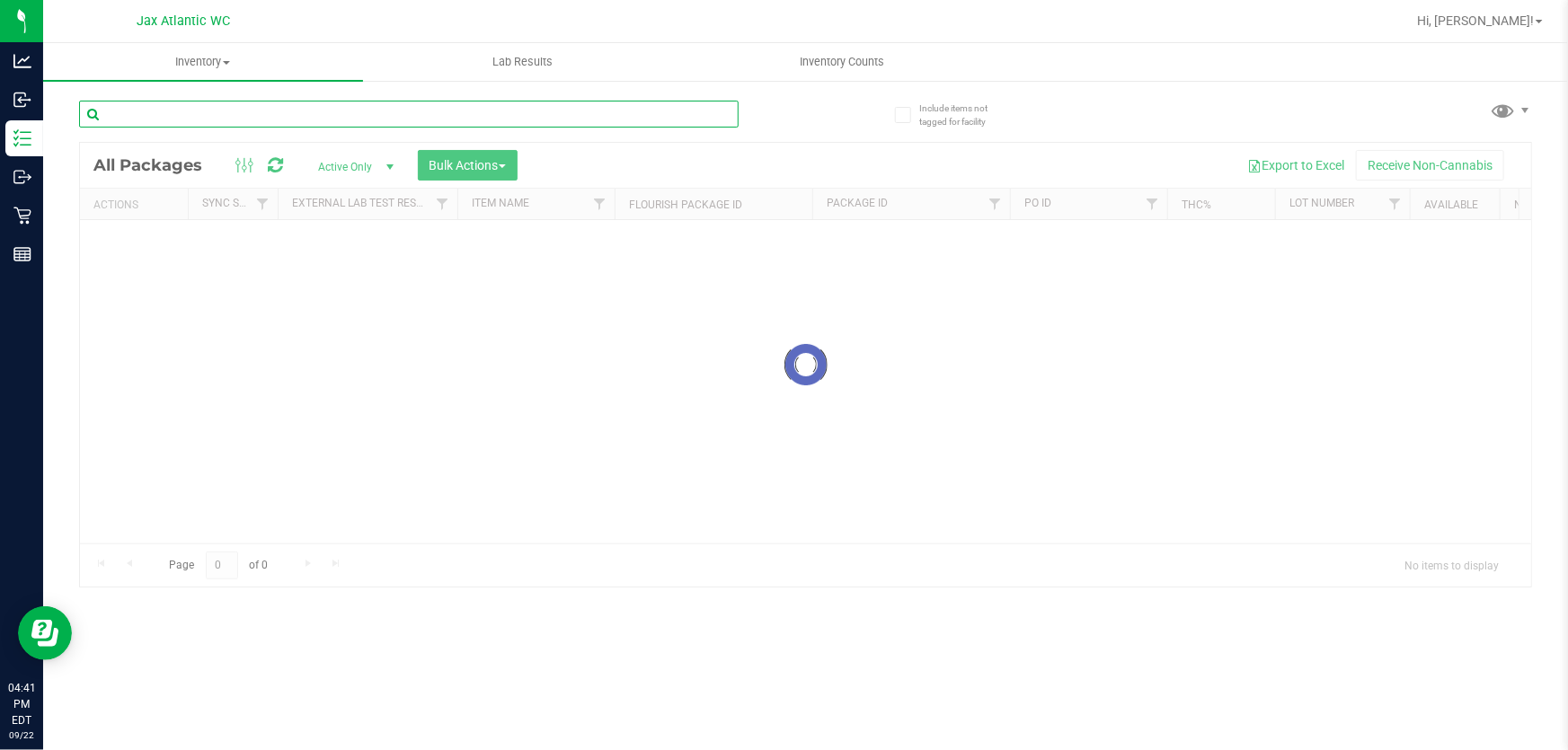
drag, startPoint x: 233, startPoint y: 118, endPoint x: 237, endPoint y: 4, distance: 114.1
click at [233, 119] on input "text" at bounding box center [409, 114] width 660 height 27
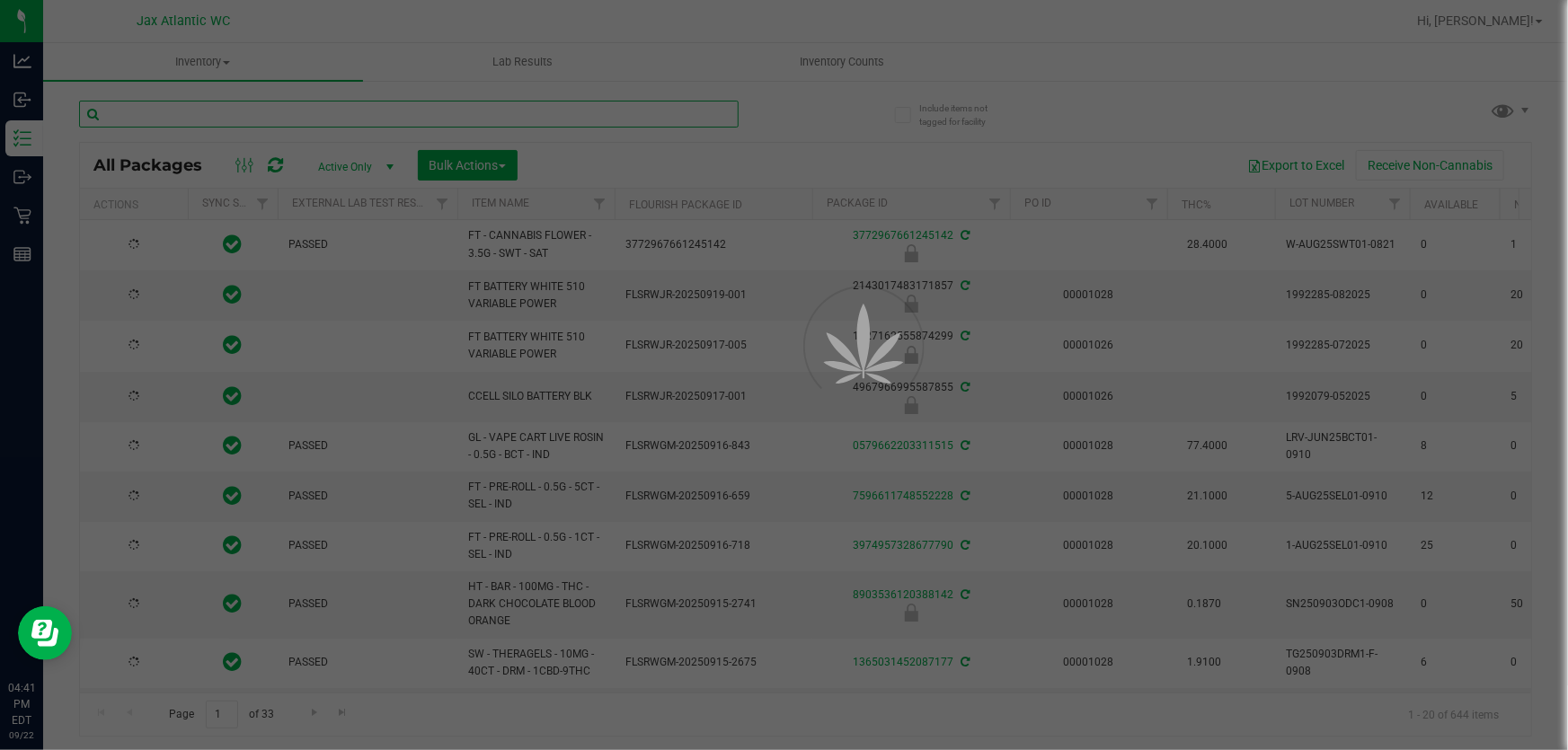
type input "t"
type input "[DATE]"
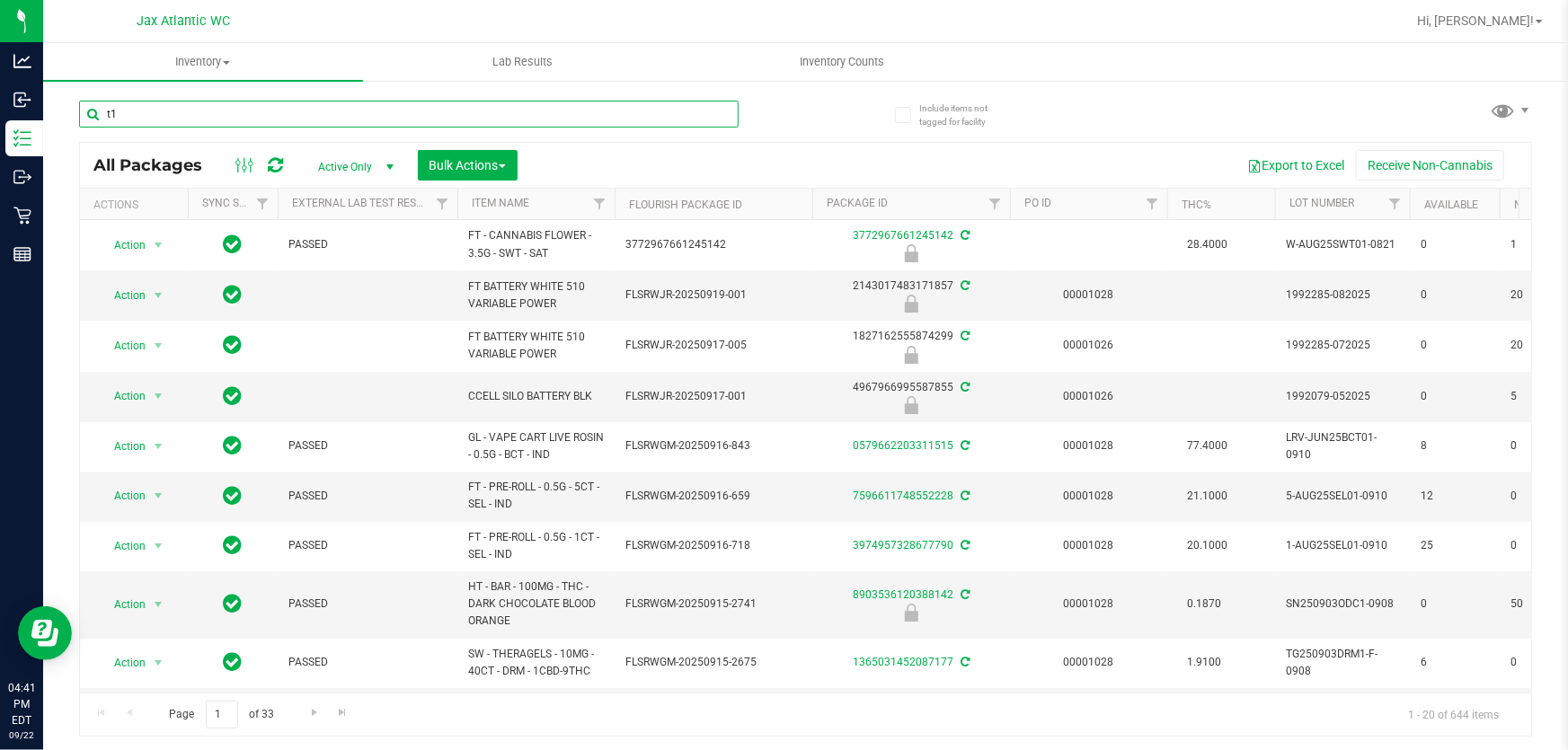
type input "t19"
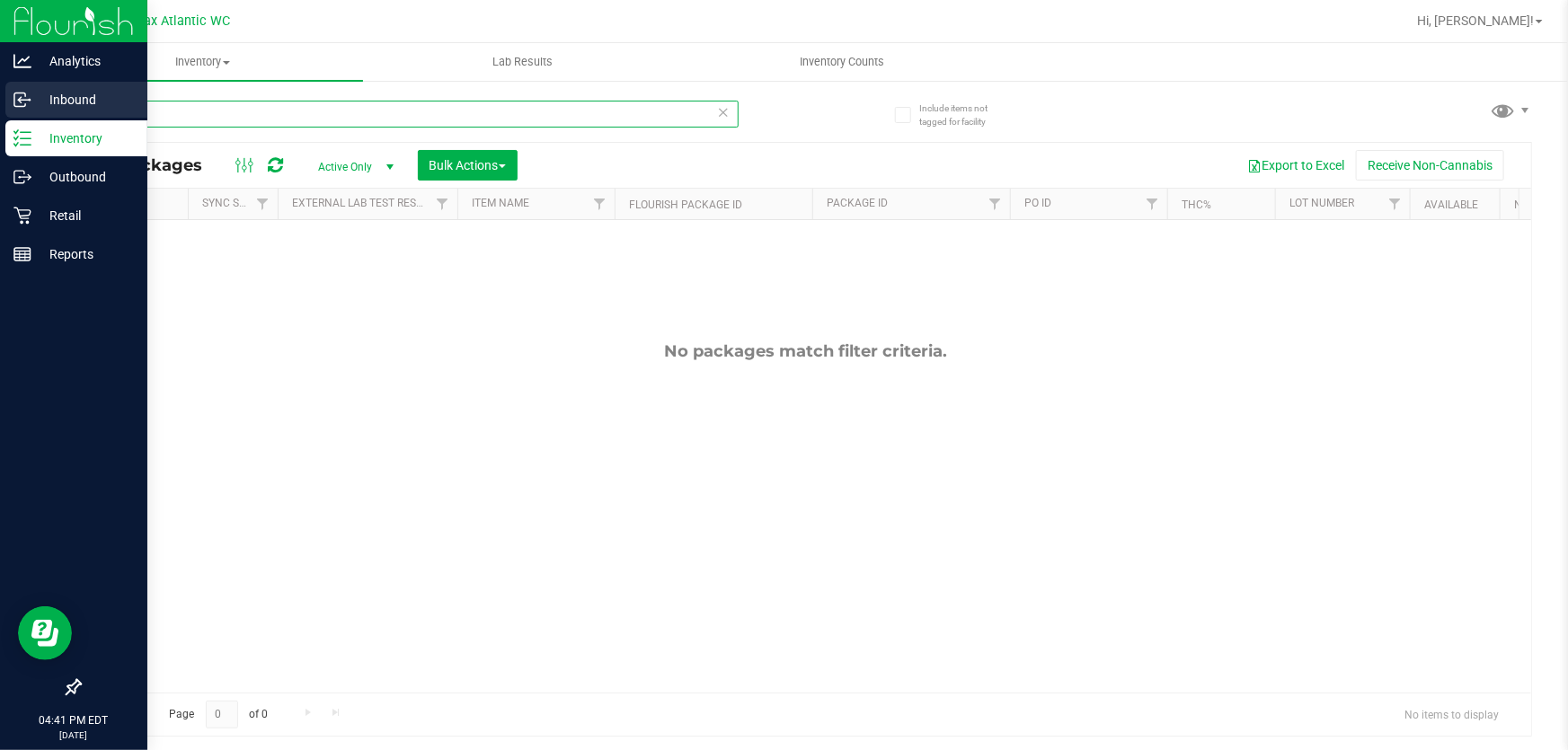
drag, startPoint x: 162, startPoint y: 117, endPoint x: 0, endPoint y: 90, distance: 164.2
click at [0, 90] on div "Analytics Inbound Inventory Outbound Retail Reports 04:41 PM EDT [DATE] 09/22 J…" at bounding box center [784, 375] width 1568 height 750
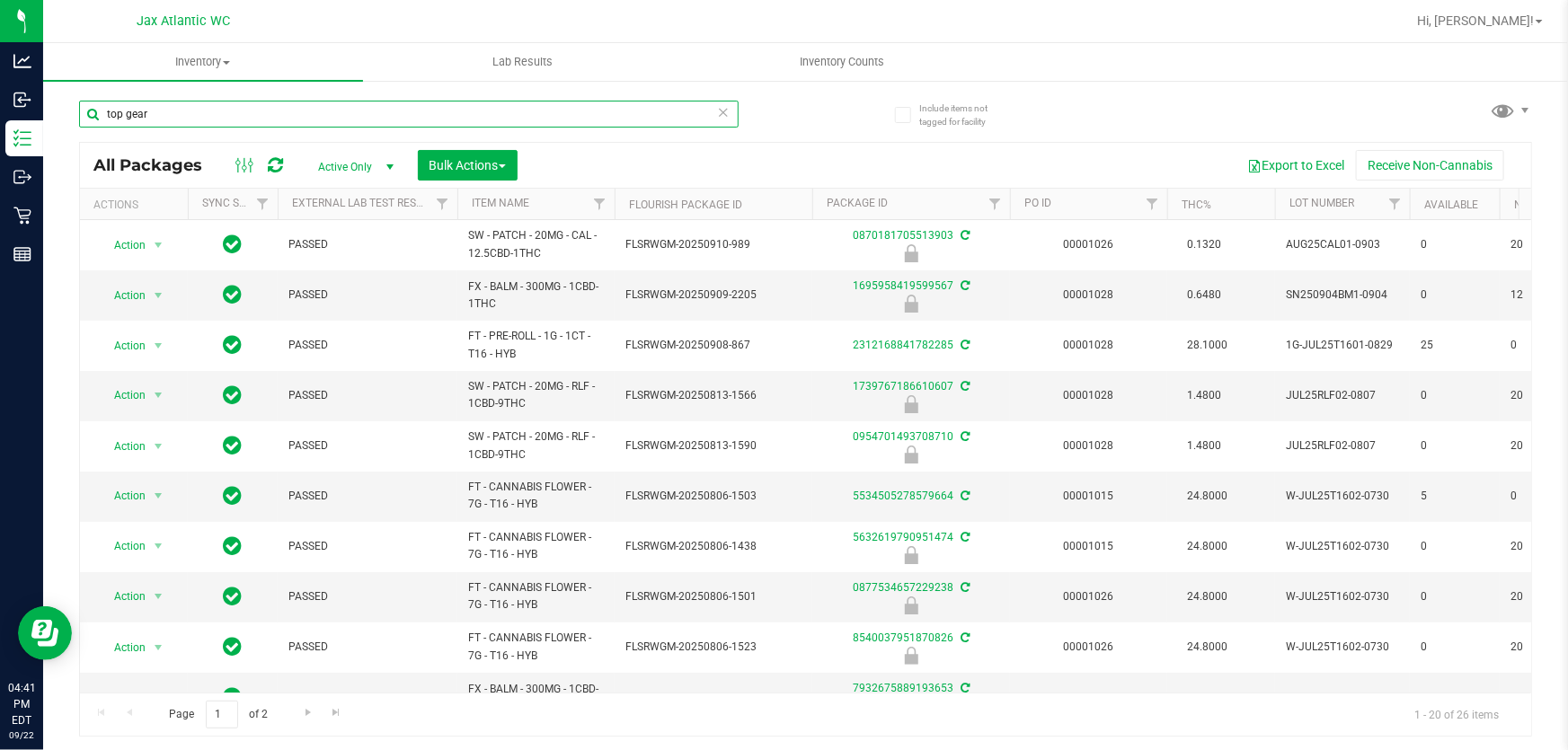
type input "top gear"
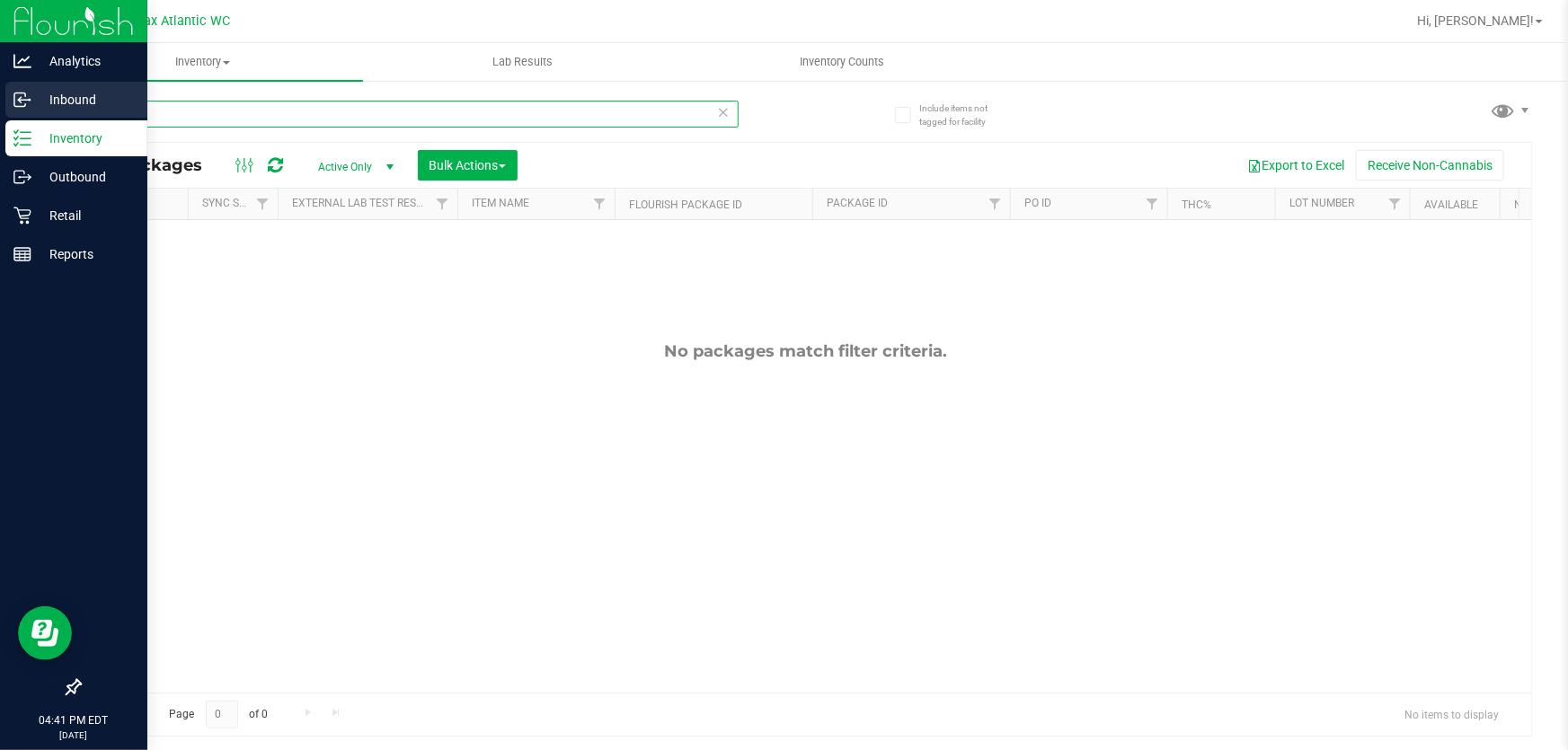
drag, startPoint x: 218, startPoint y: 109, endPoint x: 0, endPoint y: 103, distance: 218.1
click at [0, 104] on div "Analytics Inbound Inventory Outbound Retail Reports 04:41 PM EDT [DATE] 09/22 J…" at bounding box center [784, 375] width 1568 height 750
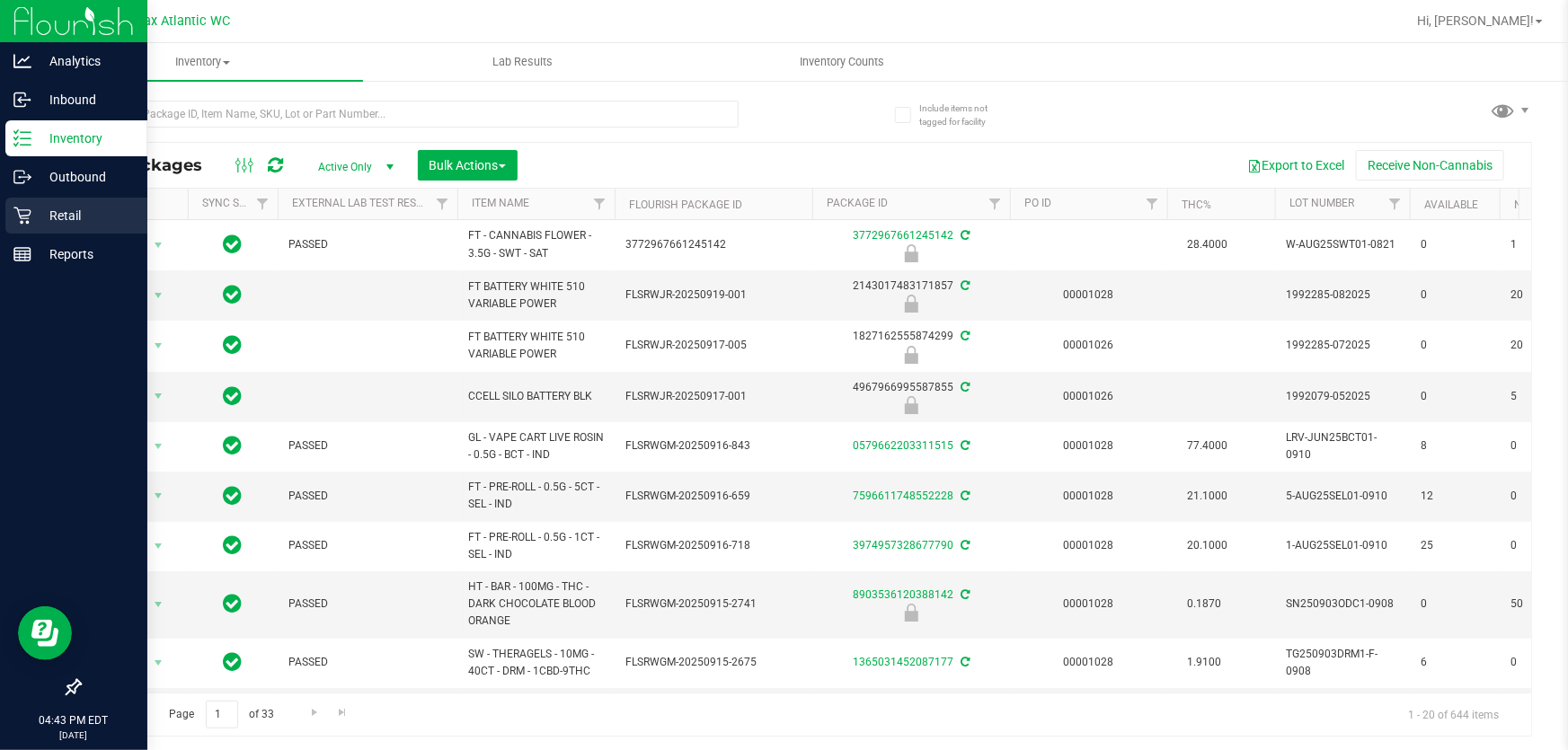
drag, startPoint x: 21, startPoint y: 220, endPoint x: 31, endPoint y: 211, distance: 13.5
click at [21, 219] on icon at bounding box center [21, 215] width 18 height 18
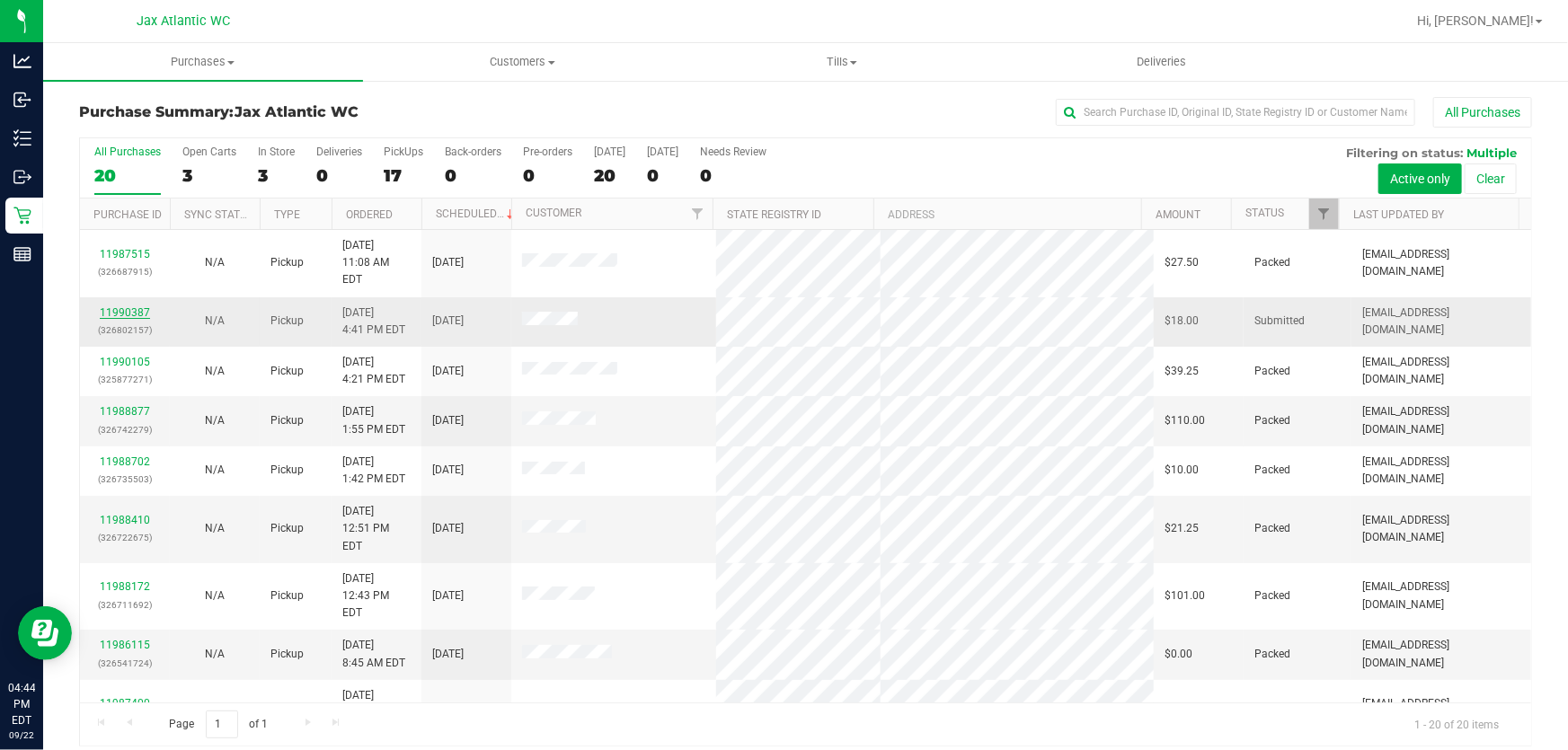
click at [117, 306] on link "11990387" at bounding box center [125, 312] width 50 height 12
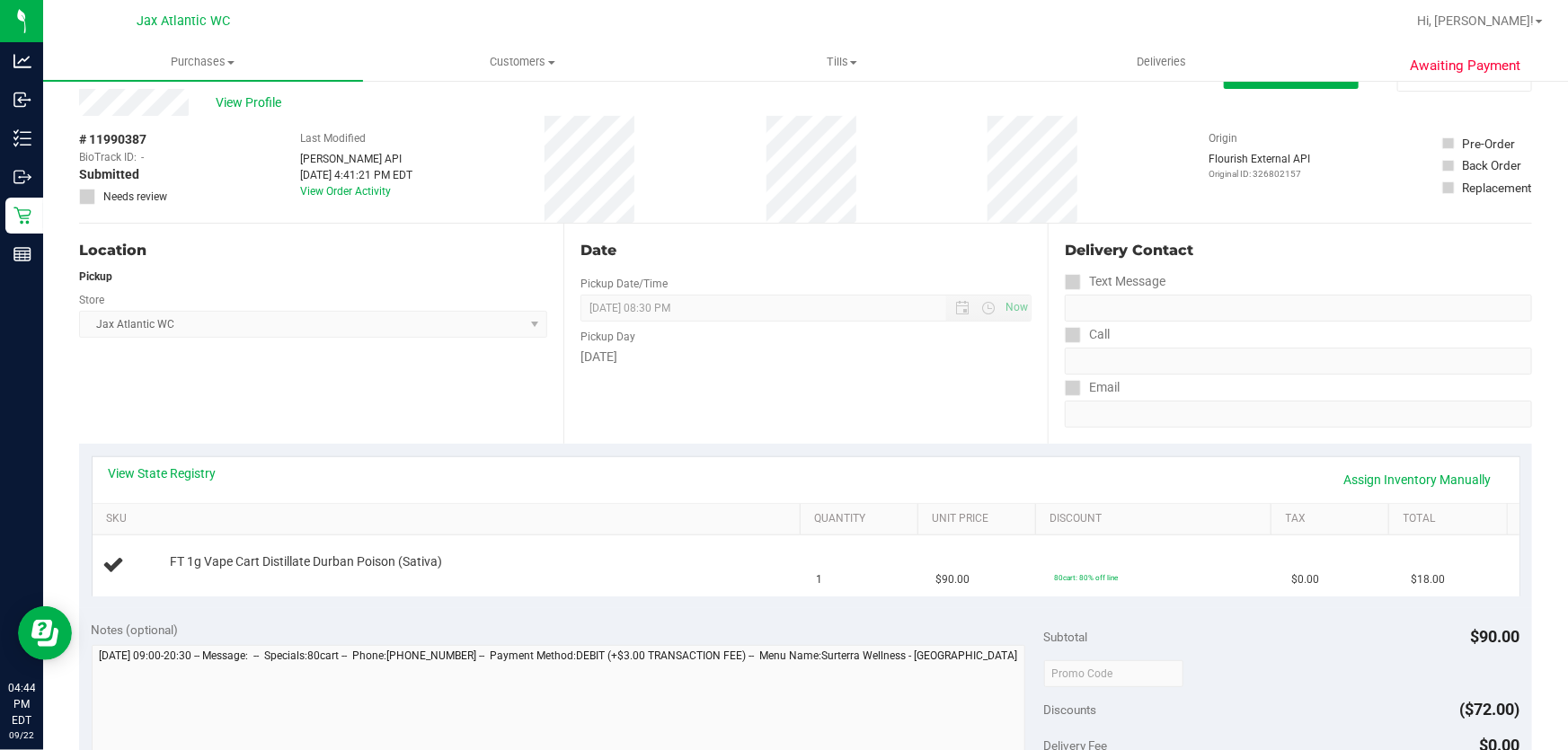
scroll to position [81, 0]
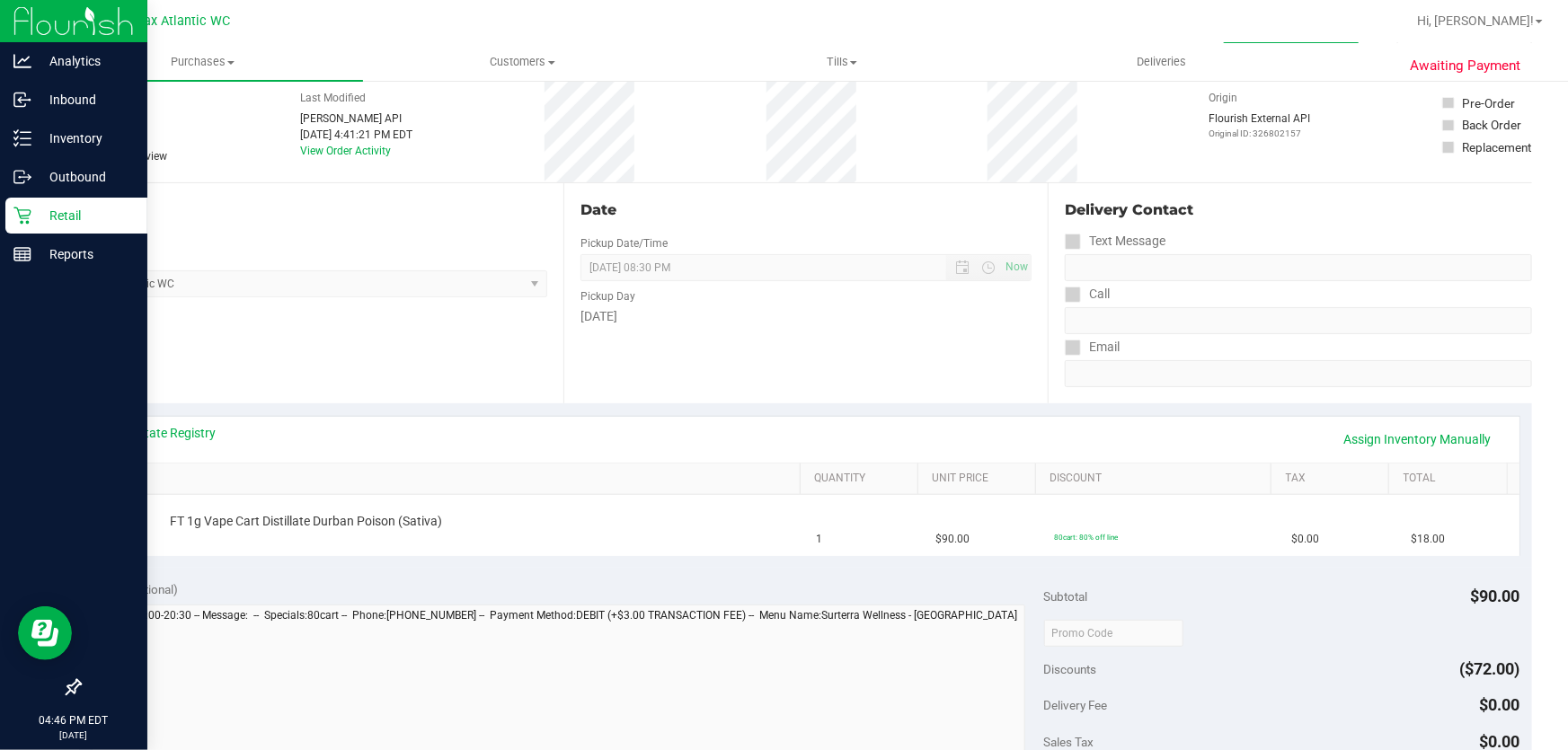
click at [34, 215] on p "Retail" at bounding box center [86, 215] width 108 height 21
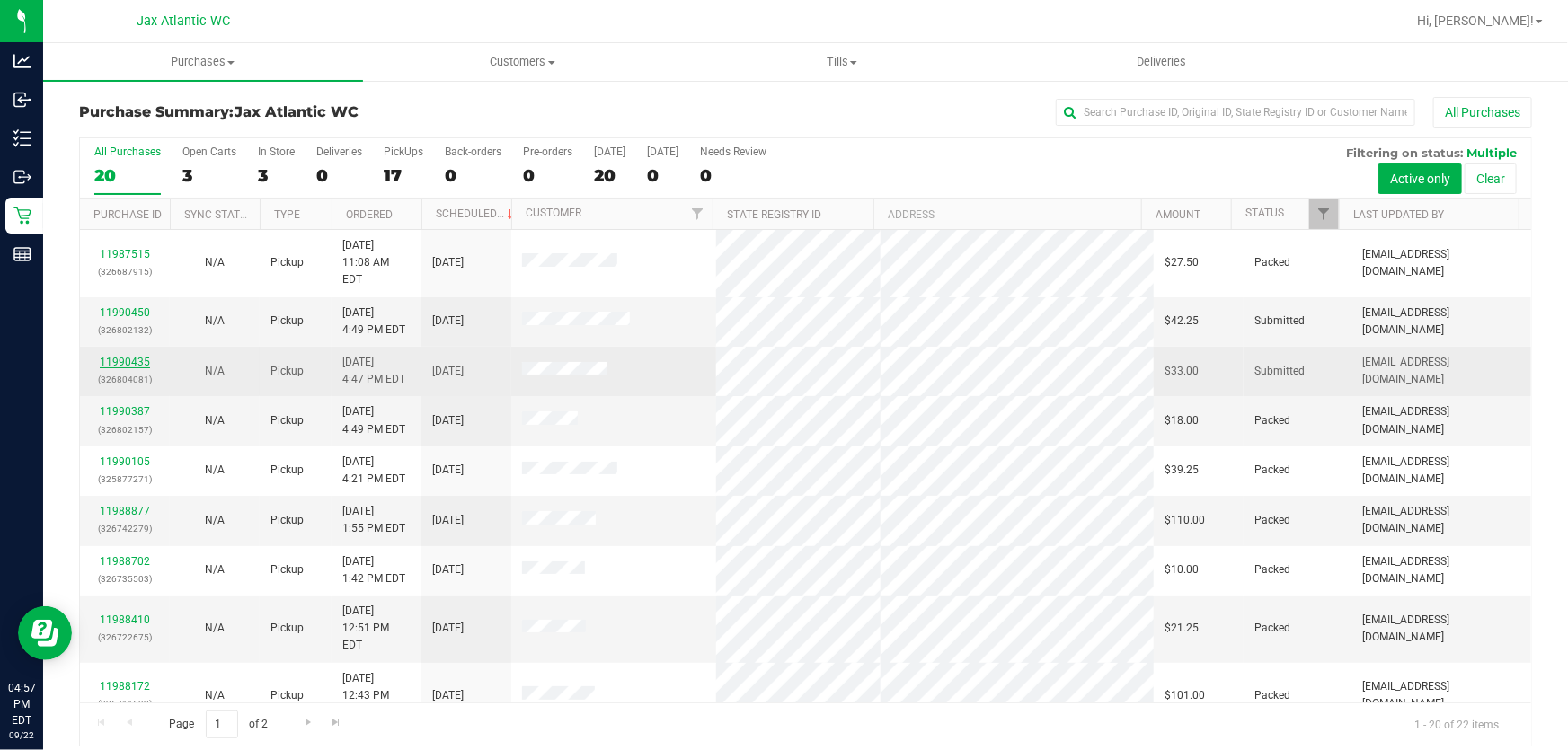
click at [132, 355] on link "11990435" at bounding box center [125, 361] width 50 height 12
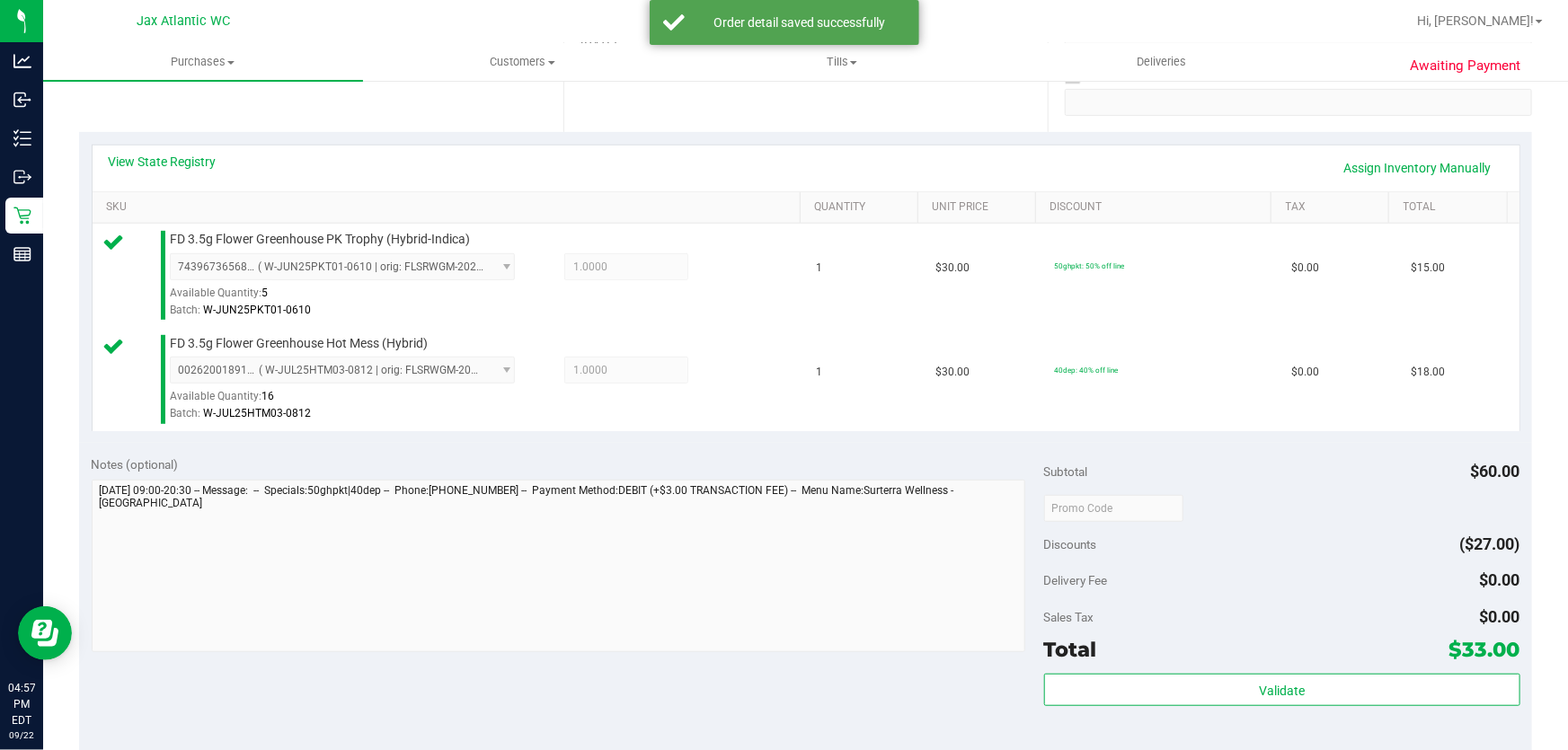
scroll to position [571, 0]
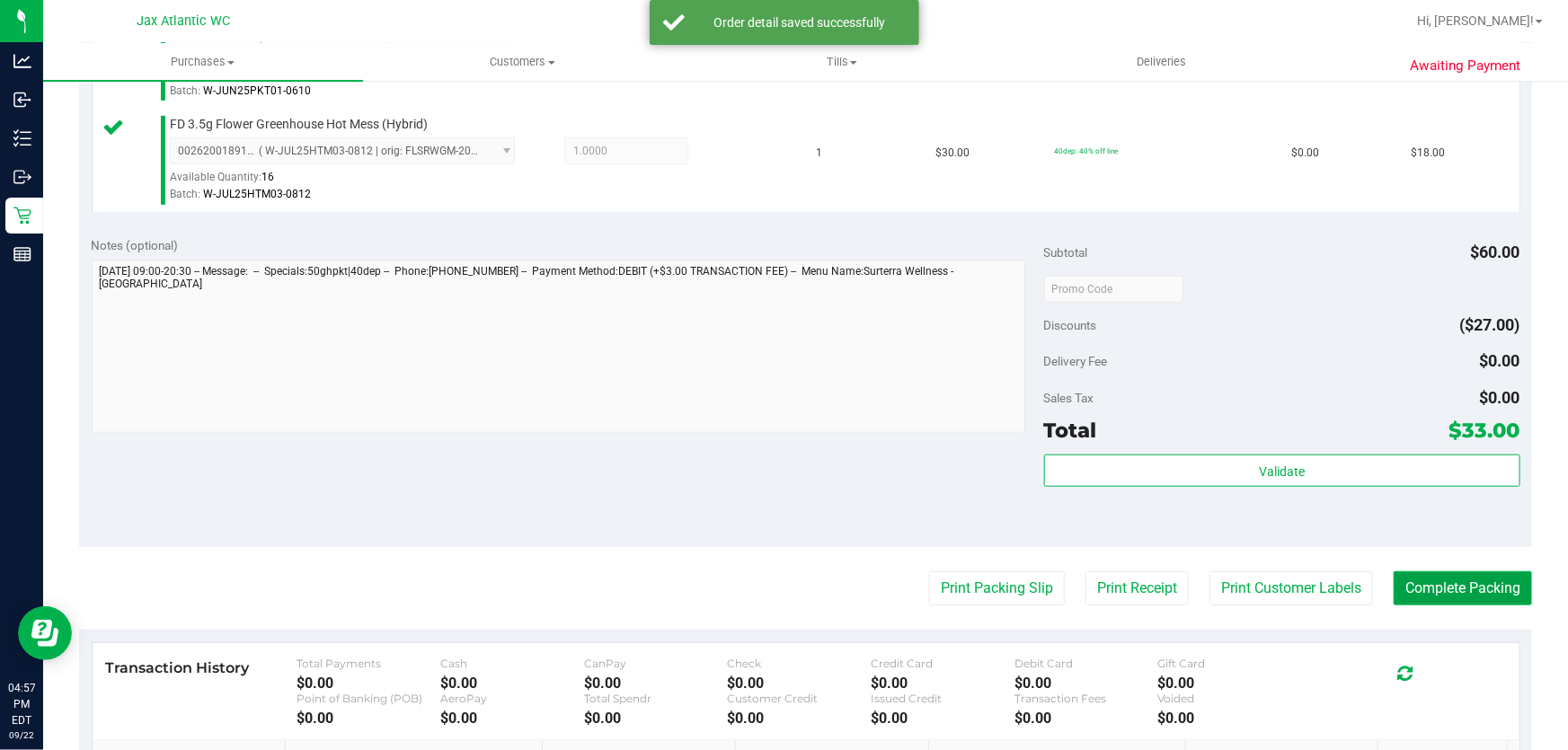
click at [1446, 592] on button "Complete Packing" at bounding box center [1463, 588] width 138 height 35
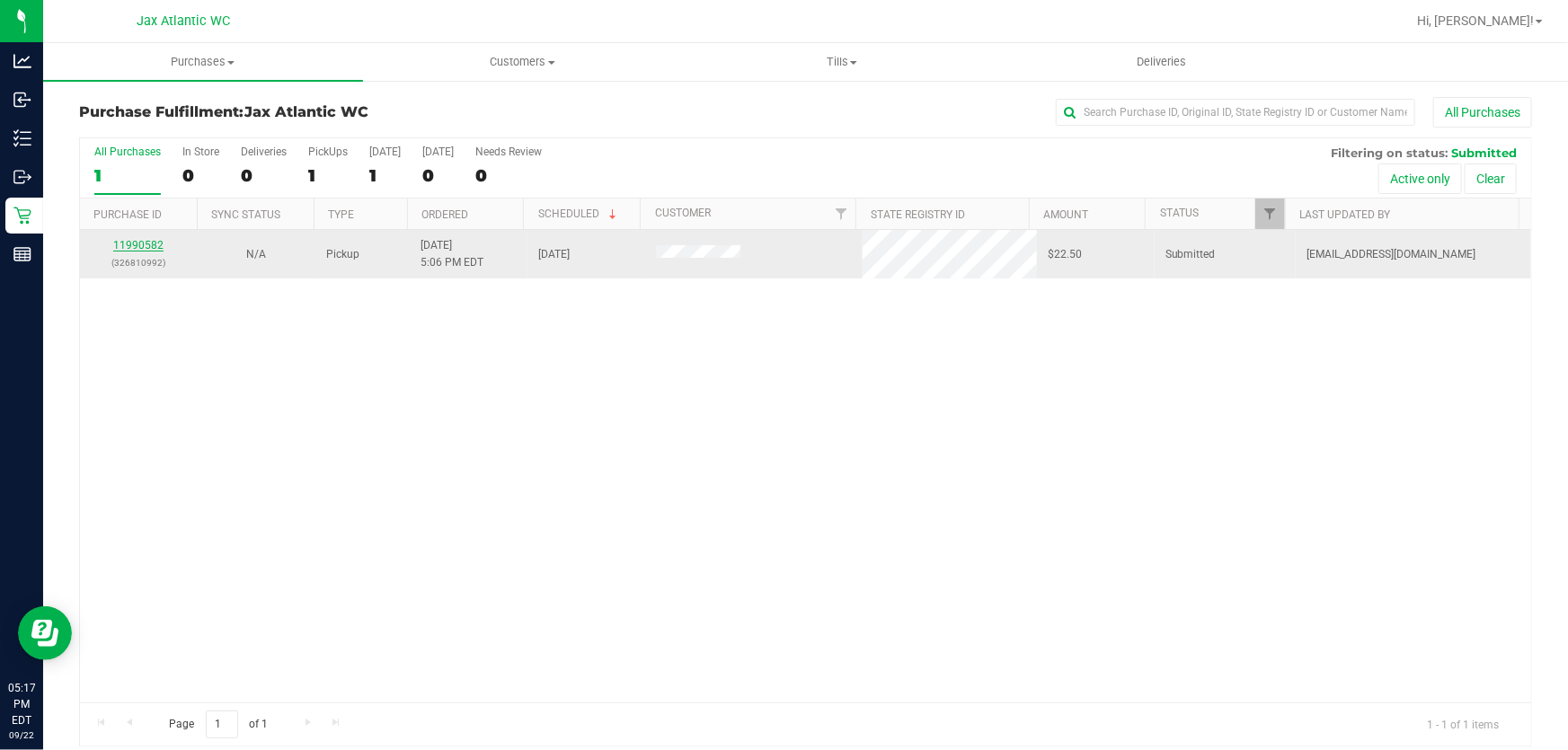
click at [141, 249] on link "11990582" at bounding box center [138, 244] width 50 height 12
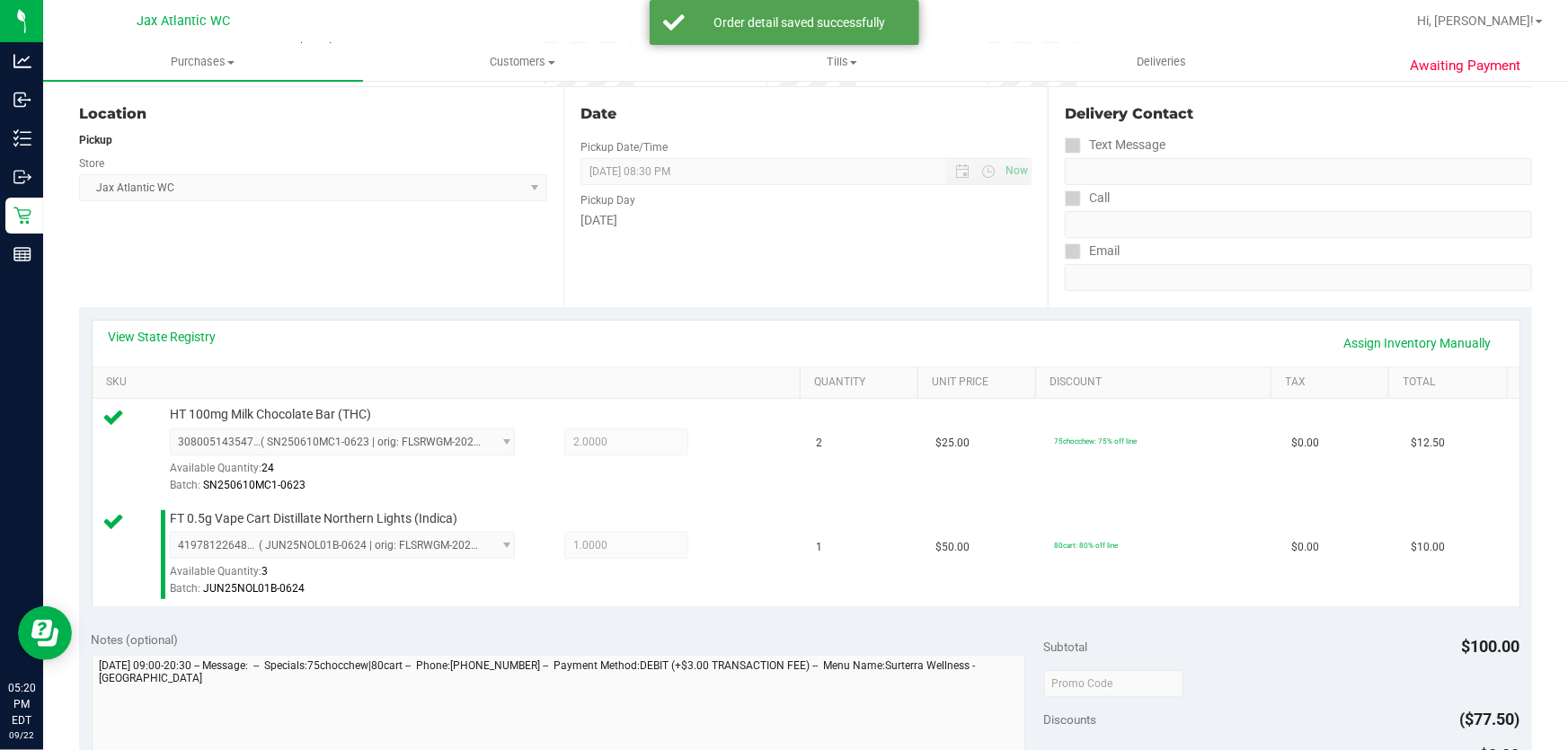
scroll to position [408, 0]
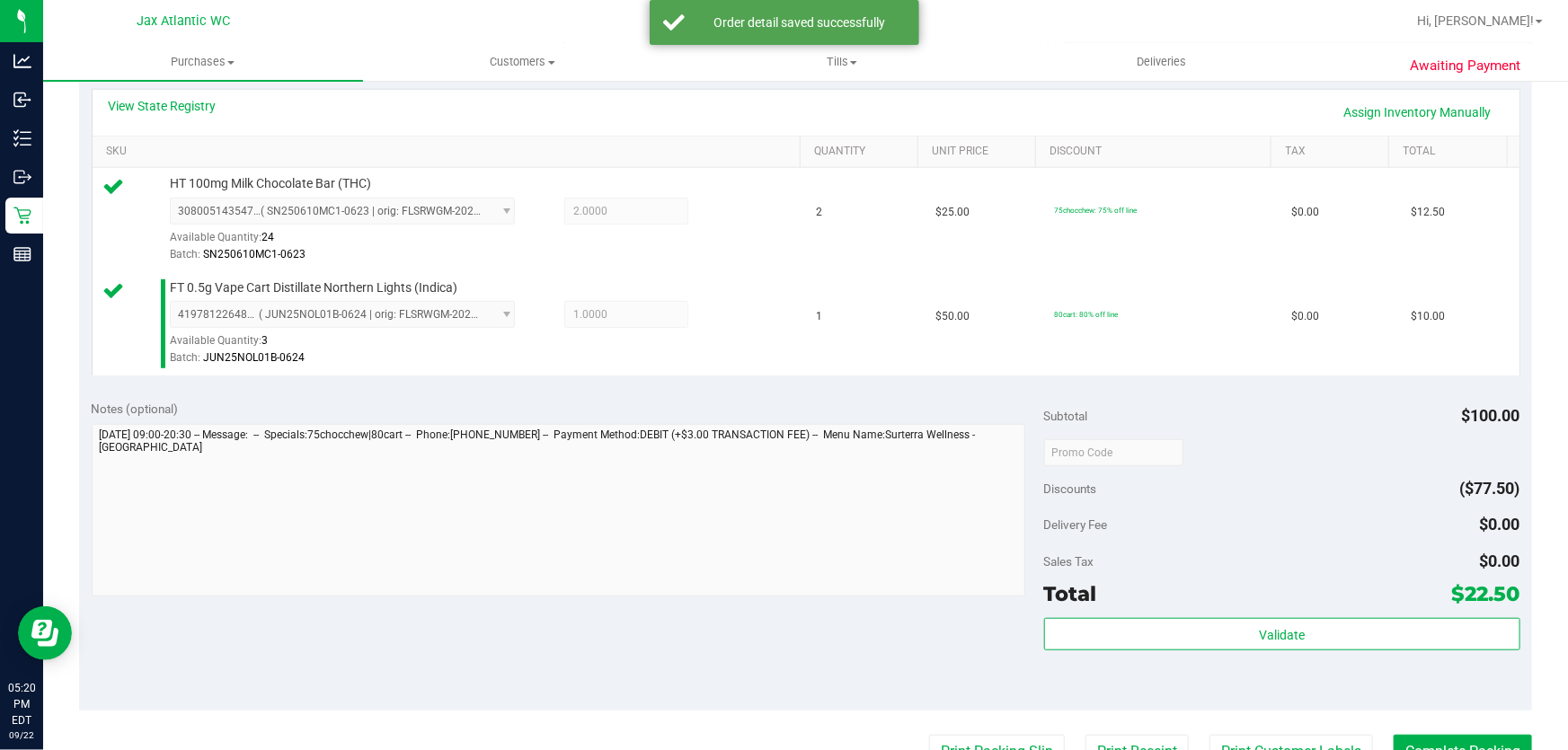
click at [1155, 648] on div "Validate" at bounding box center [1282, 634] width 476 height 35
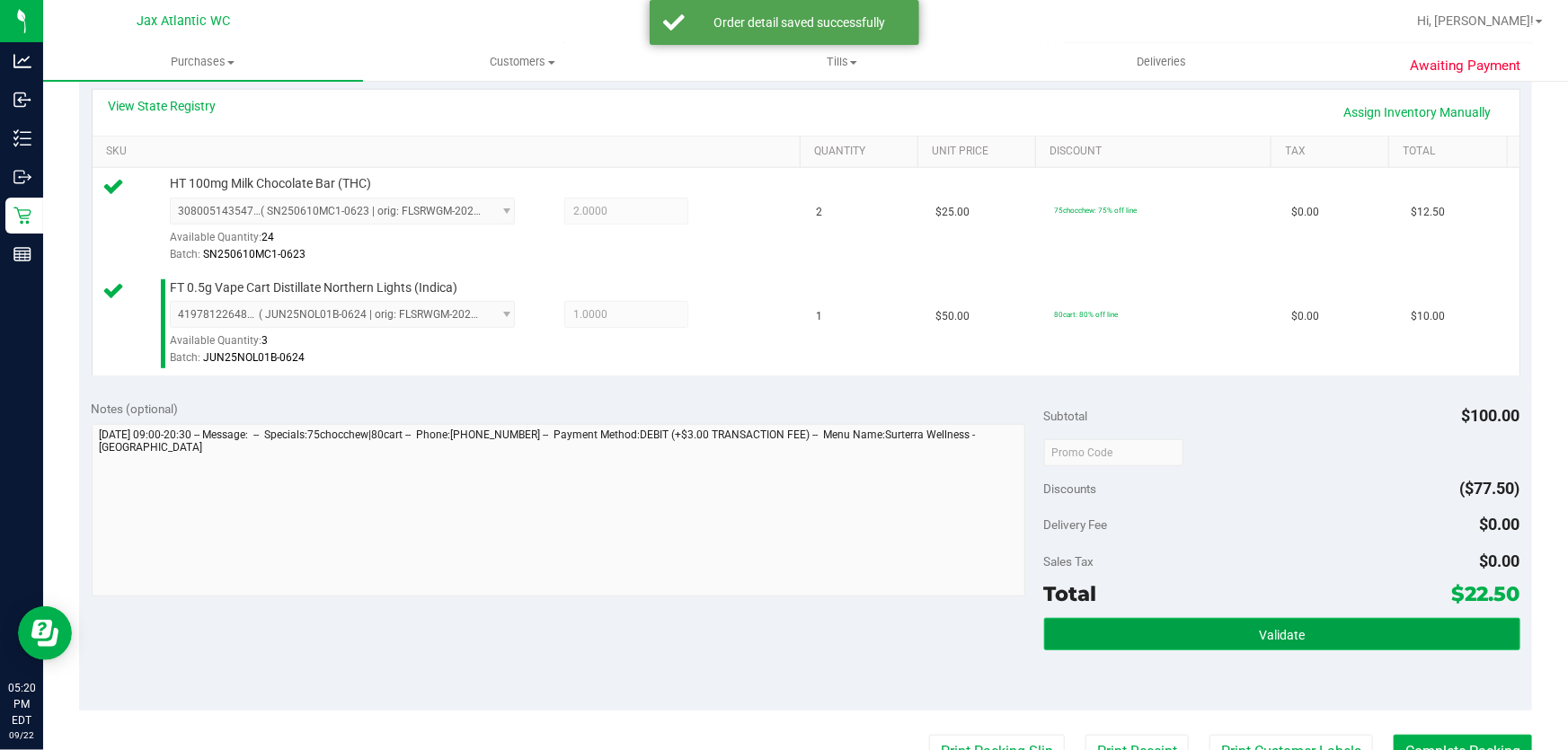
click at [1168, 637] on button "Validate" at bounding box center [1282, 633] width 476 height 33
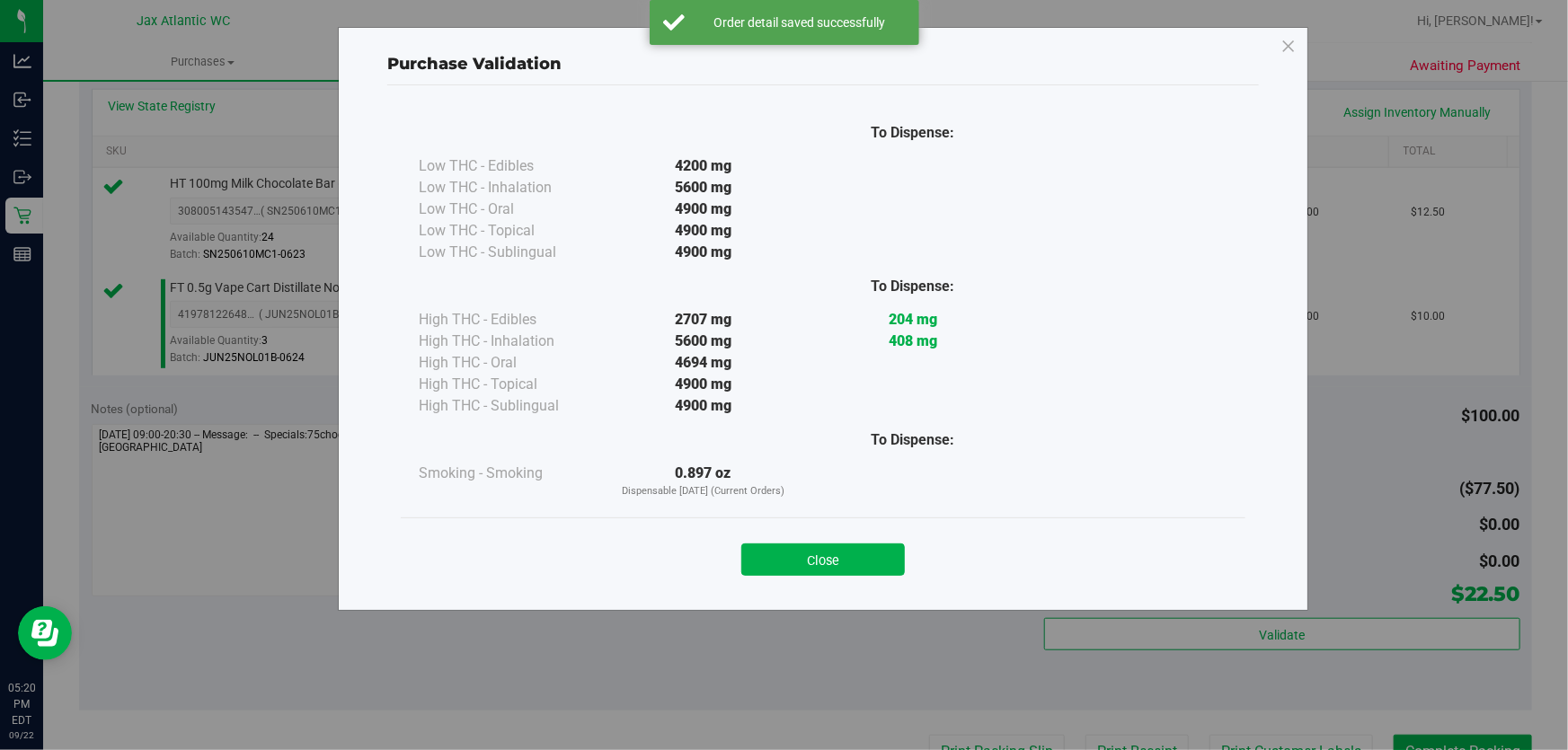
drag, startPoint x: 807, startPoint y: 565, endPoint x: 888, endPoint y: 597, distance: 87.1
click at [809, 565] on button "Close" at bounding box center [822, 559] width 163 height 33
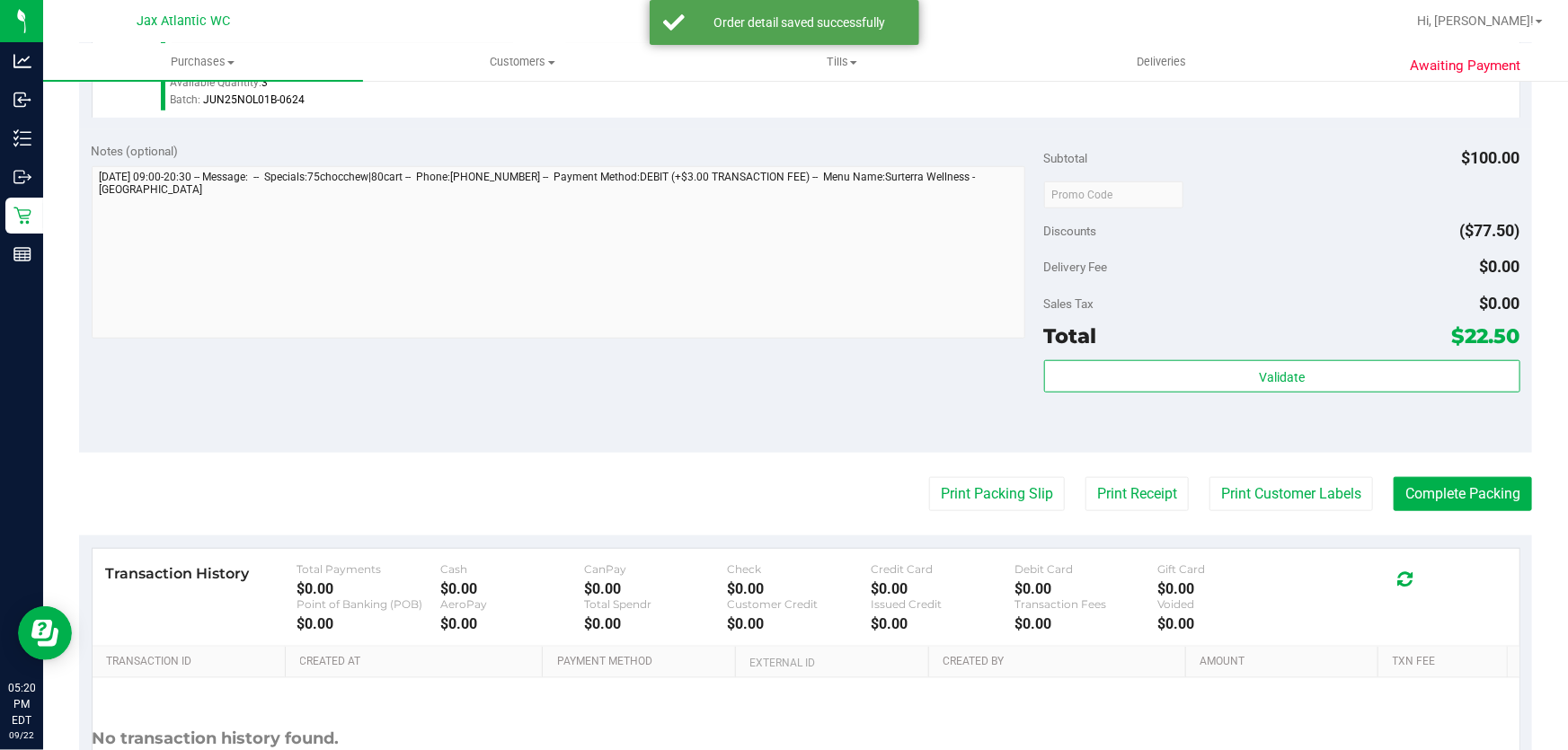
scroll to position [819, 0]
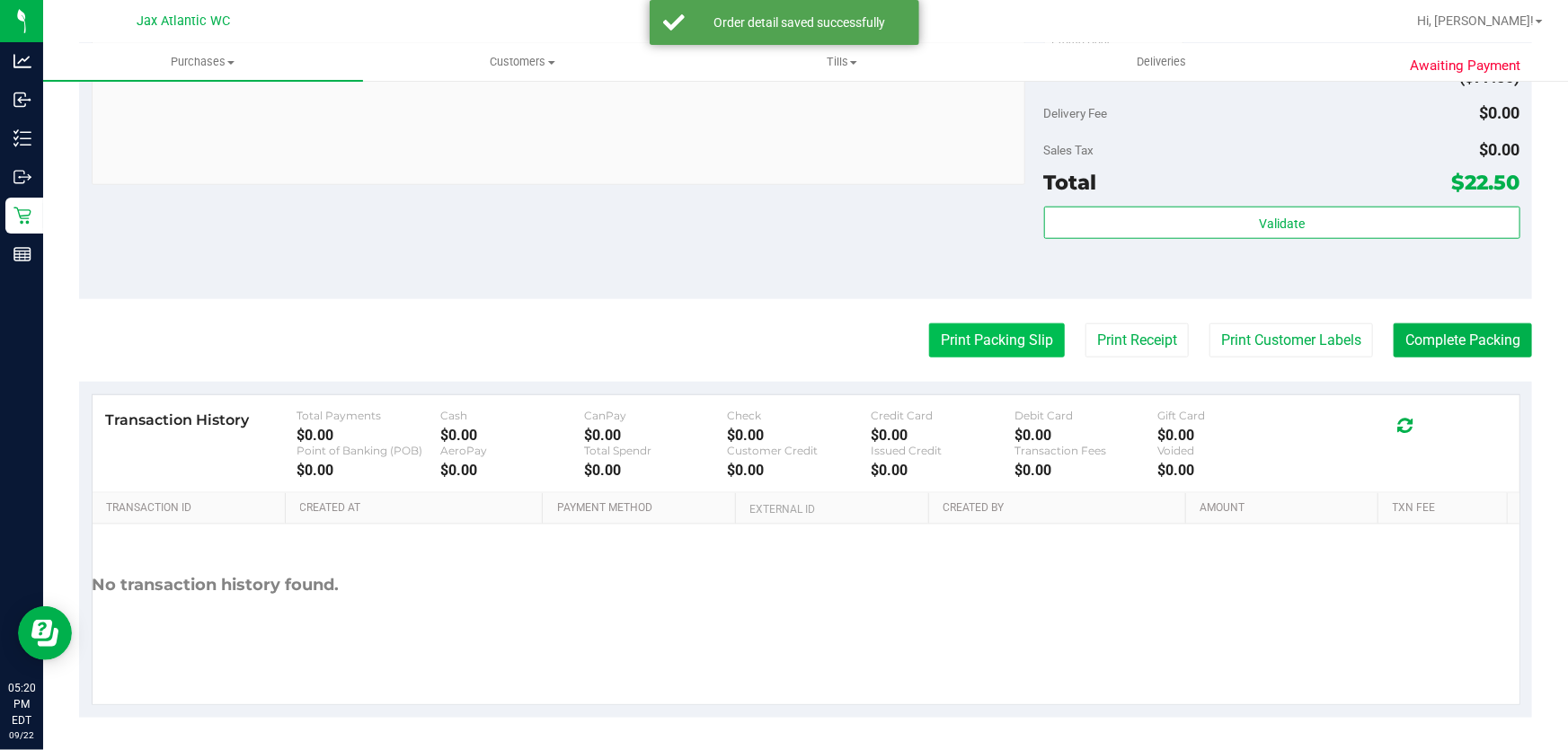
click at [944, 341] on button "Print Packing Slip" at bounding box center [996, 340] width 135 height 35
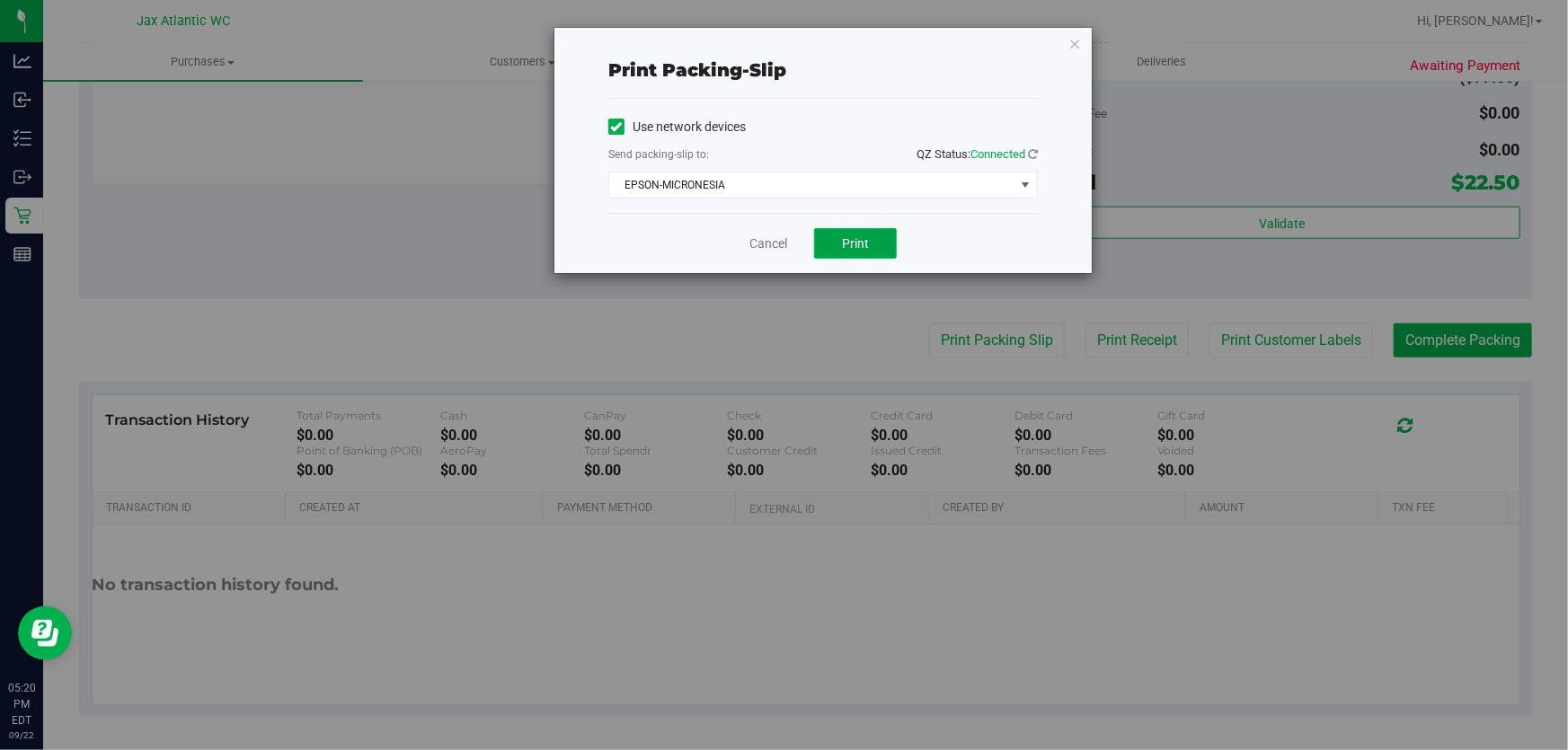
click at [863, 243] on span "Print" at bounding box center [855, 243] width 27 height 14
click at [778, 243] on link "Cancel" at bounding box center [768, 243] width 37 height 19
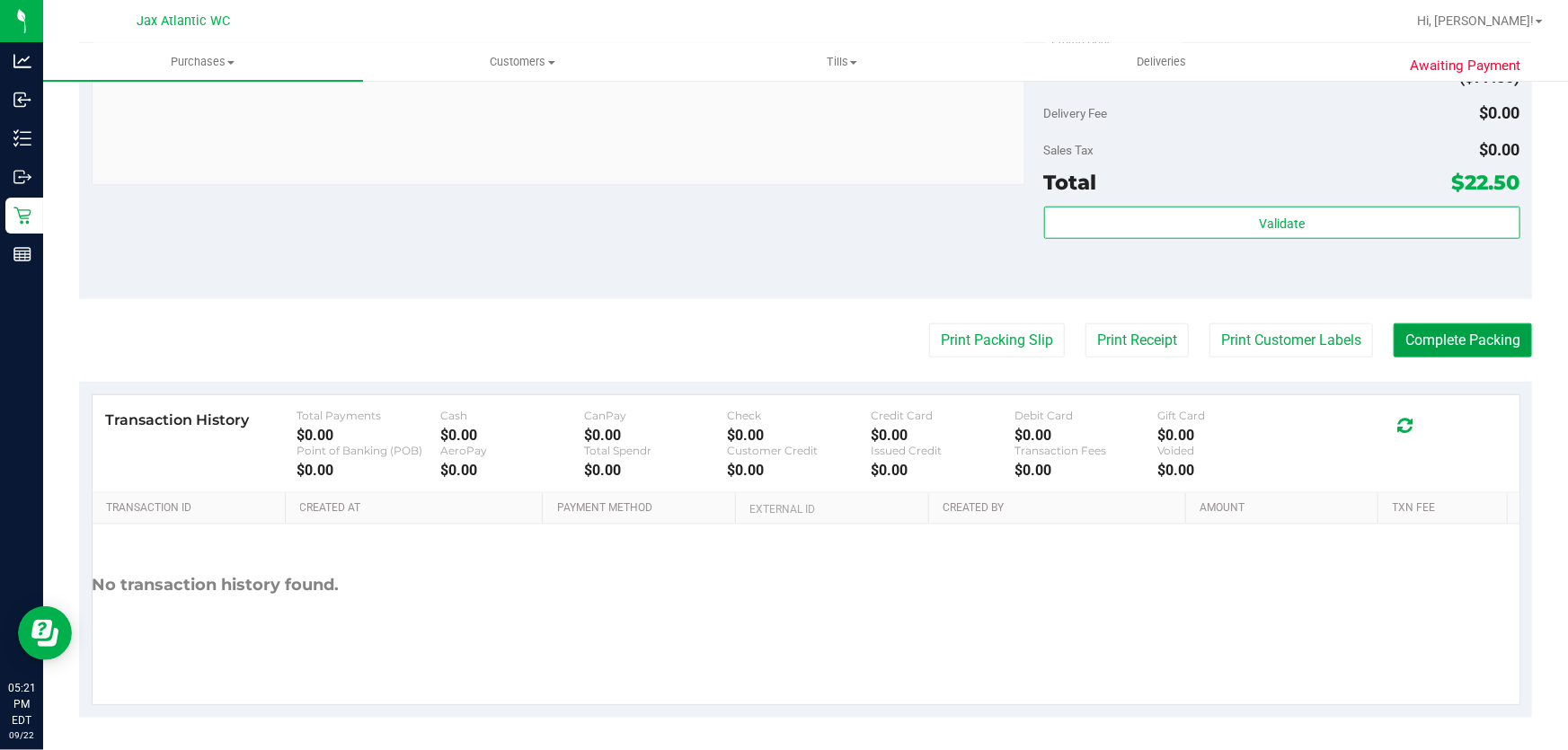
click at [1419, 337] on button "Complete Packing" at bounding box center [1463, 340] width 138 height 35
